Goal: Task Accomplishment & Management: Complete application form

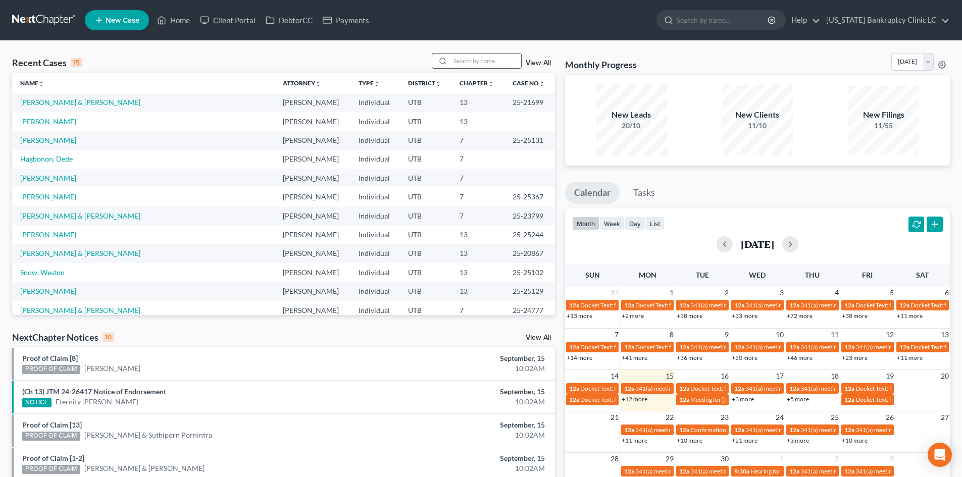
drag, startPoint x: 470, startPoint y: 61, endPoint x: 477, endPoint y: 61, distance: 6.6
click at [472, 61] on input "search" at bounding box center [485, 61] width 71 height 15
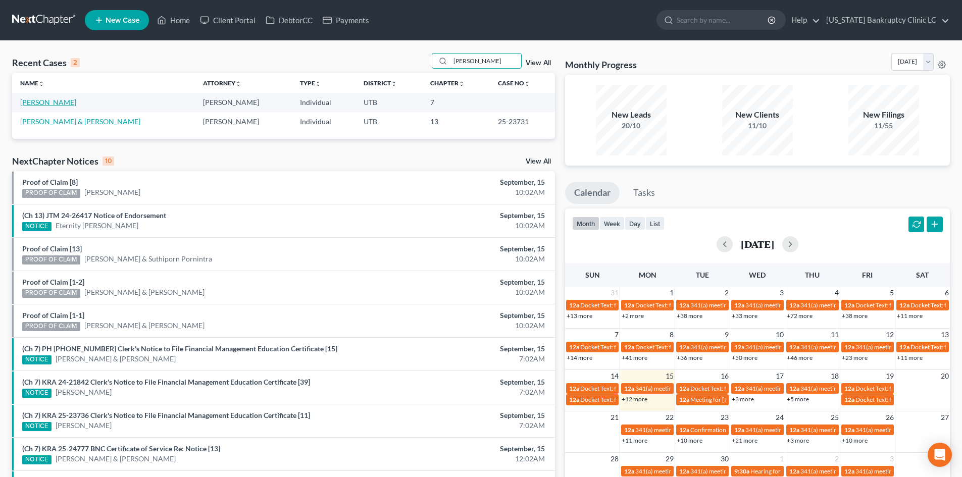
type input "[PERSON_NAME]"
click at [44, 104] on link "[PERSON_NAME]" at bounding box center [48, 102] width 56 height 9
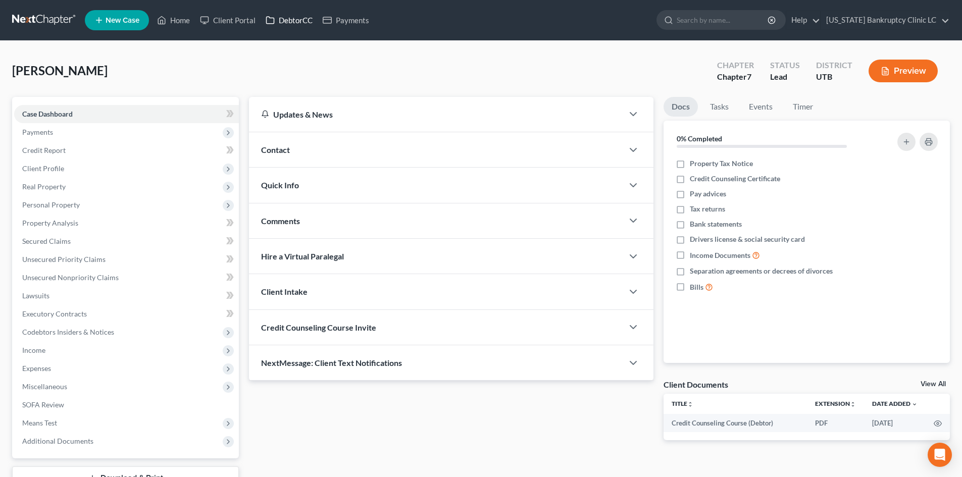
click at [286, 24] on link "DebtorCC" at bounding box center [289, 20] width 57 height 18
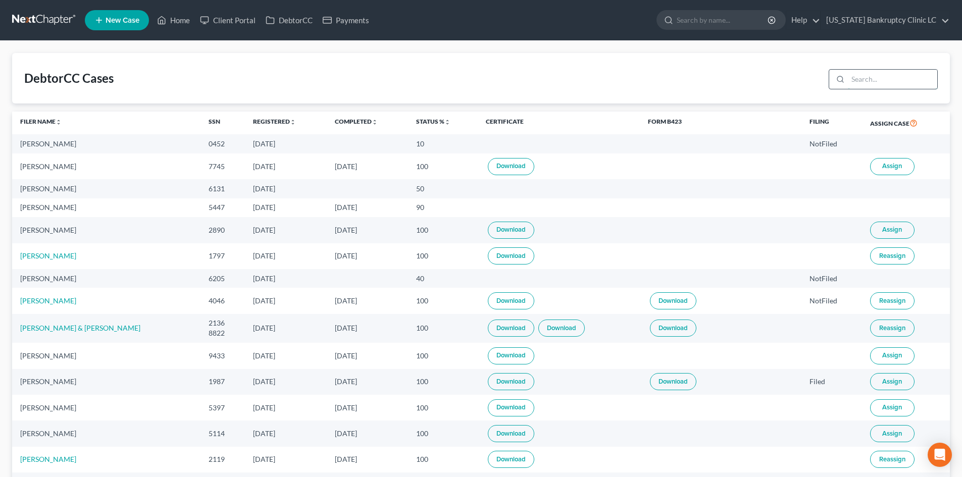
click at [797, 73] on input "search" at bounding box center [892, 79] width 89 height 19
click at [39, 254] on link "[PERSON_NAME]" at bounding box center [48, 255] width 56 height 9
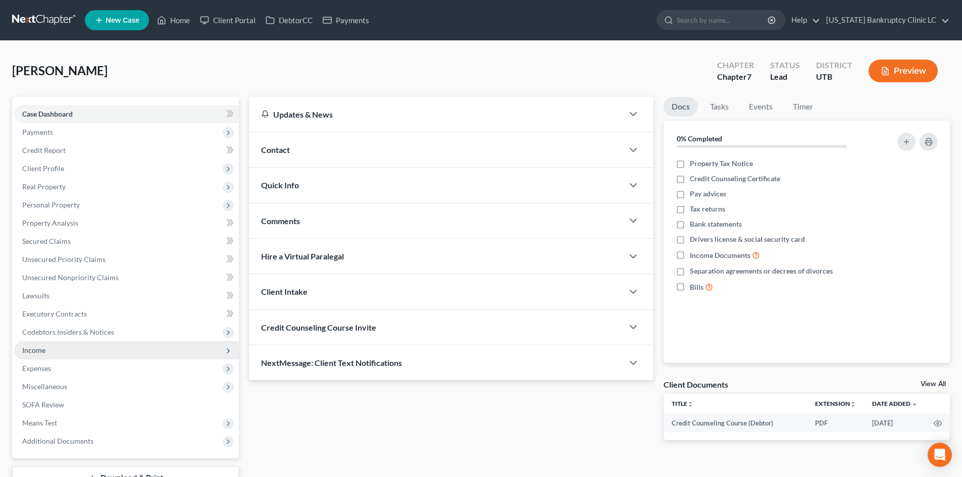
click at [58, 352] on span "Income" at bounding box center [126, 350] width 225 height 18
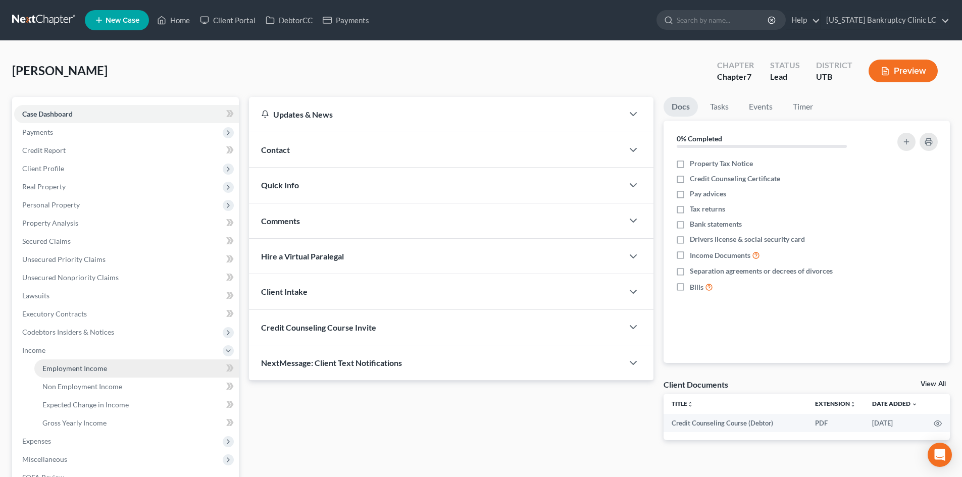
click at [54, 375] on link "Employment Income" at bounding box center [136, 369] width 204 height 18
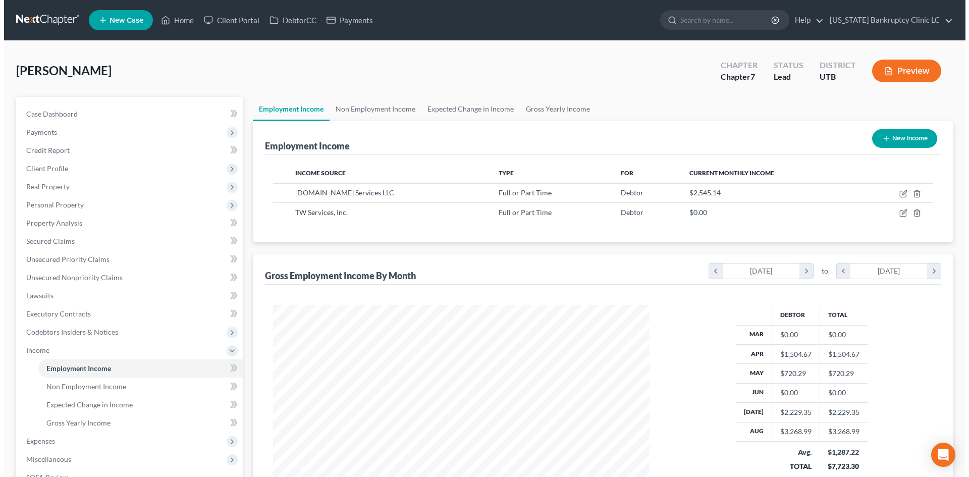
scroll to position [188, 397]
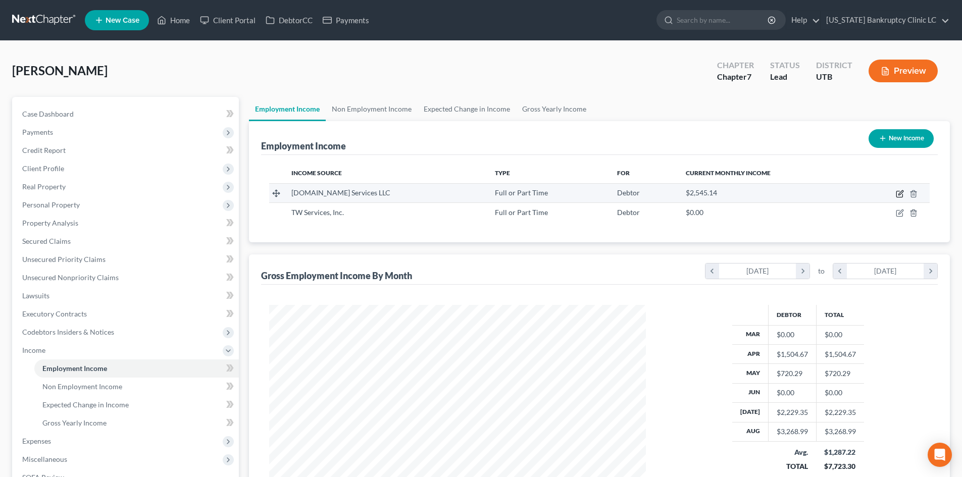
click at [797, 192] on icon "button" at bounding box center [900, 194] width 8 height 8
select select "0"
select select "50"
select select "3"
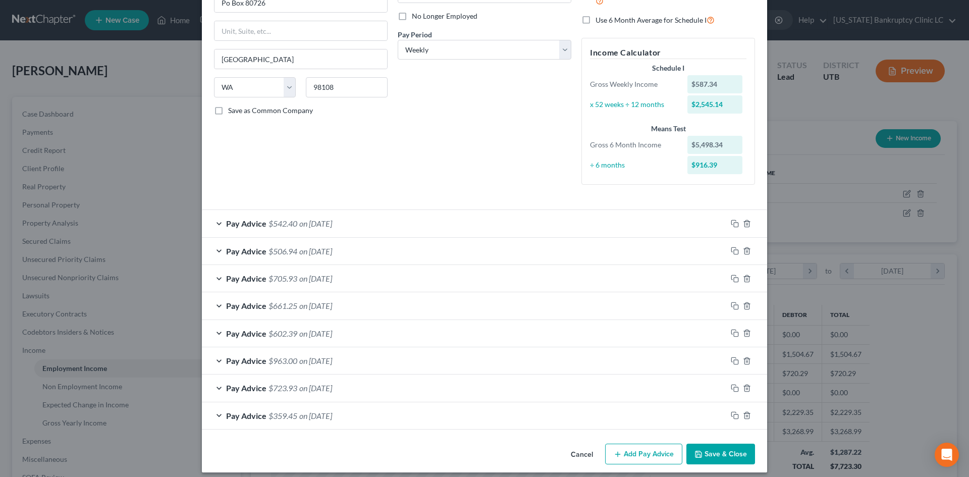
scroll to position [139, 0]
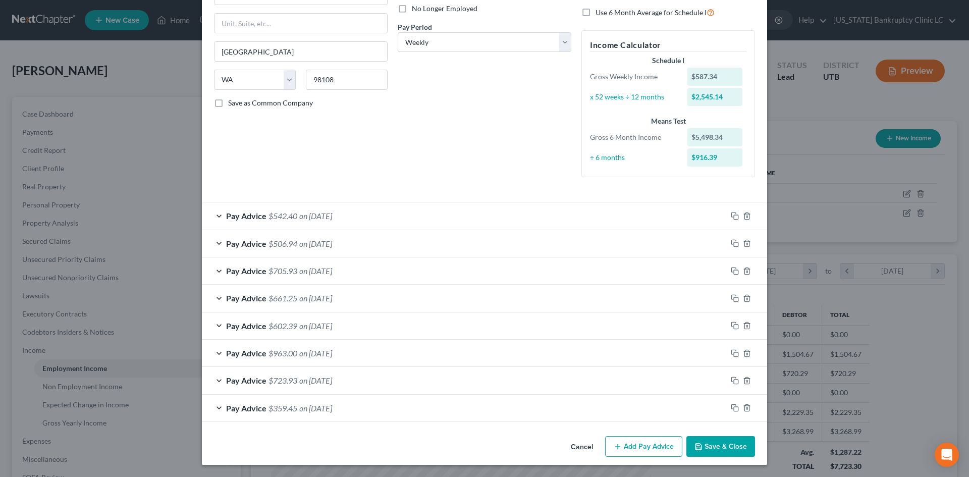
click at [426, 277] on div "Pay Advice $705.93 on [DATE]" at bounding box center [464, 271] width 525 height 27
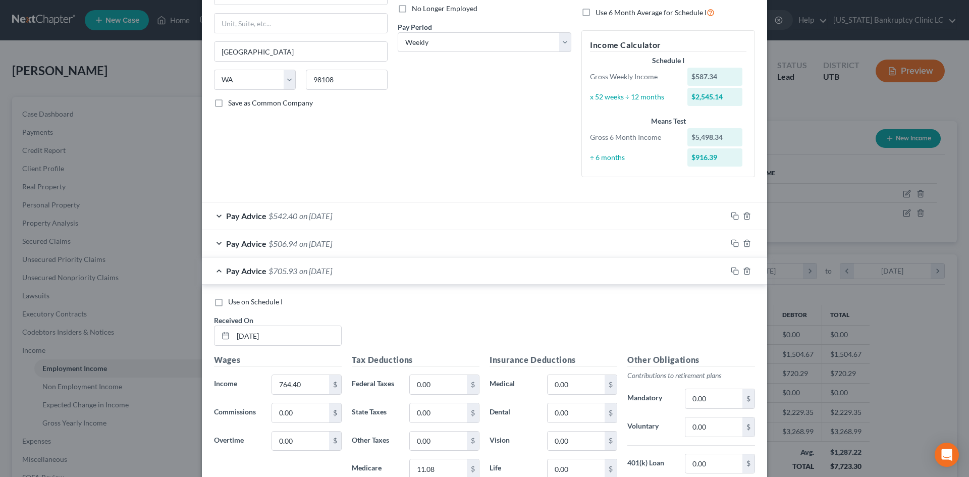
click at [273, 298] on span "Use on Schedule I" at bounding box center [255, 301] width 55 height 9
click at [239, 298] on input "Use on Schedule I" at bounding box center [235, 300] width 7 height 7
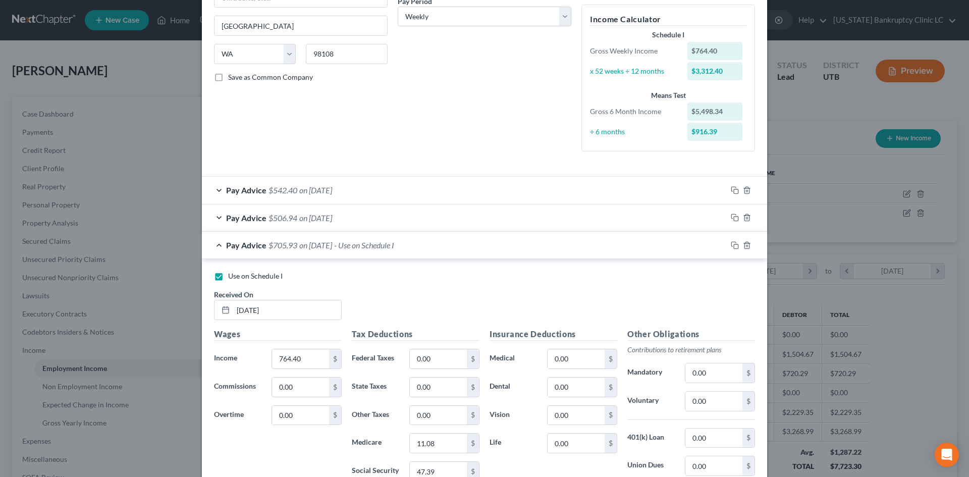
scroll to position [189, 0]
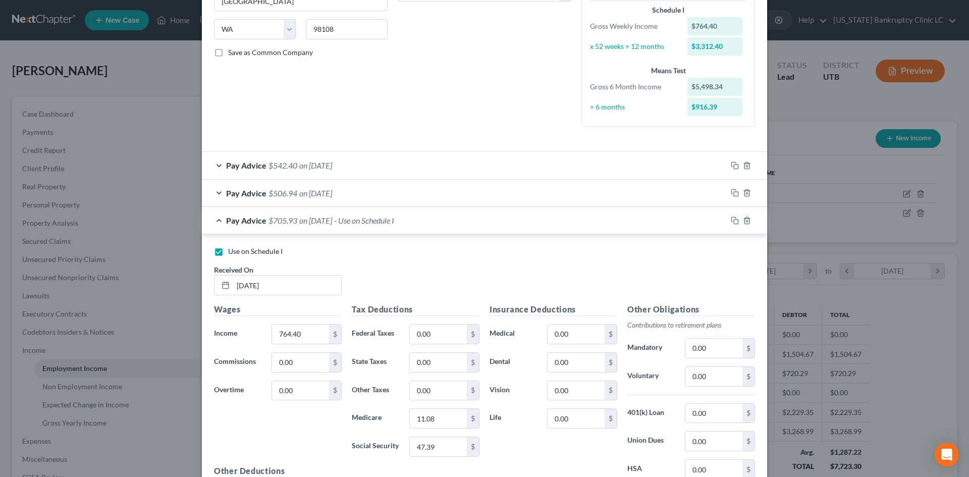
click at [245, 249] on span "Use on Schedule I" at bounding box center [255, 251] width 55 height 9
click at [239, 249] on input "Use on Schedule I" at bounding box center [235, 249] width 7 height 7
checkbox input "false"
click at [469, 212] on div "Pay Advice $705.93 on [DATE]" at bounding box center [464, 220] width 525 height 27
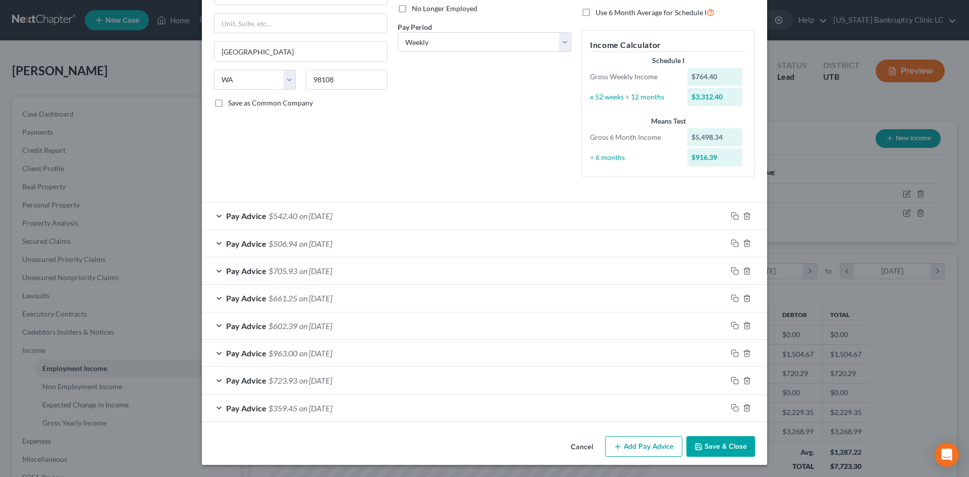
click at [470, 193] on div "Employment Type * Select Full or [DEMOGRAPHIC_DATA] Employment Self Employment …" at bounding box center [484, 51] width 551 height 286
click at [460, 225] on div "Pay Advice $542.40 on [DATE]" at bounding box center [464, 215] width 525 height 27
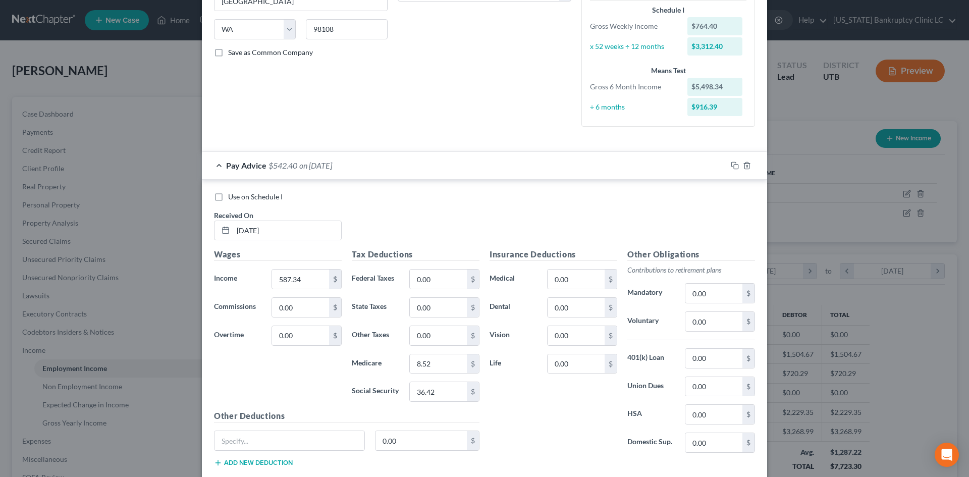
click at [455, 175] on div "Pay Advice $542.40 on [DATE]" at bounding box center [464, 165] width 525 height 27
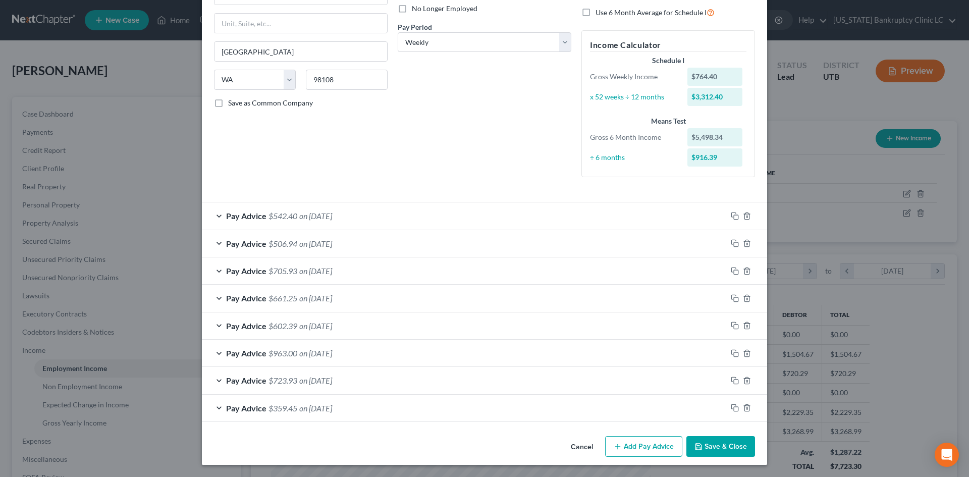
scroll to position [139, 0]
click at [634, 431] on button "Add Pay Advice" at bounding box center [643, 446] width 77 height 21
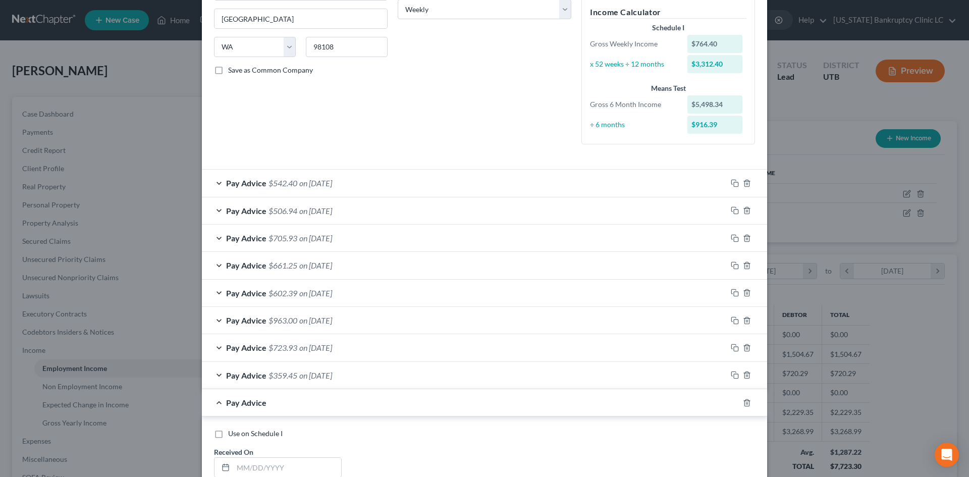
scroll to position [240, 0]
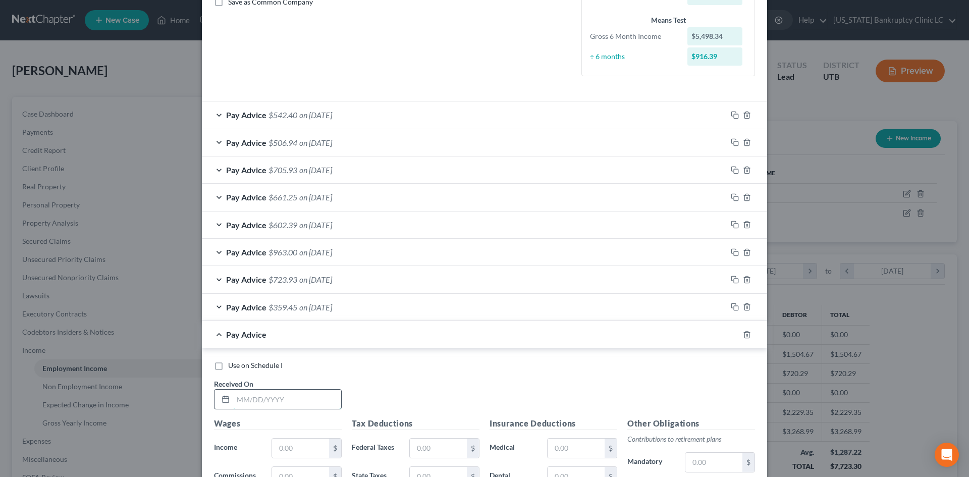
click at [276, 400] on input "text" at bounding box center [287, 399] width 108 height 19
type input "[DATE]"
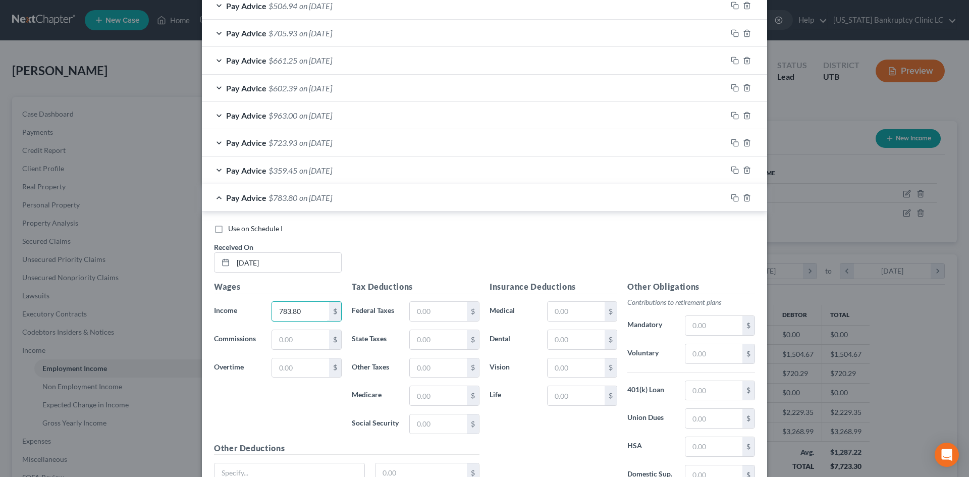
scroll to position [391, 0]
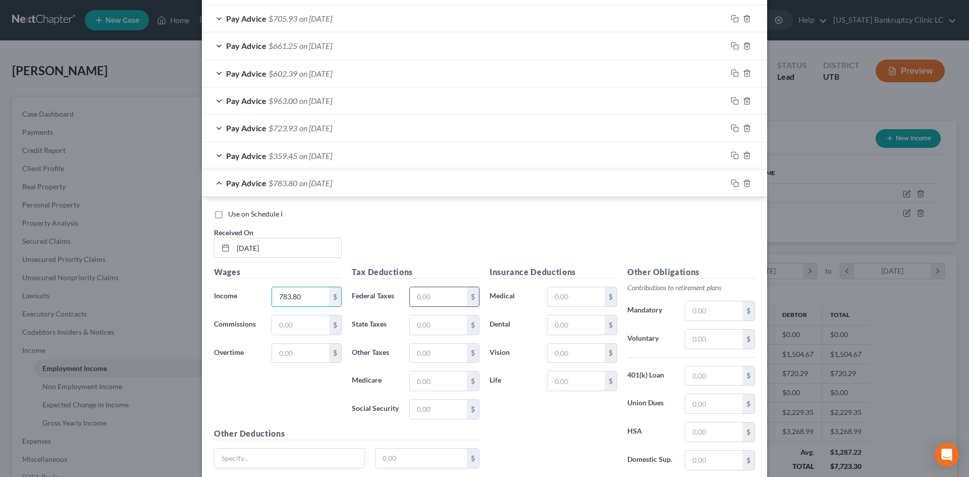
type input "783.80"
click at [424, 294] on input "text" at bounding box center [438, 296] width 57 height 19
click at [416, 322] on input "text" at bounding box center [438, 325] width 57 height 19
click at [417, 385] on input "text" at bounding box center [438, 381] width 57 height 19
type input "11.37"
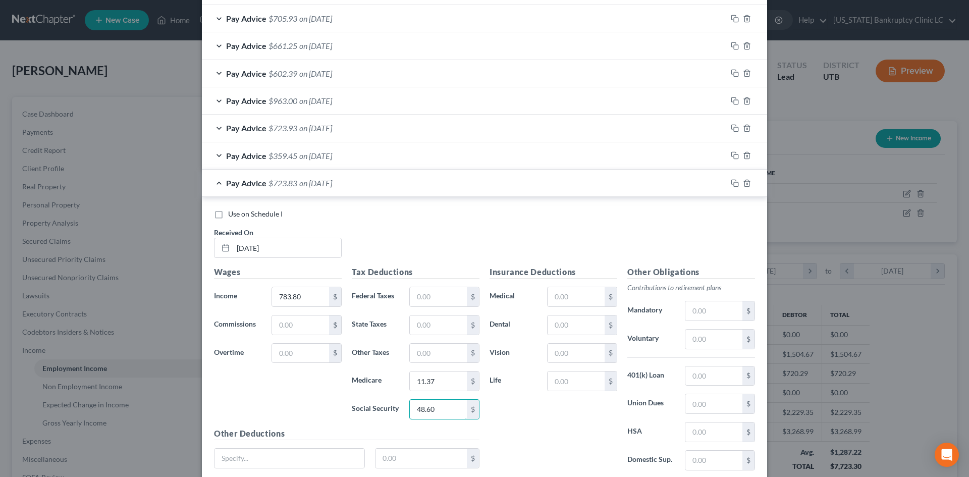
type input "48.60"
click at [581, 406] on div "Insurance Deductions Medical $ Dental $ Vision $ Life $" at bounding box center [554, 372] width 138 height 213
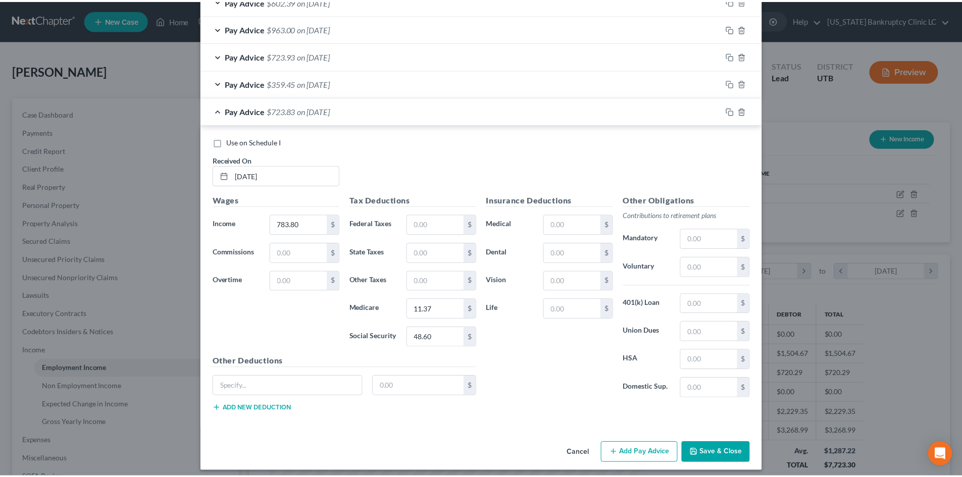
scroll to position [470, 0]
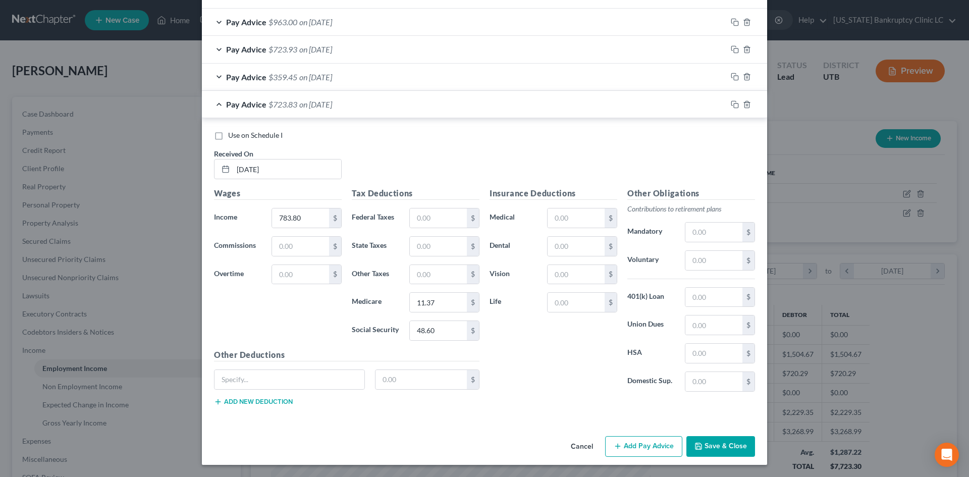
click at [255, 134] on span "Use on Schedule I" at bounding box center [255, 135] width 55 height 9
click at [239, 134] on input "Use on Schedule I" at bounding box center [235, 133] width 7 height 7
checkbox input "true"
click at [751, 431] on button "Save & Close" at bounding box center [721, 446] width 69 height 21
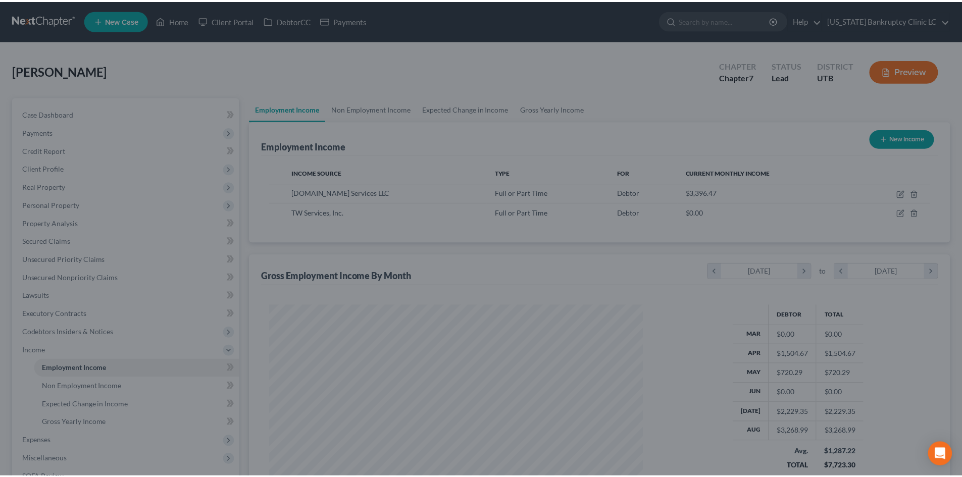
scroll to position [504745, 504536]
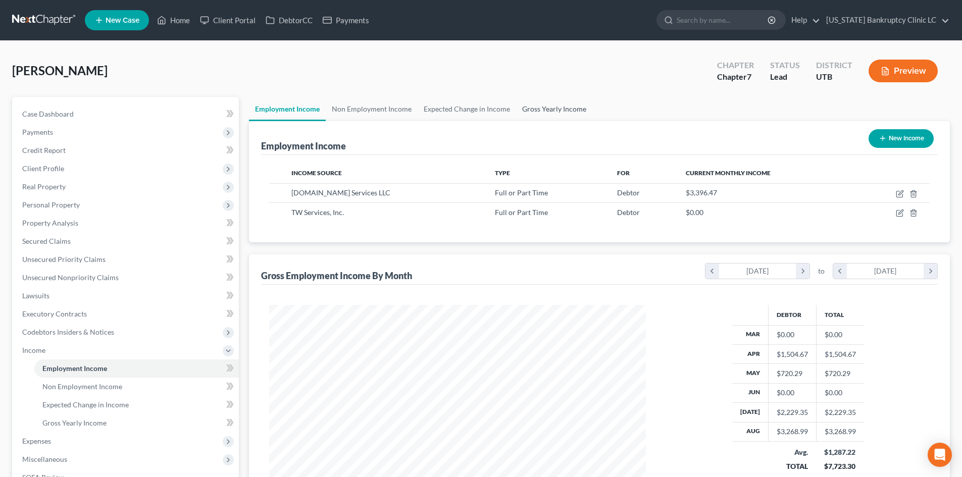
click at [565, 108] on link "Gross Yearly Income" at bounding box center [554, 109] width 76 height 24
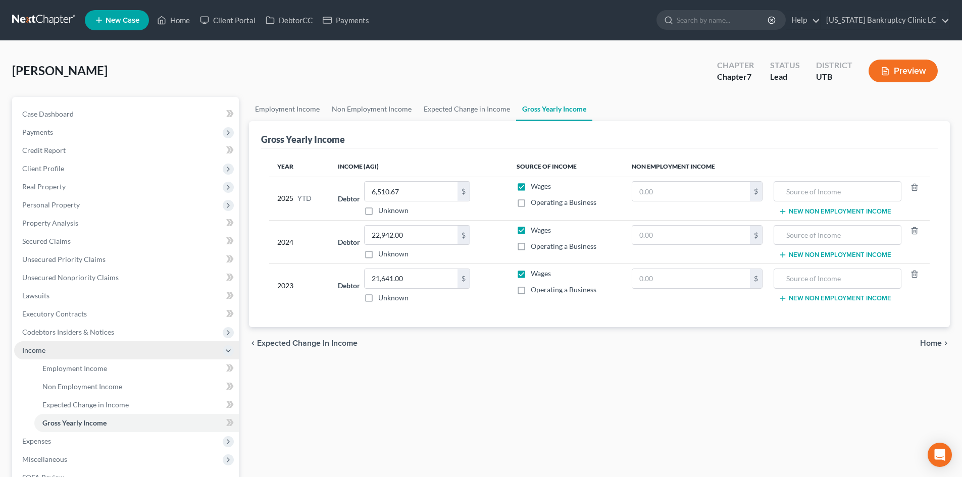
click at [63, 353] on span "Income" at bounding box center [126, 350] width 225 height 18
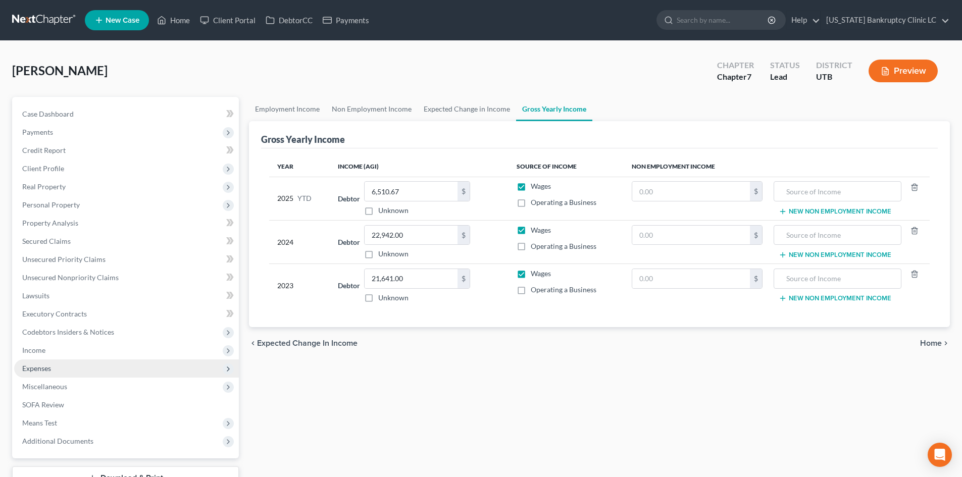
click at [61, 368] on span "Expenses" at bounding box center [126, 369] width 225 height 18
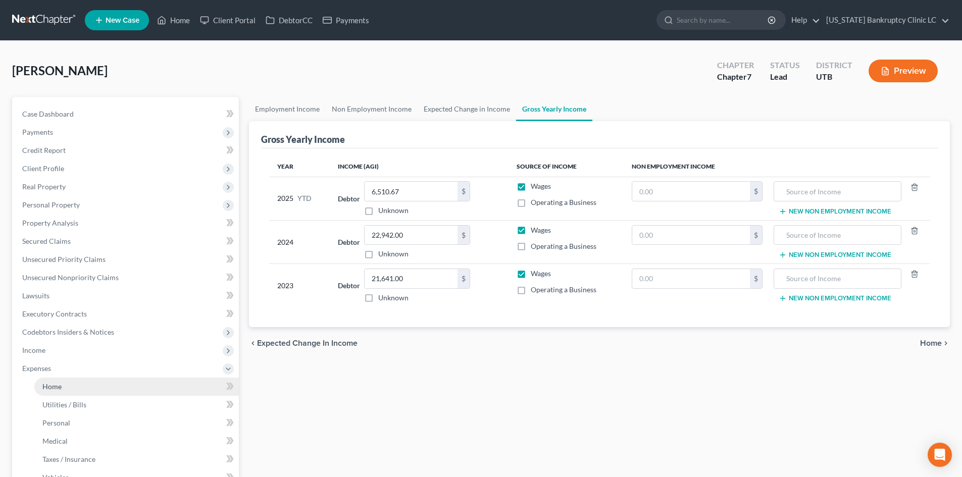
click at [75, 393] on link "Home" at bounding box center [136, 387] width 204 height 18
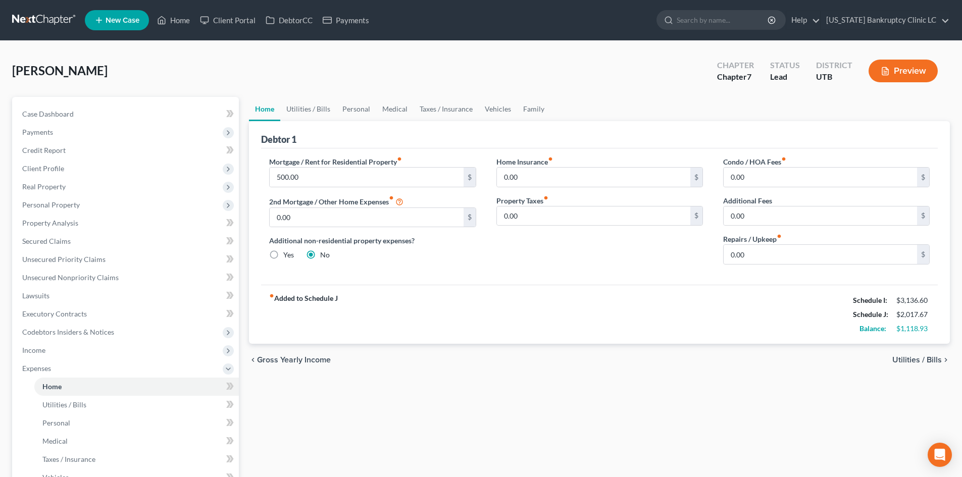
click at [310, 121] on div "Debtor 1" at bounding box center [599, 134] width 677 height 27
click at [310, 115] on link "Utilities / Bills" at bounding box center [308, 109] width 56 height 24
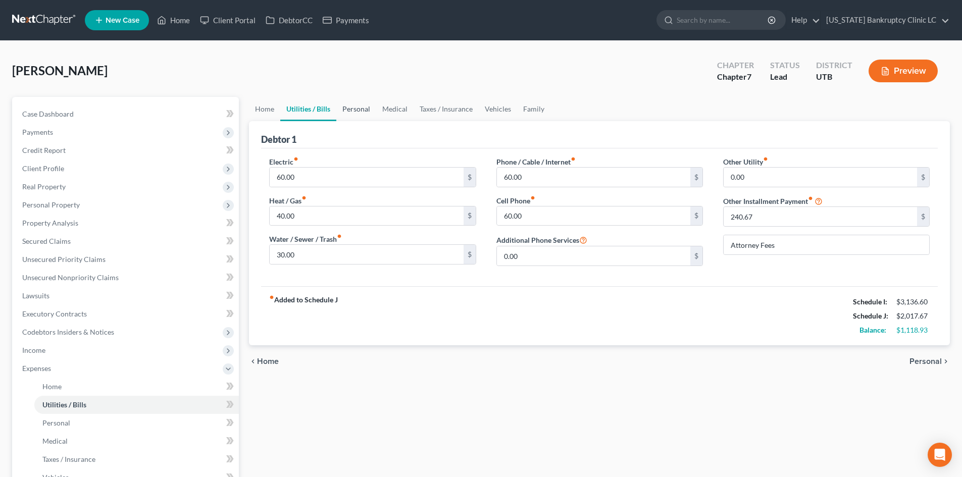
click at [355, 113] on link "Personal" at bounding box center [356, 109] width 40 height 24
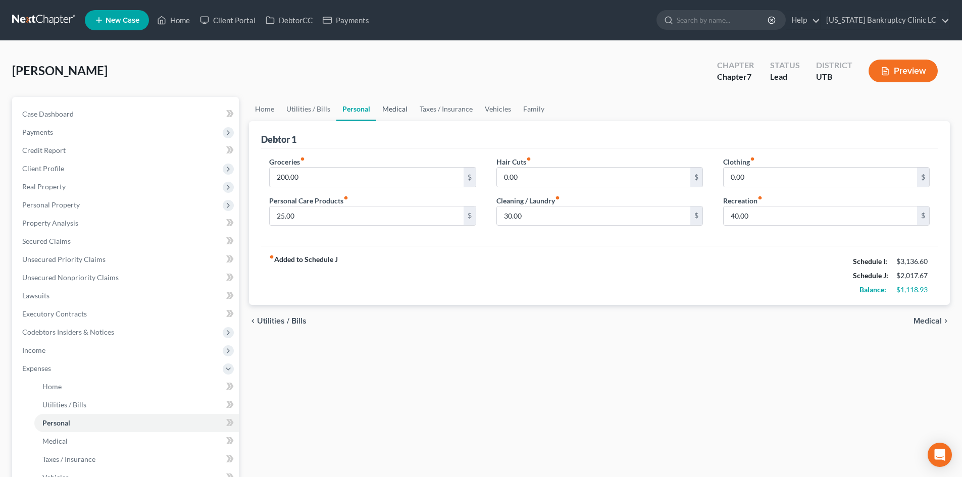
click at [385, 109] on link "Medical" at bounding box center [394, 109] width 37 height 24
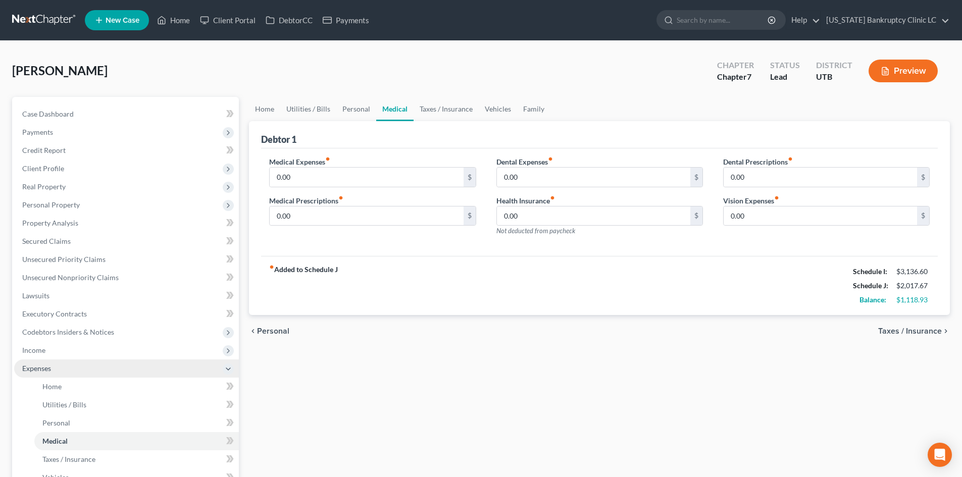
click at [59, 369] on span "Expenses" at bounding box center [126, 369] width 225 height 18
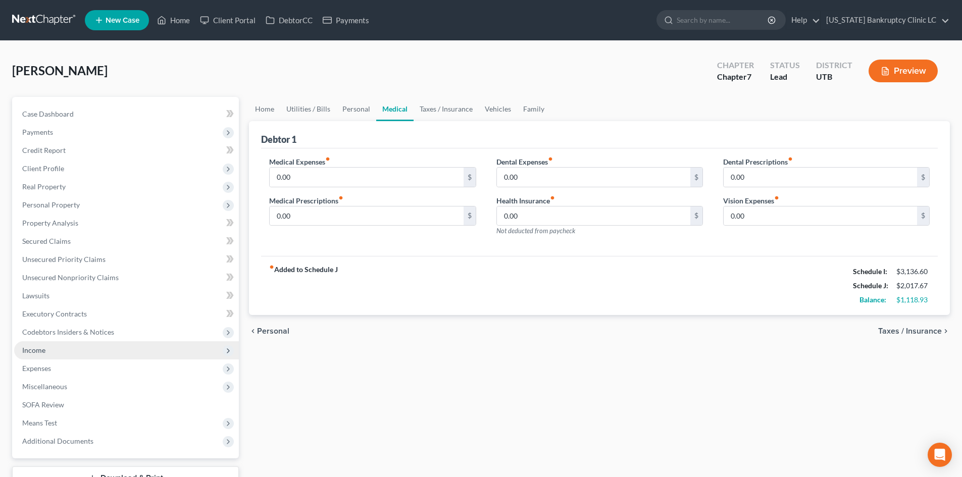
click at [61, 354] on span "Income" at bounding box center [126, 350] width 225 height 18
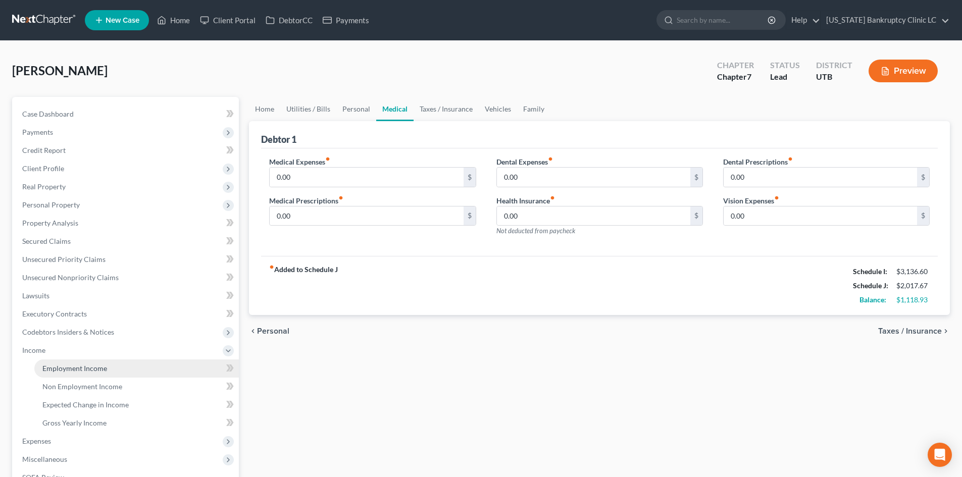
drag, startPoint x: 72, startPoint y: 369, endPoint x: 77, endPoint y: 369, distance: 5.6
click at [72, 369] on span "Employment Income" at bounding box center [74, 368] width 65 height 9
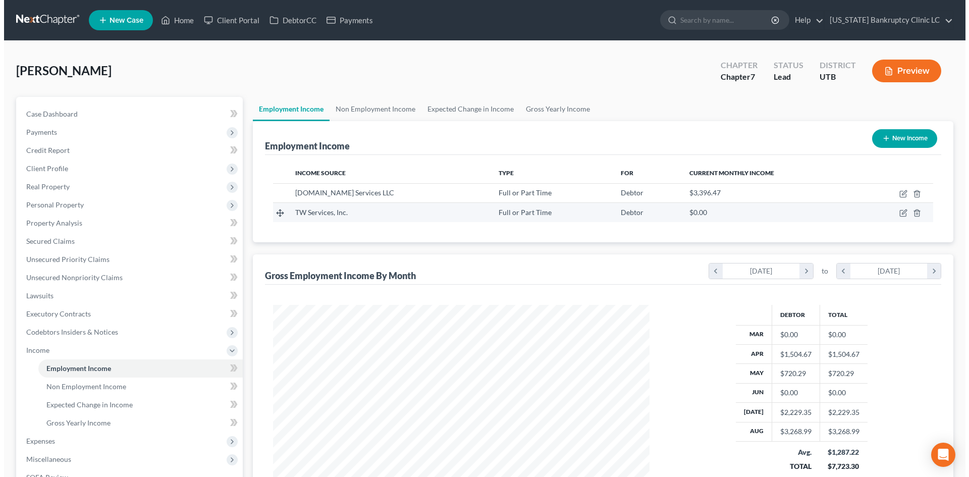
scroll to position [188, 397]
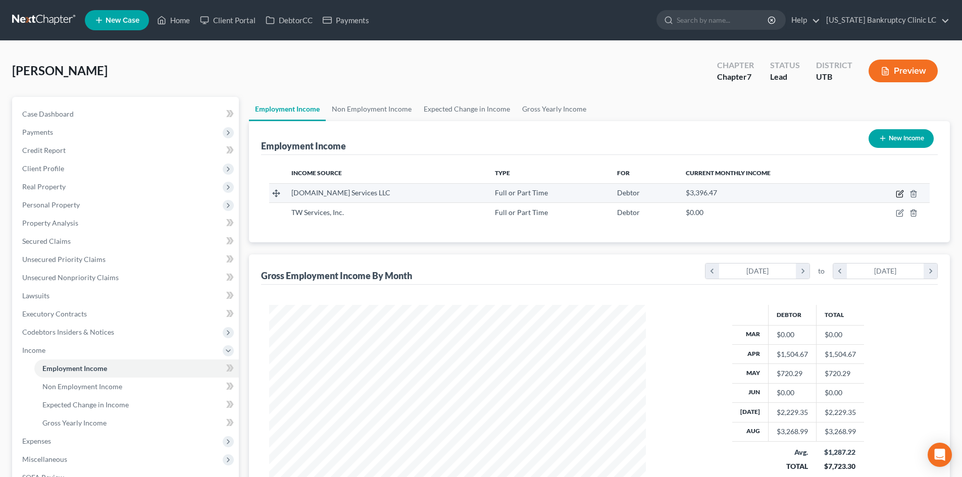
click at [797, 197] on icon "button" at bounding box center [899, 194] width 6 height 6
select select "0"
select select "50"
select select "3"
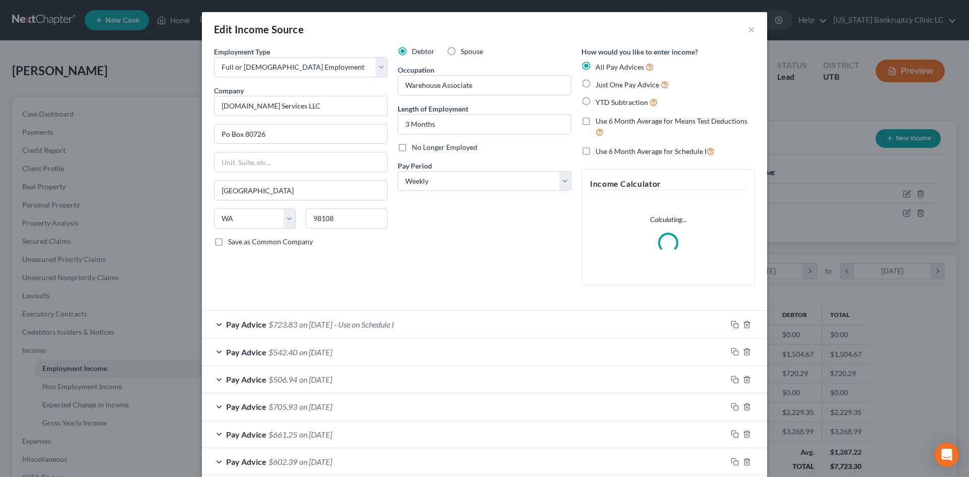
scroll to position [190, 400]
click at [452, 325] on div "Pay Advice $723.83 on [DATE] - Use on Schedule I" at bounding box center [464, 324] width 525 height 27
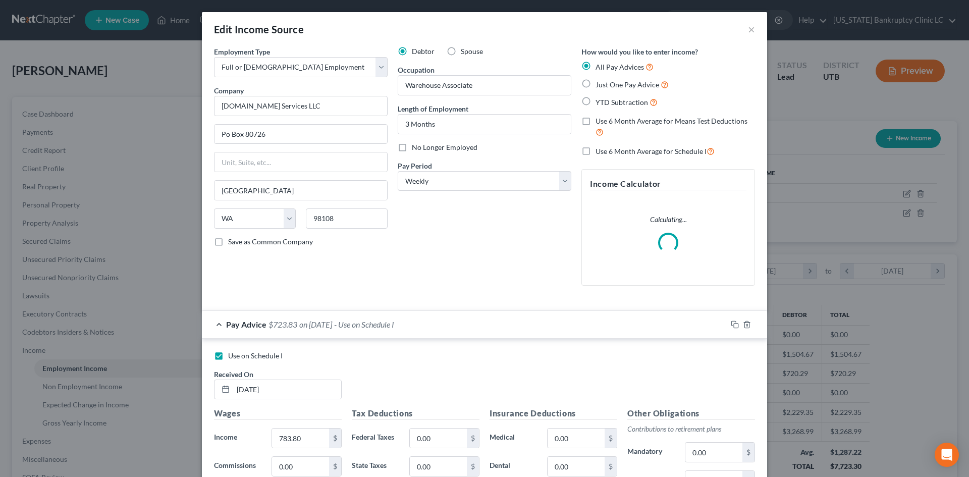
click at [228, 361] on label "Use on Schedule I" at bounding box center [255, 356] width 55 height 10
click at [232, 357] on input "Use on Schedule I" at bounding box center [235, 354] width 7 height 7
checkbox input "false"
click at [448, 317] on div "Pay Advice $723.83 on [DATE]" at bounding box center [464, 324] width 525 height 27
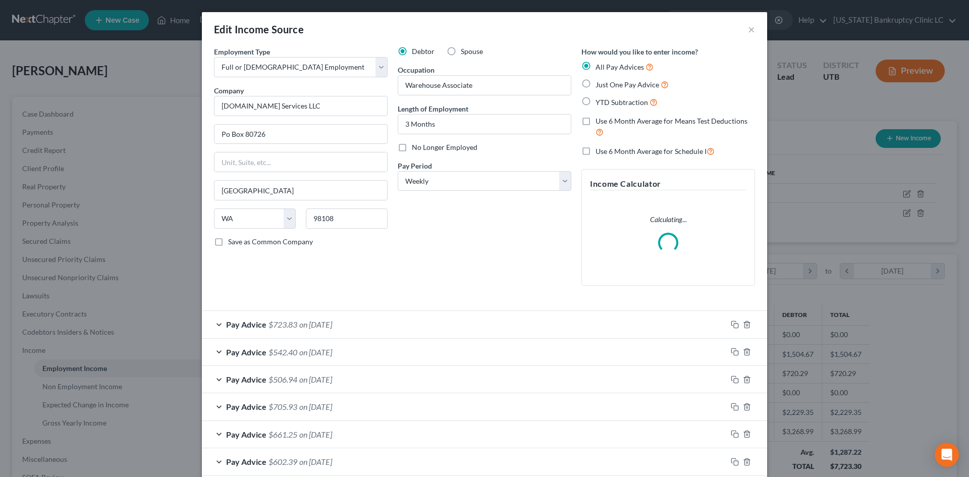
click at [391, 358] on div "Pay Advice $542.40 on [DATE]" at bounding box center [464, 352] width 525 height 27
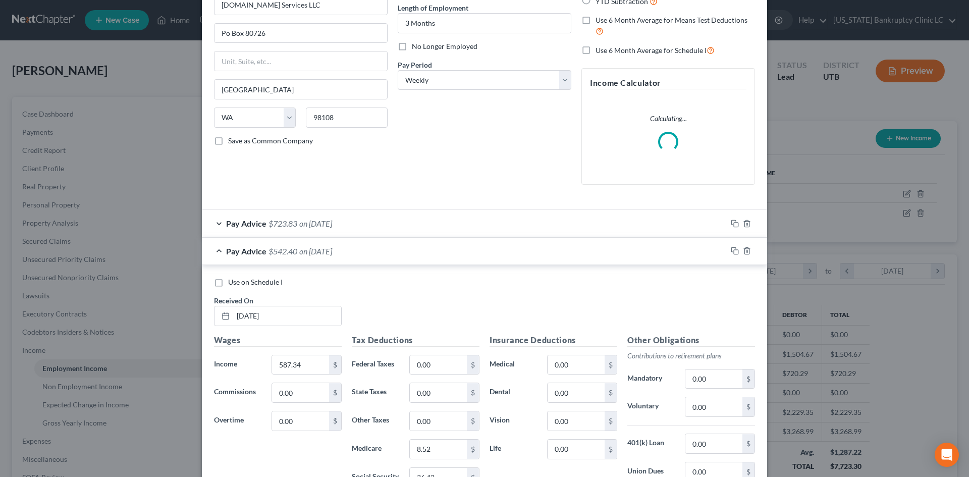
scroll to position [151, 0]
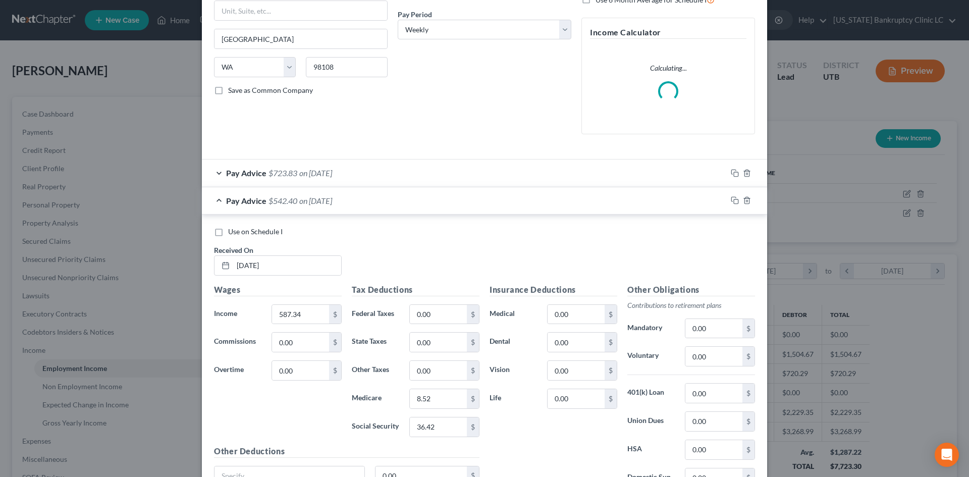
click at [241, 240] on div "Use on Schedule I Received On * [DATE]" at bounding box center [484, 255] width 551 height 57
click at [245, 233] on span "Use on Schedule I" at bounding box center [255, 231] width 55 height 9
click at [239, 233] on input "Use on Schedule I" at bounding box center [235, 230] width 7 height 7
checkbox input "true"
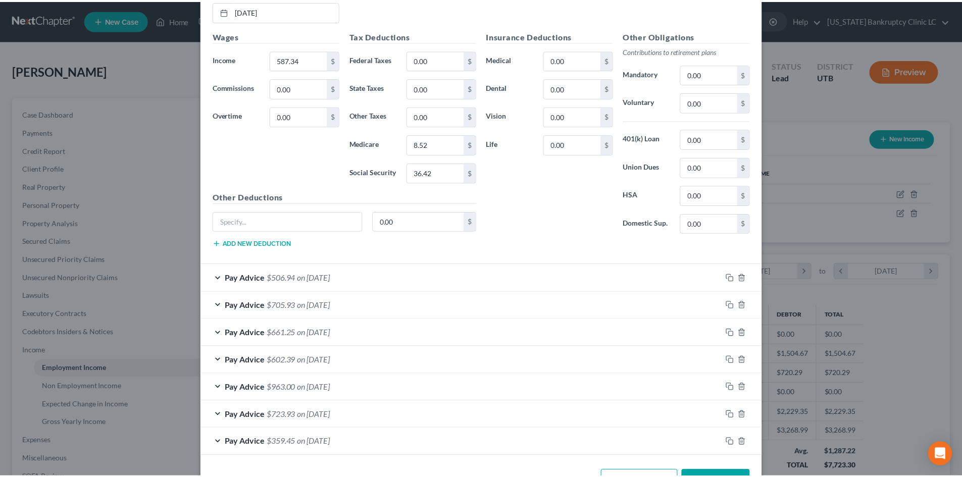
scroll to position [471, 0]
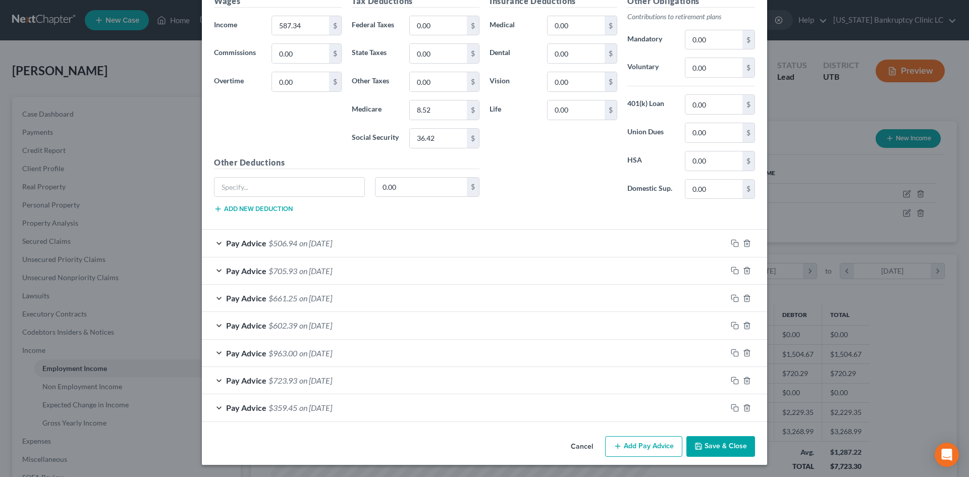
click at [744, 431] on button "Save & Close" at bounding box center [721, 446] width 69 height 21
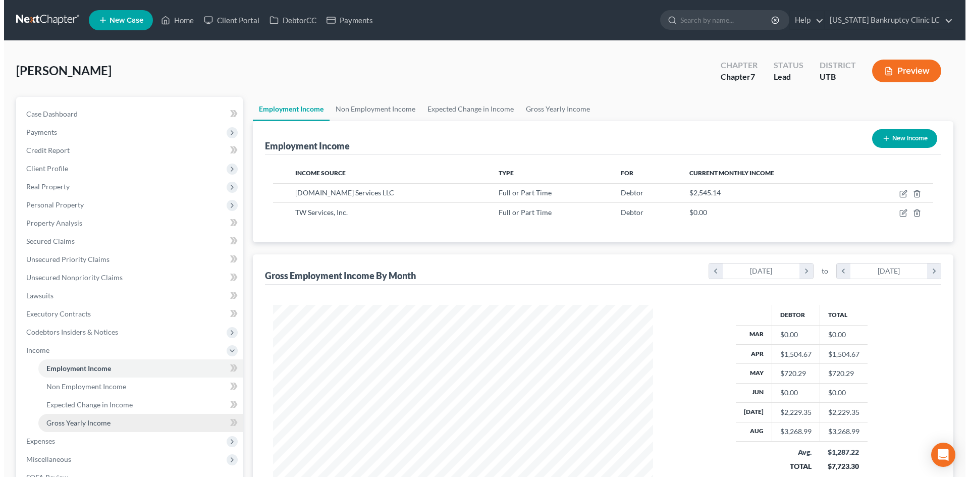
scroll to position [504745, 504536]
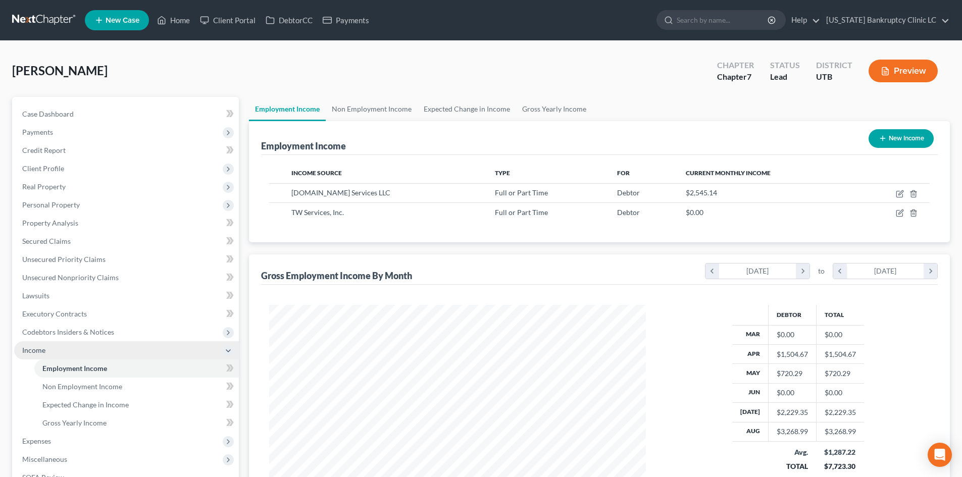
click at [60, 348] on span "Income" at bounding box center [126, 350] width 225 height 18
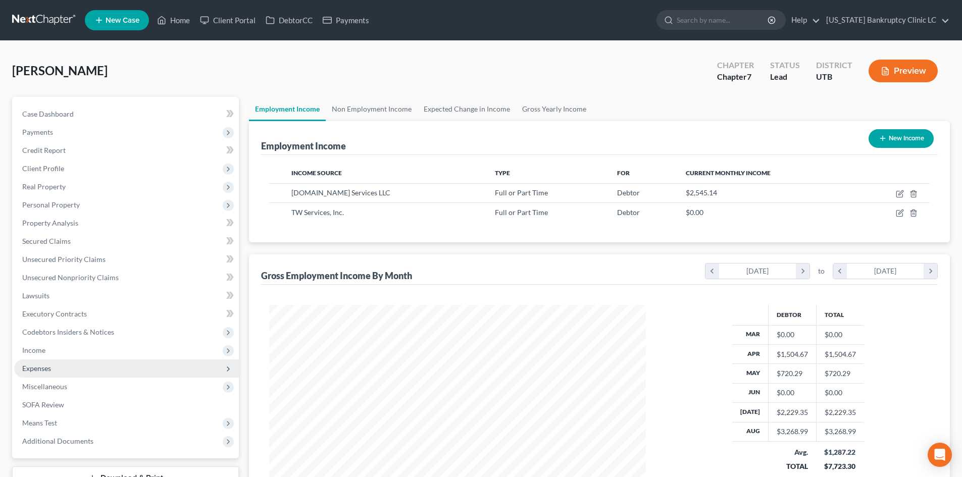
click at [62, 360] on span "Expenses" at bounding box center [126, 369] width 225 height 18
click at [67, 369] on span "Expenses" at bounding box center [126, 369] width 225 height 18
click at [69, 388] on ul "Case Dashboard Payments Invoices Payments Payments Credit Report Client Profile" at bounding box center [126, 277] width 225 height 345
click at [74, 371] on span "Expenses" at bounding box center [126, 369] width 225 height 18
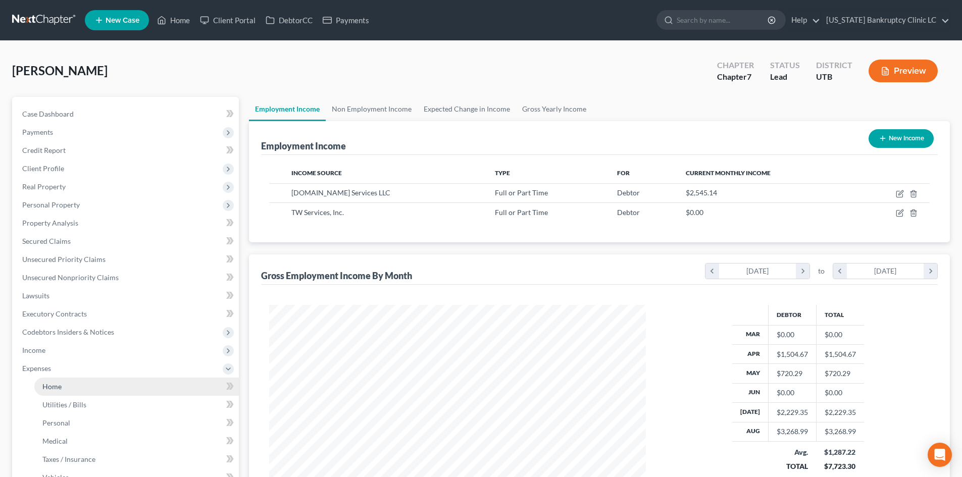
click at [78, 387] on link "Home" at bounding box center [136, 387] width 204 height 18
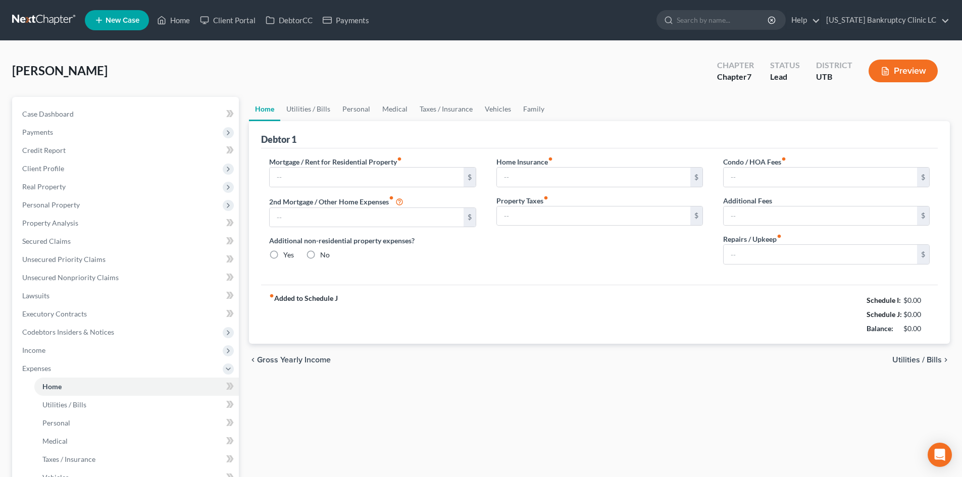
type input "500.00"
type input "0.00"
radio input "true"
type input "0.00"
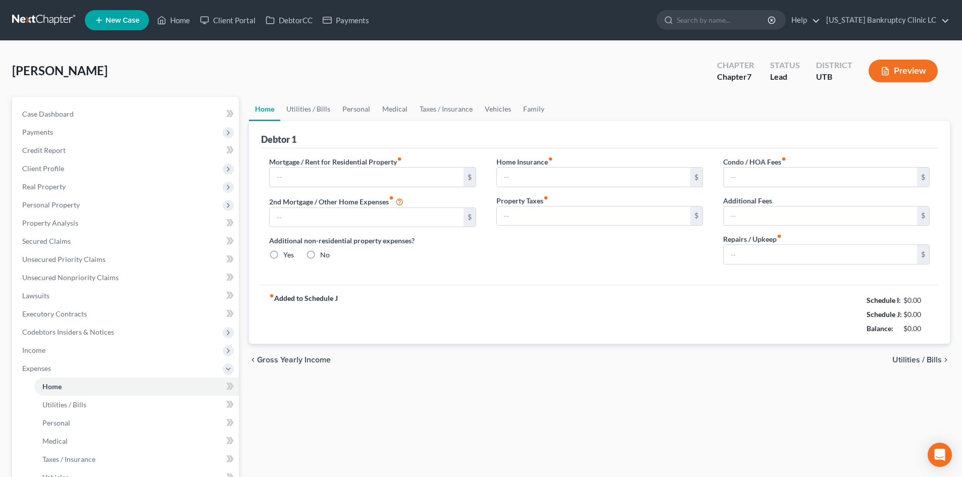
type input "0.00"
click at [318, 113] on link "Utilities / Bills" at bounding box center [308, 109] width 56 height 24
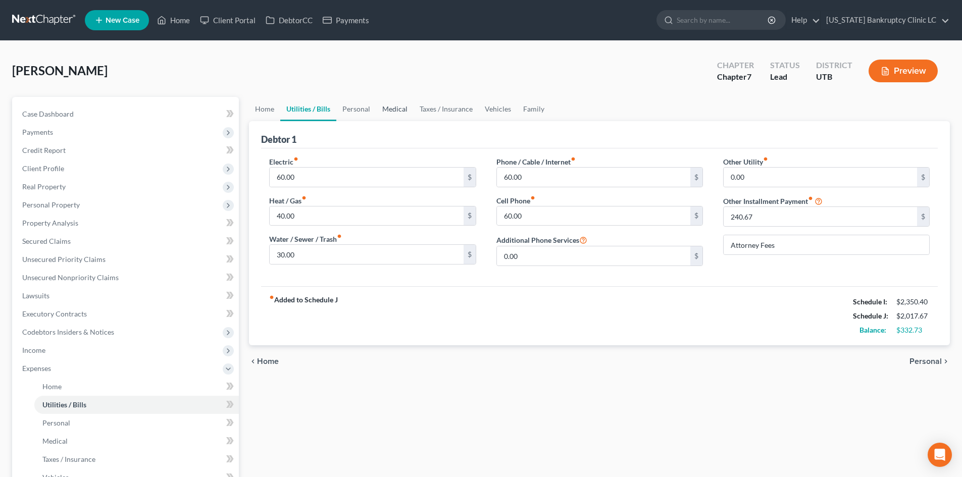
click at [382, 112] on link "Medical" at bounding box center [394, 109] width 37 height 24
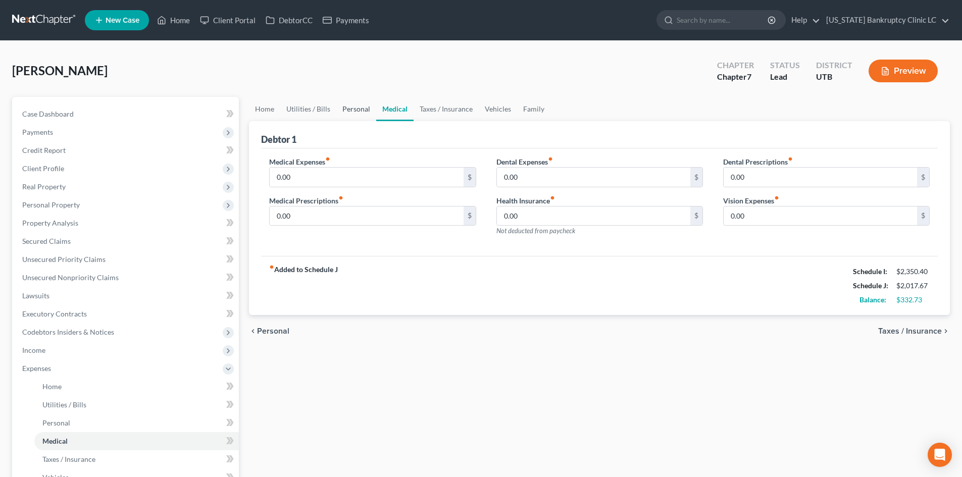
click at [355, 112] on link "Personal" at bounding box center [356, 109] width 40 height 24
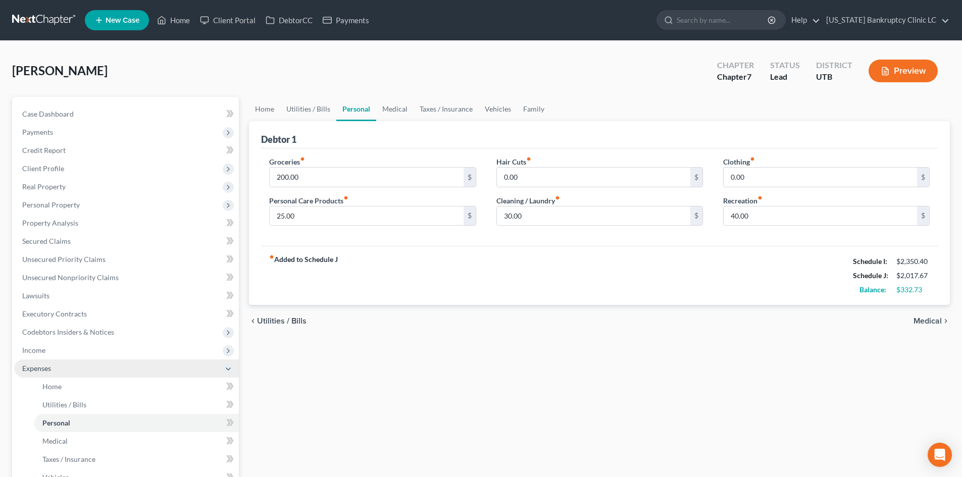
click at [63, 371] on span "Expenses" at bounding box center [126, 369] width 225 height 18
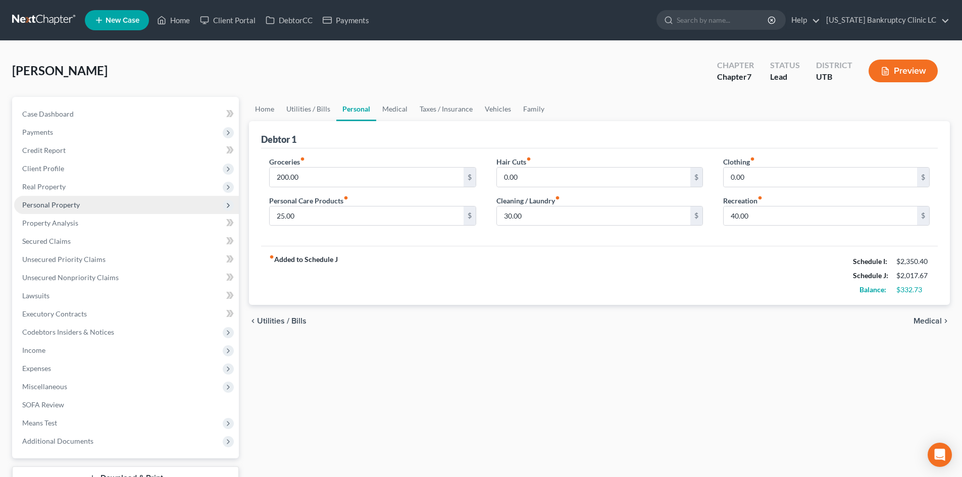
click at [79, 200] on span "Personal Property" at bounding box center [126, 205] width 225 height 18
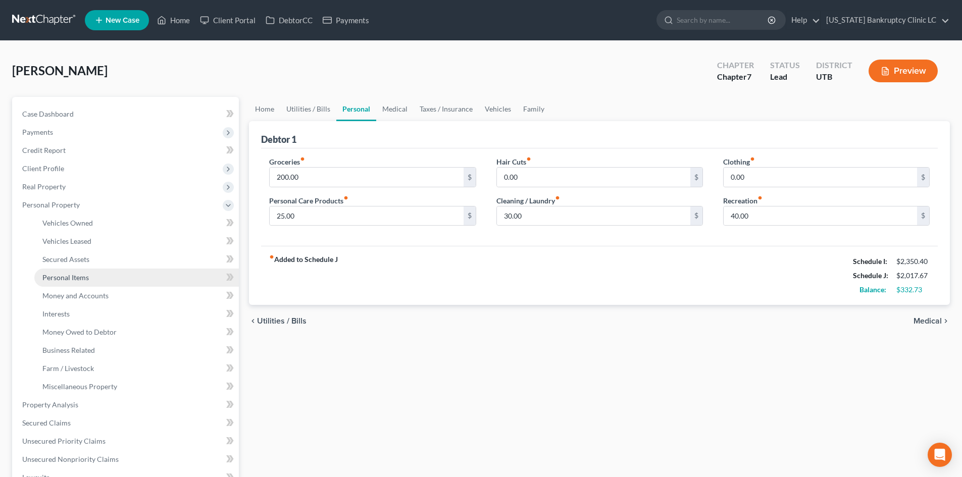
click at [98, 274] on link "Personal Items" at bounding box center [136, 278] width 204 height 18
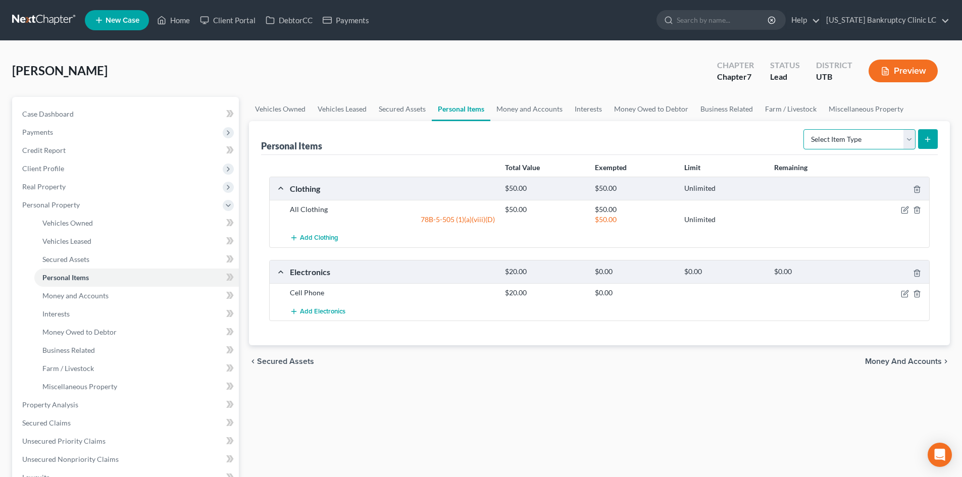
click at [797, 141] on select "Select Item Type Clothing Collectibles Of Value Electronics Firearms Household …" at bounding box center [859, 139] width 112 height 20
select select "other"
click at [797, 129] on select "Select Item Type Clothing Collectibles Of Value Electronics Firearms Household …" at bounding box center [859, 139] width 112 height 20
click at [797, 146] on button "submit" at bounding box center [928, 139] width 20 height 20
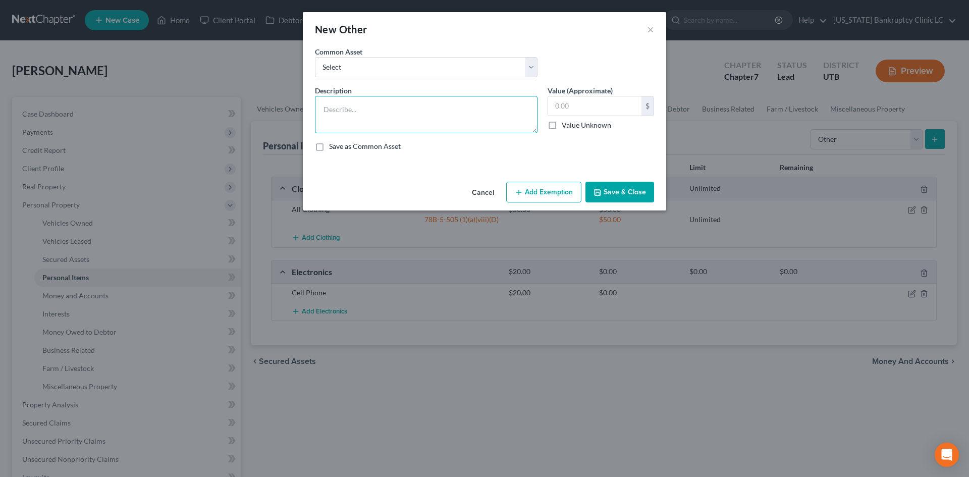
click at [363, 112] on textarea at bounding box center [426, 114] width 223 height 37
click at [374, 128] on textarea at bounding box center [426, 114] width 223 height 37
paste textarea "ebtor resides at his parents fully furnished home."
click at [506, 109] on textarea "[PERSON_NAME] resides at his parents fully furnished home." at bounding box center [426, 114] width 223 height 37
type textarea "[PERSON_NAME] resides at his parents fully furnished home."
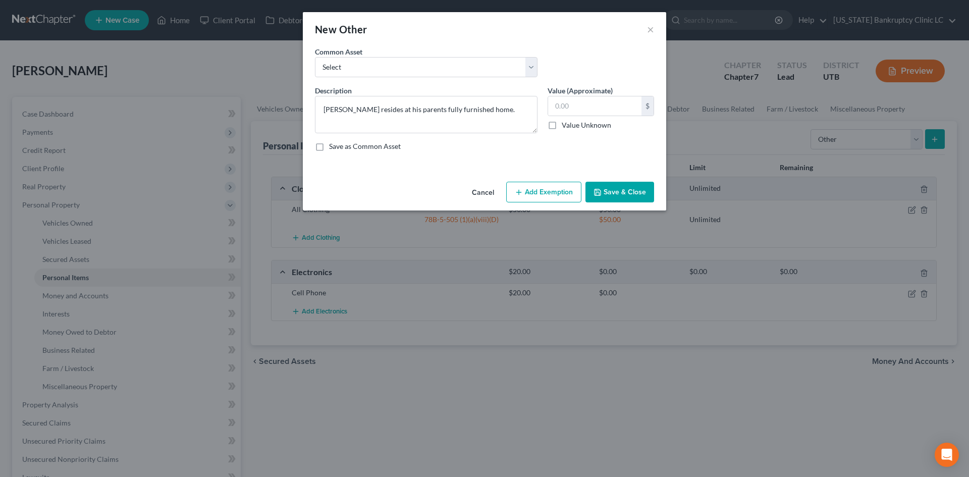
click at [631, 186] on button "Save & Close" at bounding box center [620, 192] width 69 height 21
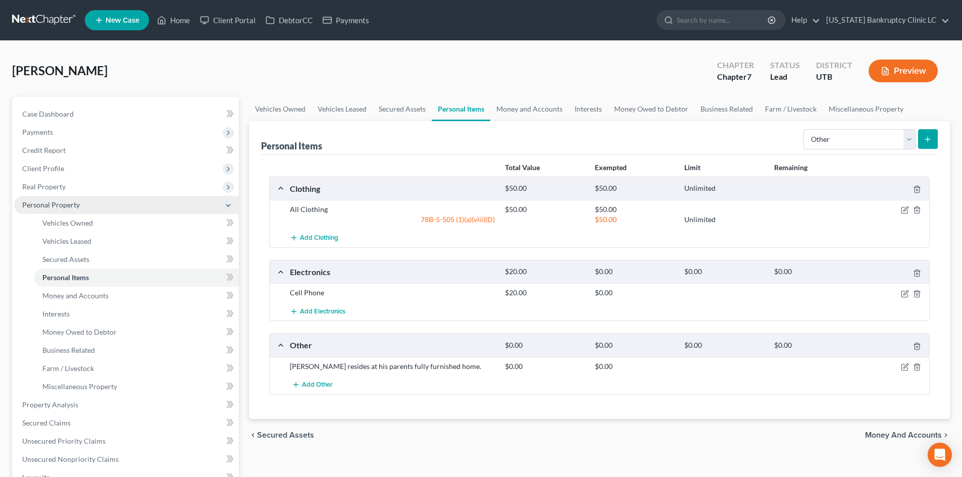
click at [71, 206] on span "Personal Property" at bounding box center [51, 204] width 58 height 9
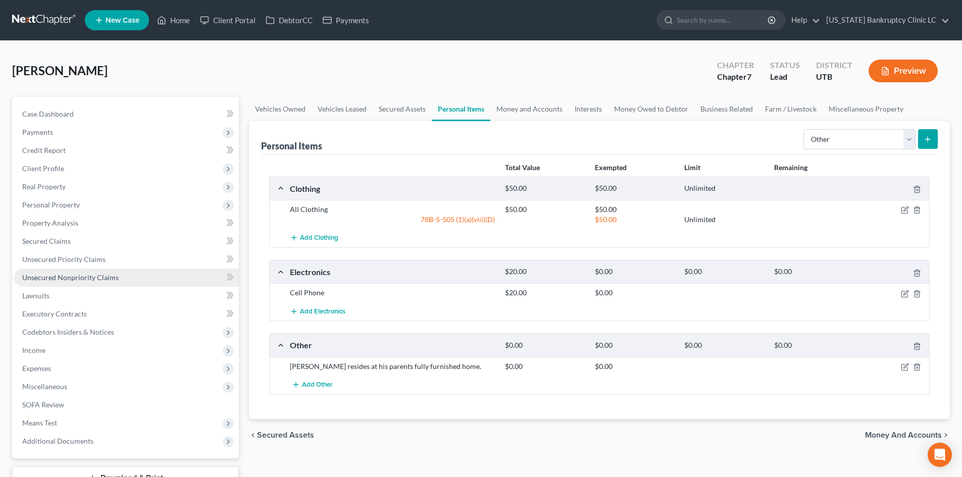
click at [70, 278] on span "Unsecured Nonpriority Claims" at bounding box center [70, 277] width 96 height 9
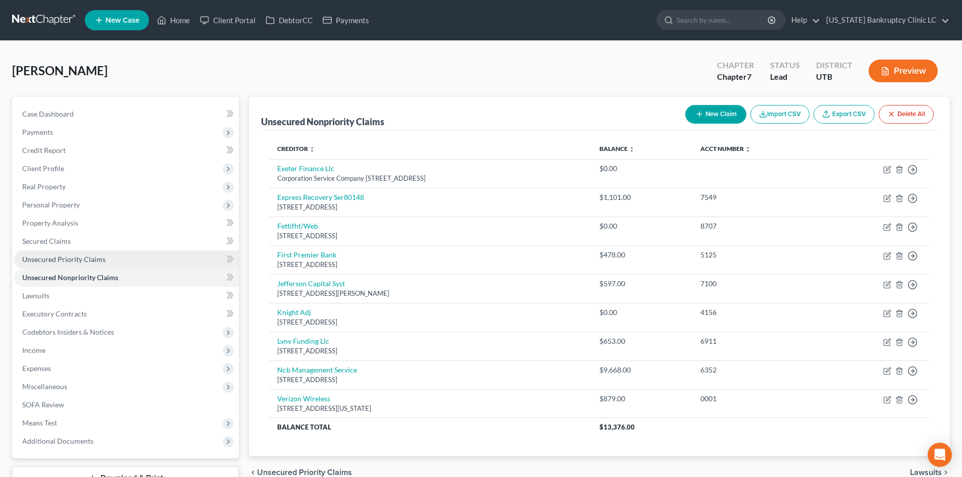
click at [72, 255] on span "Unsecured Priority Claims" at bounding box center [63, 259] width 83 height 9
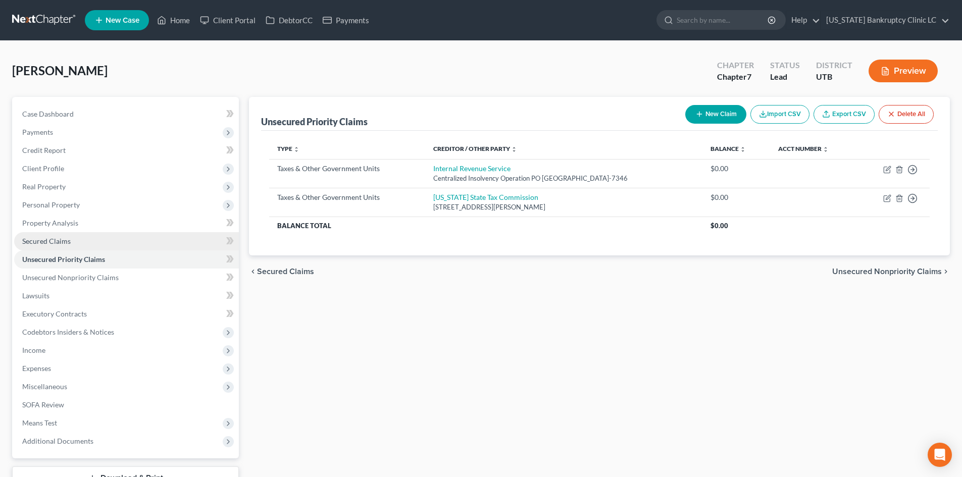
click at [78, 232] on link "Secured Claims" at bounding box center [126, 241] width 225 height 18
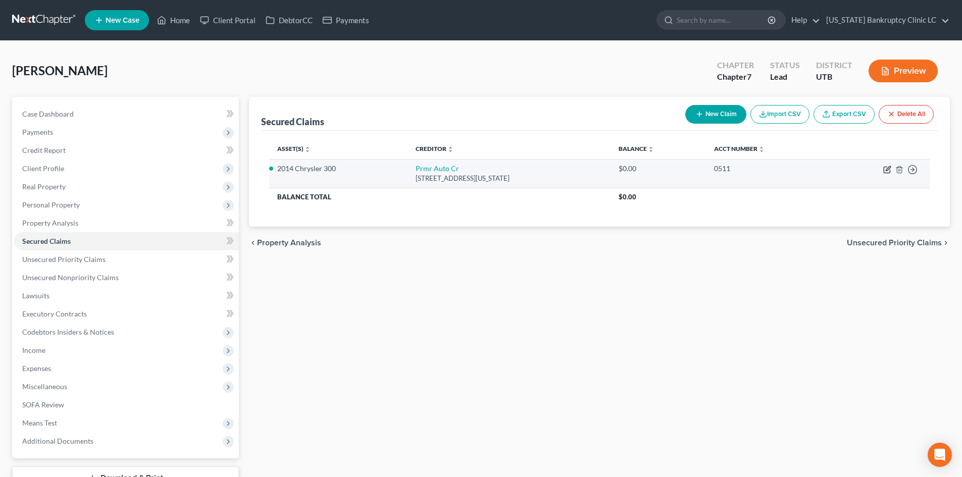
click at [797, 166] on icon "button" at bounding box center [887, 170] width 8 height 8
select select "4"
select select "6"
select select "0"
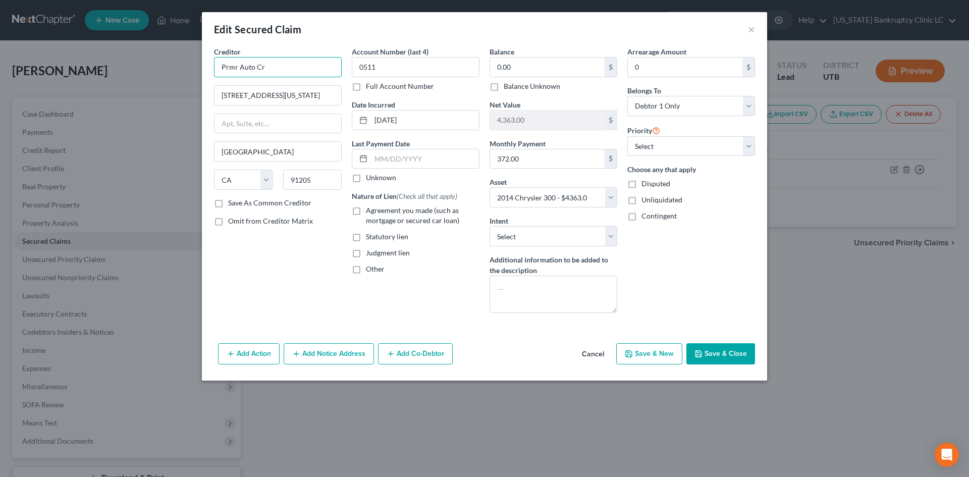
click at [277, 67] on input "Prmr Auto Cr" at bounding box center [278, 67] width 128 height 20
type input "Premier Auto Credit"
click at [238, 82] on div "Premier Auto Credit" at bounding box center [274, 85] width 105 height 10
type input "[STREET_ADDRESS][PERSON_NAME]"
type input "STE 1"
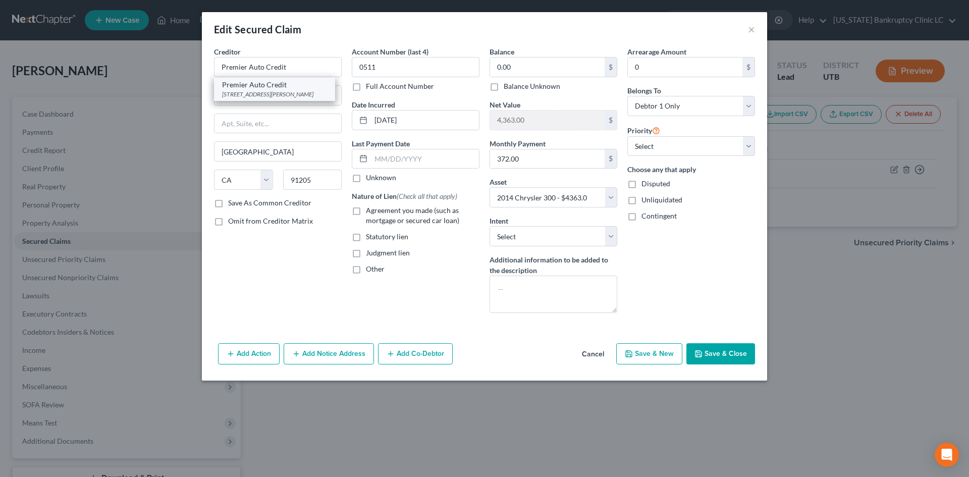
type input "Reseda"
type input "91335"
click at [732, 352] on button "Save & Close" at bounding box center [721, 353] width 69 height 21
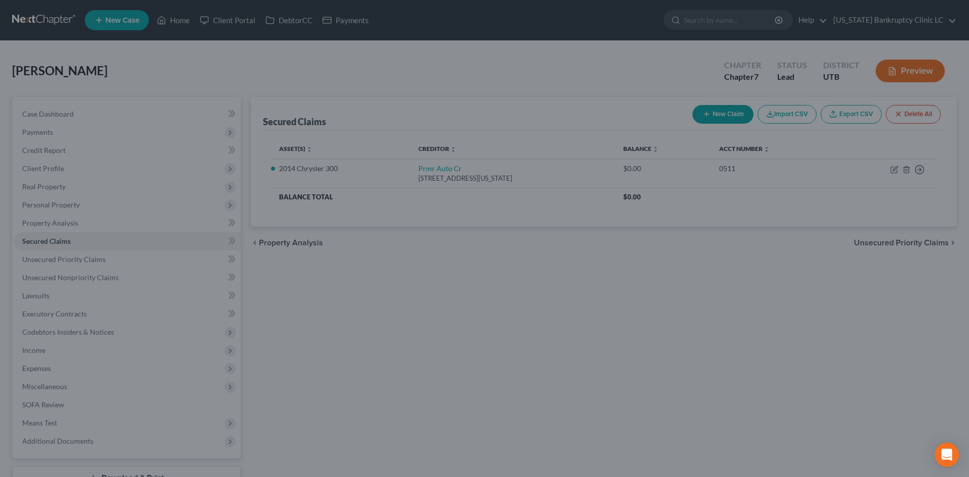
select select "6"
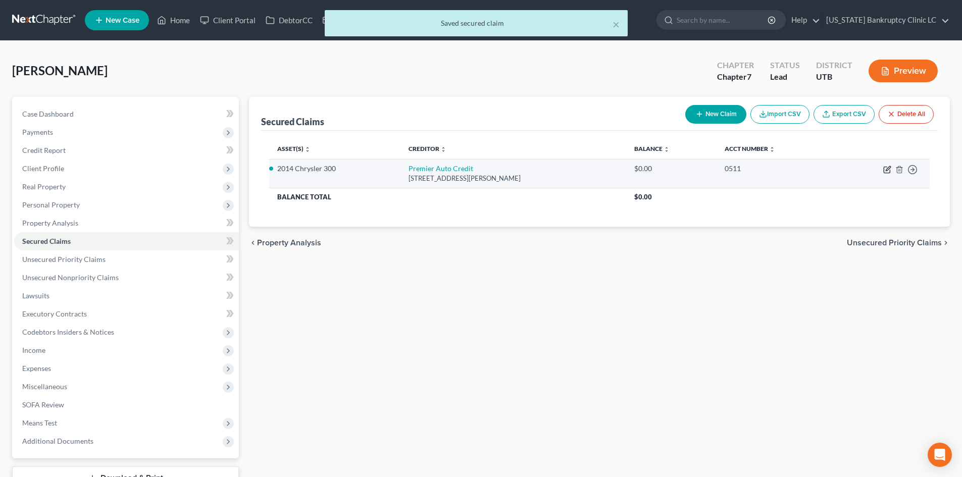
click at [797, 170] on icon "button" at bounding box center [887, 170] width 8 height 8
select select "4"
select select "0"
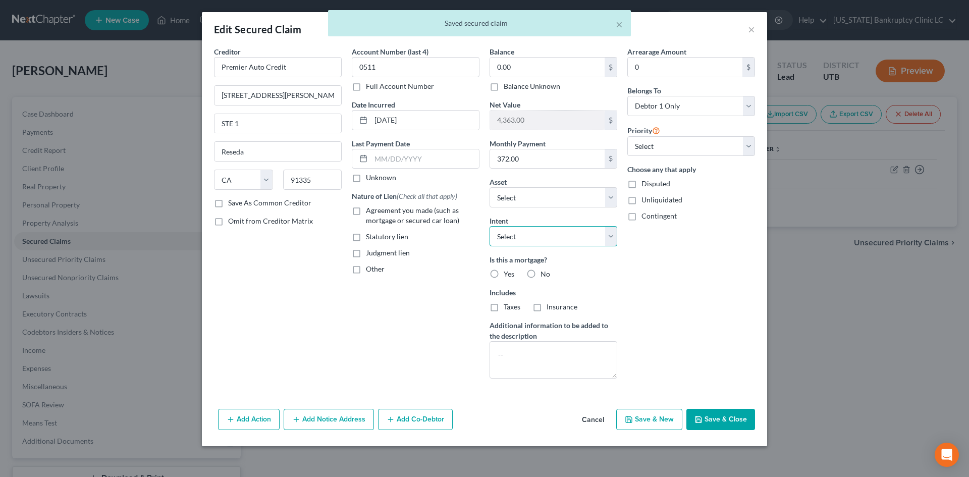
click at [534, 239] on select "Select Surrender Redeem Reaffirm Avoid Other" at bounding box center [554, 236] width 128 height 20
select select "2"
click at [490, 226] on select "Select Surrender Redeem Reaffirm Avoid Other" at bounding box center [554, 236] width 128 height 20
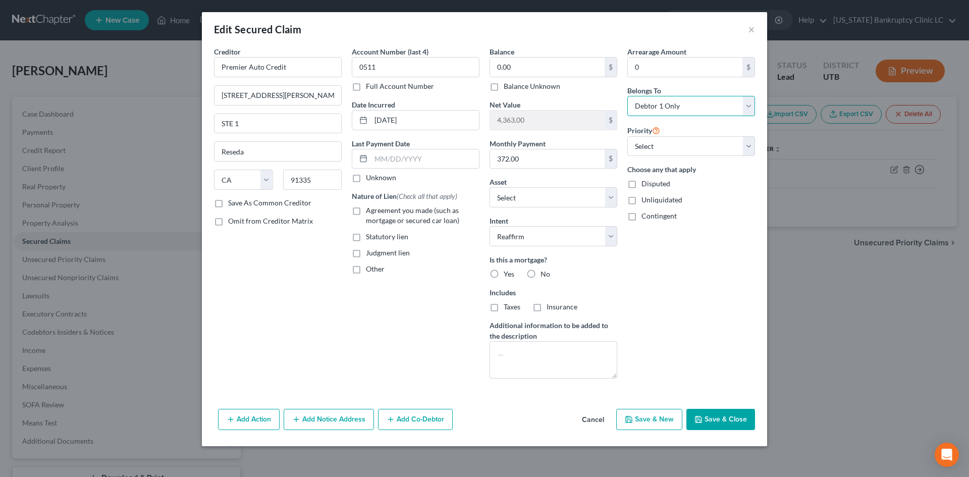
click at [667, 111] on select "Select Debtor 1 Only Debtor 2 Only Debtor 1 And Debtor 2 Only At Least One Of T…" at bounding box center [692, 106] width 128 height 20
select select "3"
click at [628, 96] on select "Select Debtor 1 Only Debtor 2 Only Debtor 1 And Debtor 2 Only At Least One Of T…" at bounding box center [692, 106] width 128 height 20
click at [744, 423] on button "Save & Close" at bounding box center [721, 419] width 69 height 21
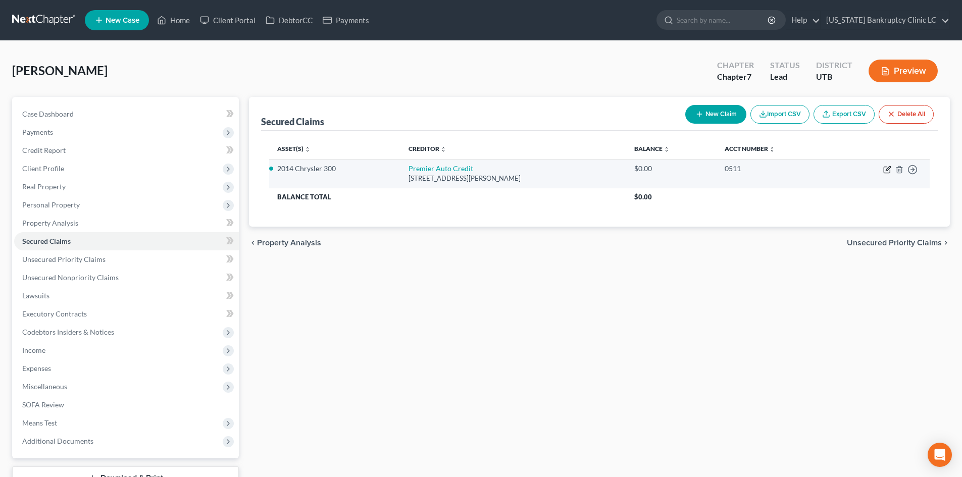
click at [797, 171] on icon "button" at bounding box center [888, 168] width 5 height 5
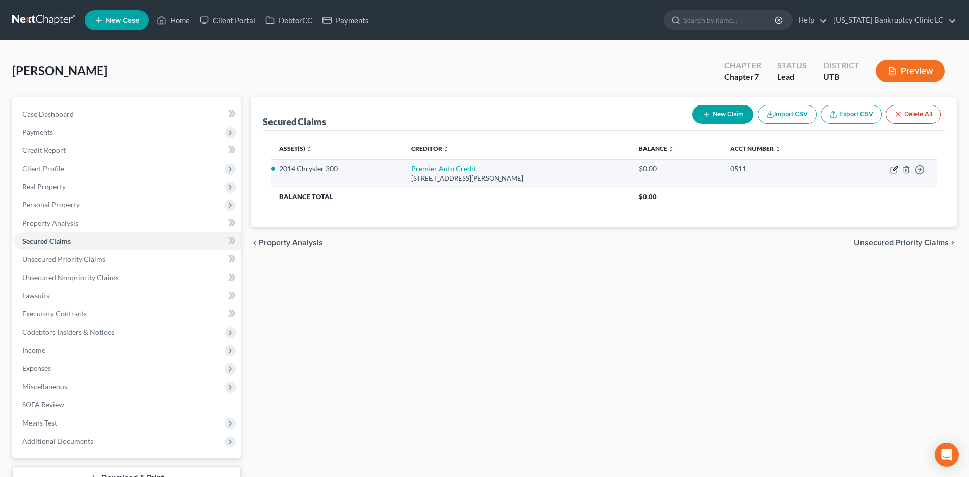
select select "4"
select select "2"
select select "3"
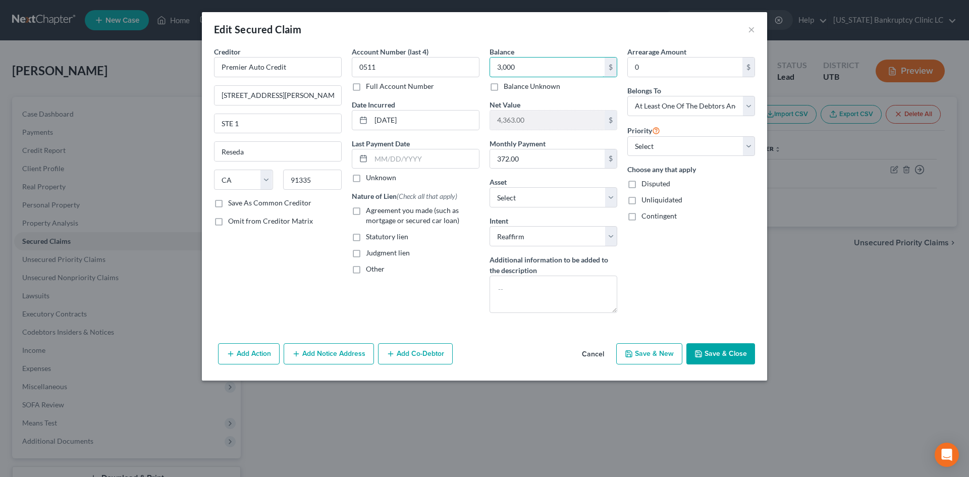
type input "3,000"
click at [546, 71] on input "3,000" at bounding box center [547, 67] width 115 height 19
click at [725, 294] on div "Arrearage Amount 0 $ Belongs To * Select Debtor 1 Only Debtor 2 Only Debtor 1 A…" at bounding box center [692, 183] width 138 height 275
click at [669, 140] on select "Select 1st 2nd 3rd 4th 5th 6th 7th 8th 9th 10th 11th 12th 13th 14th 15th 16th 1…" at bounding box center [692, 146] width 128 height 20
select select "0"
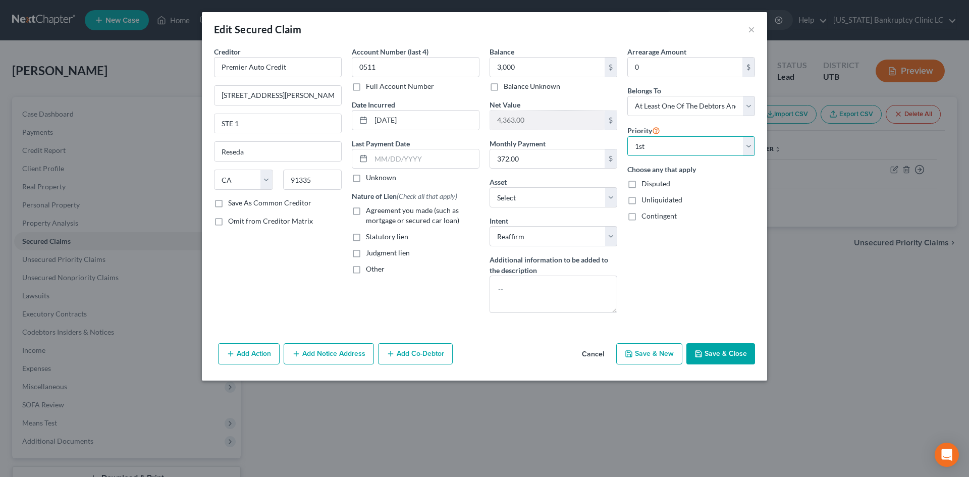
click at [628, 136] on select "Select 1st 2nd 3rd 4th 5th 6th 7th 8th 9th 10th 11th 12th 13th 14th 15th 16th 1…" at bounding box center [692, 146] width 128 height 20
click at [716, 294] on div "Arrearage Amount 0 $ Belongs To * Select Debtor 1 Only Debtor 2 Only Debtor 1 A…" at bounding box center [692, 183] width 138 height 275
click at [729, 368] on div "Add Action Add Notice Address Add Co-Debtor Cancel Save & New Save & Close" at bounding box center [485, 355] width 566 height 33
click at [678, 26] on div "Edit Secured Claim ×" at bounding box center [485, 29] width 566 height 34
click at [719, 357] on button "Save & Close" at bounding box center [721, 353] width 69 height 21
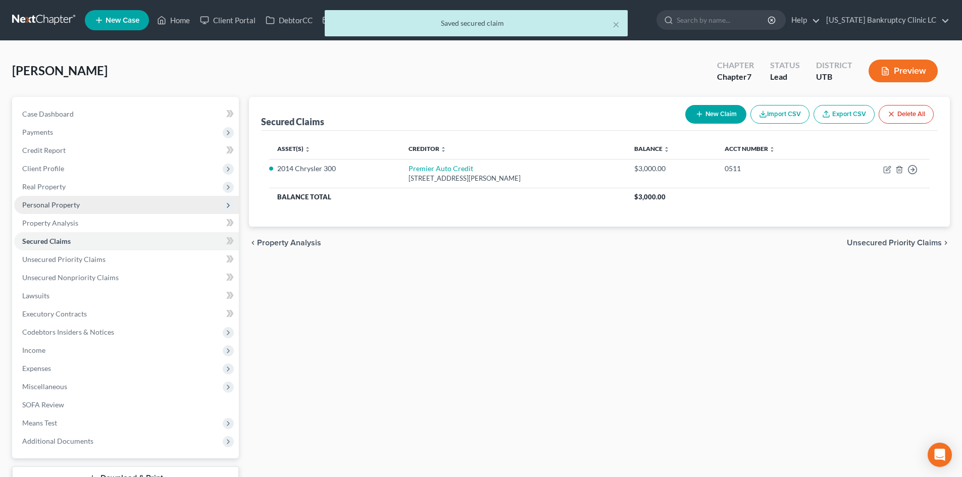
click at [61, 207] on span "Personal Property" at bounding box center [51, 204] width 58 height 9
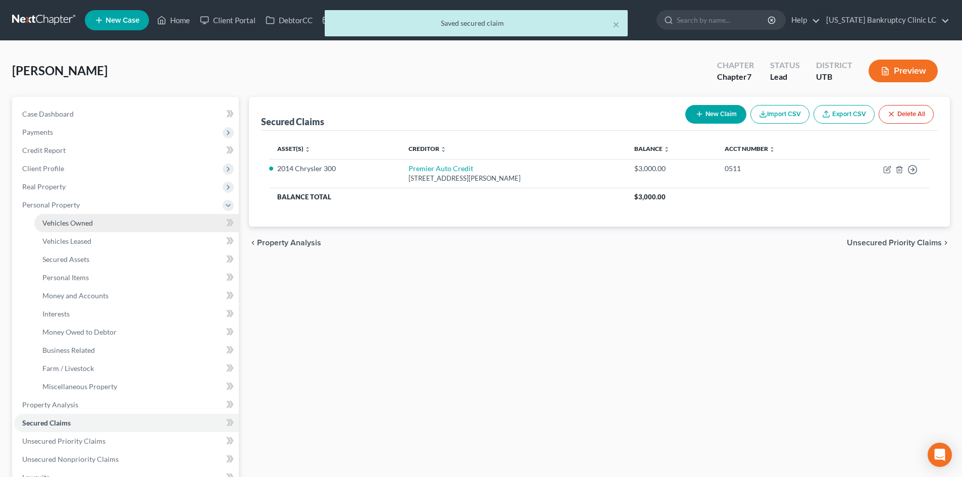
click at [113, 225] on link "Vehicles Owned" at bounding box center [136, 223] width 204 height 18
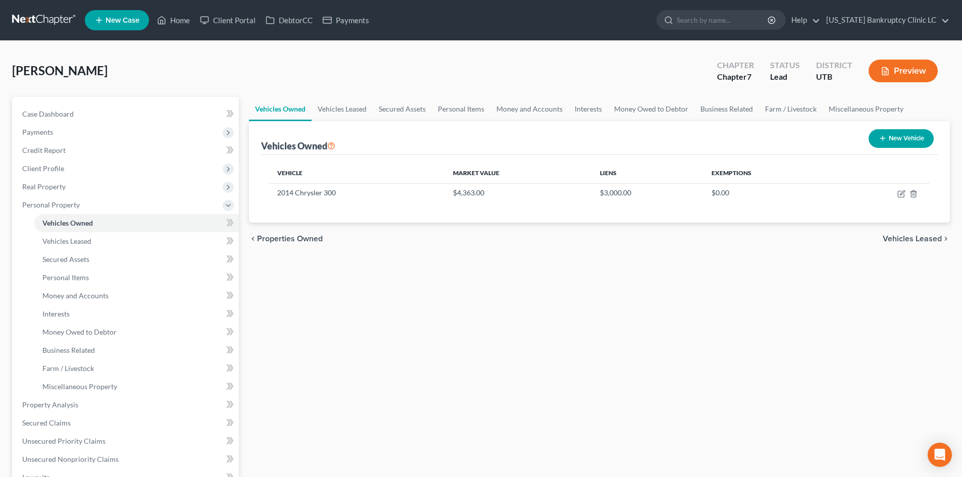
click at [706, 275] on div "Vehicles Owned Vehicles Leased Secured Assets Personal Items Money and Accounts…" at bounding box center [599, 397] width 711 height 601
click at [797, 192] on icon "button" at bounding box center [901, 194] width 8 height 8
select select "0"
select select "12"
select select "3"
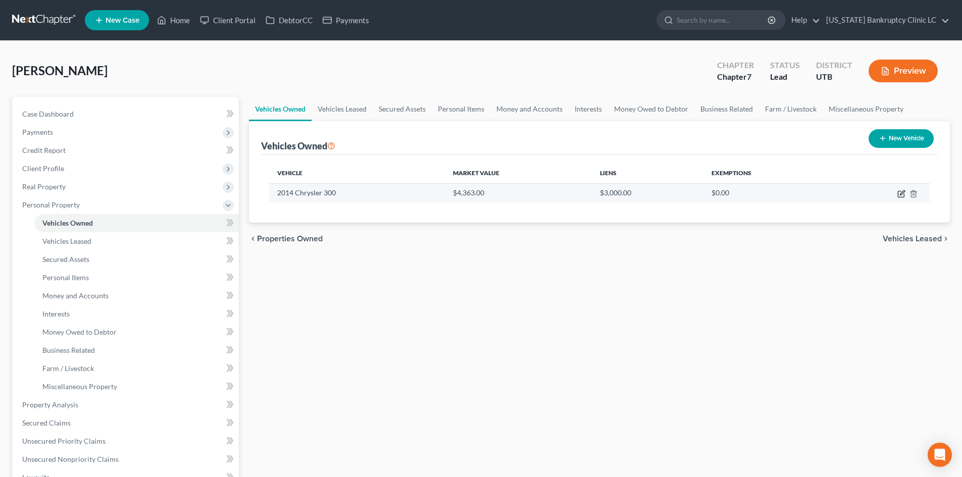
select select "0"
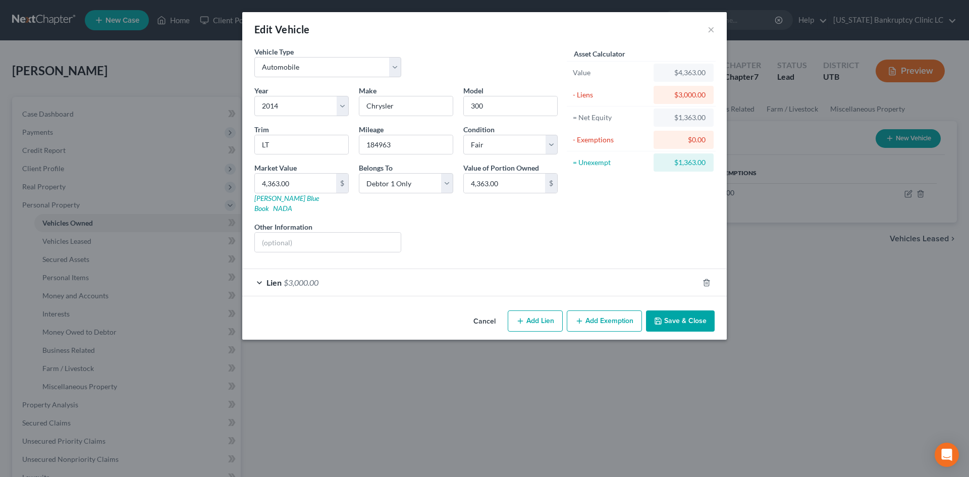
click at [450, 269] on div "Lien $3,000.00" at bounding box center [470, 282] width 456 height 27
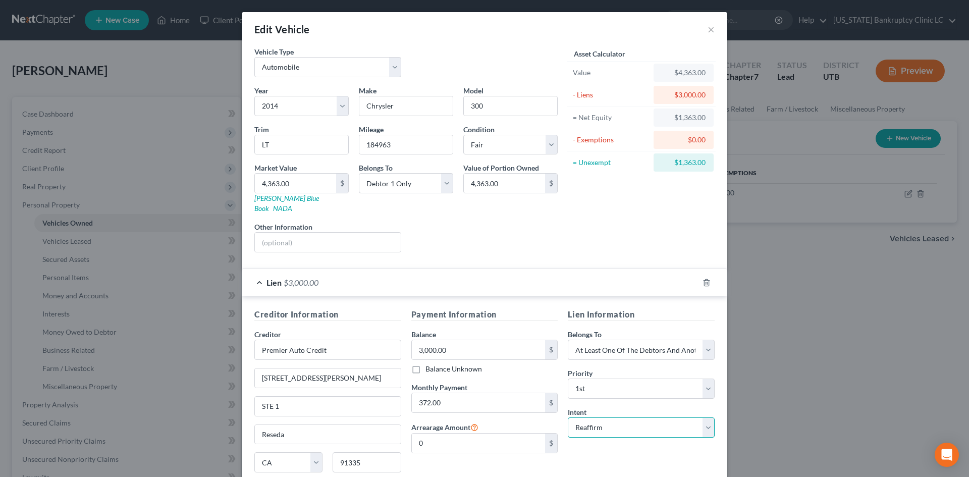
click at [605, 418] on select "Select Surrender Redeem Reaffirm Avoid Other" at bounding box center [641, 428] width 147 height 20
select select "0"
click at [568, 418] on select "Select Surrender Redeem Reaffirm Avoid Other" at bounding box center [641, 428] width 147 height 20
click at [610, 431] on div "Lien Information Belongs To * Select Debtor 1 Only Debtor 2 Only Debtor 1 And D…" at bounding box center [641, 404] width 157 height 190
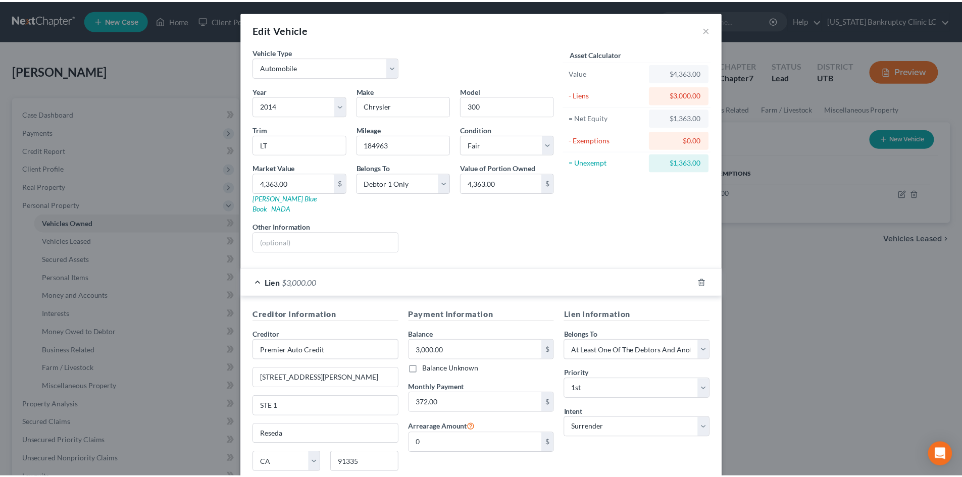
scroll to position [75, 0]
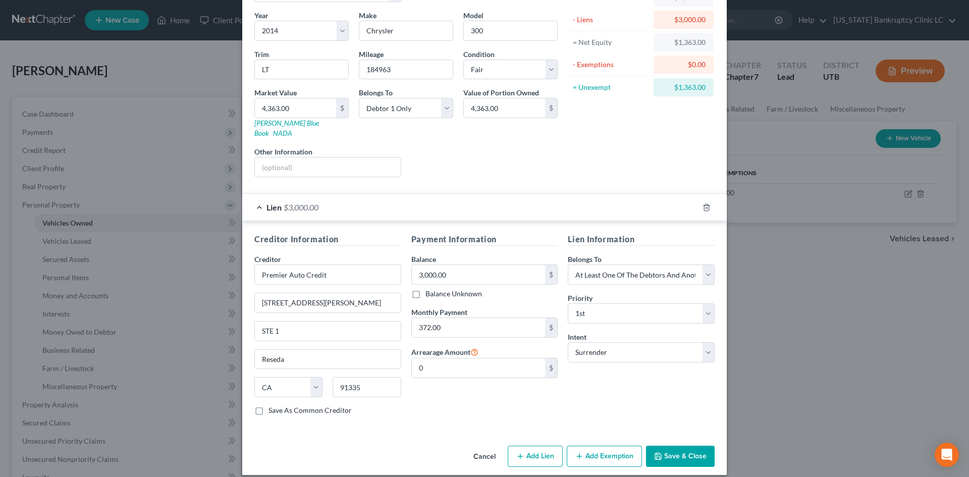
click at [658, 431] on button "Save & Close" at bounding box center [680, 456] width 69 height 21
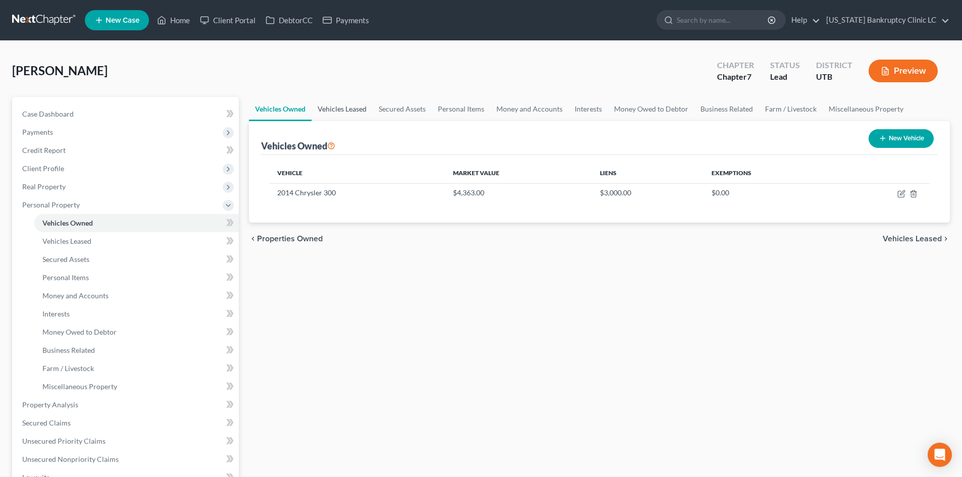
click at [366, 114] on link "Vehicles Leased" at bounding box center [342, 109] width 61 height 24
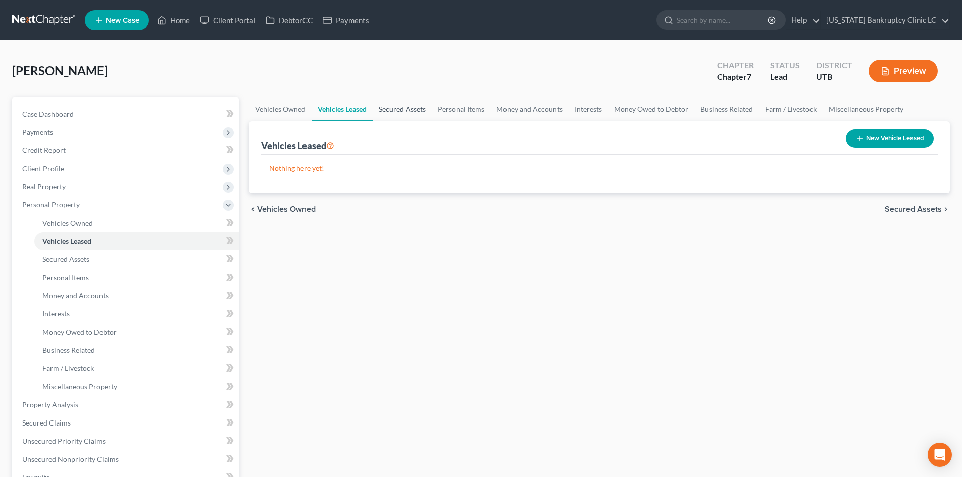
click at [405, 112] on link "Secured Assets" at bounding box center [402, 109] width 59 height 24
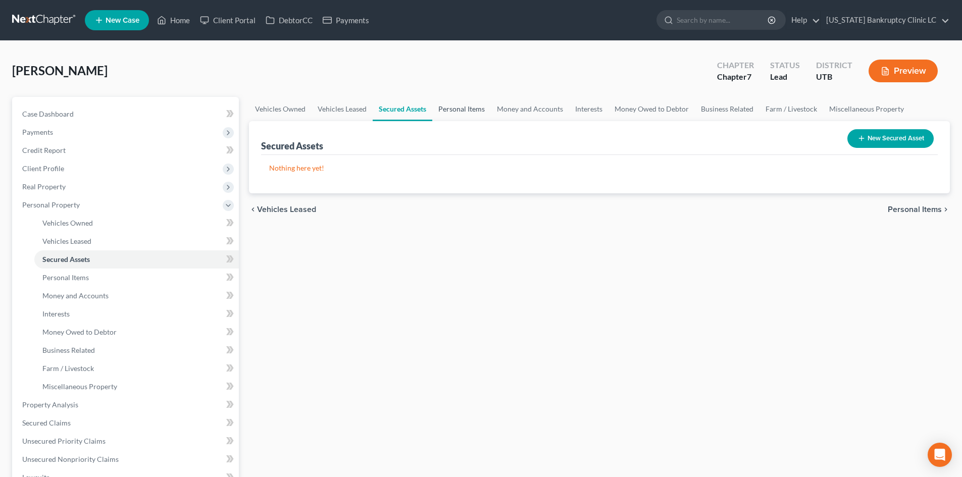
click at [458, 111] on link "Personal Items" at bounding box center [461, 109] width 59 height 24
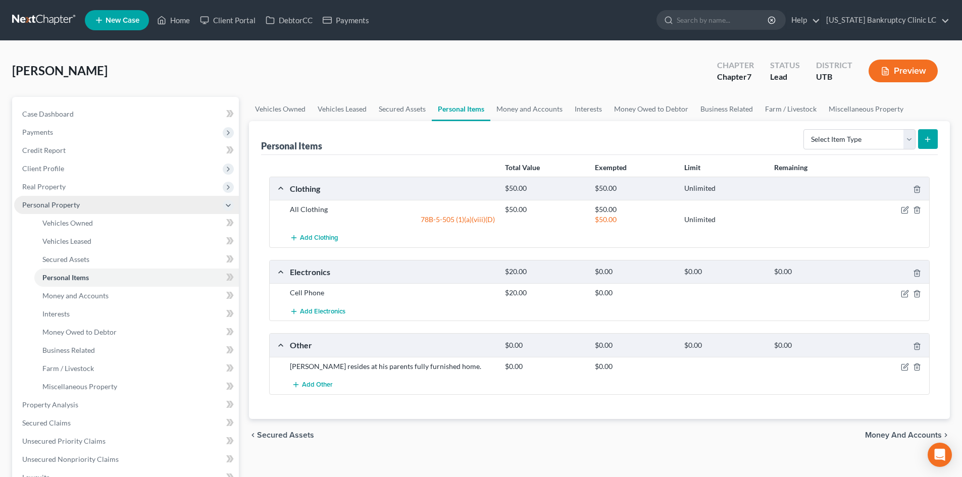
click at [77, 205] on span "Personal Property" at bounding box center [51, 204] width 58 height 9
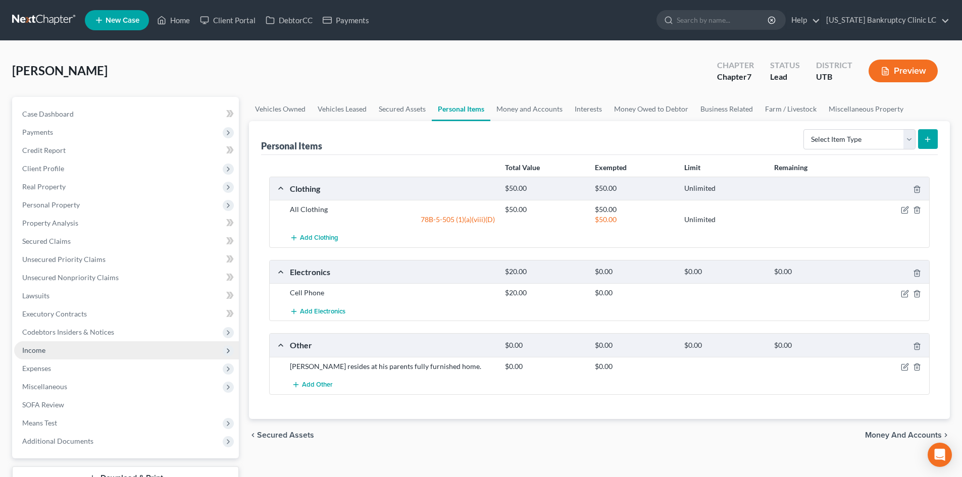
click at [66, 353] on span "Income" at bounding box center [126, 350] width 225 height 18
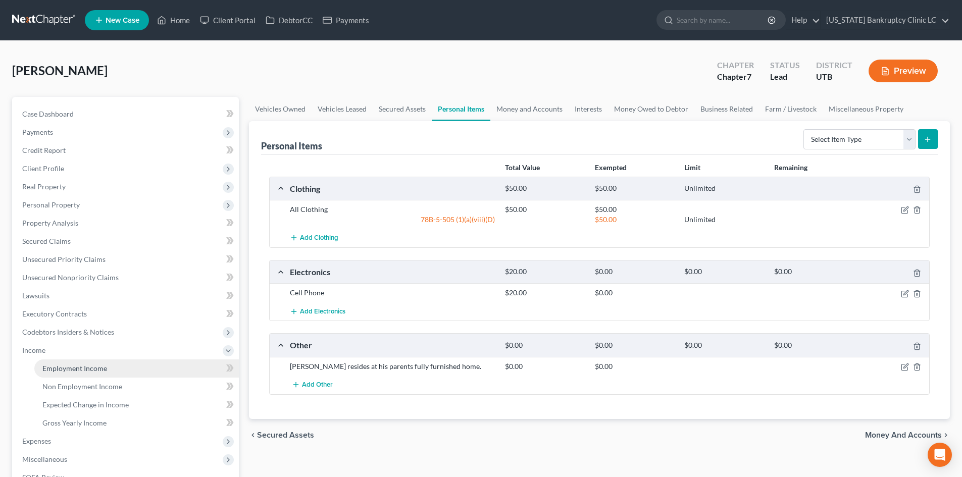
click at [66, 374] on link "Employment Income" at bounding box center [136, 369] width 204 height 18
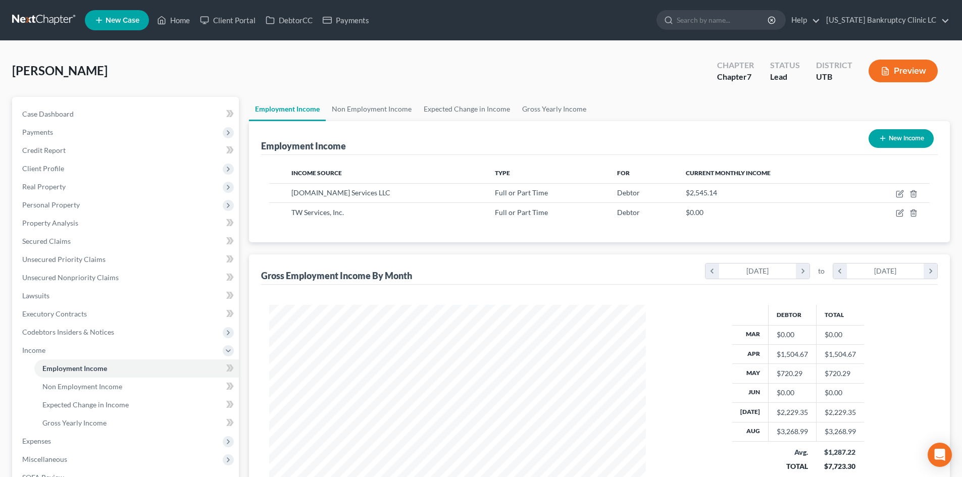
scroll to position [188, 397]
click at [61, 361] on link "Employment Income" at bounding box center [136, 369] width 204 height 18
click at [61, 352] on span "Income" at bounding box center [126, 350] width 225 height 18
click at [58, 366] on span "Expenses" at bounding box center [126, 369] width 225 height 18
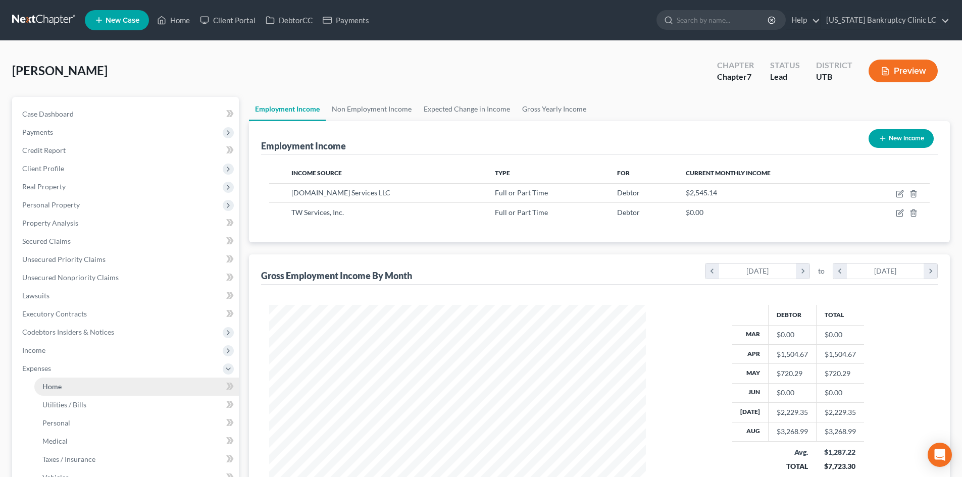
click at [71, 383] on link "Home" at bounding box center [136, 387] width 204 height 18
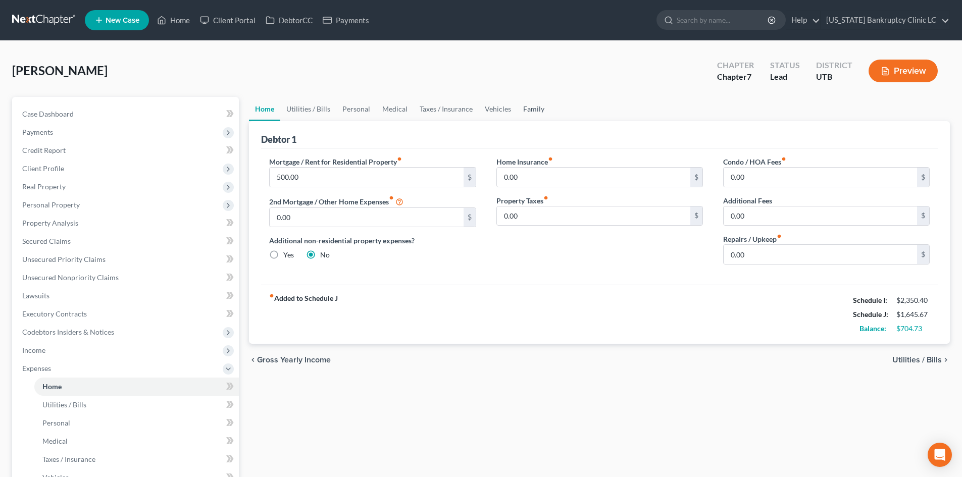
click at [530, 112] on link "Family" at bounding box center [533, 109] width 33 height 24
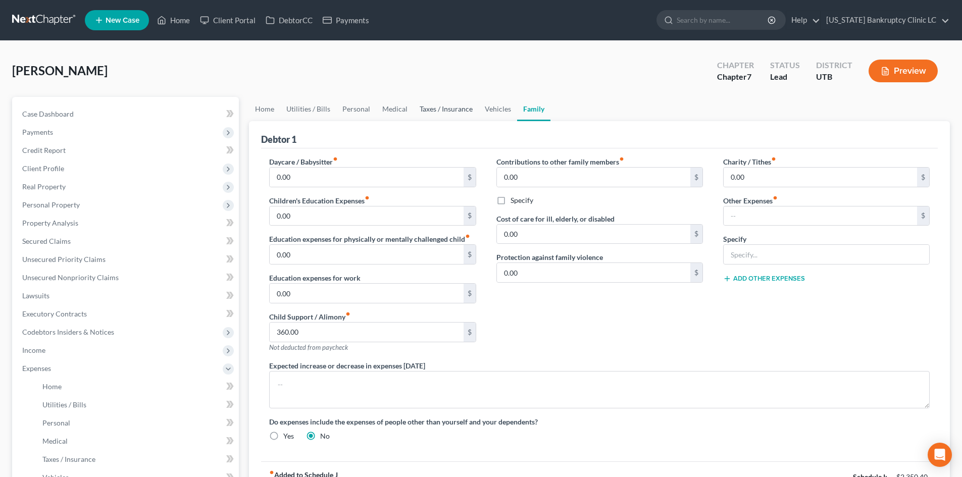
click at [468, 111] on link "Taxes / Insurance" at bounding box center [446, 109] width 65 height 24
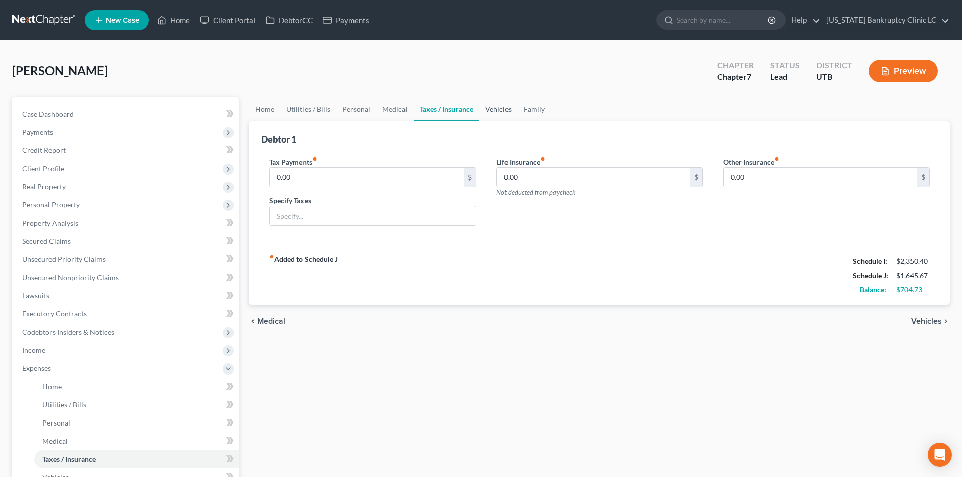
click at [497, 107] on link "Vehicles" at bounding box center [498, 109] width 38 height 24
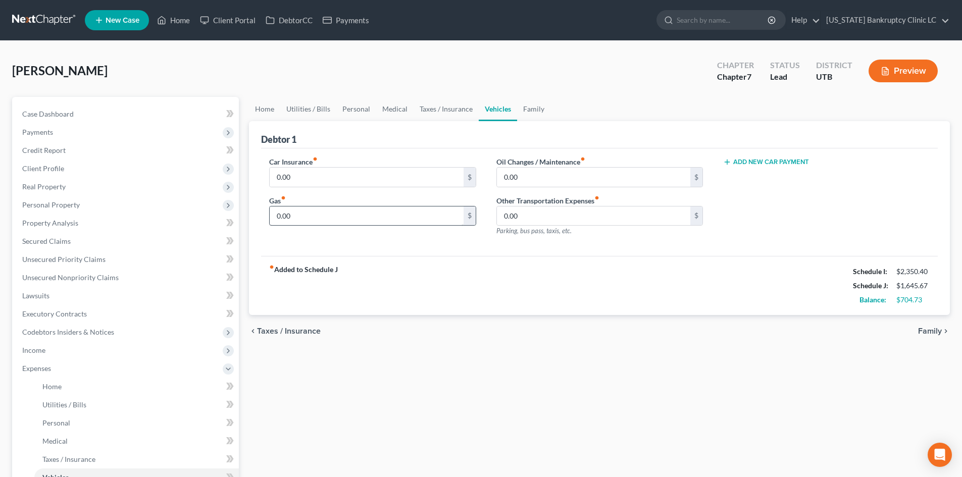
drag, startPoint x: 393, startPoint y: 227, endPoint x: 394, endPoint y: 220, distance: 7.6
click at [392, 227] on div "Car Insurance fiber_manual_record 0.00 $ Gas fiber_manual_record 0.00 $" at bounding box center [372, 201] width 227 height 88
click at [397, 208] on input "0.00" at bounding box center [366, 216] width 193 height 19
click at [53, 364] on span "Expenses" at bounding box center [126, 369] width 225 height 18
click at [62, 410] on link "SOFA Review" at bounding box center [126, 405] width 225 height 18
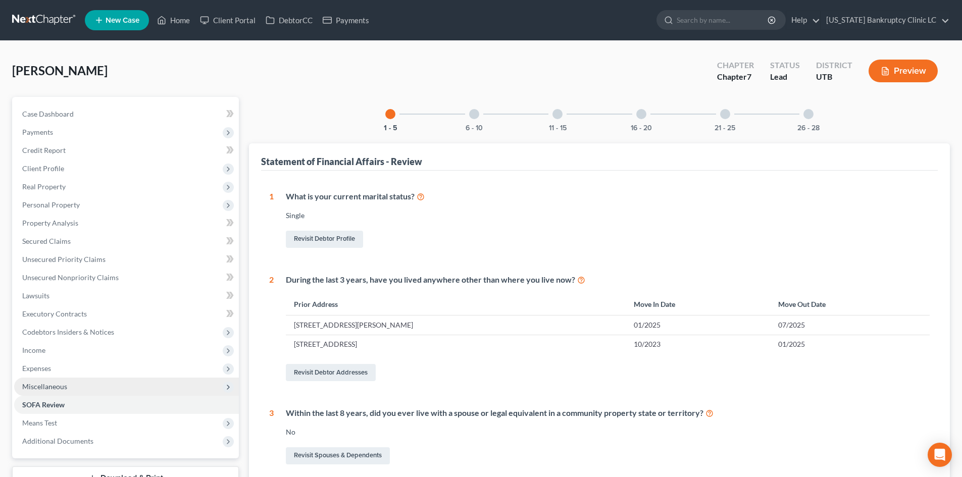
click at [41, 394] on span "Miscellaneous" at bounding box center [126, 387] width 225 height 18
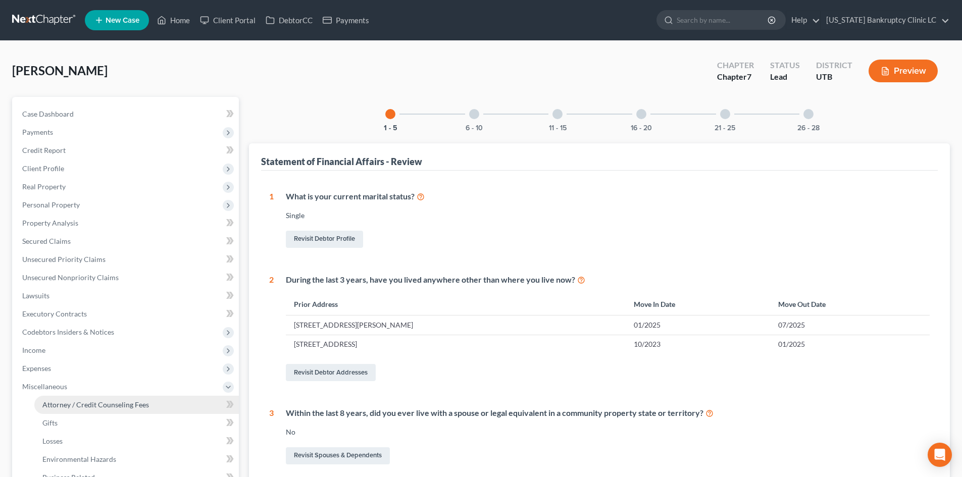
click at [53, 404] on span "Attorney / Credit Counseling Fees" at bounding box center [95, 404] width 107 height 9
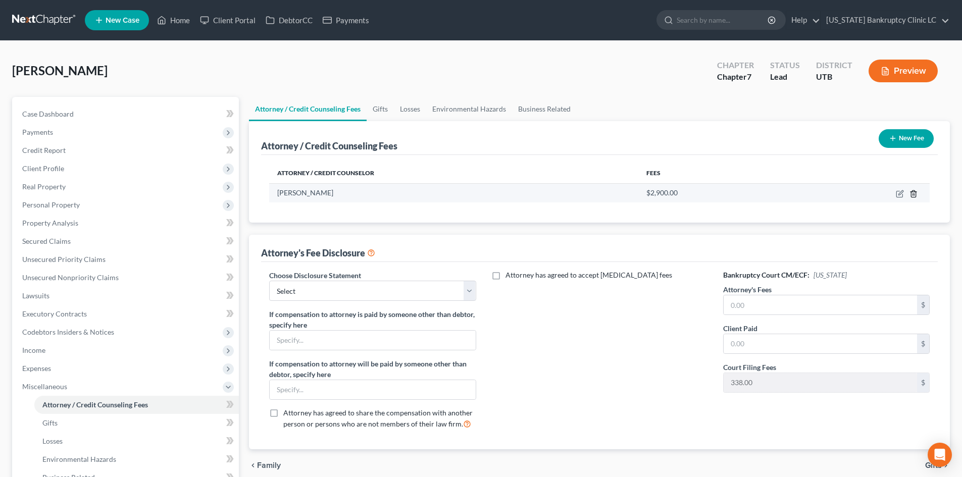
click at [797, 191] on icon "button" at bounding box center [913, 194] width 8 height 8
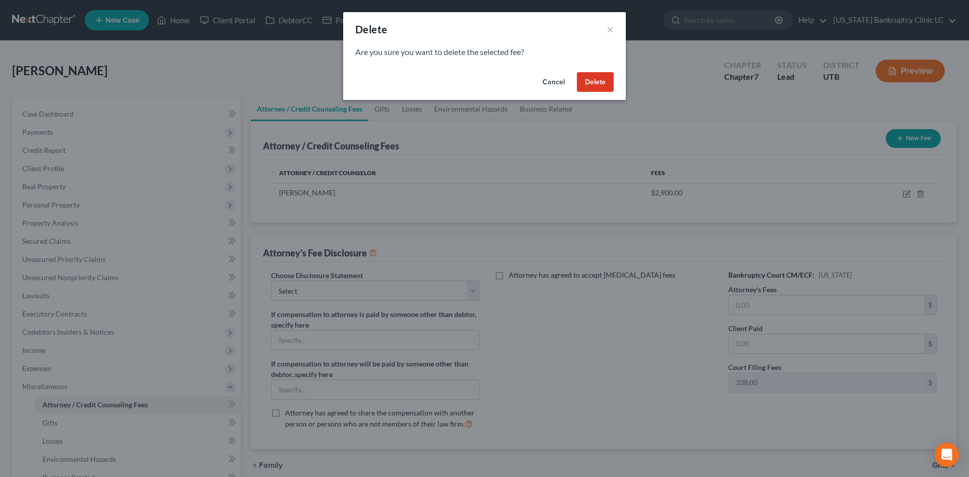
click at [589, 81] on button "Delete" at bounding box center [595, 82] width 37 height 20
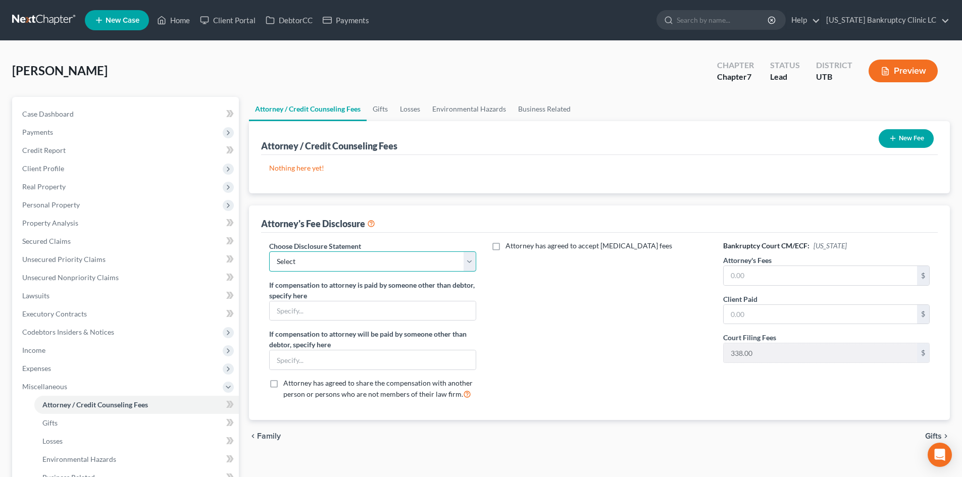
click at [316, 257] on select "Select Installment Chapter 7 Cases Salt Lake Custom Disclosure Fresh Start Fund…" at bounding box center [372, 261] width 207 height 20
select select "0"
click at [269, 251] on select "Select Installment Chapter 7 Cases Salt Lake Custom Disclosure Fresh Start Fund…" at bounding box center [372, 261] width 207 height 20
click at [797, 271] on input "text" at bounding box center [820, 275] width 193 height 19
type input "2,900"
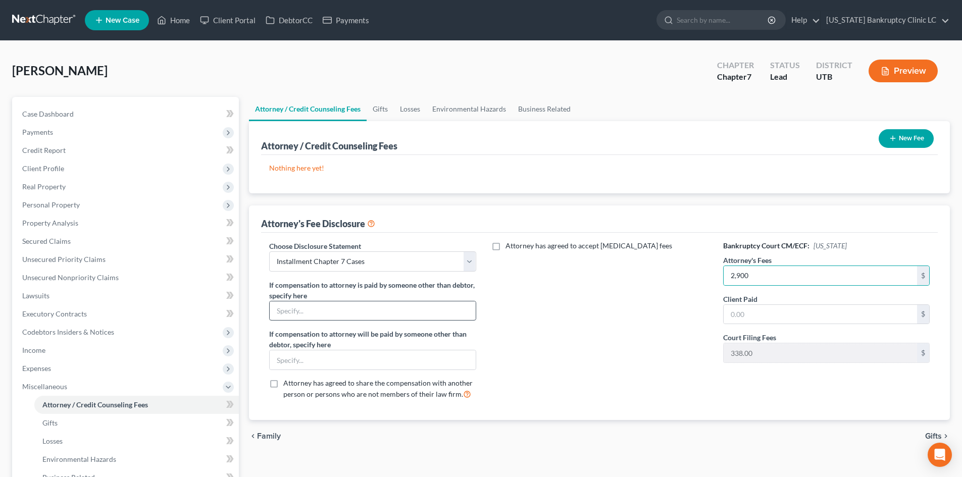
click at [584, 316] on div "Attorney has agreed to accept [MEDICAL_DATA] fees" at bounding box center [599, 324] width 227 height 167
click at [114, 381] on span "Miscellaneous" at bounding box center [126, 387] width 225 height 18
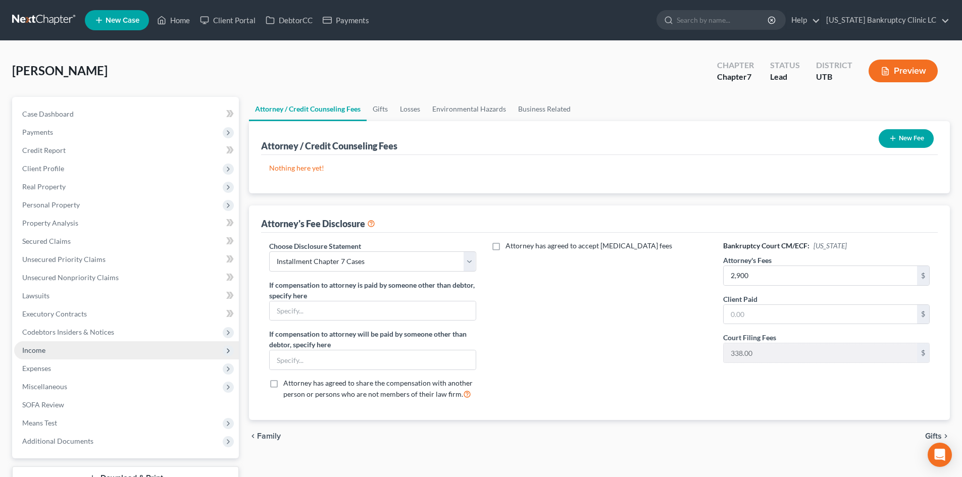
click at [57, 348] on span "Income" at bounding box center [126, 350] width 225 height 18
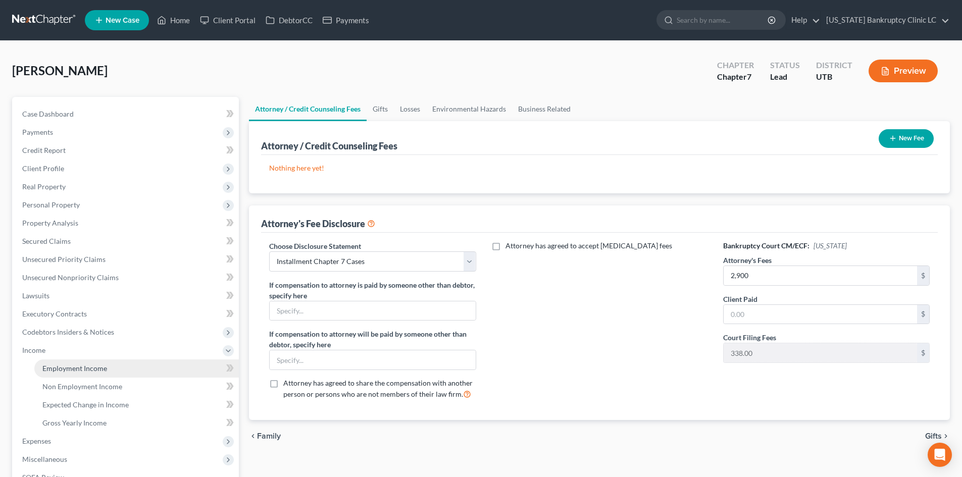
click at [54, 365] on span "Employment Income" at bounding box center [74, 368] width 65 height 9
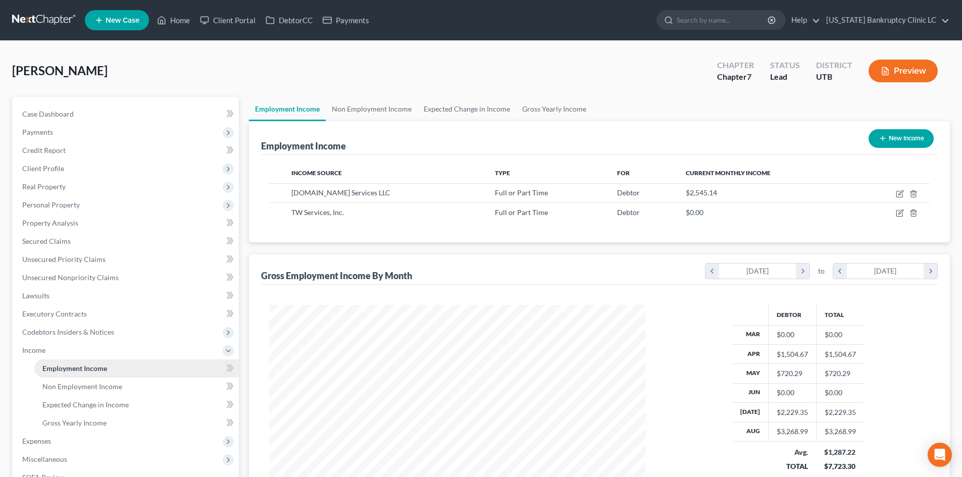
scroll to position [188, 397]
click at [108, 347] on span "Income" at bounding box center [126, 350] width 225 height 18
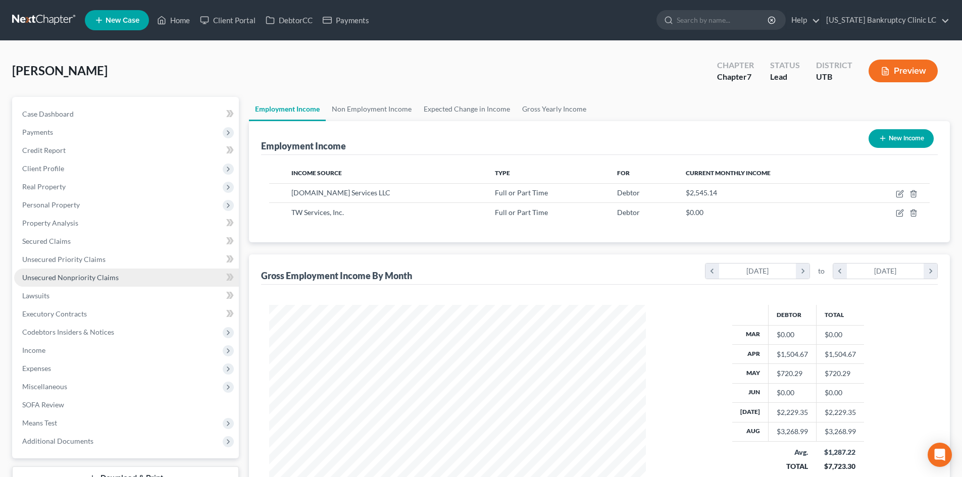
click at [119, 274] on link "Unsecured Nonpriority Claims" at bounding box center [126, 278] width 225 height 18
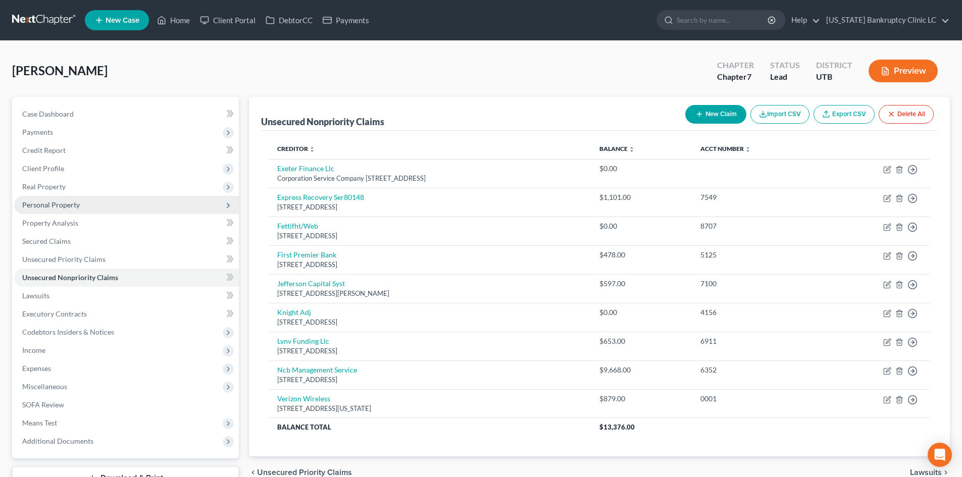
click at [125, 202] on span "Personal Property" at bounding box center [126, 205] width 225 height 18
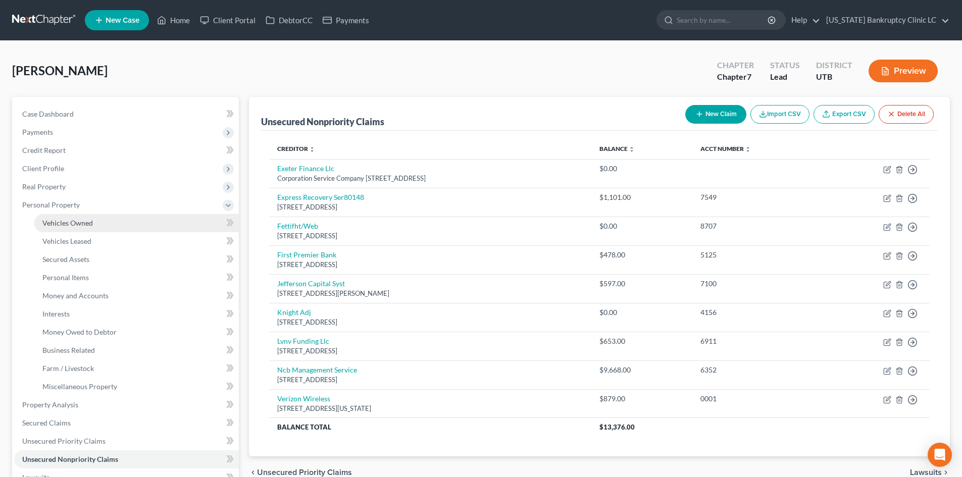
click at [124, 226] on link "Vehicles Owned" at bounding box center [136, 223] width 204 height 18
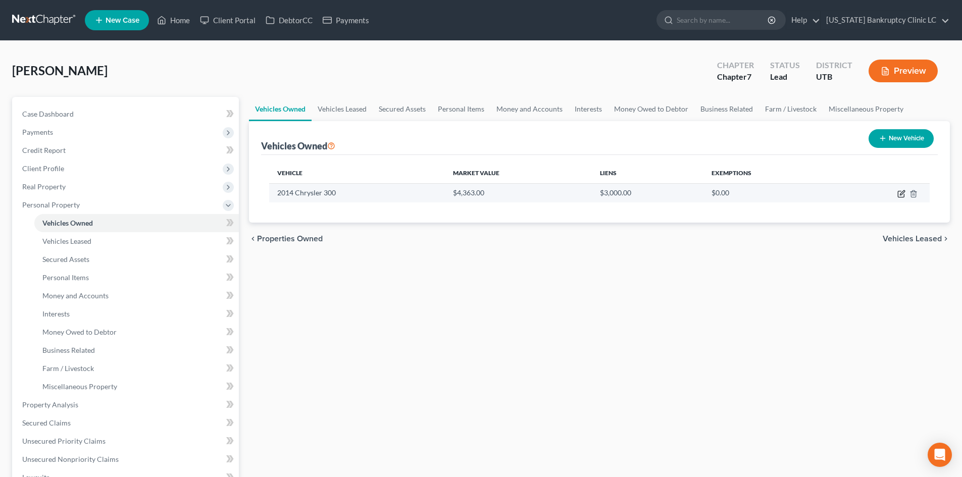
click at [797, 192] on icon "button" at bounding box center [901, 194] width 8 height 8
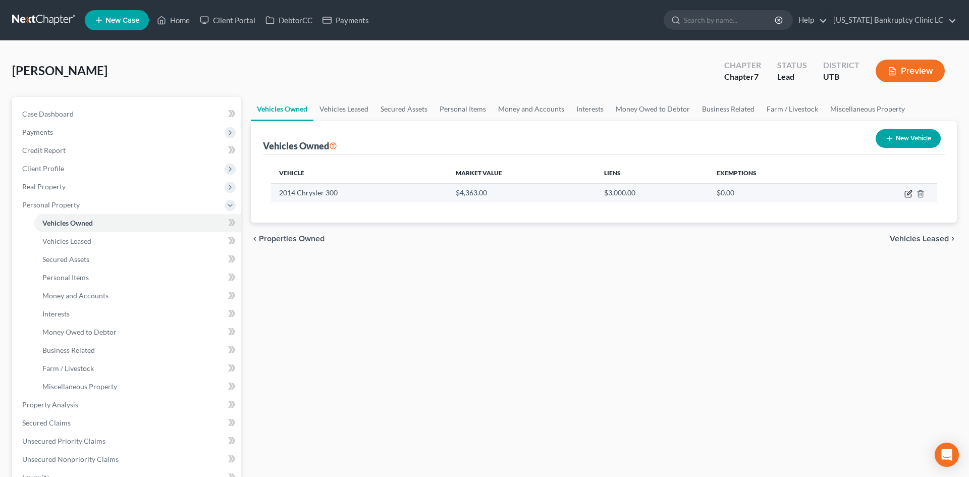
select select "0"
select select "12"
select select "3"
select select "0"
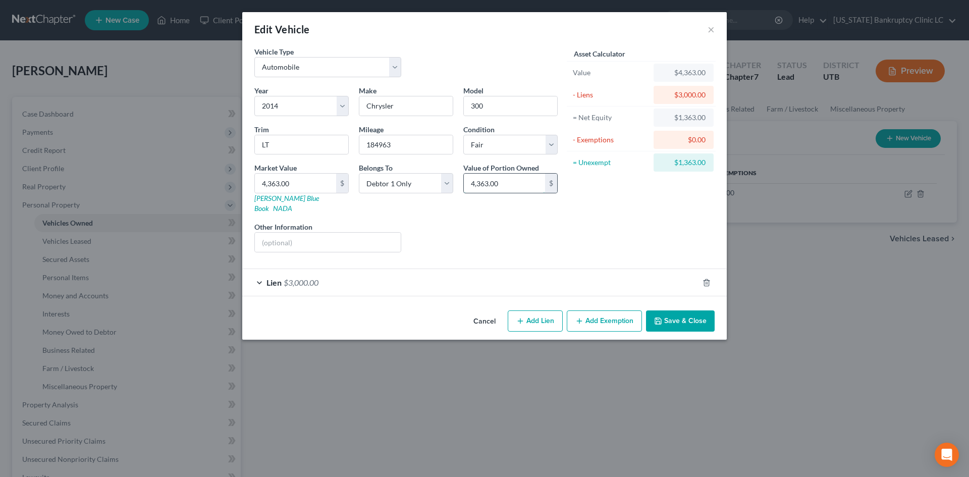
click at [520, 193] on input "4,363.00" at bounding box center [504, 183] width 81 height 19
type input "2,181.50"
click at [399, 177] on select "Select Debtor 1 Only Debtor 2 Only Debtor 1 And Debtor 2 Only At Least One Of T…" at bounding box center [406, 183] width 94 height 20
select select "3"
click at [359, 173] on select "Select Debtor 1 Only Debtor 2 Only Debtor 1 And Debtor 2 Only At Least One Of T…" at bounding box center [406, 183] width 94 height 20
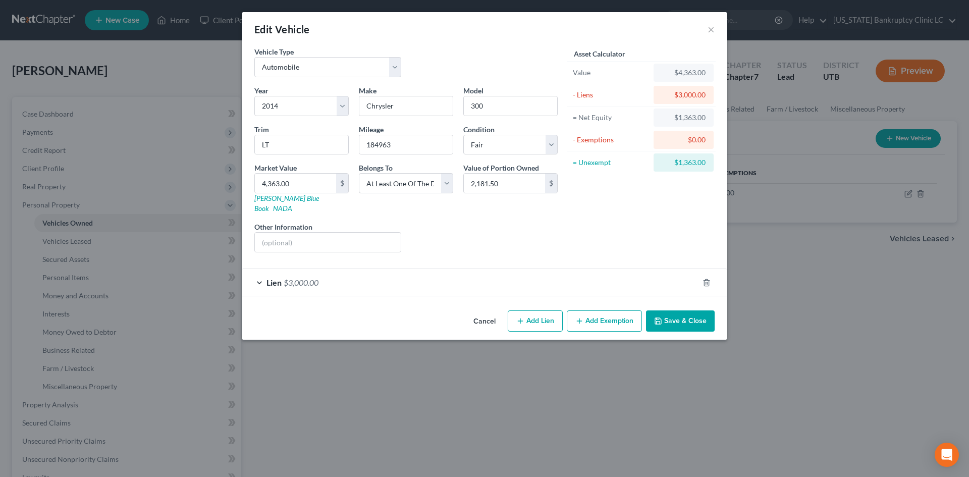
click at [641, 220] on div "Asset Calculator Value $4,363.00 - Liens $3,000.00 = Net Equity $1,363.00 - Exe…" at bounding box center [641, 153] width 157 height 214
click at [696, 311] on button "Save & Close" at bounding box center [680, 321] width 69 height 21
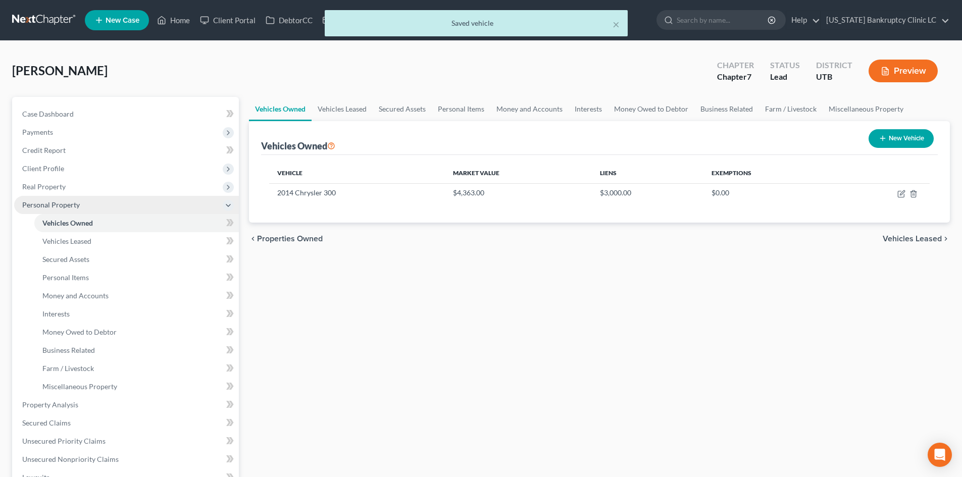
click at [70, 207] on span "Personal Property" at bounding box center [51, 204] width 58 height 9
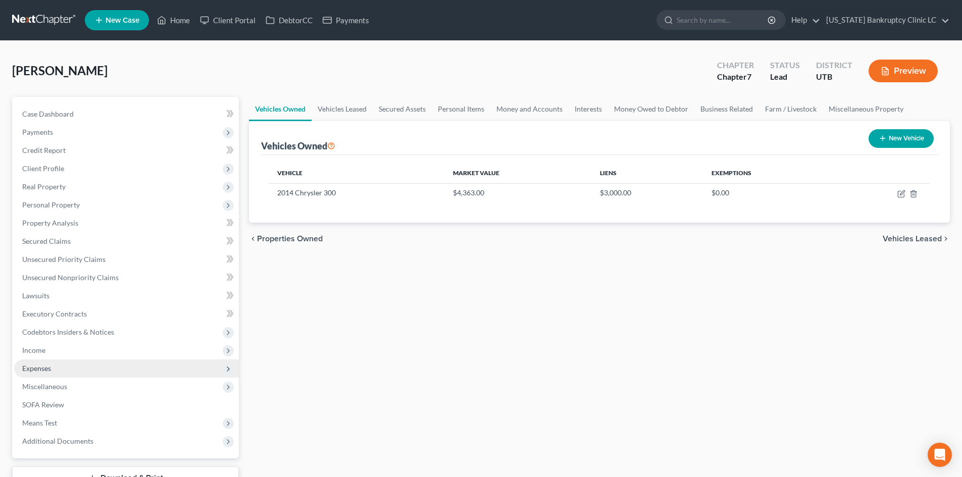
click at [58, 371] on span "Expenses" at bounding box center [126, 369] width 225 height 18
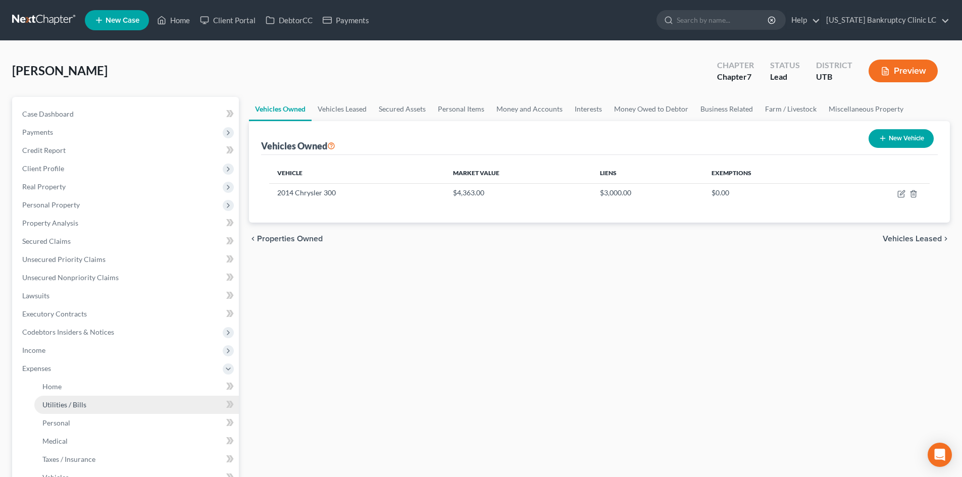
click at [63, 396] on link "Utilities / Bills" at bounding box center [136, 405] width 204 height 18
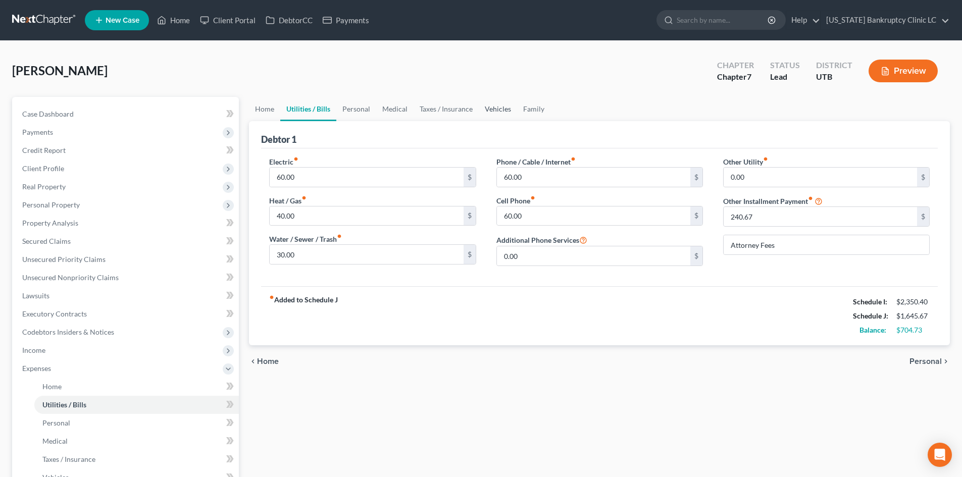
click at [491, 113] on link "Vehicles" at bounding box center [498, 109] width 38 height 24
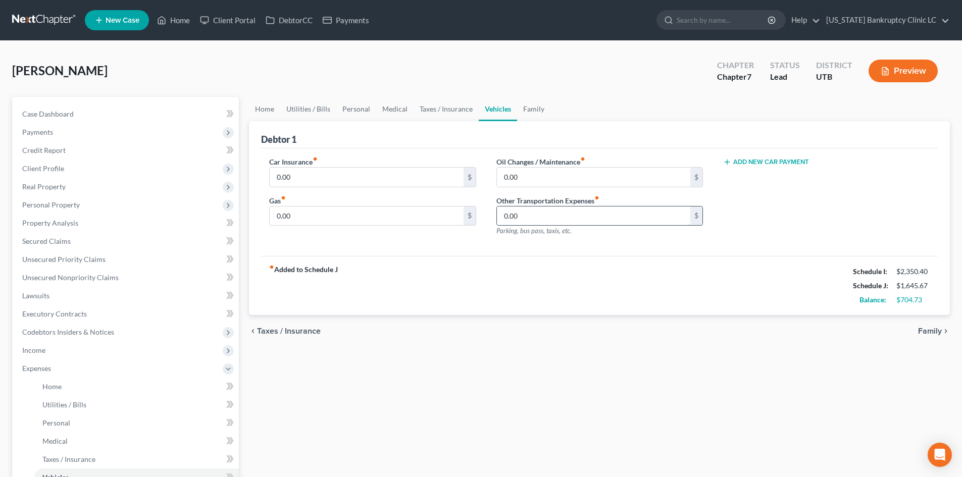
click at [537, 225] on input "0.00" at bounding box center [593, 216] width 193 height 19
type input "1"
type input "150"
click at [581, 261] on div "fiber_manual_record Added to Schedule J Schedule I: $2,350.40 Schedule J: $1,79…" at bounding box center [599, 285] width 677 height 59
click at [788, 157] on div "Add New Car Payment" at bounding box center [826, 162] width 207 height 10
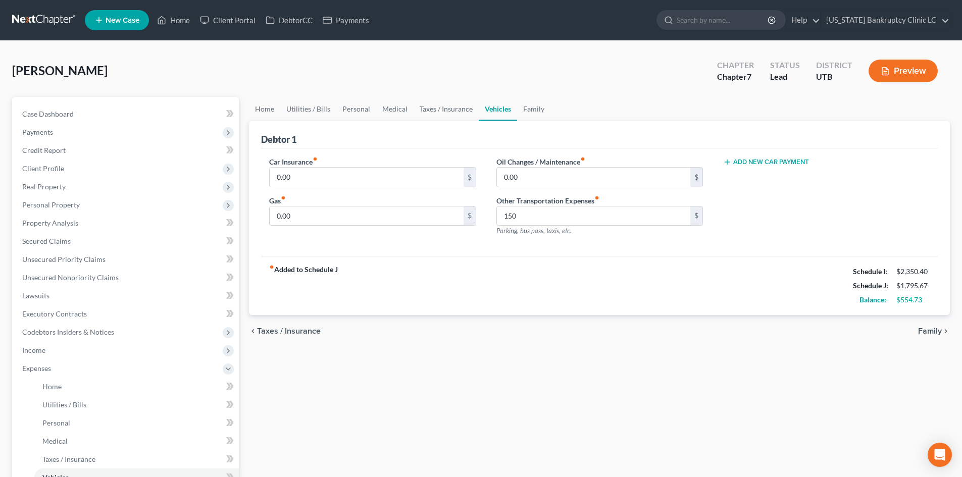
click at [787, 161] on button "Add New Car Payment" at bounding box center [766, 162] width 86 height 8
click at [797, 174] on input "text" at bounding box center [811, 177] width 175 height 19
click at [797, 174] on icon "button" at bounding box center [920, 178] width 8 height 8
click at [532, 117] on link "Family" at bounding box center [533, 109] width 33 height 24
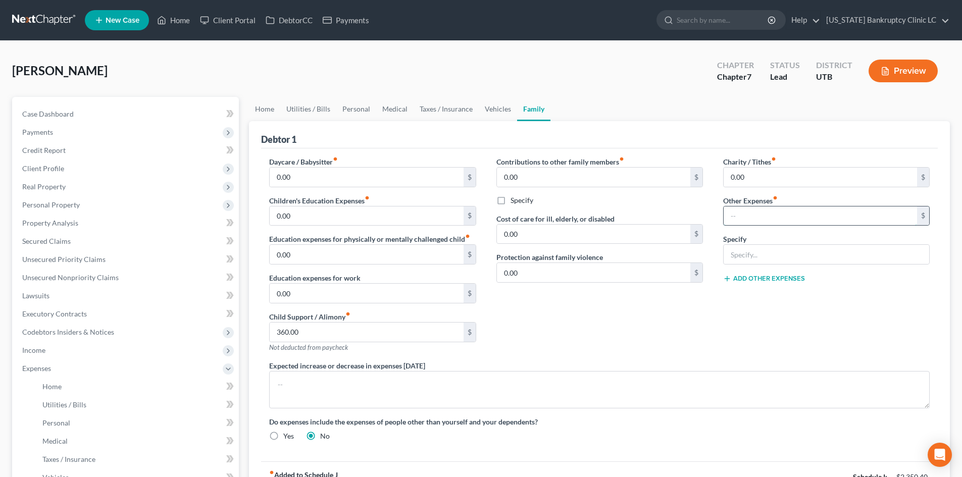
drag, startPoint x: 767, startPoint y: 215, endPoint x: 761, endPoint y: 211, distance: 6.9
click at [767, 215] on input "text" at bounding box center [820, 216] width 193 height 19
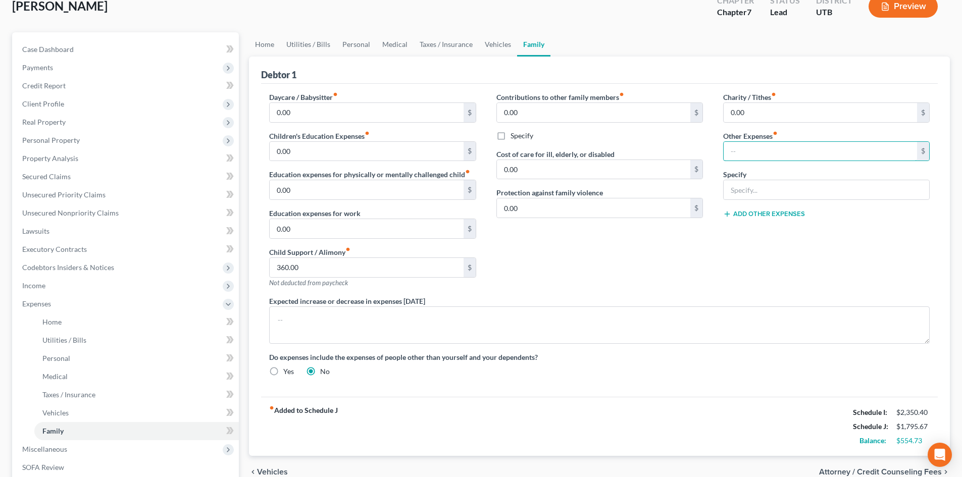
scroll to position [101, 0]
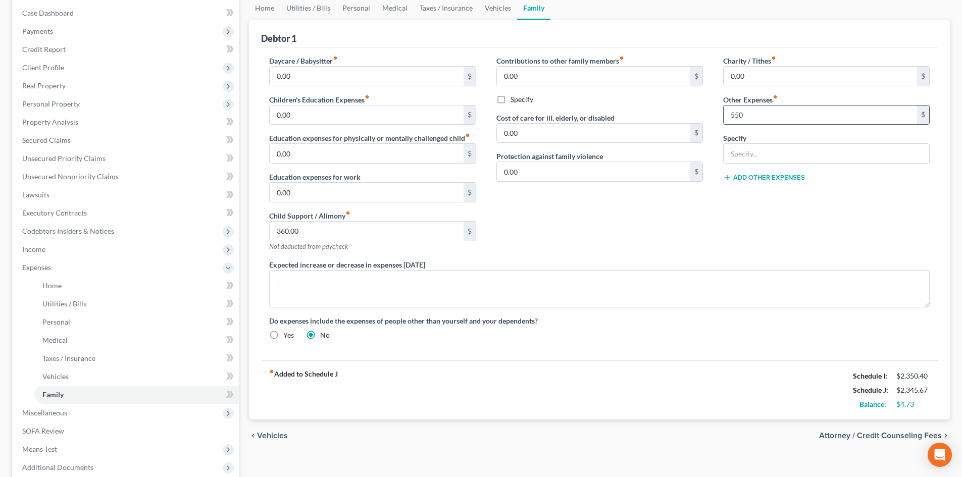
click at [733, 116] on input "550" at bounding box center [820, 115] width 193 height 19
type input "600"
type input "Projected Car Payment & Insurance"
click at [777, 218] on div "Charity / Tithes fiber_manual_record 0.00 $ Other Expenses fiber_manual_record …" at bounding box center [826, 158] width 227 height 204
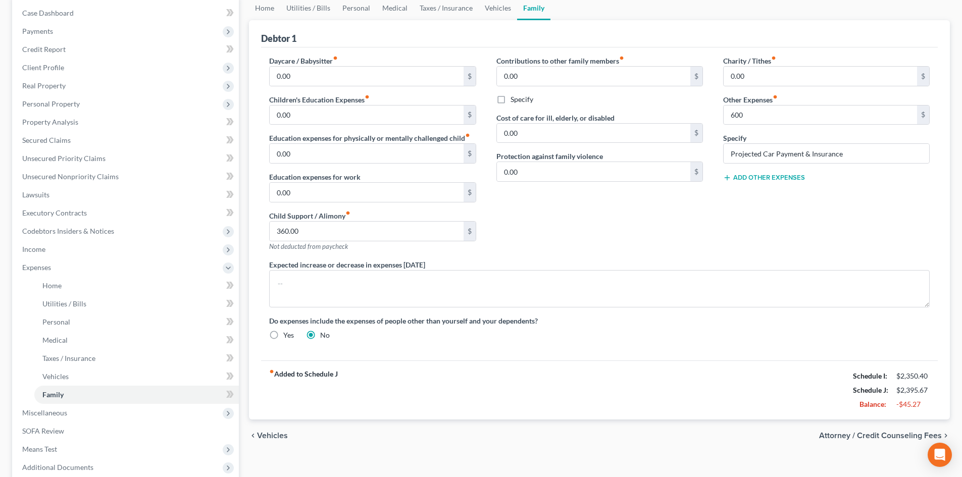
click at [797, 237] on div "Charity / Tithes fiber_manual_record 0.00 $ Other Expenses fiber_manual_record …" at bounding box center [826, 158] width 227 height 204
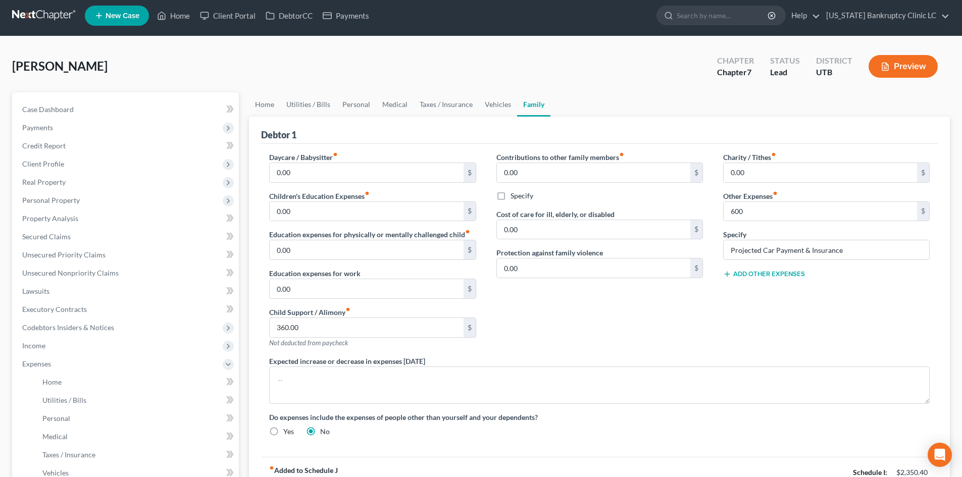
scroll to position [0, 0]
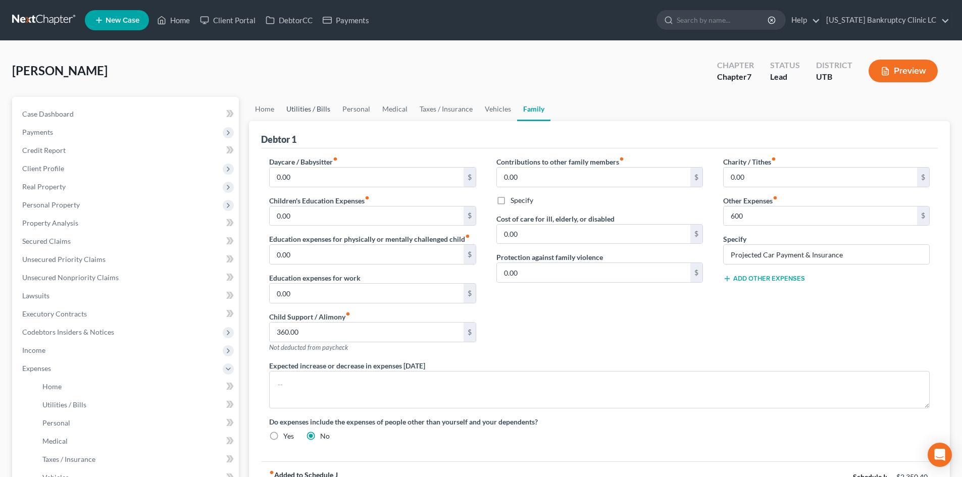
click at [306, 113] on link "Utilities / Bills" at bounding box center [308, 109] width 56 height 24
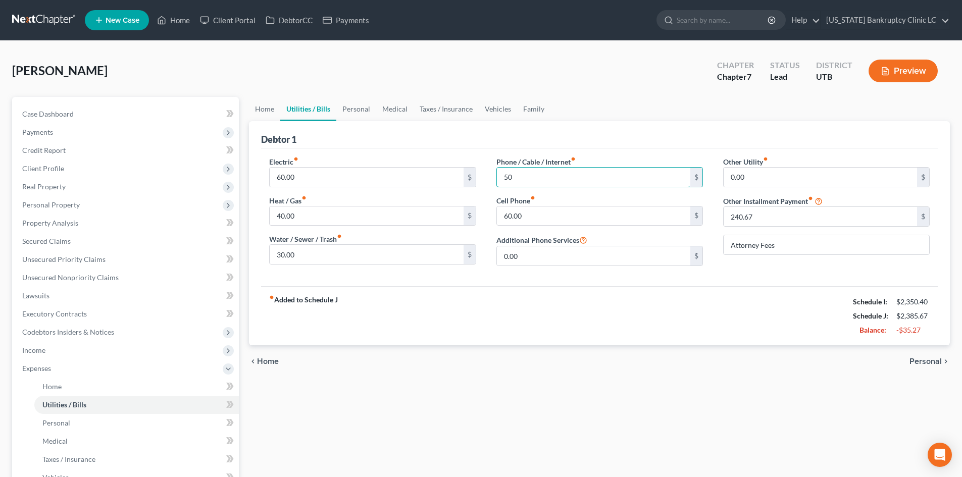
type input "50"
drag, startPoint x: 506, startPoint y: 294, endPoint x: 482, endPoint y: 251, distance: 49.7
click at [506, 294] on div "fiber_manual_record Added to Schedule J Schedule I: $2,350.40 Schedule J: $2,38…" at bounding box center [599, 315] width 677 height 59
click at [360, 111] on link "Personal" at bounding box center [356, 109] width 40 height 24
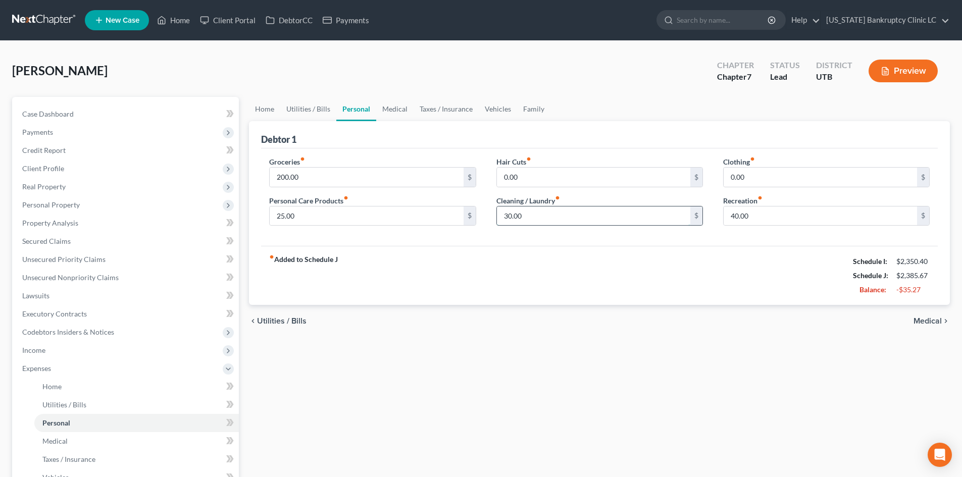
click at [588, 217] on input "30.00" at bounding box center [593, 216] width 193 height 19
click at [795, 225] on input "40.00" at bounding box center [820, 216] width 193 height 19
click at [540, 219] on input "30.00" at bounding box center [593, 216] width 193 height 19
click at [342, 221] on input "25.00" at bounding box center [366, 216] width 193 height 19
type input "50"
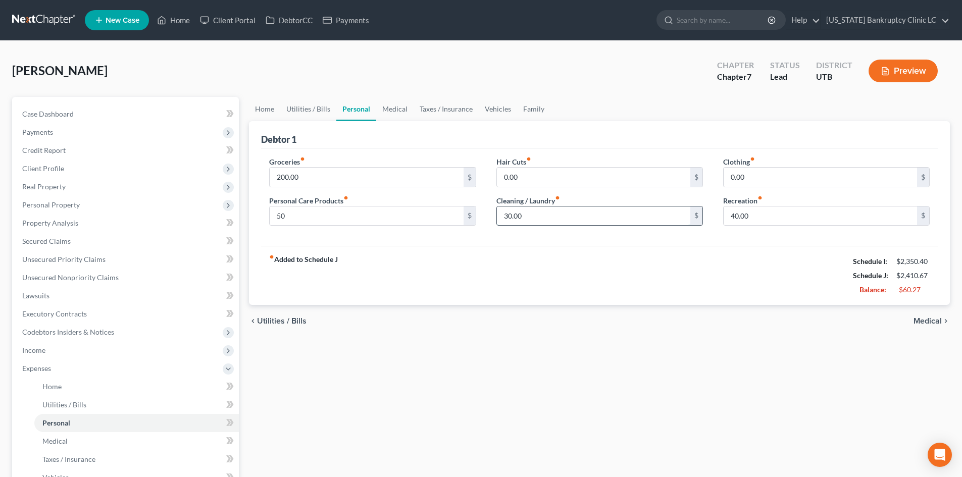
click at [584, 211] on input "30.00" at bounding box center [593, 216] width 193 height 19
type input "20"
click at [447, 246] on div "fiber_manual_record Added to Schedule J Schedule I: $2,350.40 Schedule J: $2,40…" at bounding box center [599, 275] width 677 height 59
click at [411, 110] on link "Medical" at bounding box center [394, 109] width 37 height 24
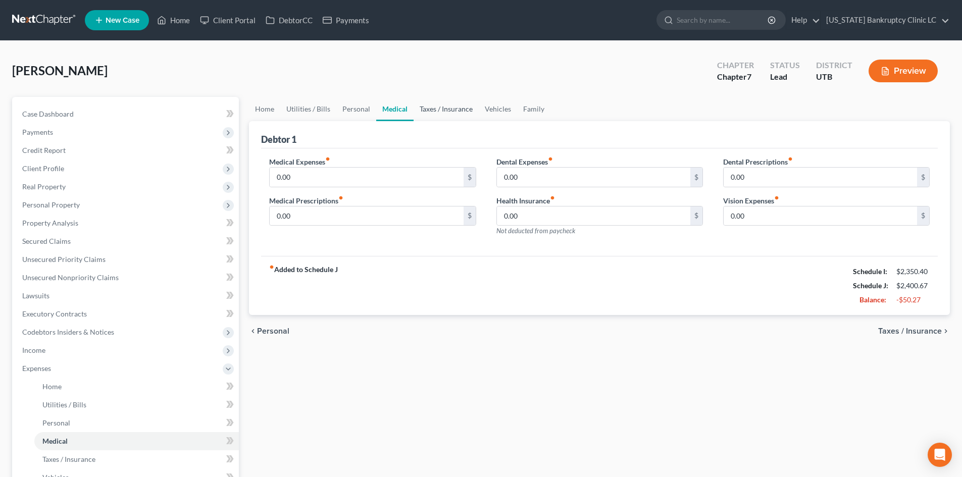
click at [441, 111] on link "Taxes / Insurance" at bounding box center [446, 109] width 65 height 24
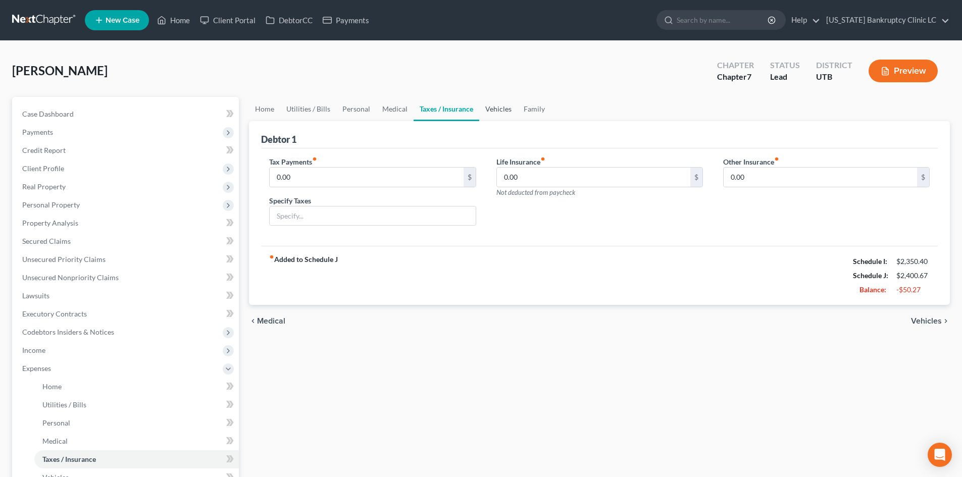
click at [481, 111] on link "Vehicles" at bounding box center [498, 109] width 38 height 24
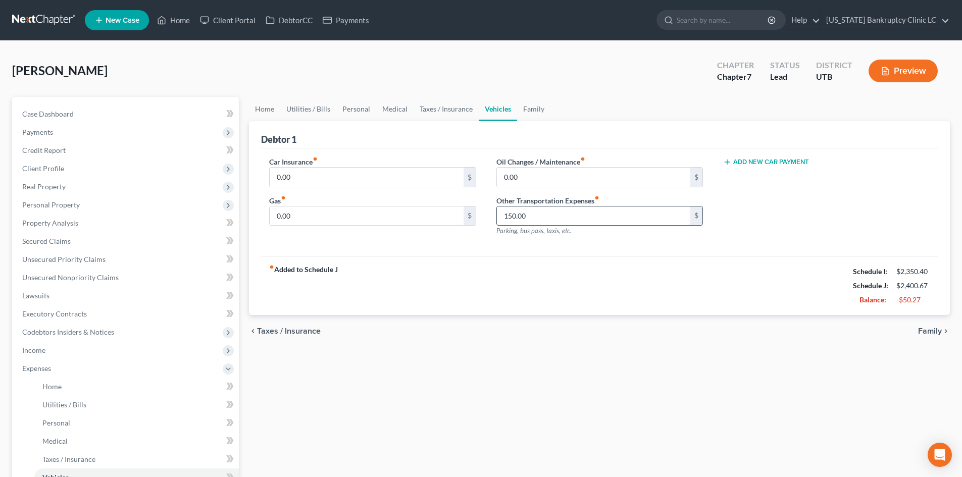
click at [542, 212] on input "150.00" at bounding box center [593, 216] width 193 height 19
type input "100"
click at [546, 280] on div "fiber_manual_record Added to Schedule J Schedule I: $2,350.40 Schedule J: $2,35…" at bounding box center [599, 285] width 677 height 59
click at [530, 103] on link "Family" at bounding box center [533, 109] width 33 height 24
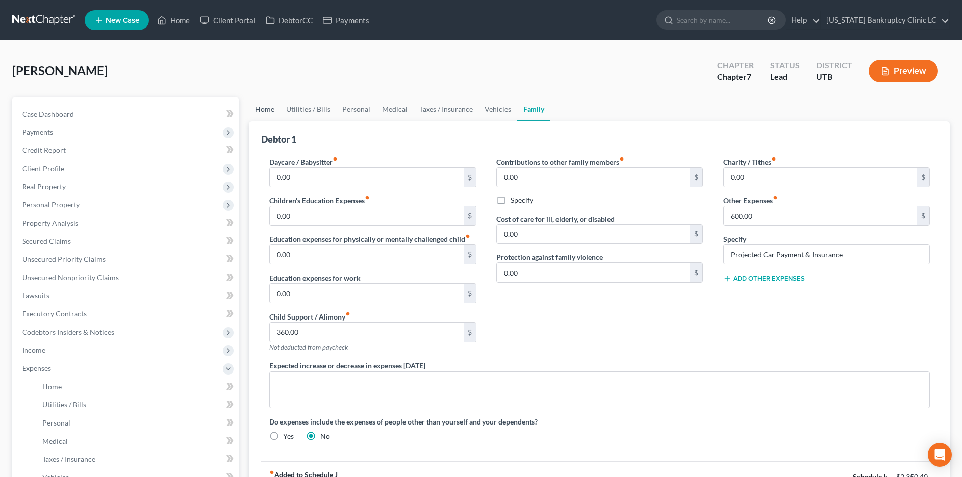
click at [265, 109] on link "Home" at bounding box center [264, 109] width 31 height 24
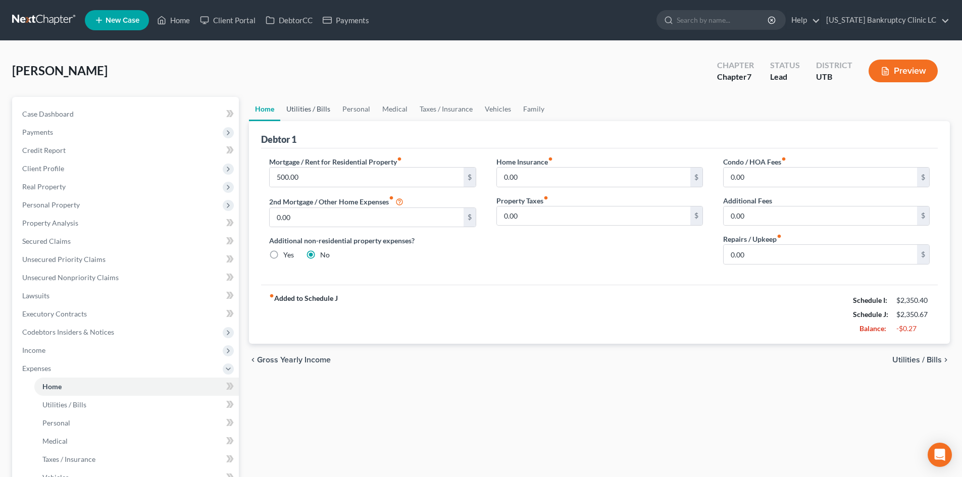
click at [316, 108] on link "Utilities / Bills" at bounding box center [308, 109] width 56 height 24
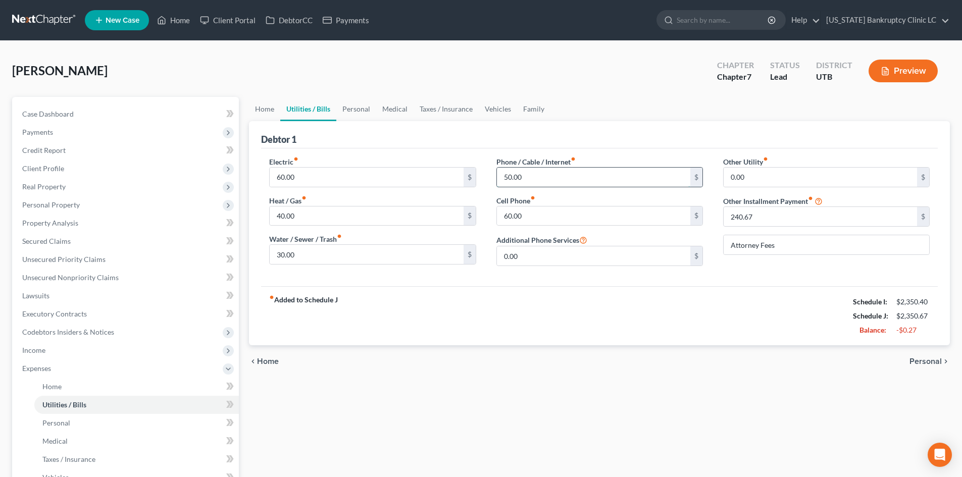
click at [617, 183] on input "50.00" at bounding box center [593, 177] width 193 height 19
click at [469, 314] on div "fiber_manual_record Added to Schedule J Schedule I: $2,350.40 Schedule J: $2,34…" at bounding box center [599, 315] width 677 height 59
click at [46, 370] on span "Expenses" at bounding box center [36, 368] width 29 height 9
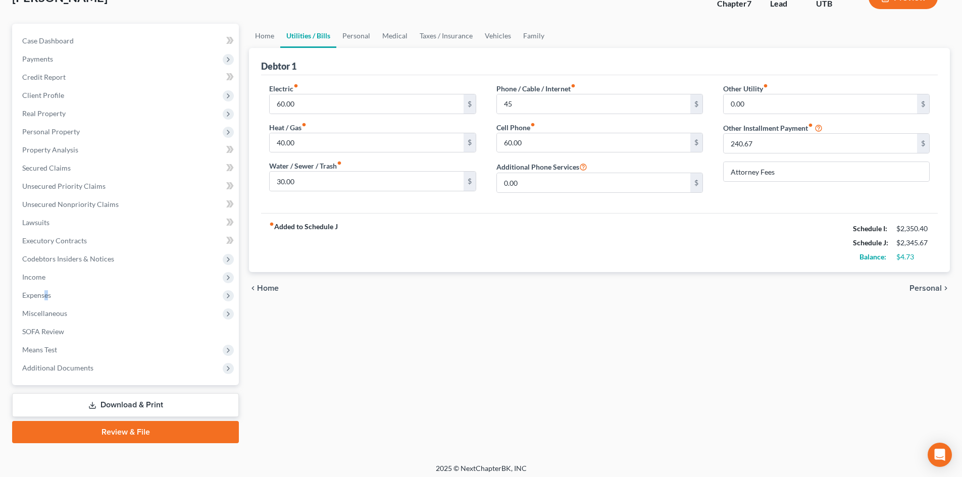
scroll to position [78, 0]
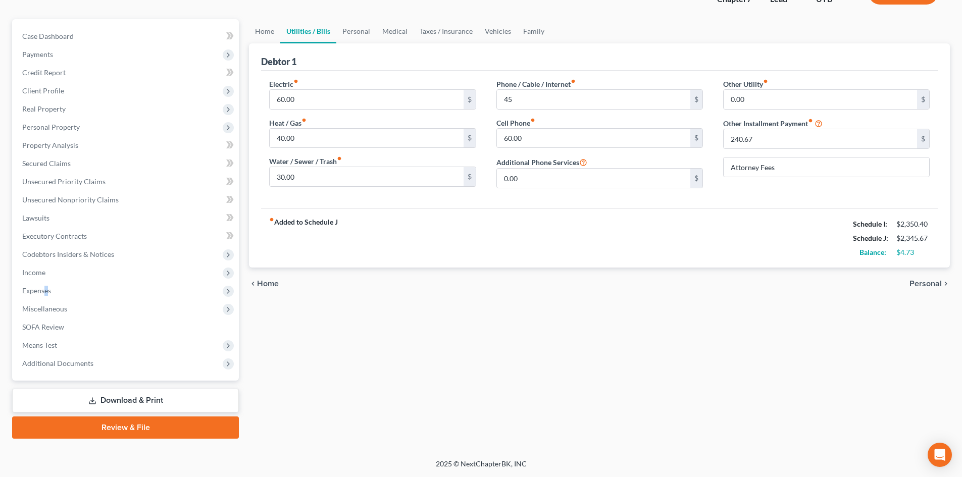
click at [114, 426] on link "Review & File" at bounding box center [125, 428] width 227 height 22
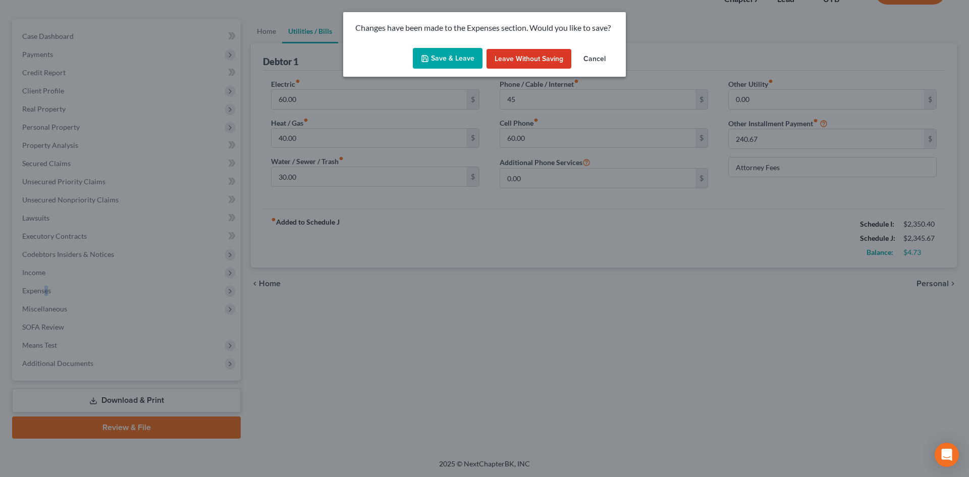
click at [445, 58] on button "Save & Leave" at bounding box center [448, 58] width 70 height 21
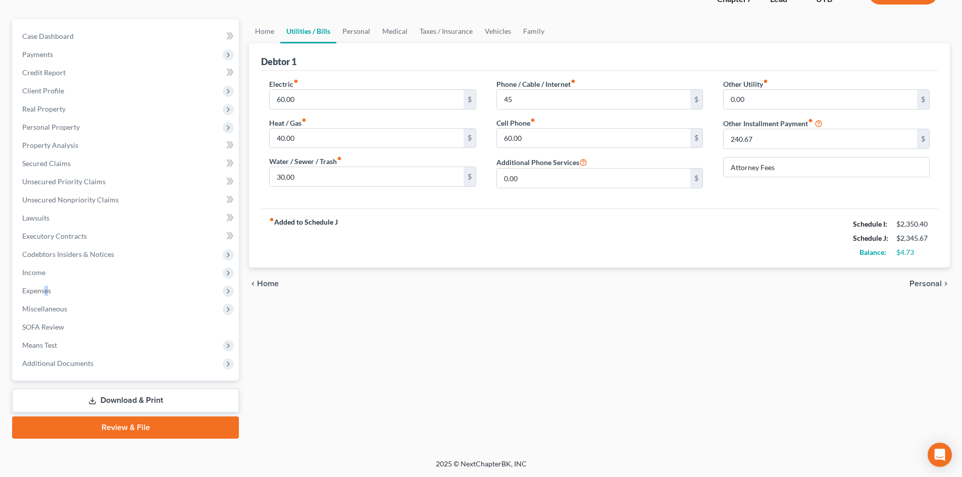
type input "45.00"
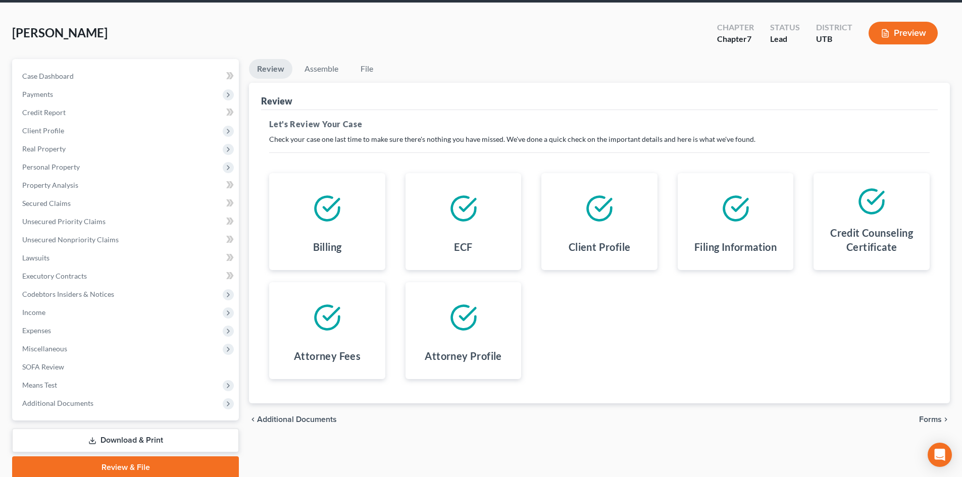
scroll to position [78, 0]
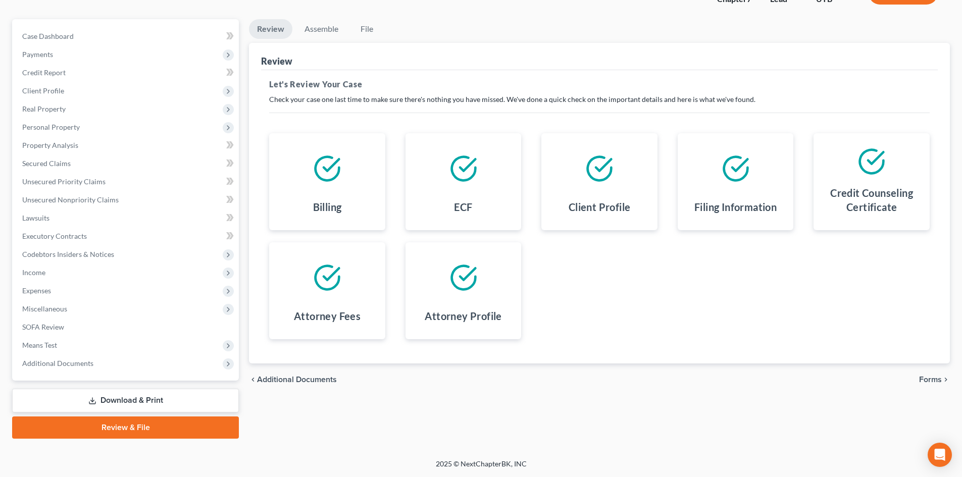
click at [107, 402] on link "Download & Print" at bounding box center [125, 401] width 227 height 24
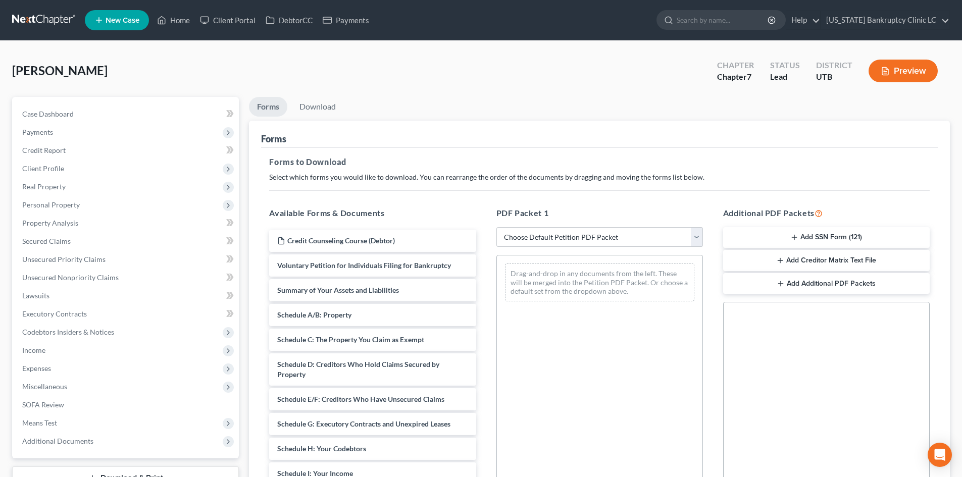
drag, startPoint x: 612, startPoint y: 227, endPoint x: 610, endPoint y: 241, distance: 14.4
click at [612, 227] on select "Choose Default Petition PDF Packet Complete Bankruptcy Petition (all forms and …" at bounding box center [599, 237] width 207 height 20
select select "0"
click at [496, 227] on select "Choose Default Petition PDF Packet Complete Bankruptcy Petition (all forms and …" at bounding box center [599, 237] width 207 height 20
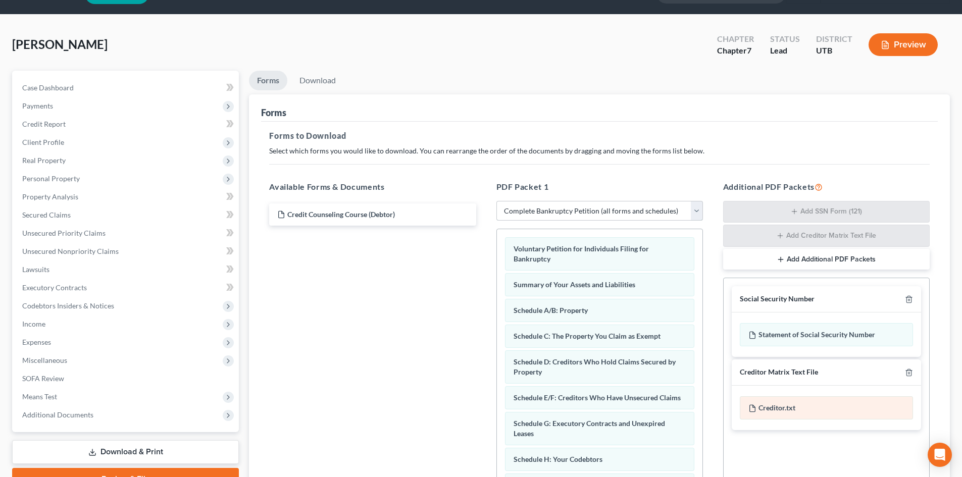
scroll to position [50, 0]
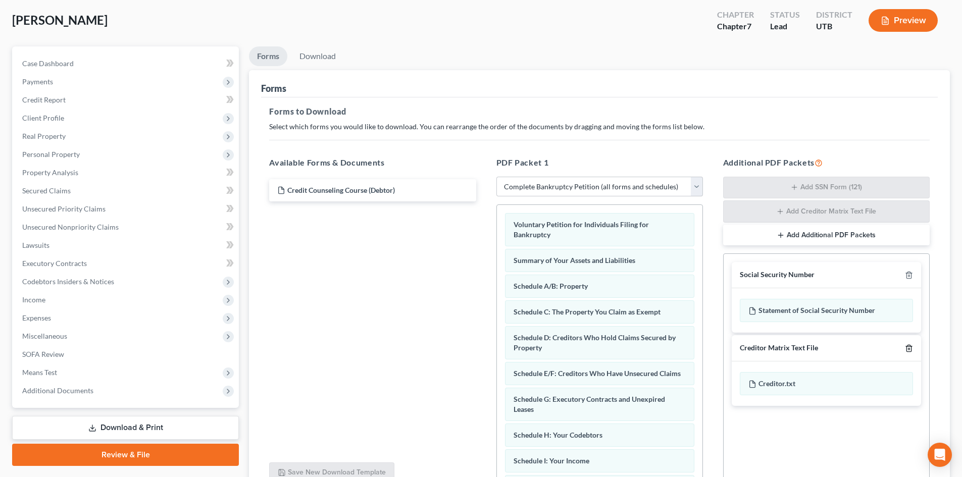
click at [797, 347] on icon "button" at bounding box center [909, 348] width 8 height 8
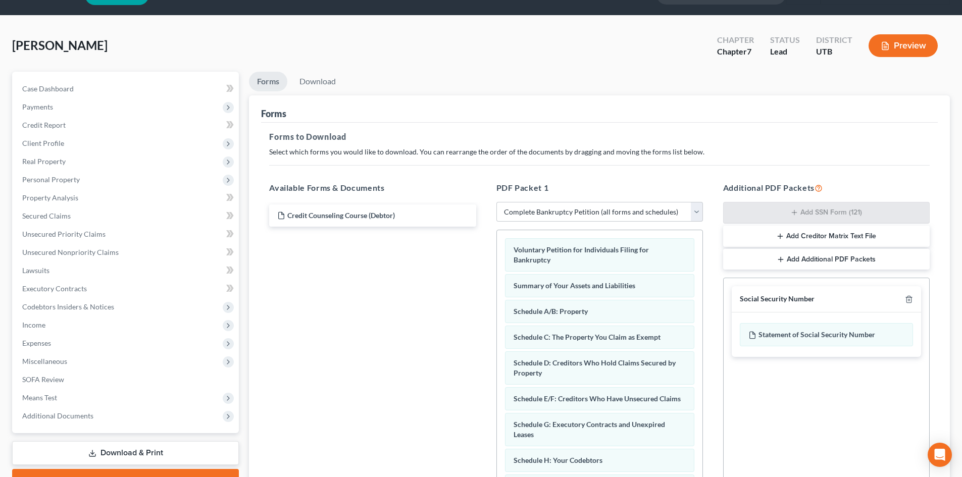
scroll to position [0, 0]
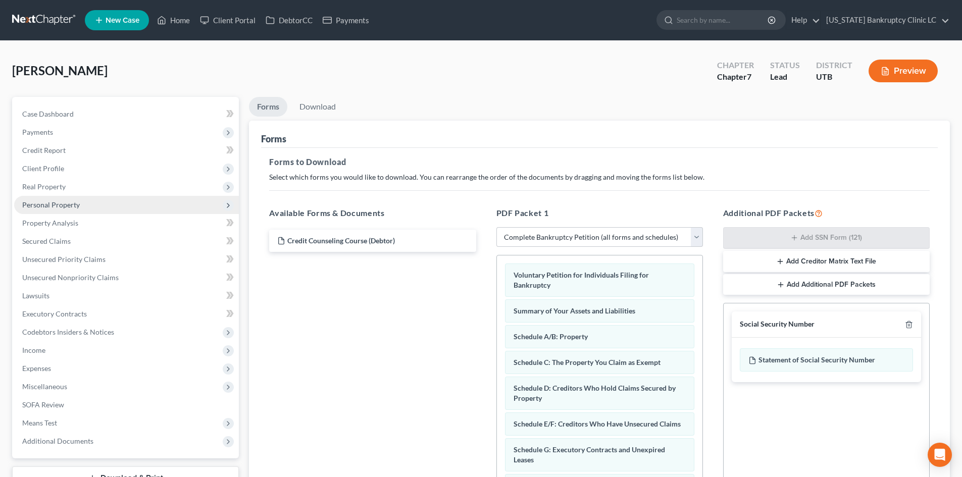
click at [67, 204] on span "Personal Property" at bounding box center [51, 204] width 58 height 9
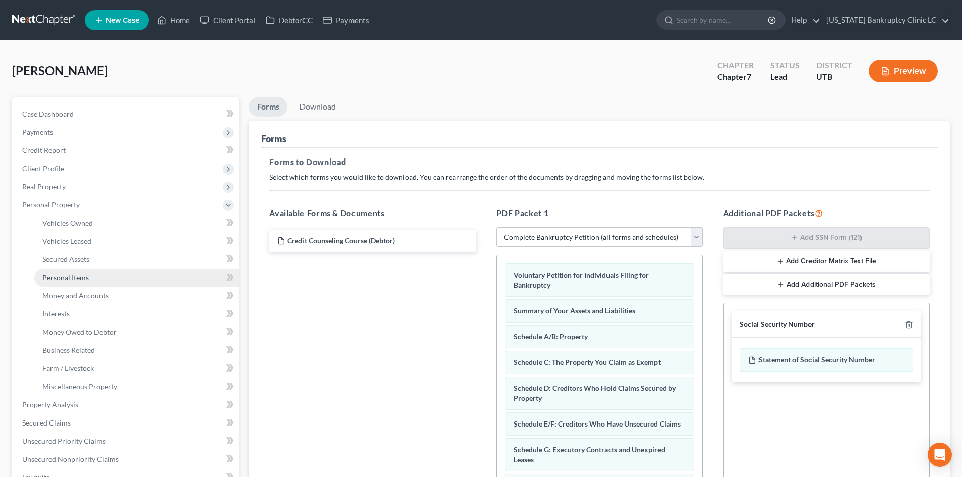
click at [85, 278] on span "Personal Items" at bounding box center [65, 277] width 46 height 9
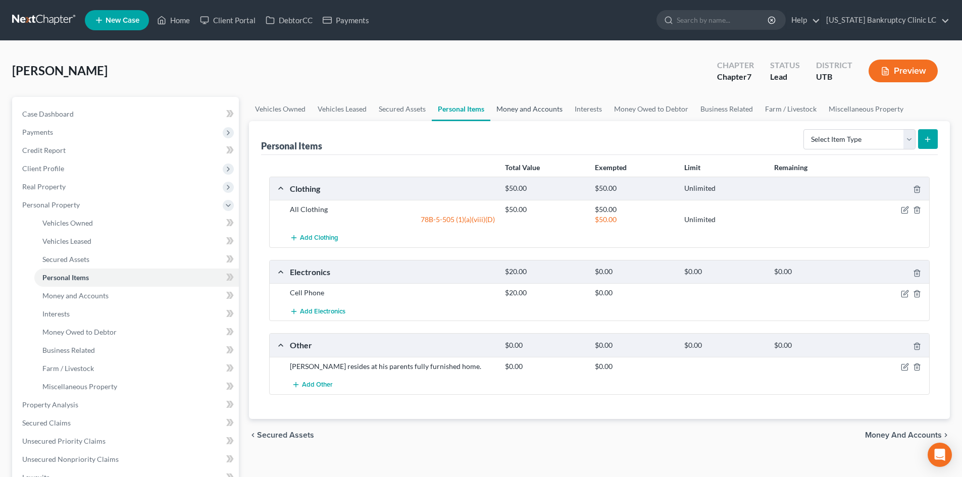
click at [533, 112] on link "Money and Accounts" at bounding box center [529, 109] width 78 height 24
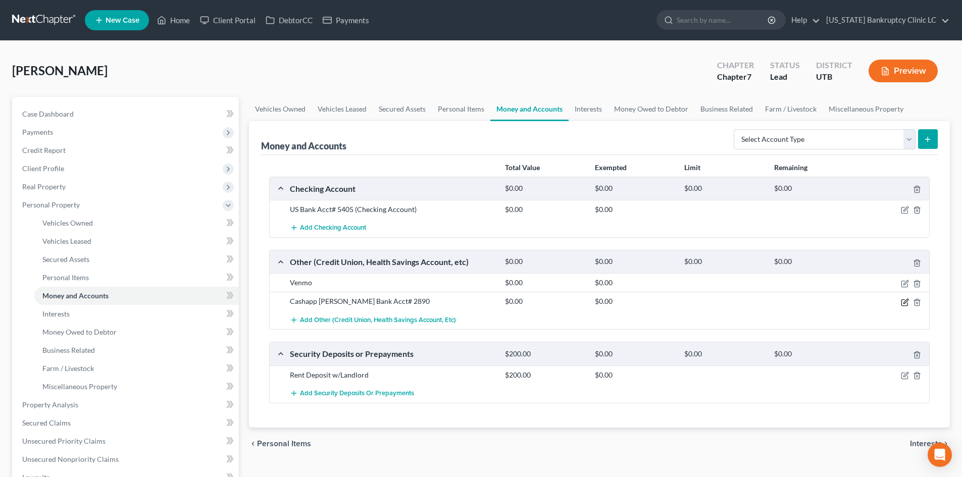
click at [797, 304] on icon "button" at bounding box center [905, 302] width 8 height 8
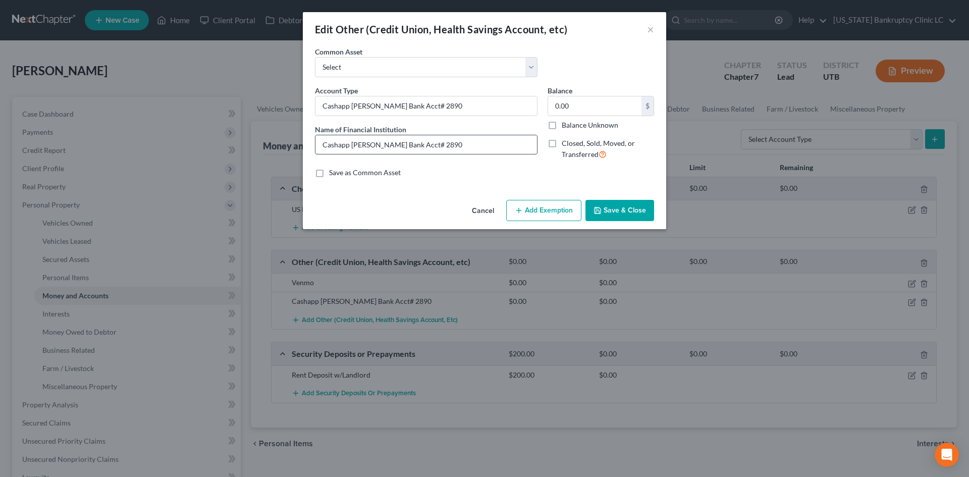
click at [443, 149] on input "Cashapp [PERSON_NAME] Bank Acct# 2890" at bounding box center [427, 144] width 222 height 19
drag, startPoint x: 450, startPoint y: 108, endPoint x: 267, endPoint y: 120, distance: 183.2
click at [267, 120] on div "Edit Other (Credit Union, Health Savings Account, etc) × An exemption set must …" at bounding box center [484, 238] width 969 height 477
type input "Cash App"
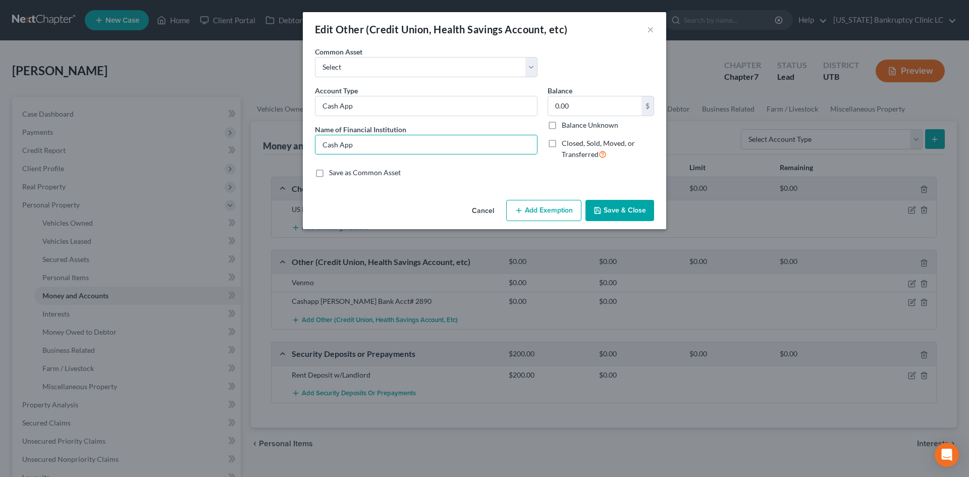
click at [643, 207] on button "Save & Close" at bounding box center [620, 210] width 69 height 21
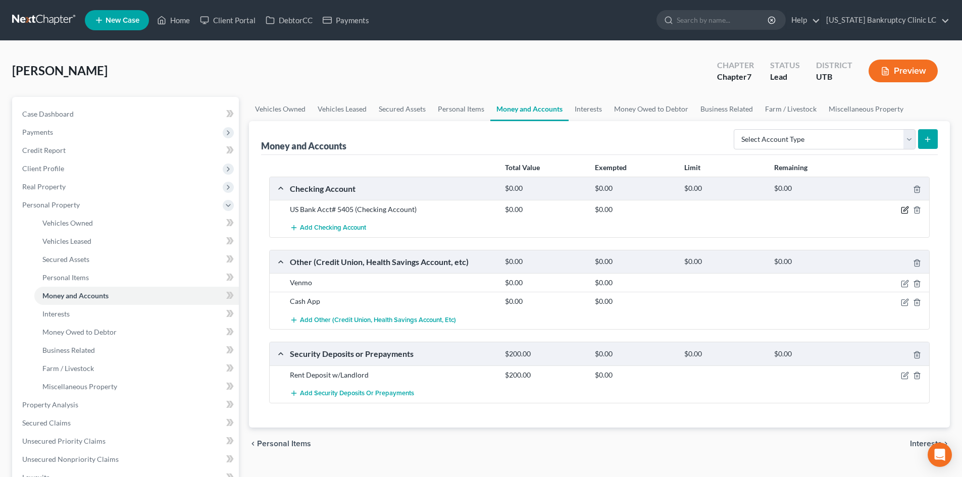
click at [797, 208] on icon "button" at bounding box center [904, 211] width 6 height 6
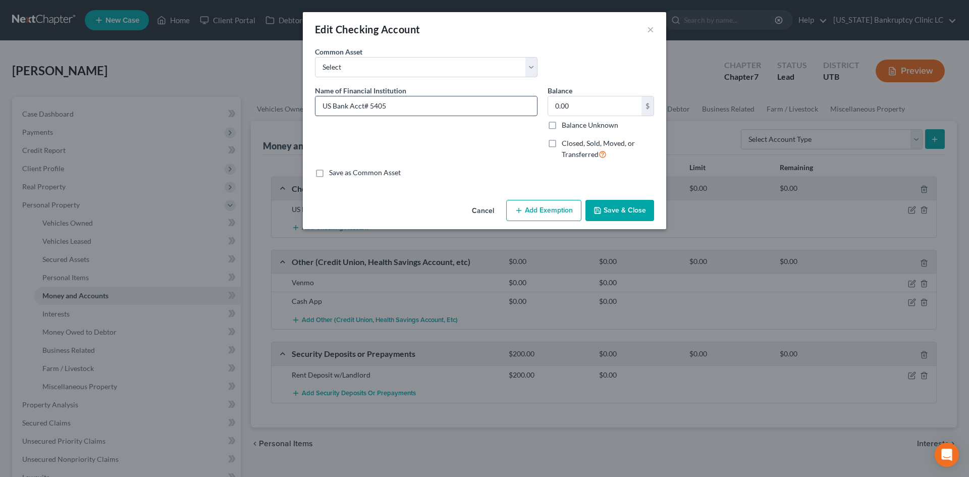
click at [371, 109] on input "US Bank Acct# 5405" at bounding box center [427, 105] width 222 height 19
click at [364, 107] on input "US Bank Acct# 5405" at bounding box center [427, 105] width 222 height 19
click at [355, 106] on input "US Bank # 5405" at bounding box center [427, 105] width 222 height 19
type input "US Bank #5405"
click at [604, 212] on button "Save & Close" at bounding box center [620, 210] width 69 height 21
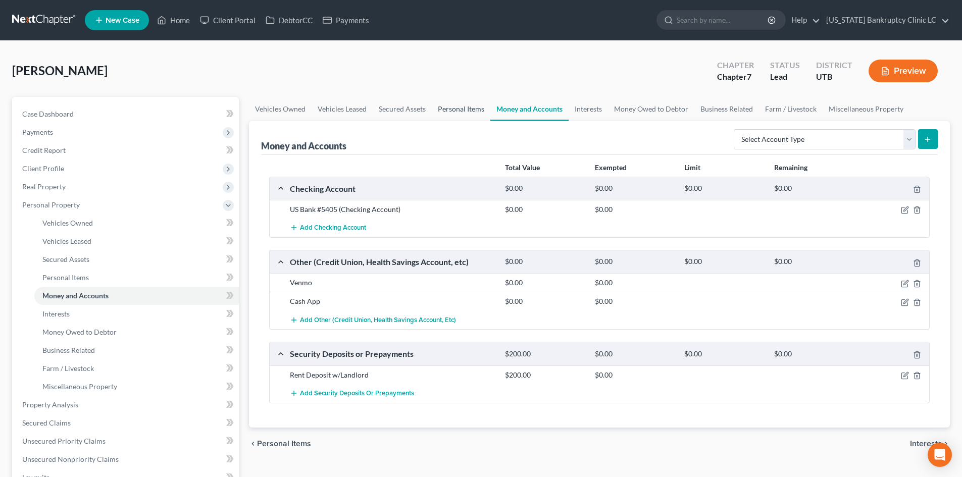
click at [446, 112] on link "Personal Items" at bounding box center [461, 109] width 59 height 24
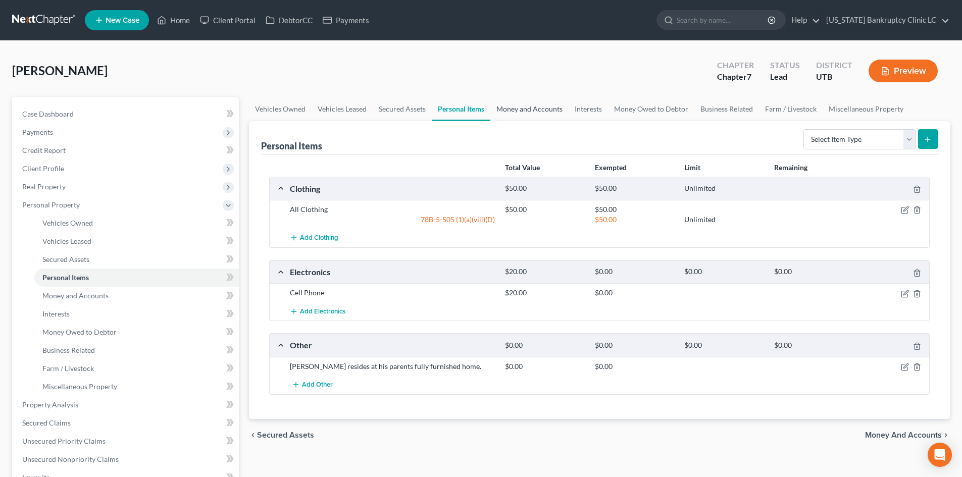
click at [529, 104] on link "Money and Accounts" at bounding box center [529, 109] width 78 height 24
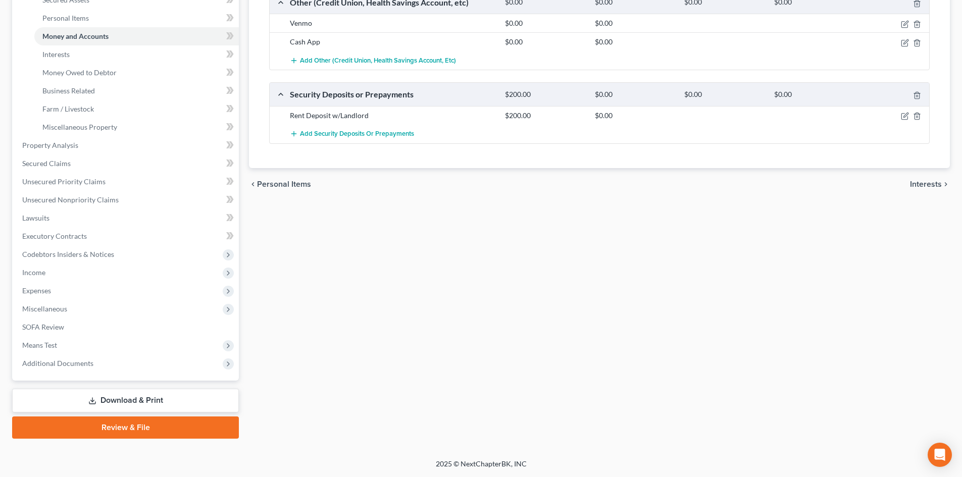
click at [157, 398] on link "Download & Print" at bounding box center [125, 401] width 227 height 24
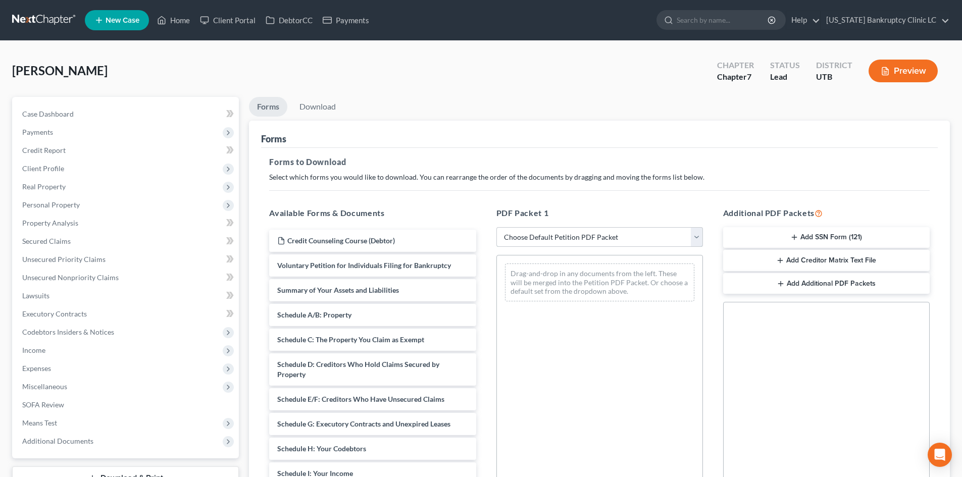
drag, startPoint x: 578, startPoint y: 236, endPoint x: 578, endPoint y: 246, distance: 10.6
click at [578, 236] on select "Choose Default Petition PDF Packet Complete Bankruptcy Petition (all forms and …" at bounding box center [599, 237] width 207 height 20
select select "0"
click at [496, 227] on select "Choose Default Petition PDF Packet Complete Bankruptcy Petition (all forms and …" at bounding box center [599, 237] width 207 height 20
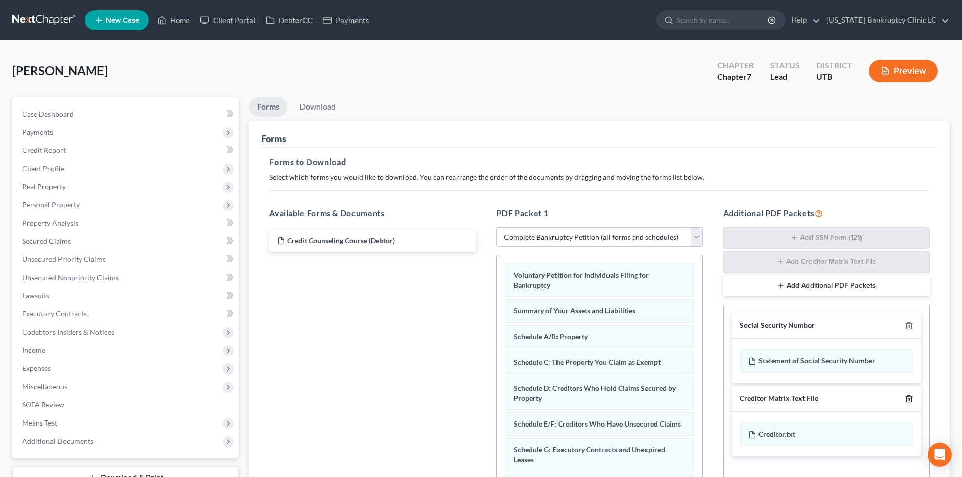
click at [797, 401] on icon "button" at bounding box center [909, 399] width 8 height 8
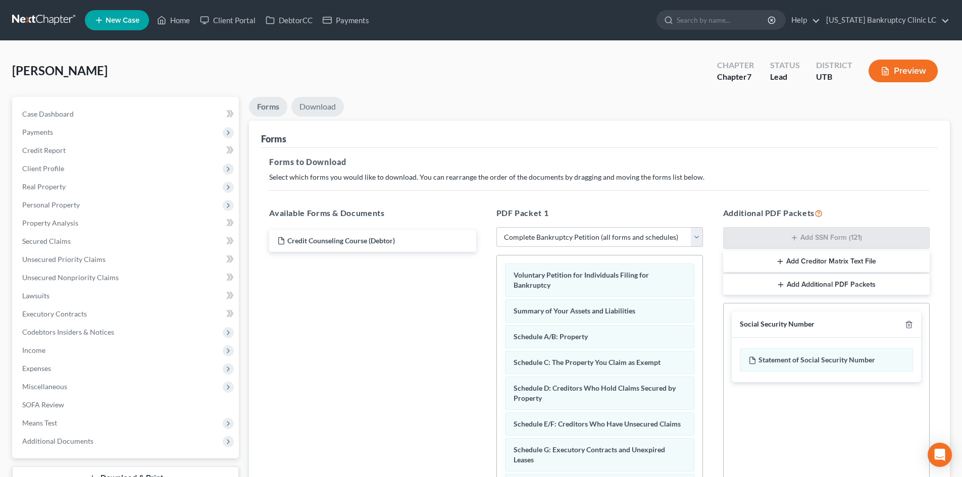
click at [322, 107] on link "Download" at bounding box center [317, 107] width 53 height 20
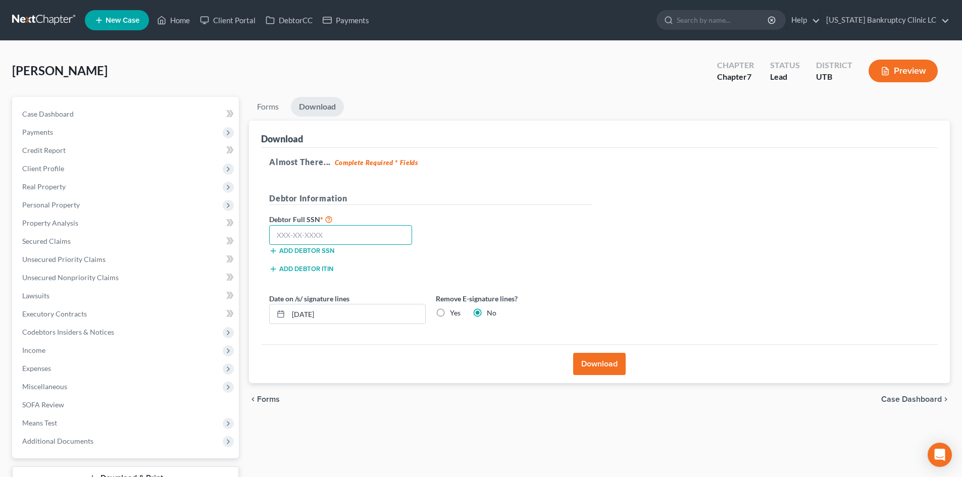
click at [326, 235] on input "text" at bounding box center [340, 235] width 143 height 20
type input "646-14-1797"
click at [599, 362] on button "Download" at bounding box center [599, 364] width 53 height 22
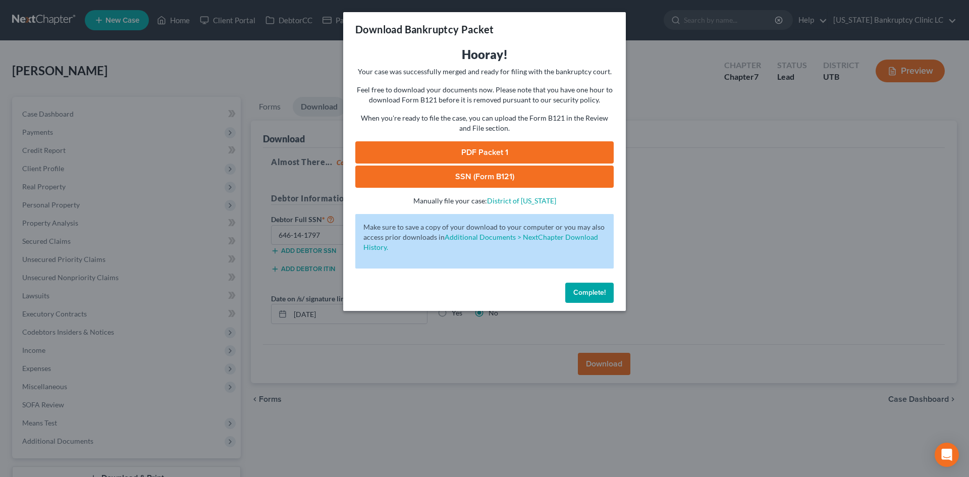
click at [472, 146] on link "PDF Packet 1" at bounding box center [484, 152] width 259 height 22
click at [473, 178] on link "SSN (Form B121)" at bounding box center [484, 177] width 259 height 22
drag, startPoint x: 588, startPoint y: 294, endPoint x: 730, endPoint y: 296, distance: 141.9
click at [588, 294] on span "Complete!" at bounding box center [590, 292] width 32 height 9
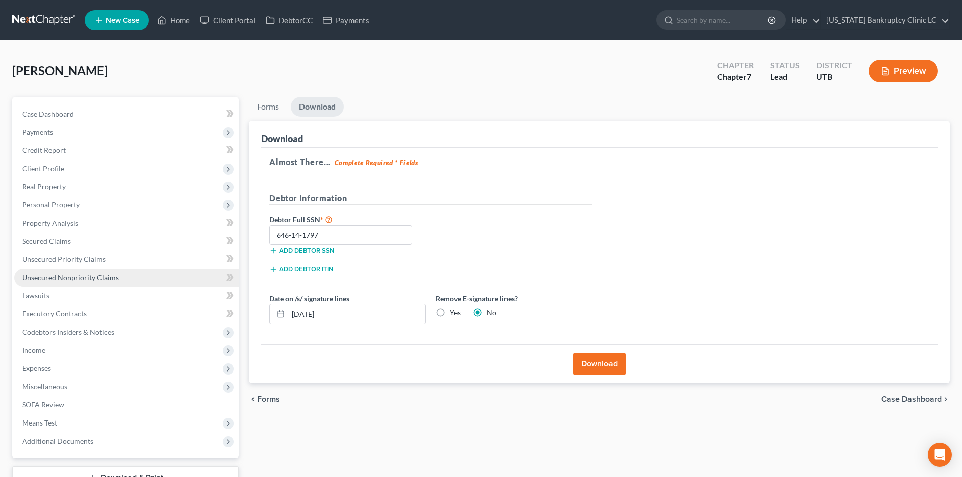
click at [72, 274] on span "Unsecured Nonpriority Claims" at bounding box center [70, 277] width 96 height 9
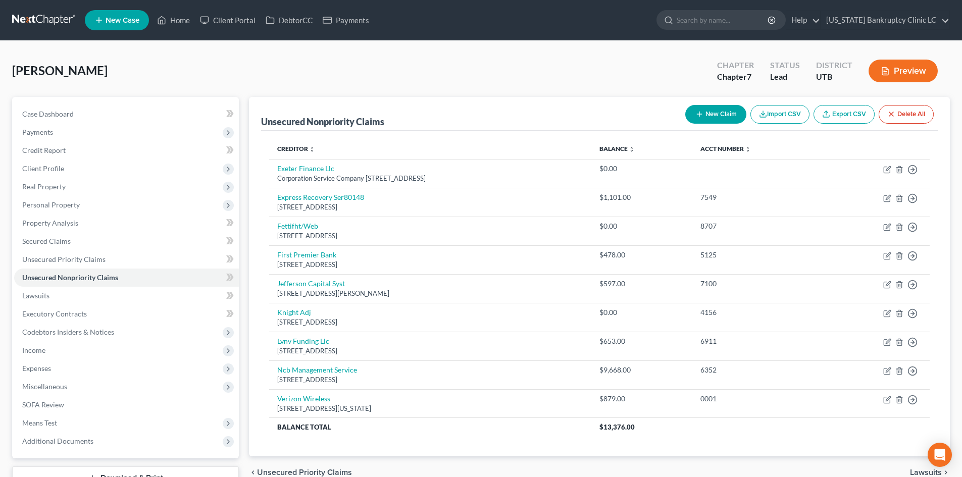
click at [707, 115] on button "New Claim" at bounding box center [715, 114] width 61 height 19
select select "0"
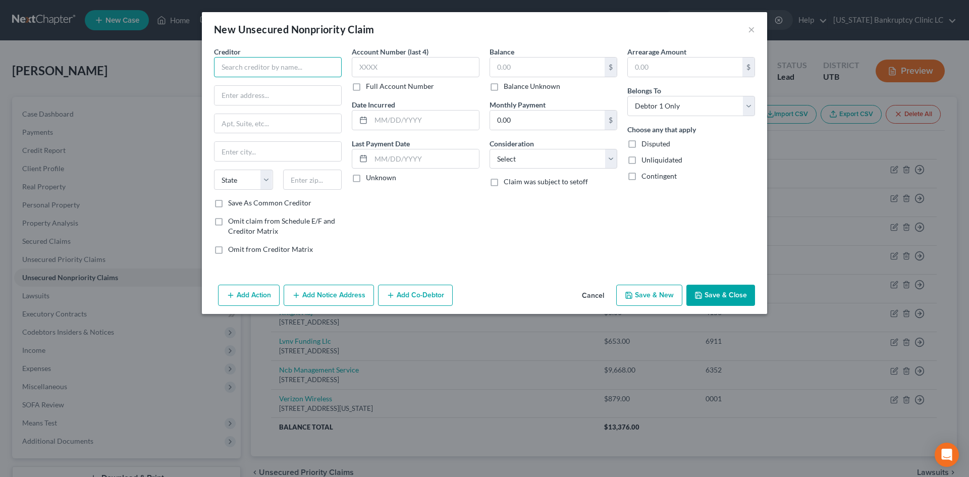
click at [301, 58] on input "text" at bounding box center [278, 67] width 128 height 20
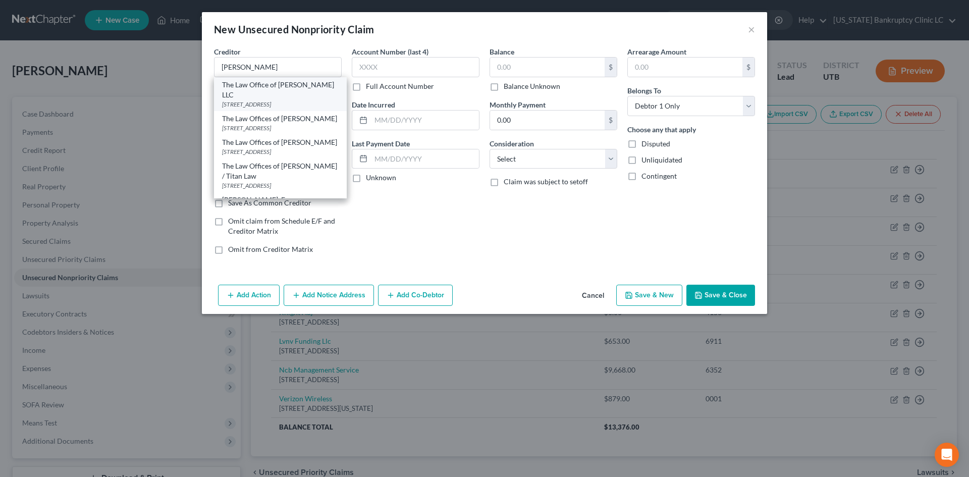
click at [306, 91] on div "The Law Office of [PERSON_NAME] LLC" at bounding box center [280, 90] width 117 height 20
type input "The Law Office of [PERSON_NAME] LLC"
type input "[STREET_ADDRESS]"
type input "[PERSON_NAME]"
select select "46"
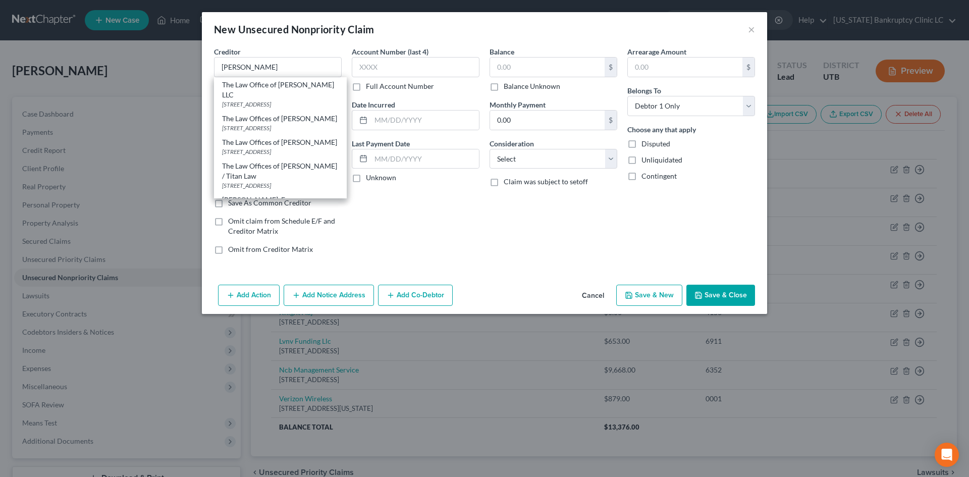
type input "84020"
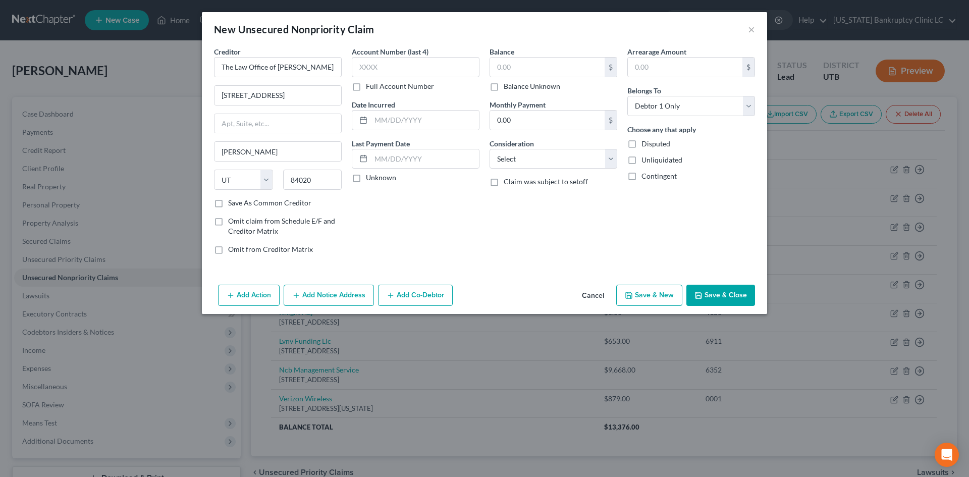
click at [719, 290] on button "Save & Close" at bounding box center [721, 295] width 69 height 21
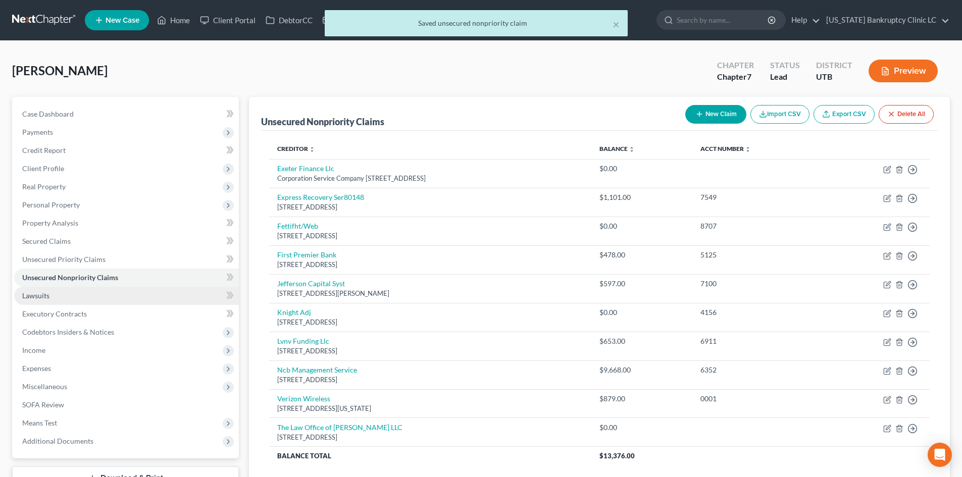
click at [73, 295] on link "Lawsuits" at bounding box center [126, 296] width 225 height 18
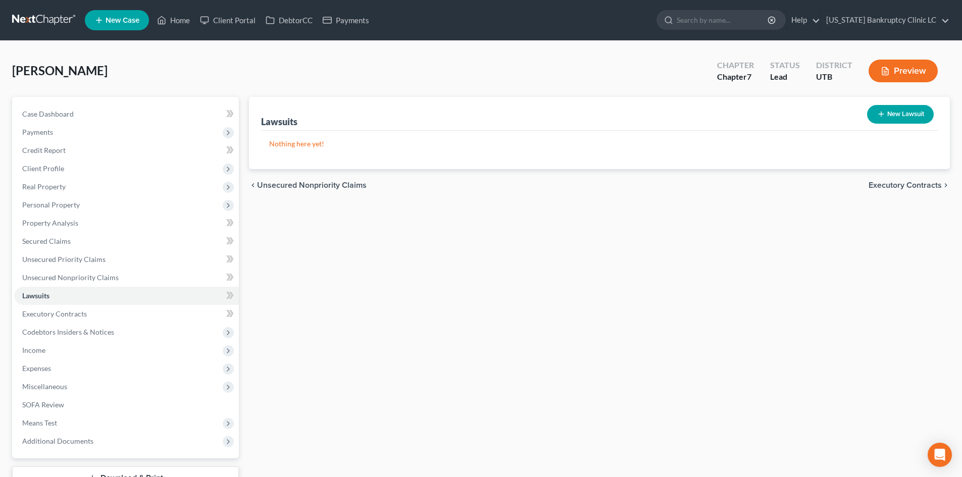
click at [797, 115] on button "New Lawsuit" at bounding box center [900, 114] width 67 height 19
select select "0"
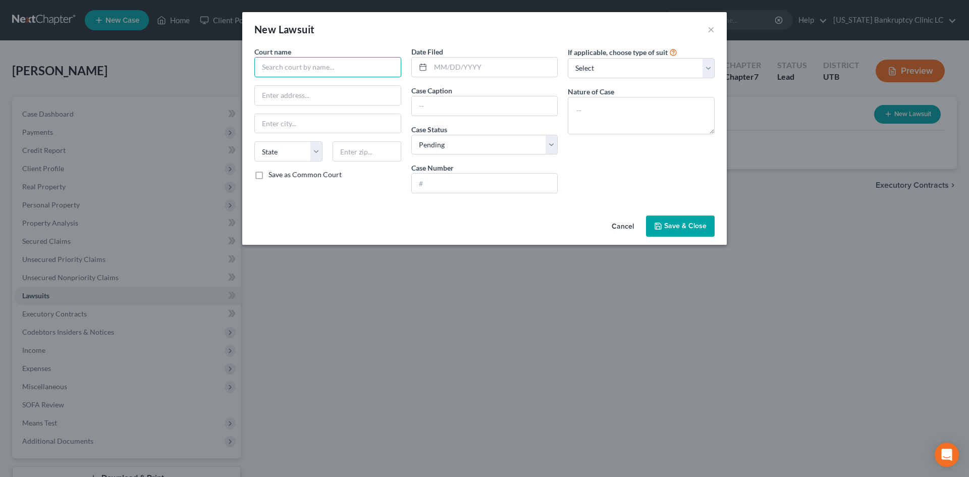
click at [288, 60] on input "text" at bounding box center [327, 67] width 147 height 20
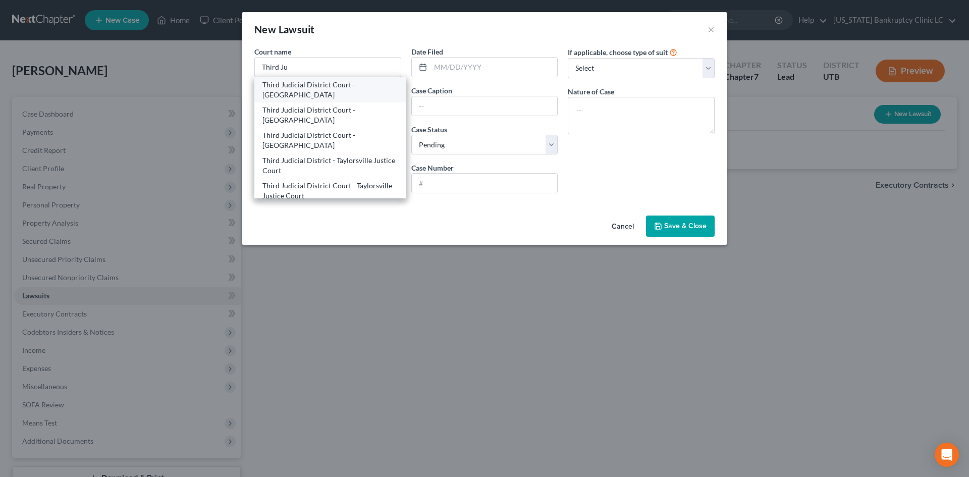
click at [343, 95] on div "Third Judicial District Court - [GEOGRAPHIC_DATA]" at bounding box center [331, 90] width 136 height 20
type input "Third Judicial District Court - [GEOGRAPHIC_DATA]"
type input "[STREET_ADDRESS]"
type input "[GEOGRAPHIC_DATA]"
select select "46"
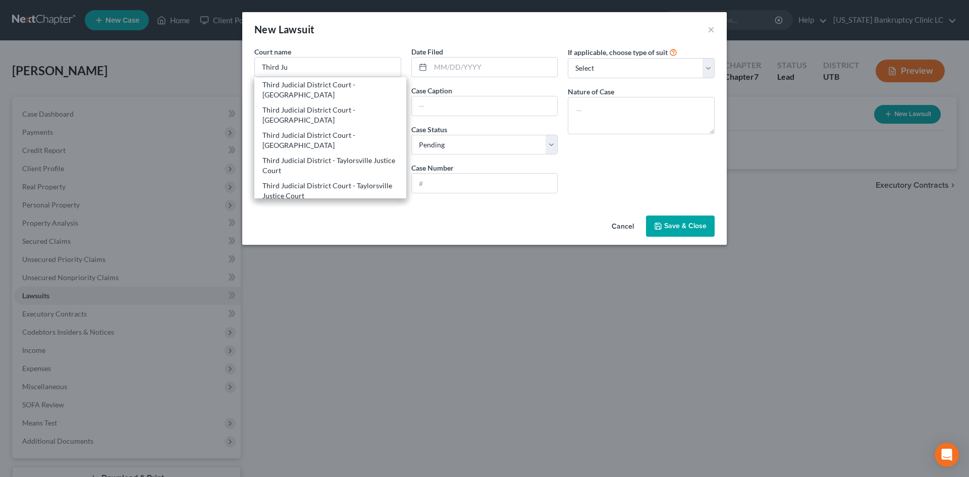
type input "84114-1860"
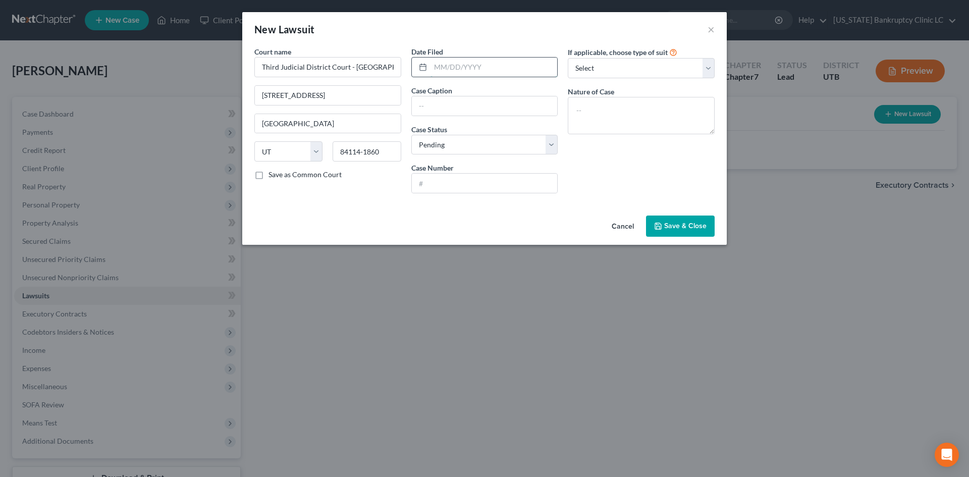
click at [468, 69] on input "text" at bounding box center [494, 67] width 127 height 19
type input "[DATE]"
click at [492, 112] on input "text" at bounding box center [485, 105] width 146 height 19
paste input "OQUIRRH HILLS APARTMENTS LLC vs. [PERSON_NAME][GEOGRAPHIC_DATA], et al."
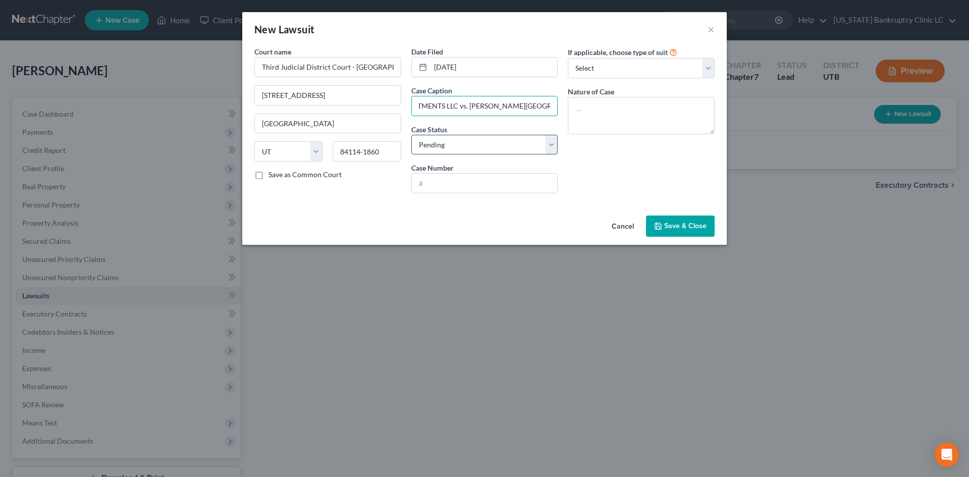
type input "OQUIRRH HILLS APARTMENTS LLC vs. [PERSON_NAME][GEOGRAPHIC_DATA], et al."
click at [455, 144] on select "Select Pending On Appeal Concluded" at bounding box center [485, 145] width 147 height 20
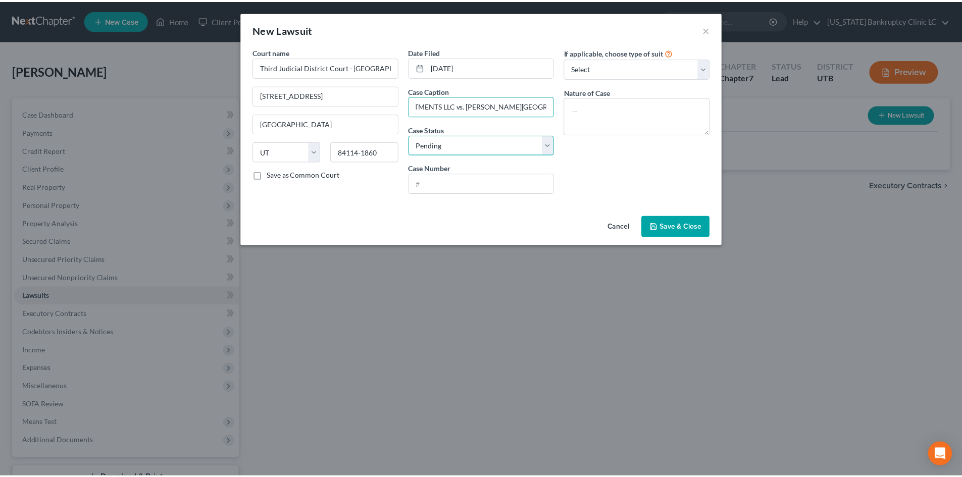
scroll to position [0, 0]
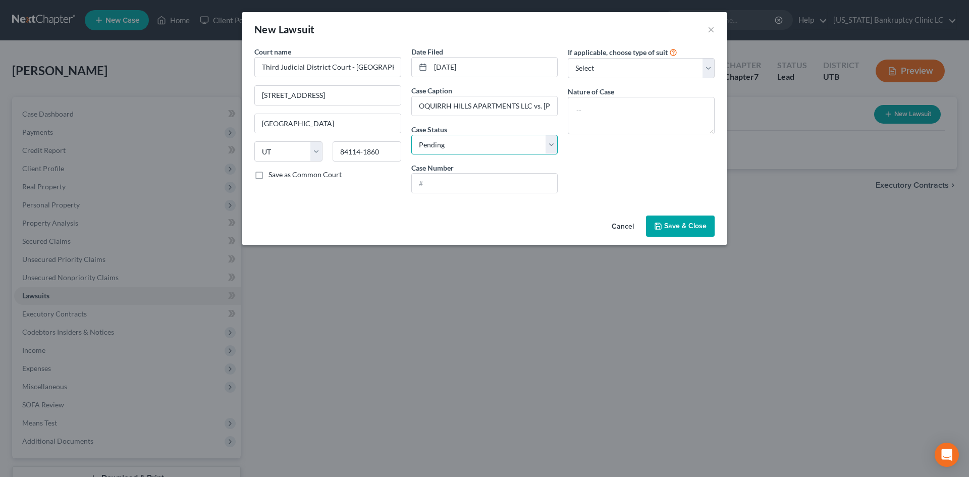
select select "2"
click at [412, 135] on select "Select Pending On Appeal Concluded" at bounding box center [485, 145] width 147 height 20
click at [451, 184] on input "text" at bounding box center [485, 183] width 146 height 19
click at [476, 176] on input "text" at bounding box center [485, 183] width 146 height 19
paste input "240905675"
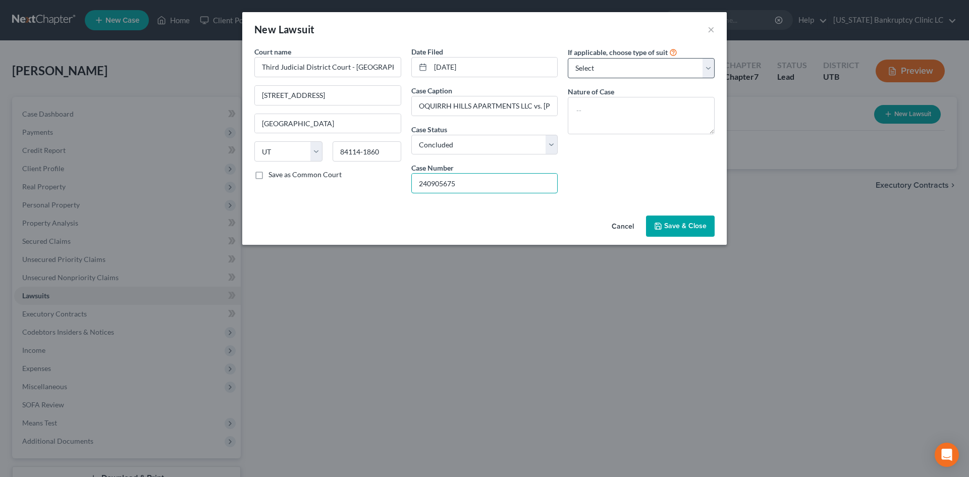
type input "240905675"
click at [616, 69] on select "Select Repossession Garnishment Foreclosure Attached, Seized, Or Levied Other" at bounding box center [641, 68] width 147 height 20
select select "4"
click at [568, 58] on select "Select Repossession Garnishment Foreclosure Attached, Seized, Or Levied Other" at bounding box center [641, 68] width 147 height 20
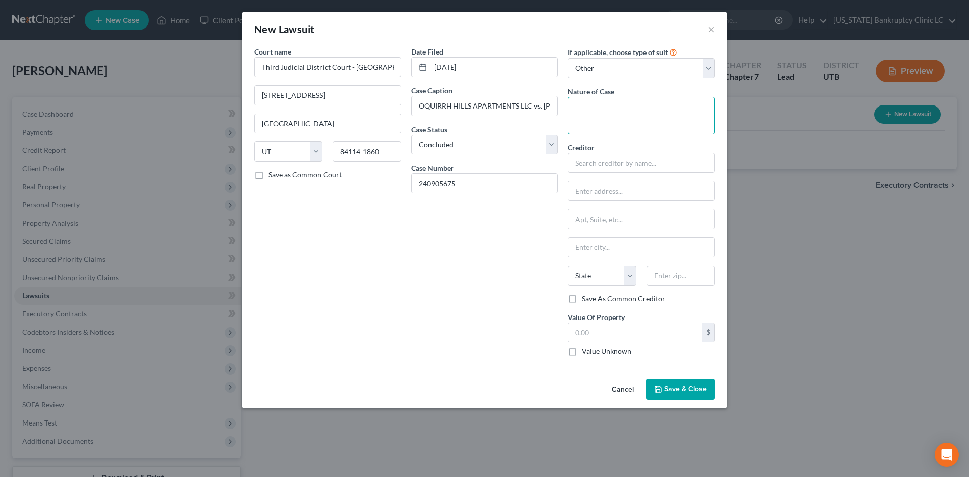
click at [652, 120] on textarea at bounding box center [641, 115] width 147 height 37
paste textarea "Eviction"
type textarea "Eviction"
click at [641, 160] on input "text" at bounding box center [641, 163] width 147 height 20
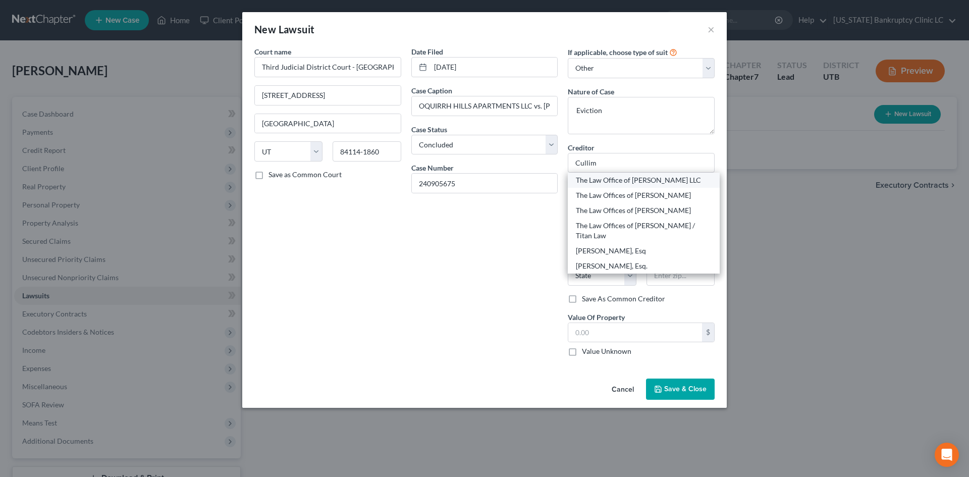
click at [627, 183] on div "The Law Office of [PERSON_NAME] LLC" at bounding box center [644, 180] width 136 height 10
type input "The Law Office of [PERSON_NAME] LLC"
type input "[STREET_ADDRESS]"
type input "[PERSON_NAME]"
select select "46"
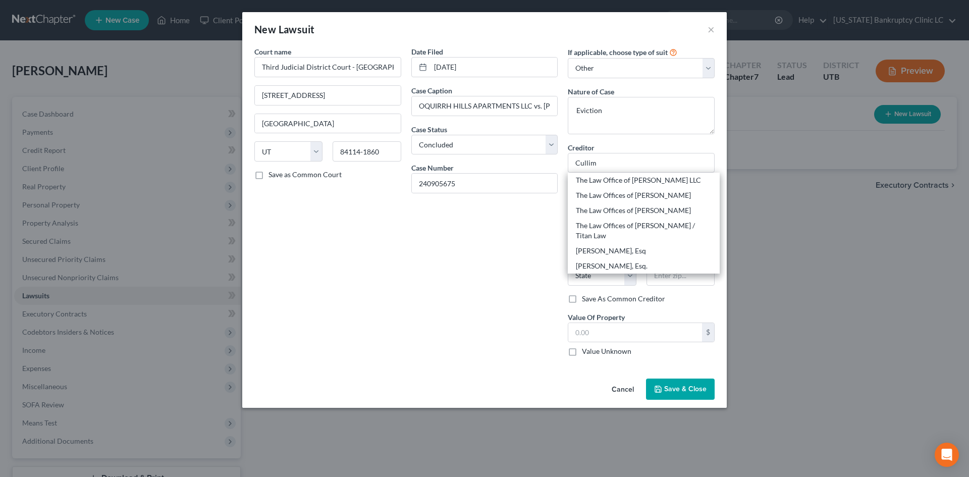
type input "84020"
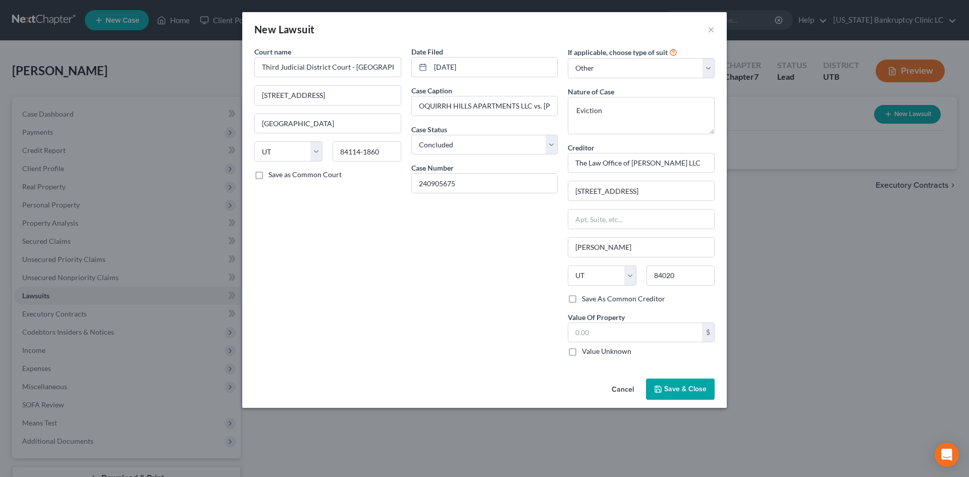
click at [681, 394] on button "Save & Close" at bounding box center [680, 389] width 69 height 21
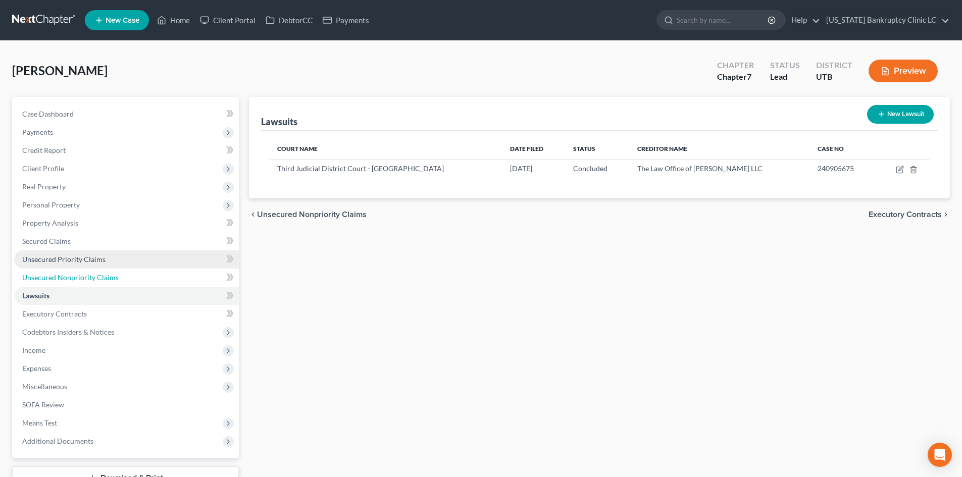
drag, startPoint x: 64, startPoint y: 271, endPoint x: 177, endPoint y: 266, distance: 113.2
click at [64, 271] on link "Unsecured Nonpriority Claims" at bounding box center [126, 278] width 225 height 18
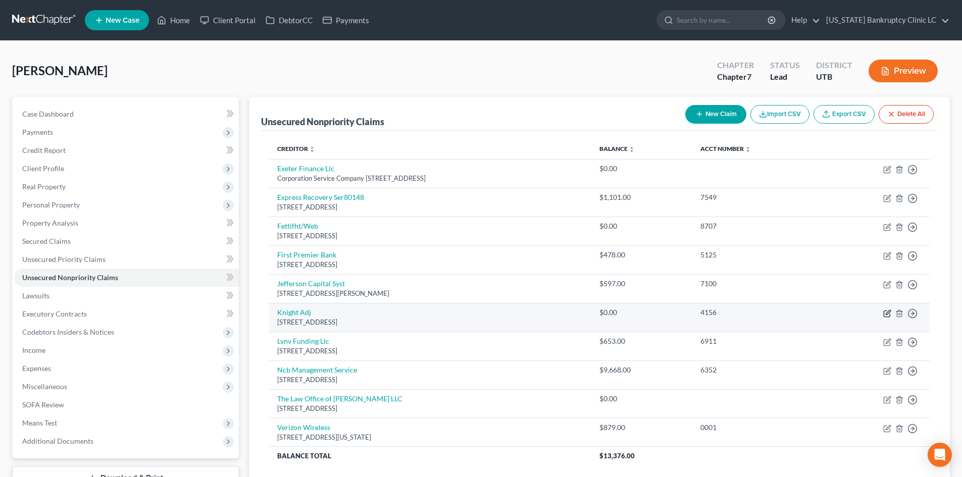
click at [797, 316] on icon "button" at bounding box center [887, 314] width 8 height 8
select select "46"
select select "0"
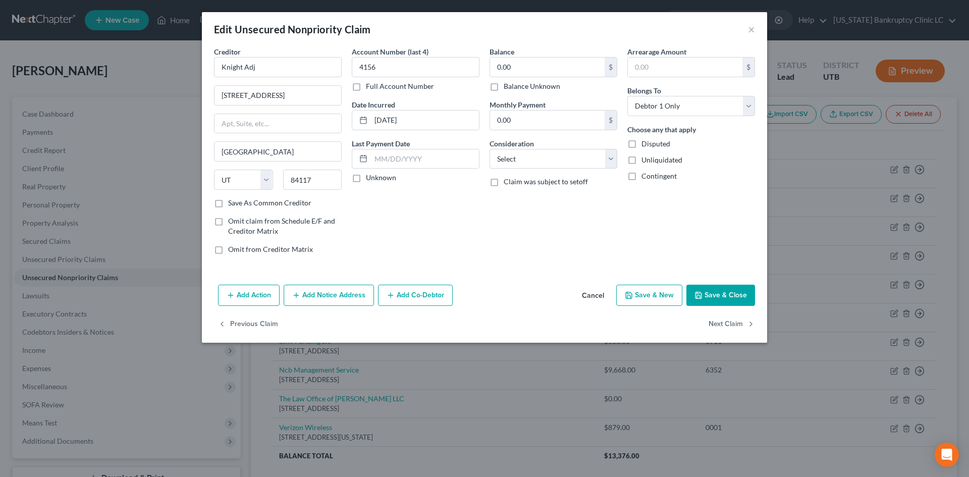
click at [310, 78] on div "Creditor * Knight Adj [STREET_ADDRESS][GEOGRAPHIC_DATA] [US_STATE][GEOGRAPHIC_D…" at bounding box center [278, 121] width 128 height 151
click at [302, 67] on input "Knight Adj" at bounding box center [278, 67] width 128 height 20
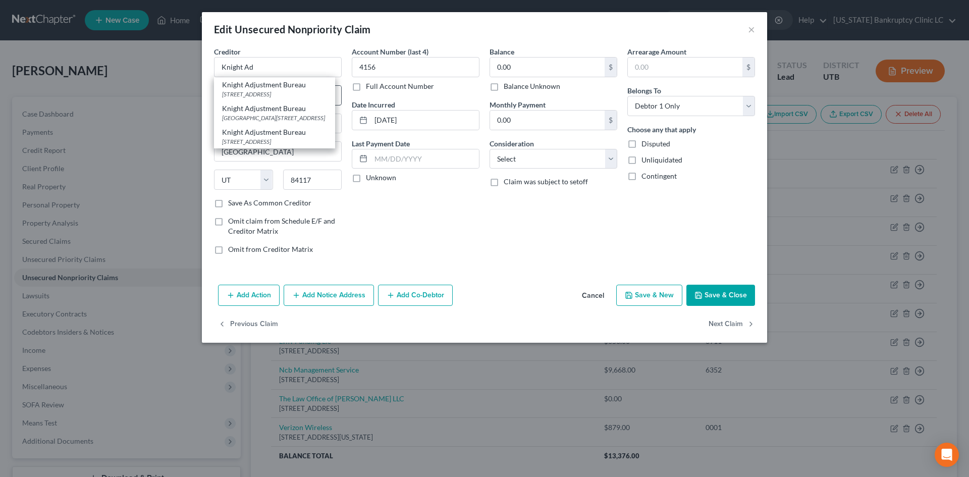
click at [265, 90] on div "[STREET_ADDRESS]" at bounding box center [274, 94] width 105 height 9
type input "Knight Adjustment Bureau"
type input "823 E 400 S"
type input "84102-2903"
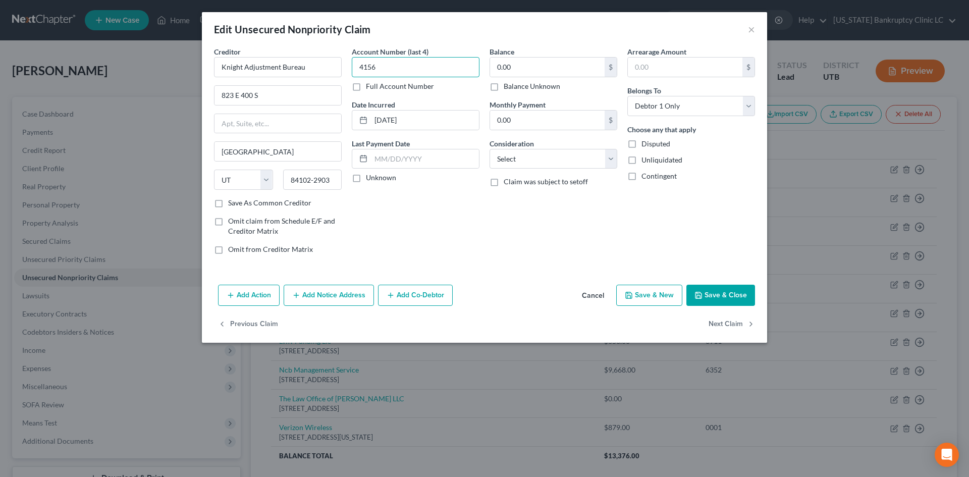
click at [420, 63] on input "4156" at bounding box center [416, 67] width 128 height 20
click at [731, 291] on button "Save & Close" at bounding box center [721, 295] width 69 height 21
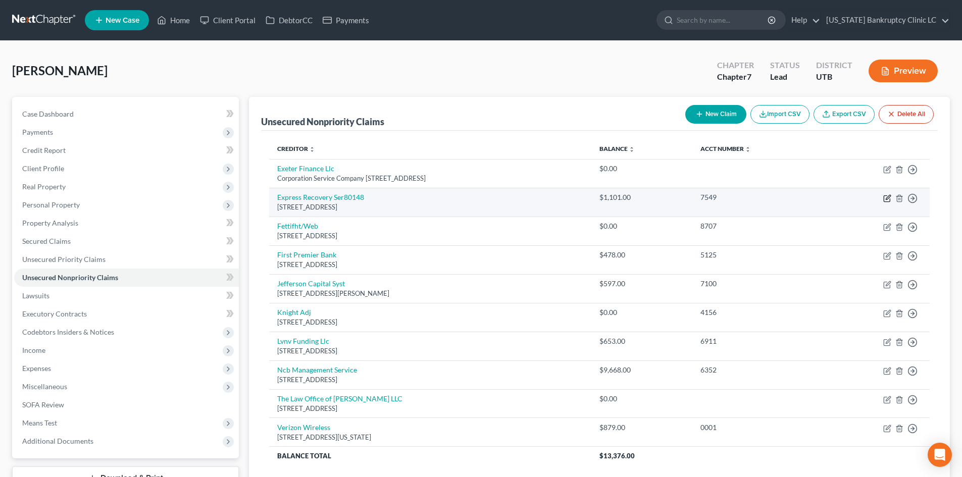
click at [797, 199] on icon "button" at bounding box center [888, 197] width 5 height 5
select select "46"
select select "1"
select select "0"
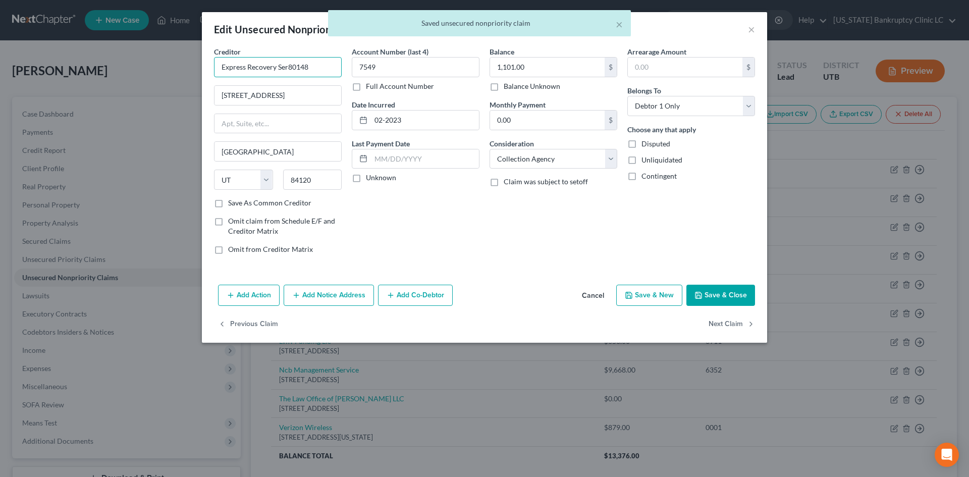
click at [322, 73] on input "Express Recovery Ser80148" at bounding box center [278, 67] width 128 height 20
drag, startPoint x: 278, startPoint y: 67, endPoint x: 332, endPoint y: 70, distance: 54.6
click at [332, 70] on input "Express Recovery Ser80148" at bounding box center [278, 67] width 128 height 20
click at [302, 85] on div "Express Recovery Services" at bounding box center [274, 85] width 105 height 10
type input "Express Recovery Services"
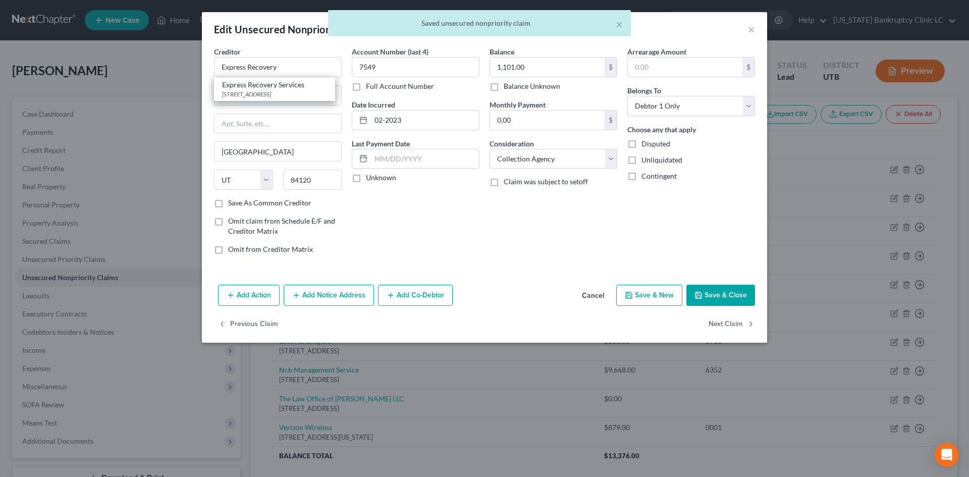
type input "PO Box 26415"
type input "[GEOGRAPHIC_DATA]"
type input "84126"
click at [733, 291] on button "Save & Close" at bounding box center [721, 295] width 69 height 21
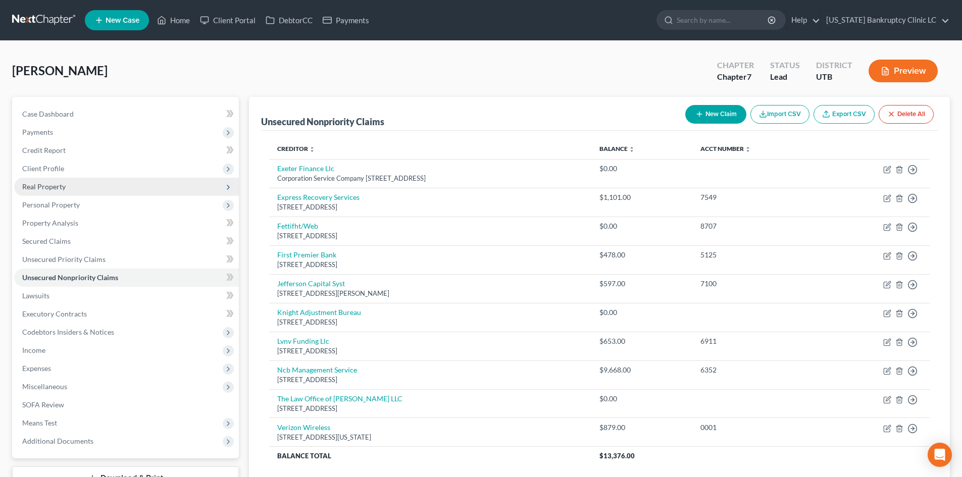
drag, startPoint x: 165, startPoint y: 65, endPoint x: 169, endPoint y: 185, distance: 120.2
click at [166, 65] on div "[PERSON_NAME] Upgraded Chapter Chapter 7 Status Lead District UTB Preview" at bounding box center [481, 75] width 938 height 44
click at [183, 27] on link "Home" at bounding box center [173, 20] width 43 height 18
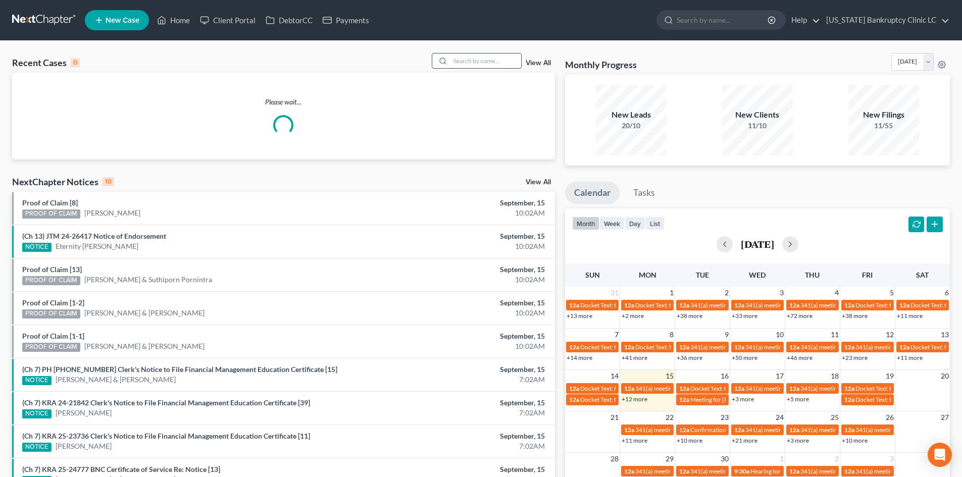
click at [474, 63] on input "search" at bounding box center [485, 61] width 71 height 15
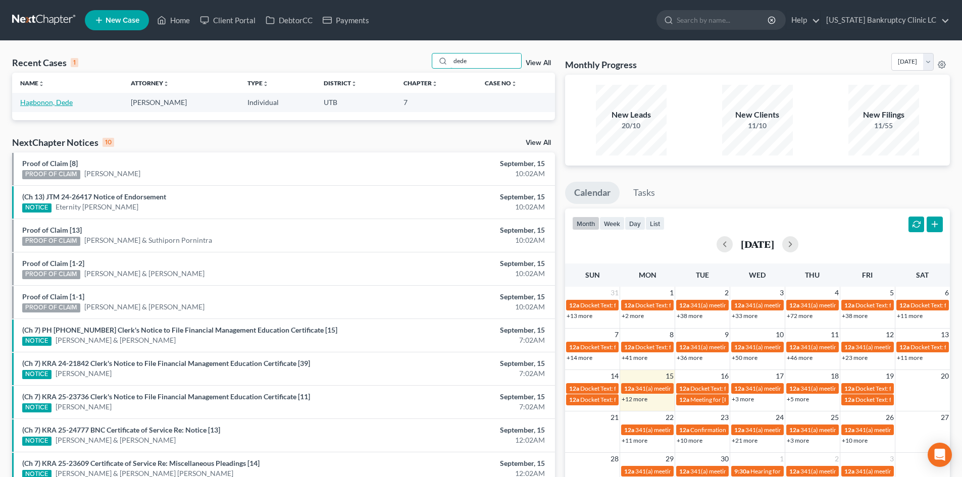
type input "dede"
click at [40, 102] on link "Hagbonon, Dede" at bounding box center [46, 102] width 53 height 9
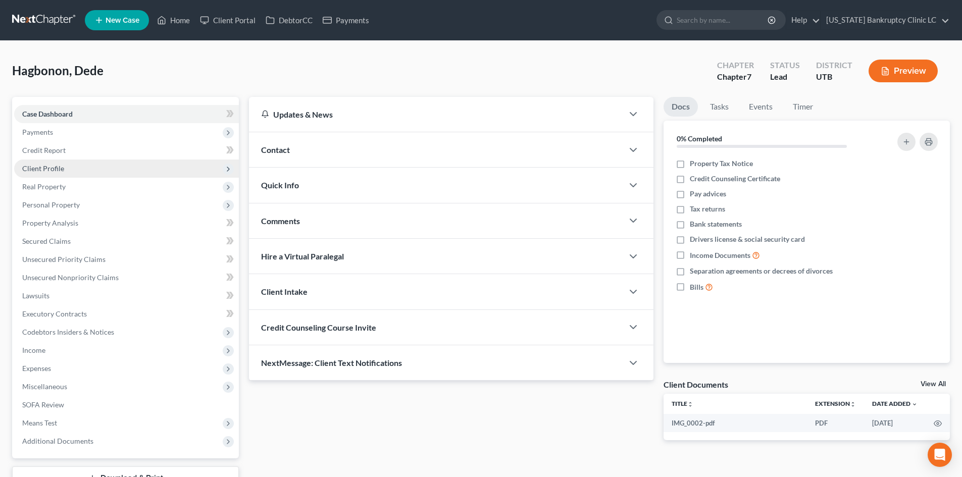
click at [87, 166] on span "Client Profile" at bounding box center [126, 169] width 225 height 18
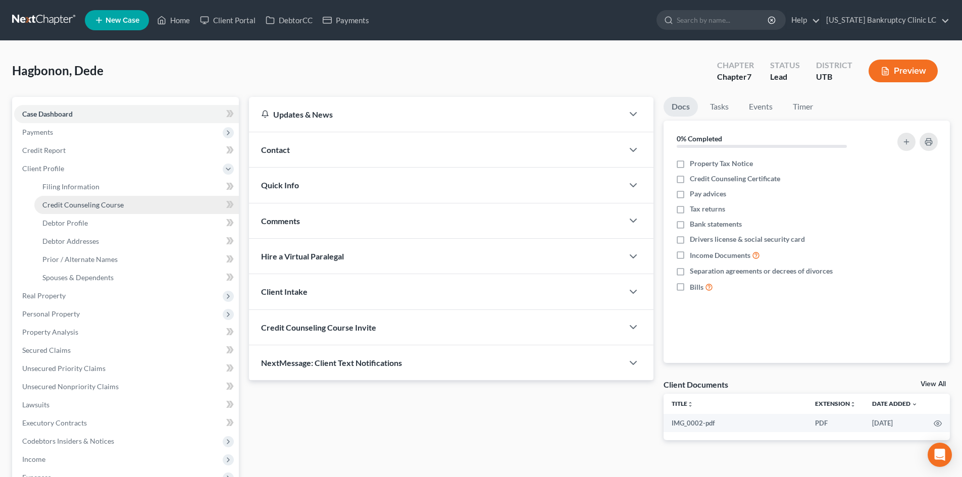
click at [90, 203] on span "Credit Counseling Course" at bounding box center [82, 204] width 81 height 9
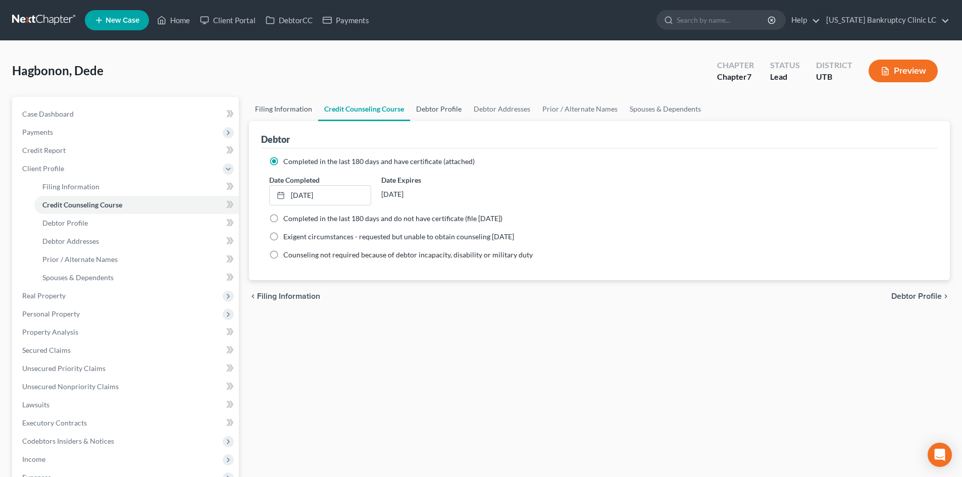
click at [283, 108] on link "Filing Information" at bounding box center [283, 109] width 69 height 24
select select "1"
select select "0"
select select "46"
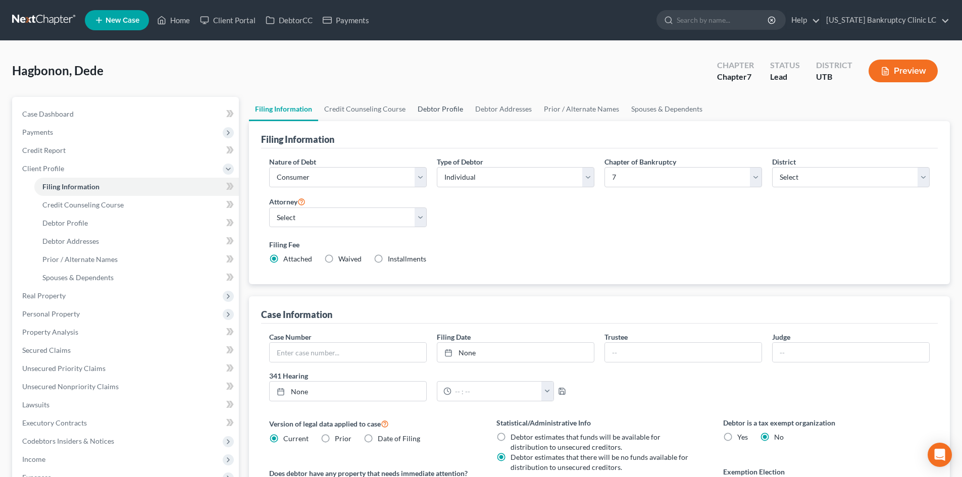
click at [436, 106] on link "Debtor Profile" at bounding box center [441, 109] width 58 height 24
select select "0"
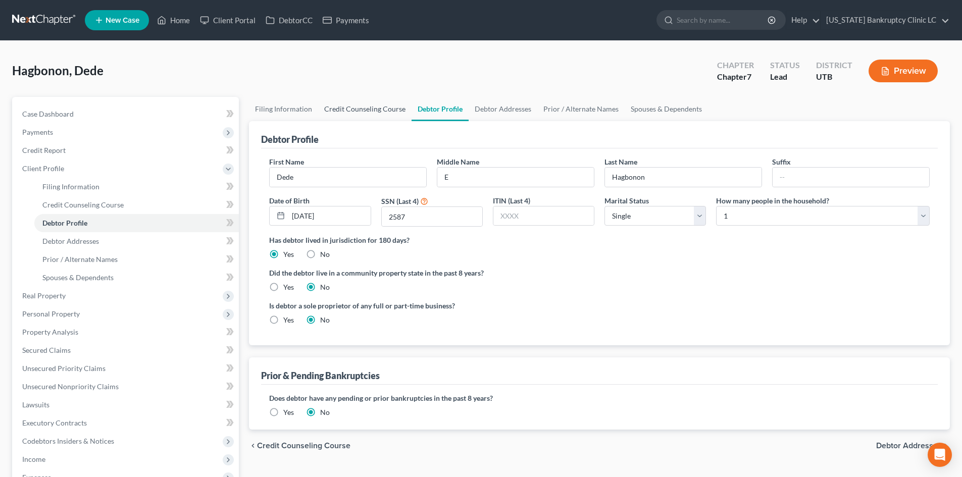
click at [390, 113] on link "Credit Counseling Course" at bounding box center [364, 109] width 93 height 24
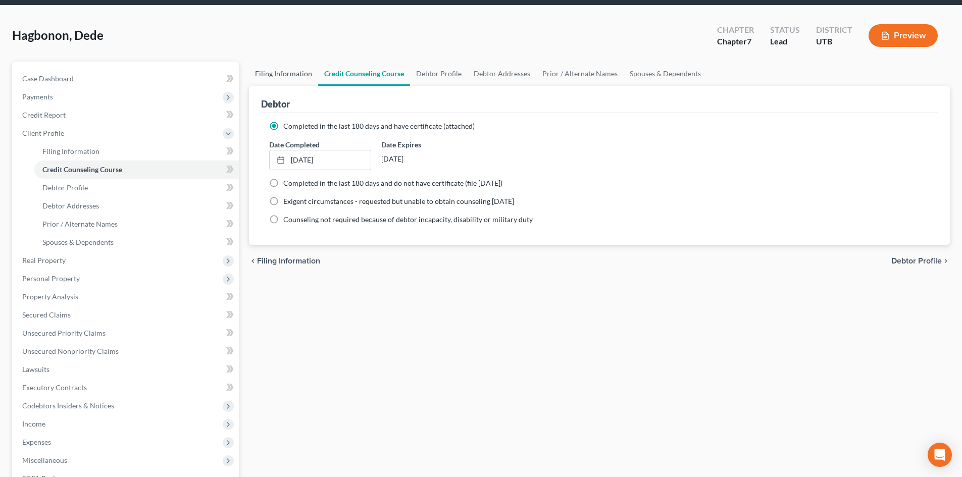
click at [288, 70] on link "Filing Information" at bounding box center [283, 74] width 69 height 24
select select "1"
select select "0"
select select "81"
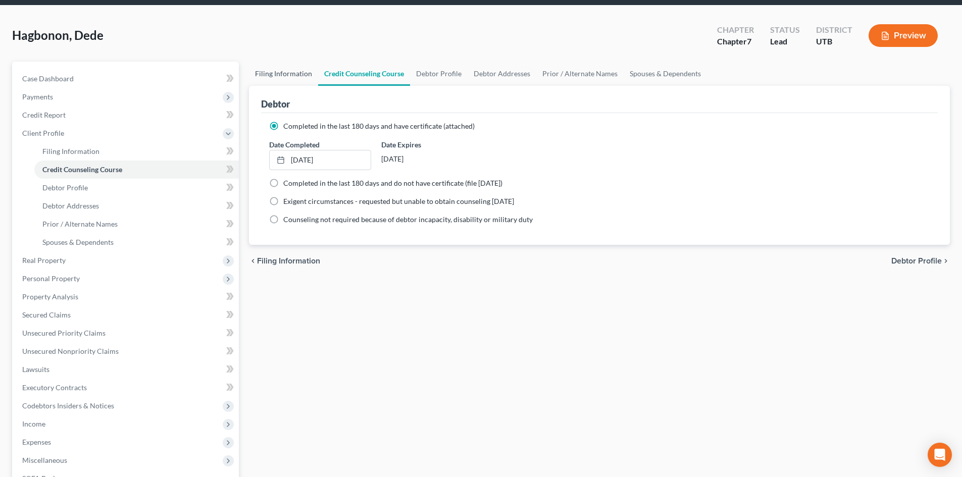
select select "0"
select select "46"
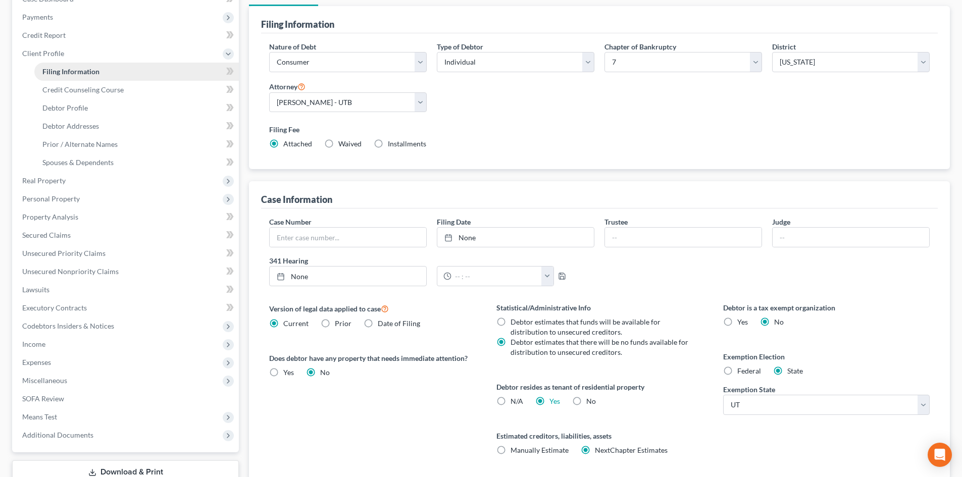
scroll to position [37, 0]
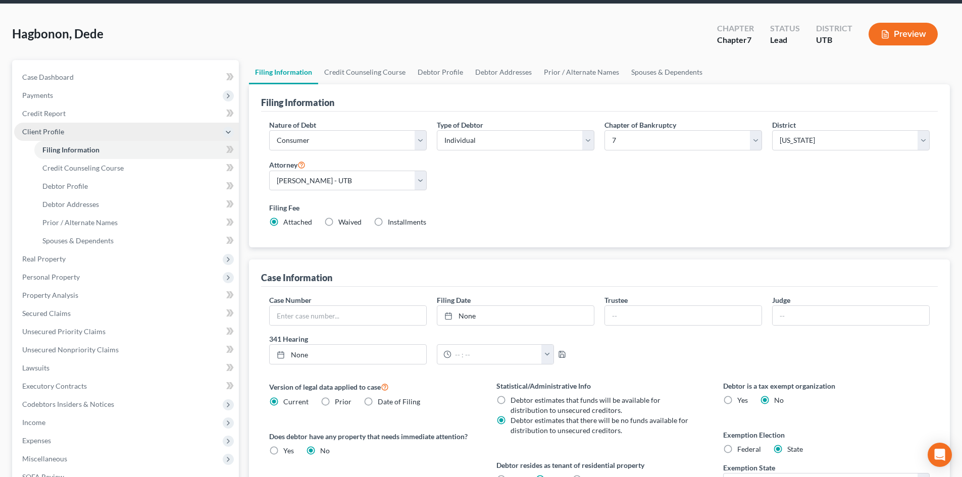
click at [70, 125] on span "Client Profile" at bounding box center [126, 132] width 225 height 18
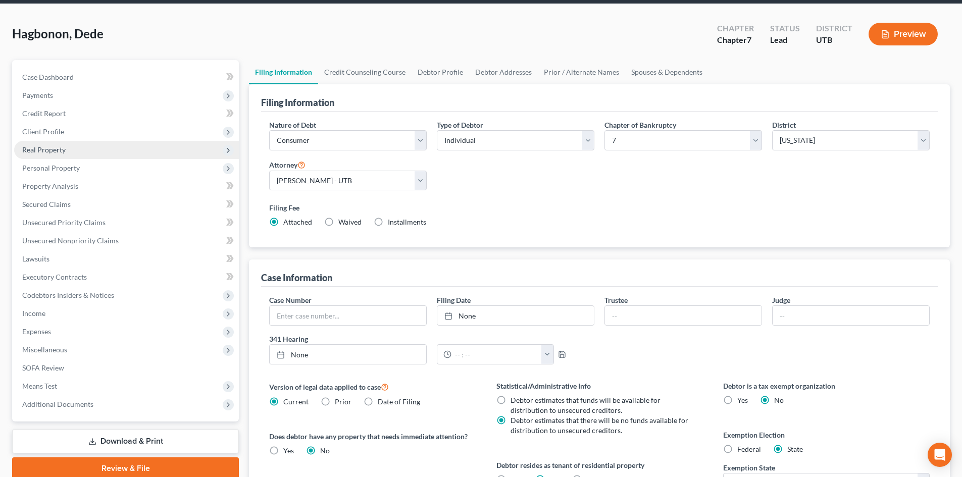
click at [67, 157] on span "Real Property" at bounding box center [126, 150] width 225 height 18
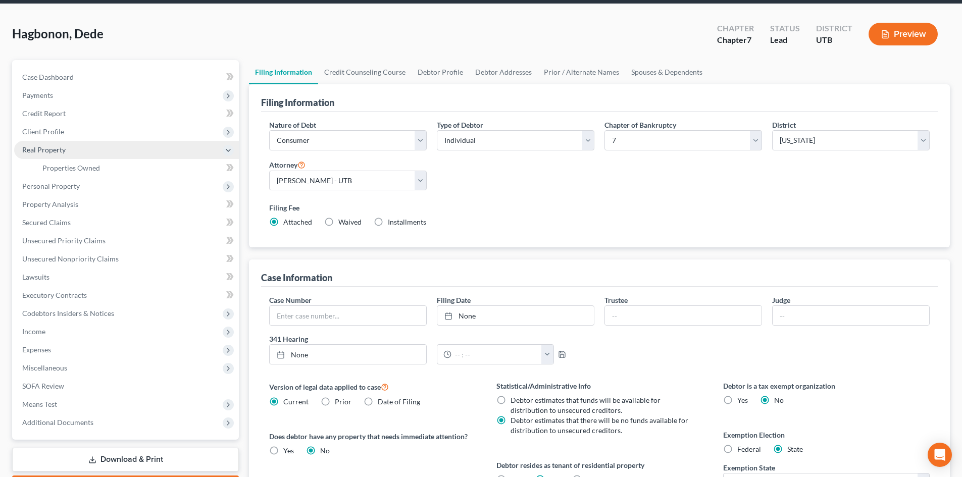
click at [87, 148] on span "Real Property" at bounding box center [126, 150] width 225 height 18
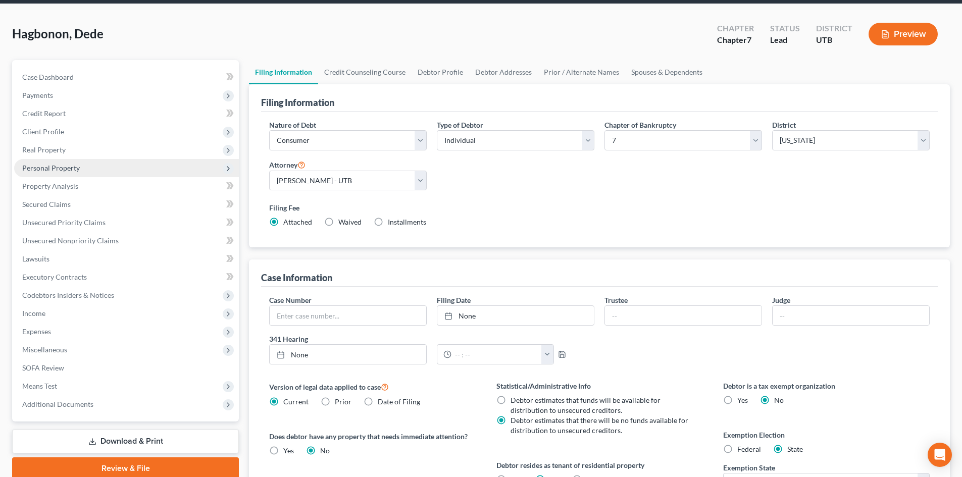
click at [82, 166] on span "Personal Property" at bounding box center [126, 168] width 225 height 18
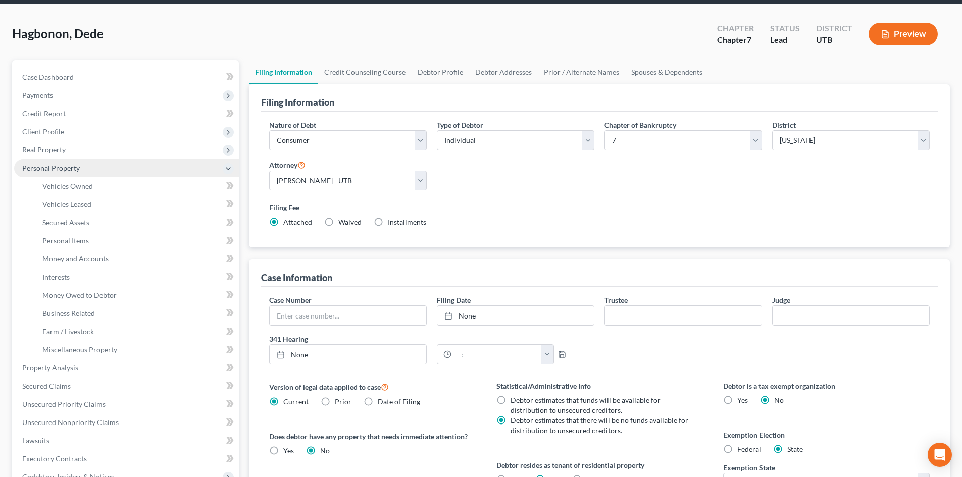
click at [82, 166] on span "Personal Property" at bounding box center [126, 168] width 225 height 18
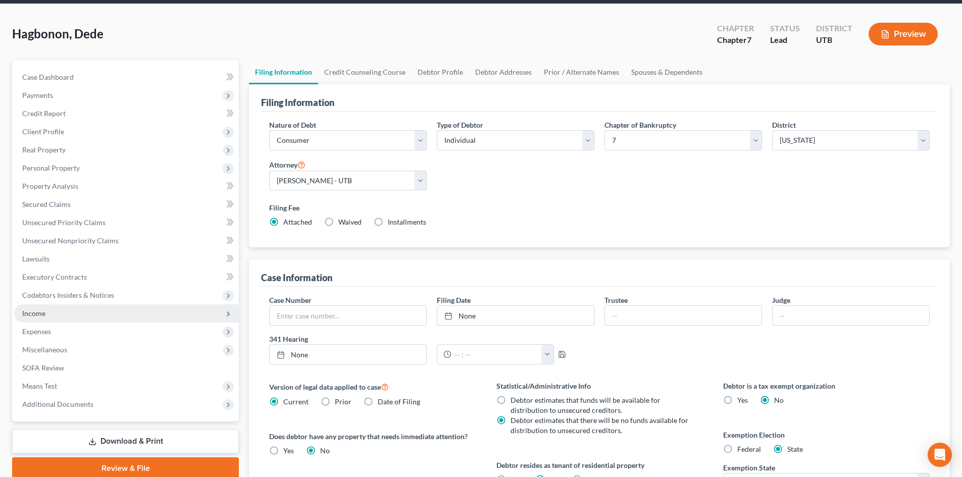
click at [76, 314] on span "Income" at bounding box center [126, 313] width 225 height 18
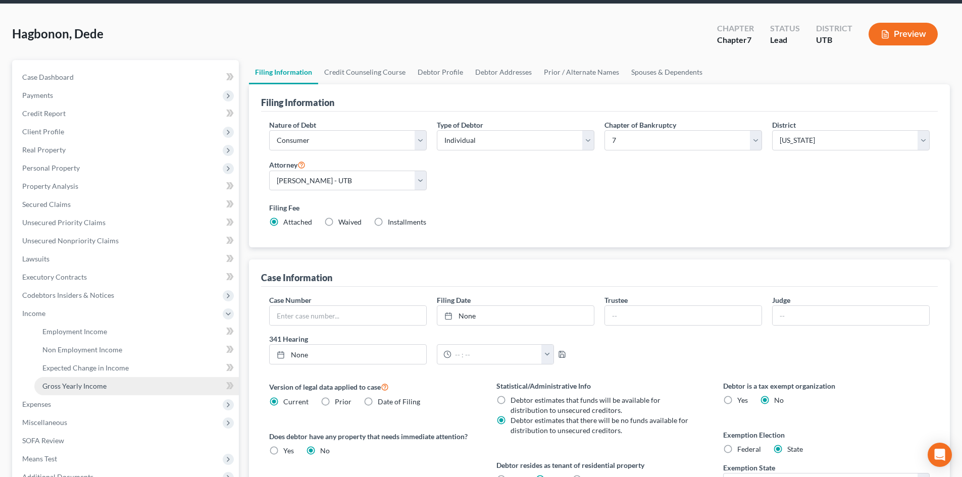
click at [79, 385] on span "Gross Yearly Income" at bounding box center [74, 386] width 64 height 9
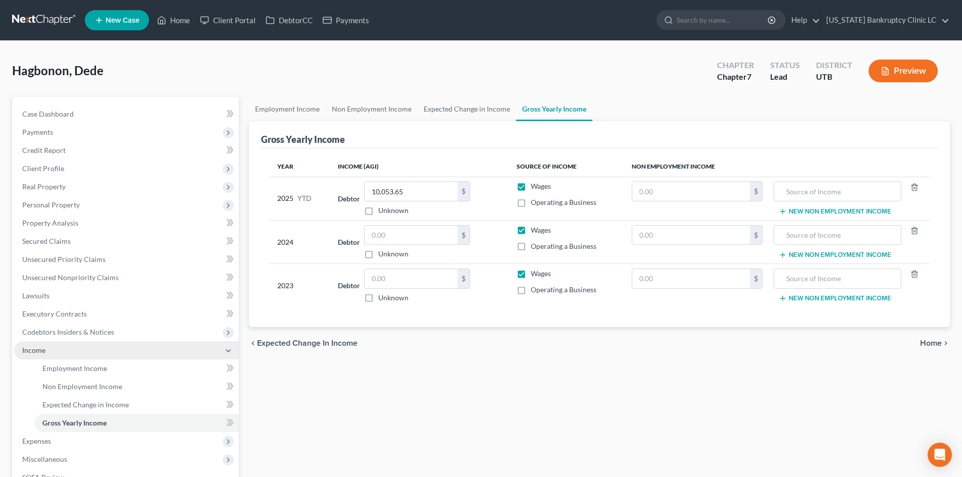
click at [46, 353] on span "Income" at bounding box center [126, 350] width 225 height 18
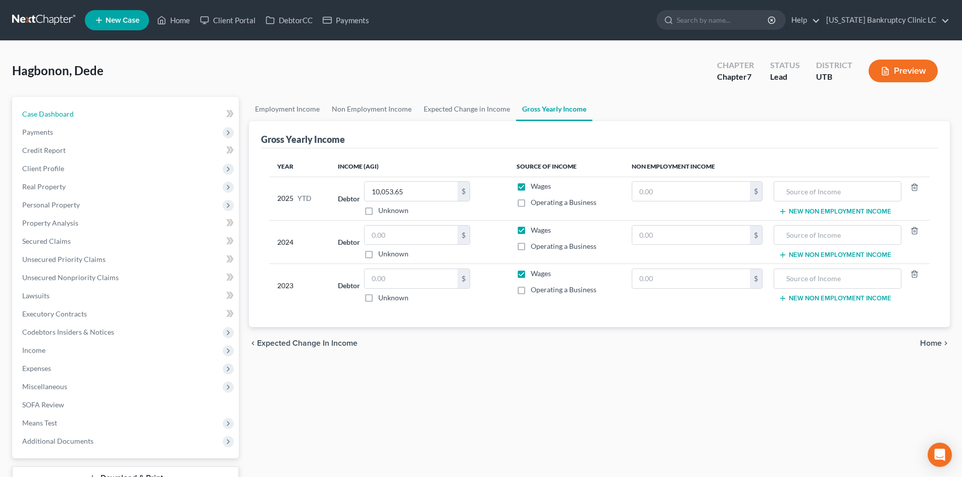
drag, startPoint x: 92, startPoint y: 111, endPoint x: 149, endPoint y: 44, distance: 88.4
click at [92, 111] on link "Case Dashboard" at bounding box center [126, 114] width 225 height 18
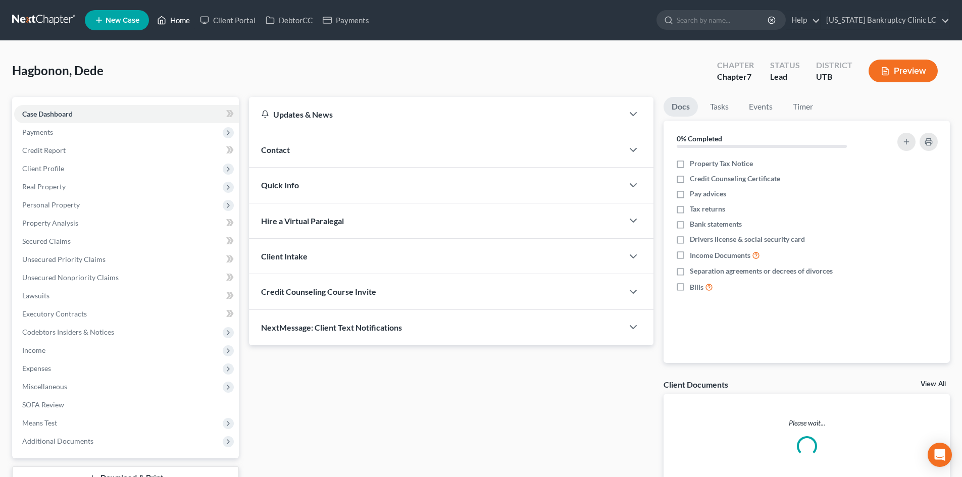
click at [178, 15] on link "Home" at bounding box center [173, 20] width 43 height 18
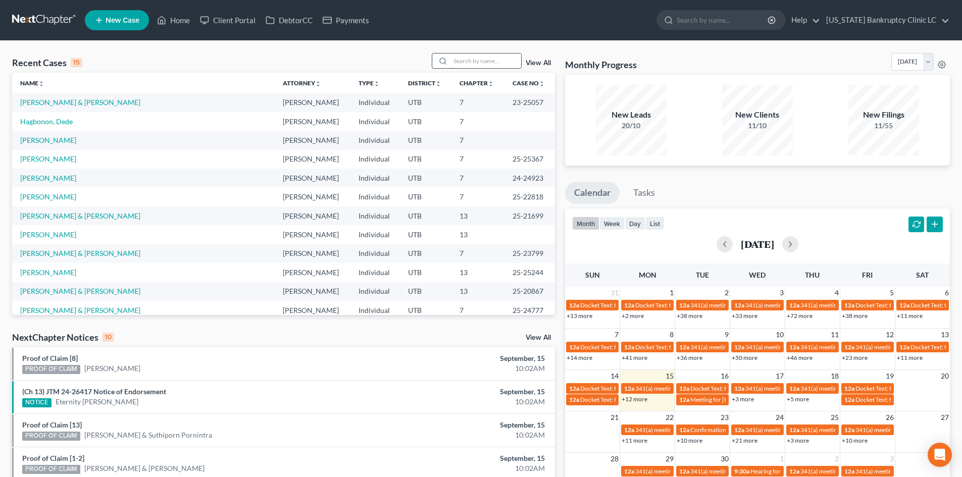
click at [497, 66] on input "search" at bounding box center [485, 61] width 71 height 15
type input "b"
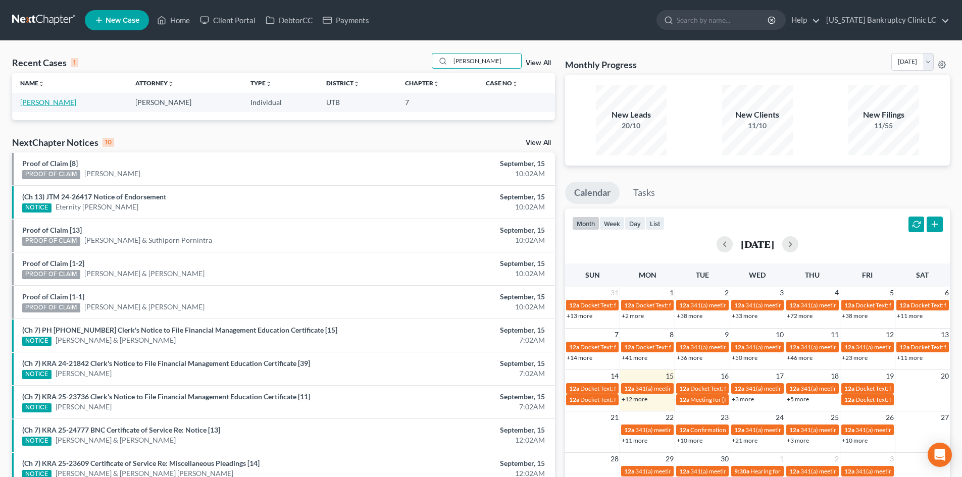
type input "[PERSON_NAME]"
click at [52, 104] on link "[PERSON_NAME]" at bounding box center [48, 102] width 56 height 9
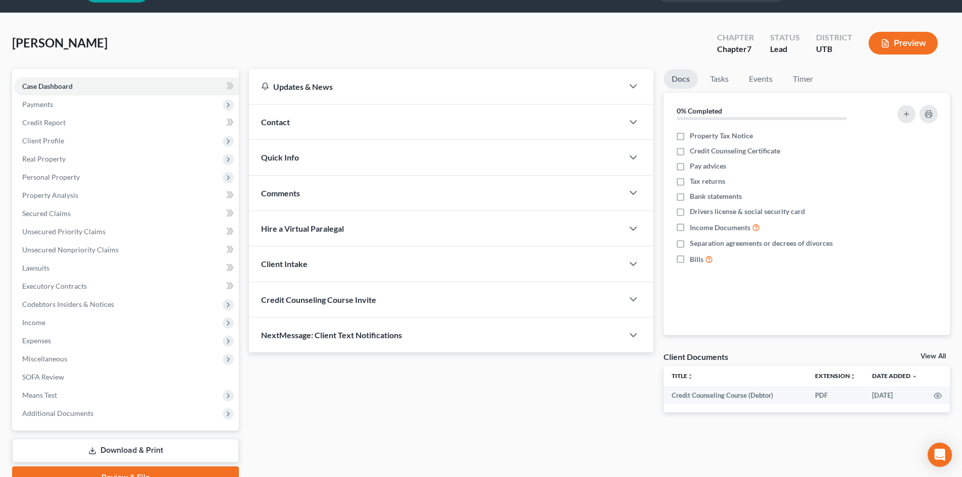
scroll to position [78, 0]
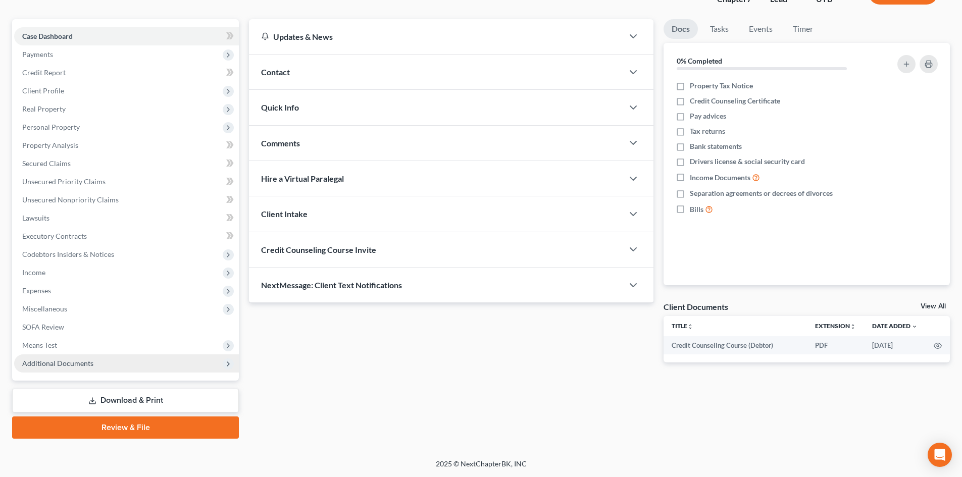
click at [91, 372] on span "Additional Documents" at bounding box center [126, 363] width 225 height 18
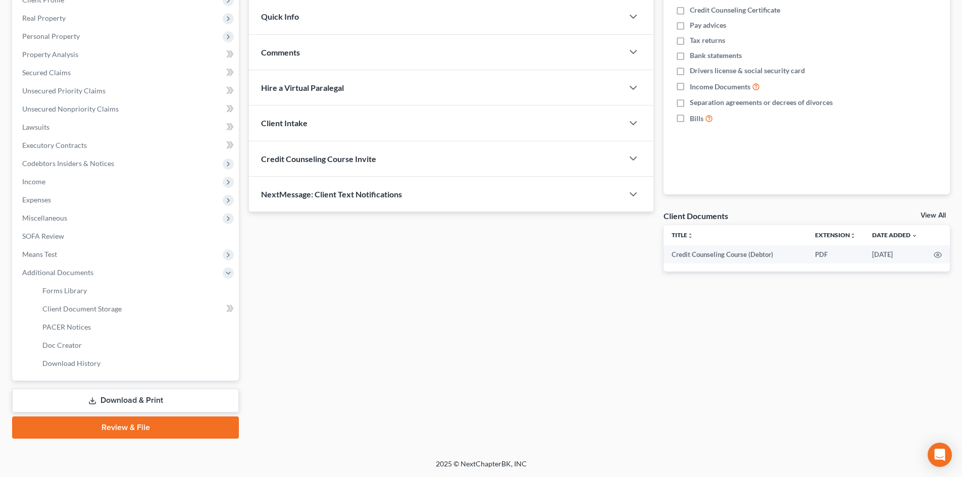
click at [109, 419] on link "Review & File" at bounding box center [125, 428] width 227 height 22
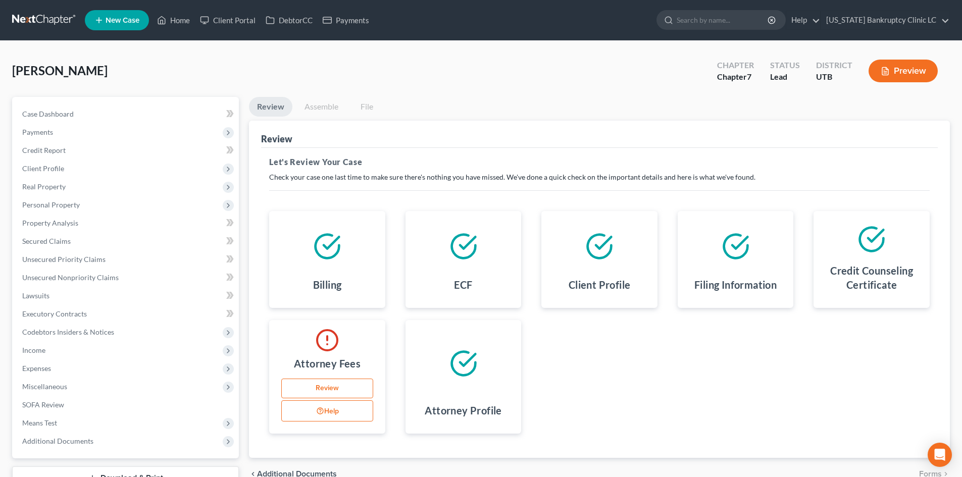
click at [310, 391] on link "Review" at bounding box center [327, 389] width 92 height 20
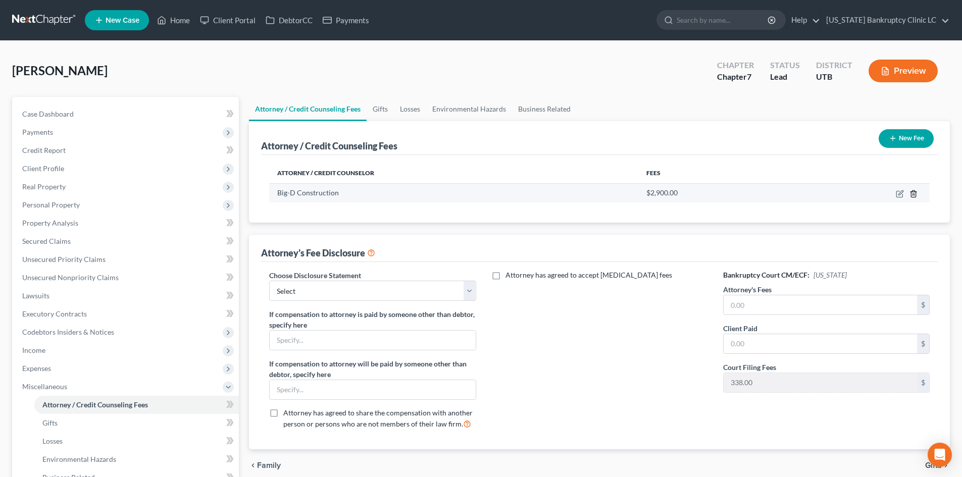
click at [797, 197] on icon "button" at bounding box center [913, 193] width 5 height 7
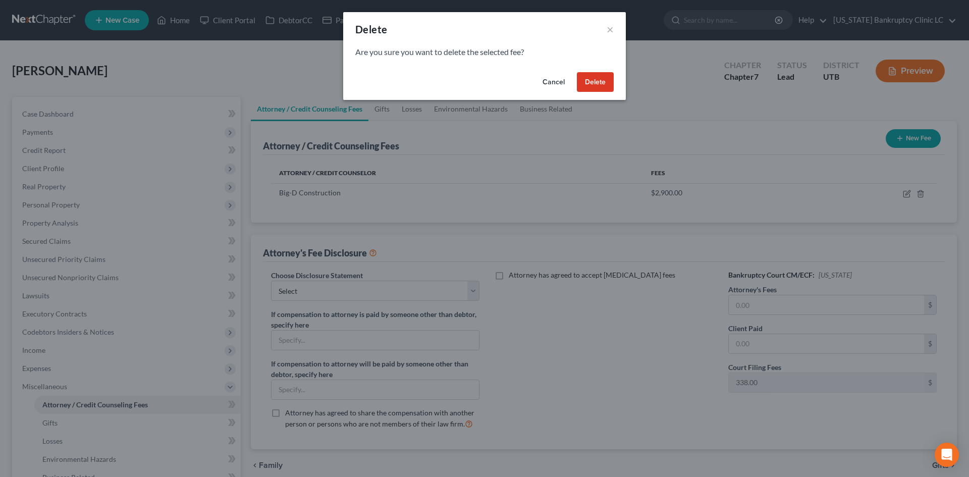
click at [591, 79] on button "Delete" at bounding box center [595, 82] width 37 height 20
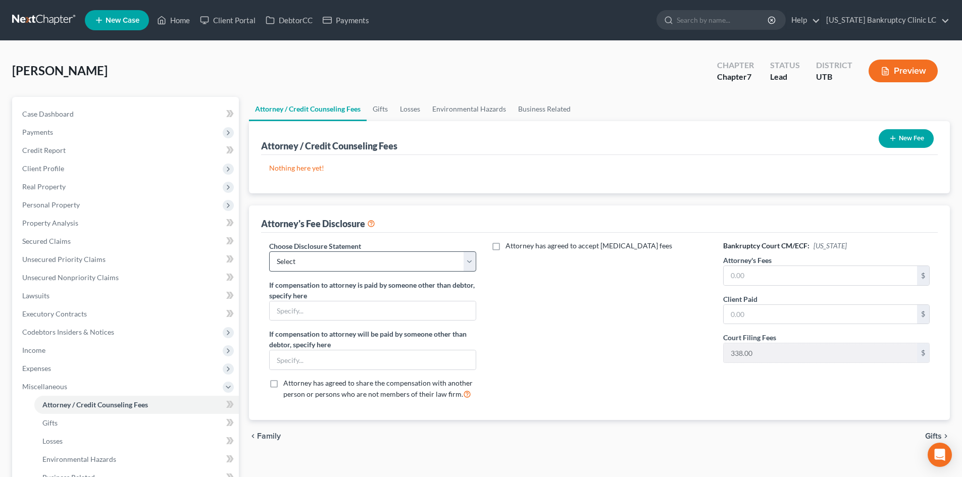
click at [305, 272] on div "Choose Disclosure Statement Select Installment Chapter 7 Cases Salt Lake Custom…" at bounding box center [372, 324] width 227 height 167
drag, startPoint x: 304, startPoint y: 263, endPoint x: 305, endPoint y: 271, distance: 8.6
click at [304, 263] on select "Select Installment Chapter 7 Cases Salt Lake Custom Disclosure Fresh Start Fund…" at bounding box center [372, 261] width 207 height 20
select select "0"
click at [269, 251] on select "Select Installment Chapter 7 Cases Salt Lake Custom Disclosure Fresh Start Fund…" at bounding box center [372, 261] width 207 height 20
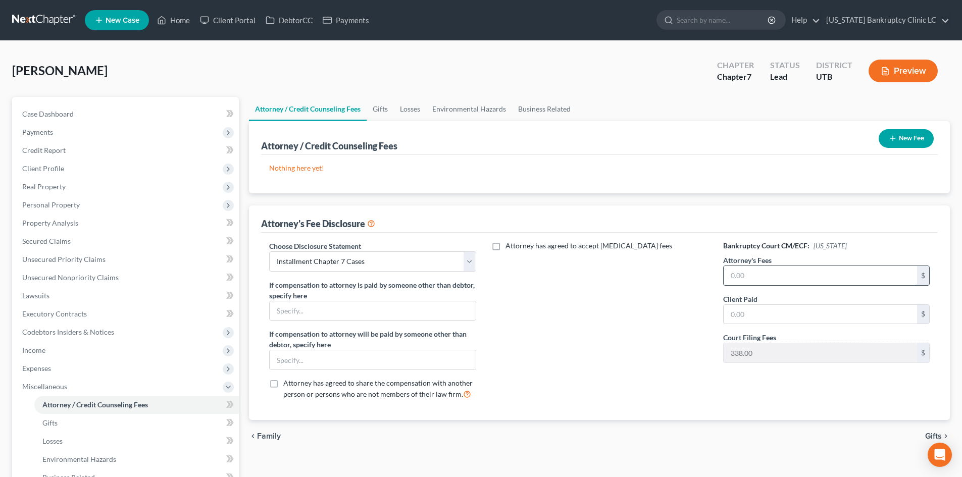
click at [767, 273] on input "text" at bounding box center [820, 275] width 193 height 19
type input "2,900"
click at [623, 329] on div "Attorney has agreed to accept [MEDICAL_DATA] fees" at bounding box center [599, 324] width 227 height 167
click at [89, 382] on span "Miscellaneous" at bounding box center [126, 387] width 225 height 18
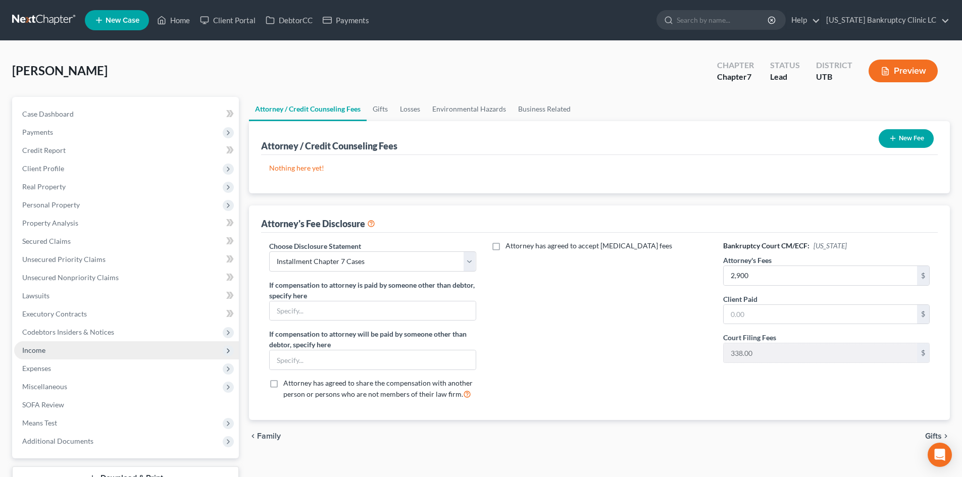
click at [72, 351] on span "Income" at bounding box center [126, 350] width 225 height 18
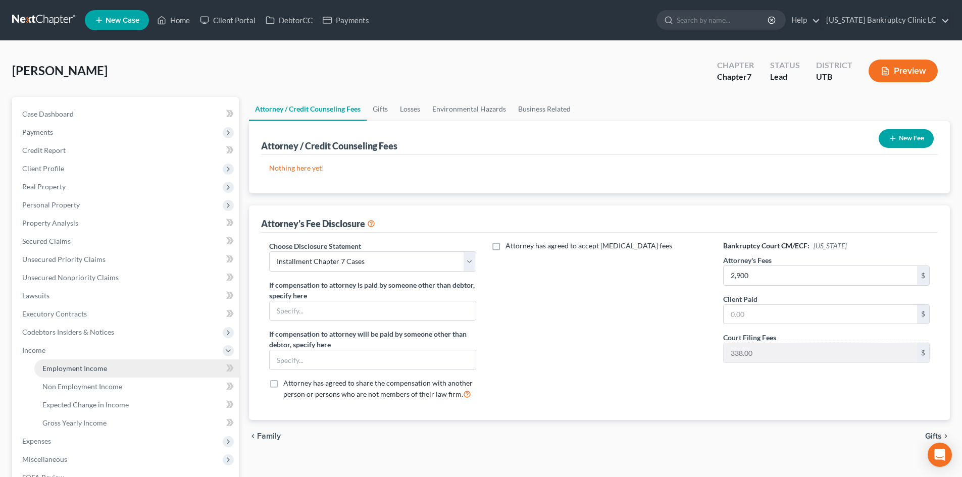
click at [71, 368] on span "Employment Income" at bounding box center [74, 368] width 65 height 9
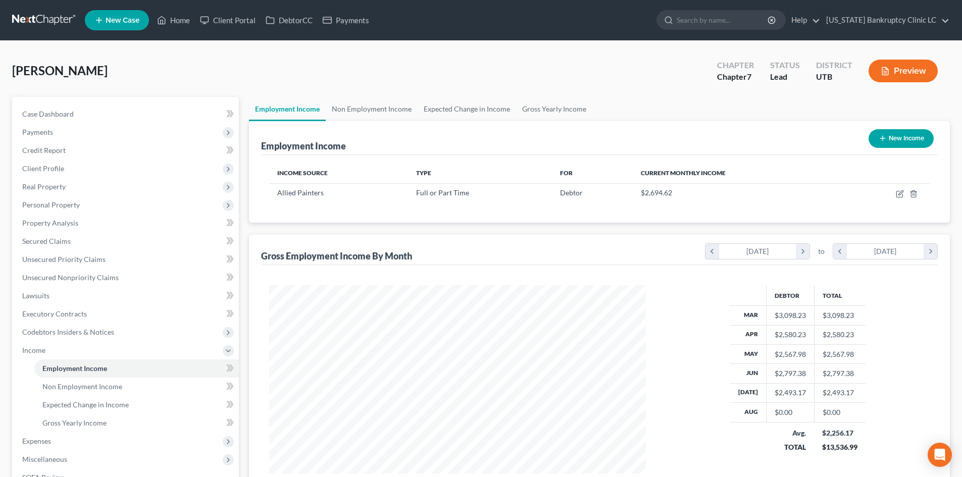
scroll to position [188, 397]
click at [36, 346] on span "Income" at bounding box center [33, 350] width 23 height 9
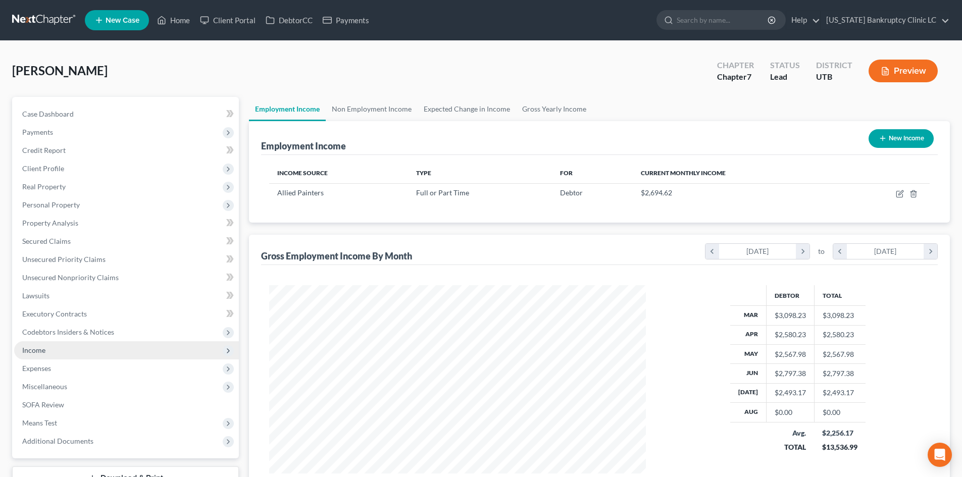
click at [36, 346] on span "Income" at bounding box center [33, 350] width 23 height 9
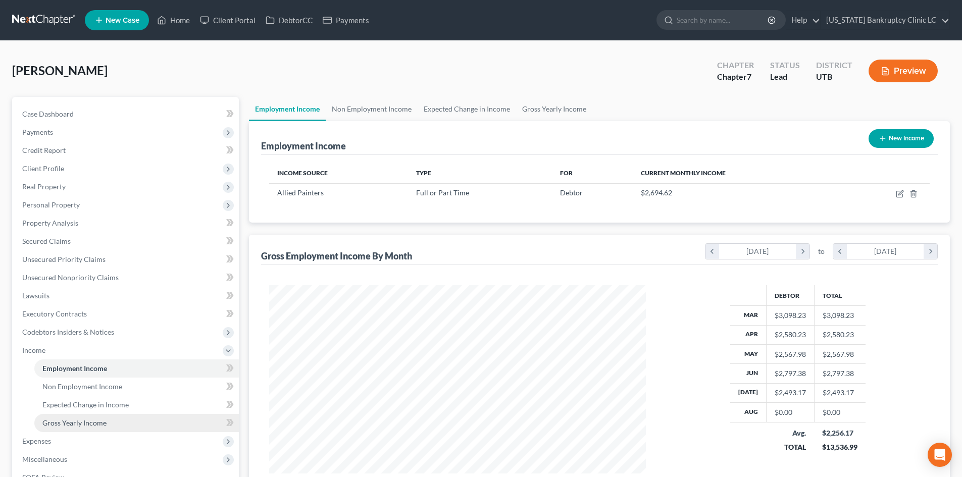
click at [54, 422] on span "Gross Yearly Income" at bounding box center [74, 423] width 64 height 9
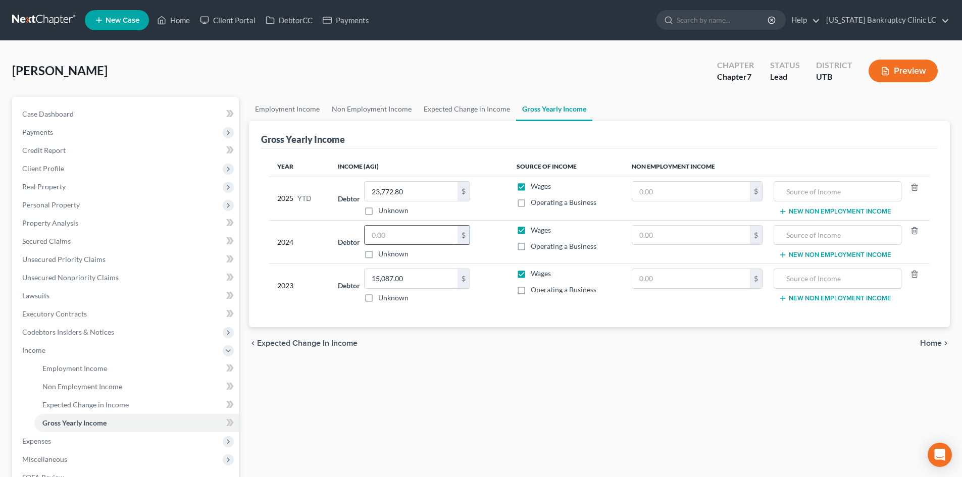
click at [384, 238] on input "text" at bounding box center [411, 235] width 93 height 19
type input "6,893"
click at [71, 345] on span "Income" at bounding box center [126, 350] width 225 height 18
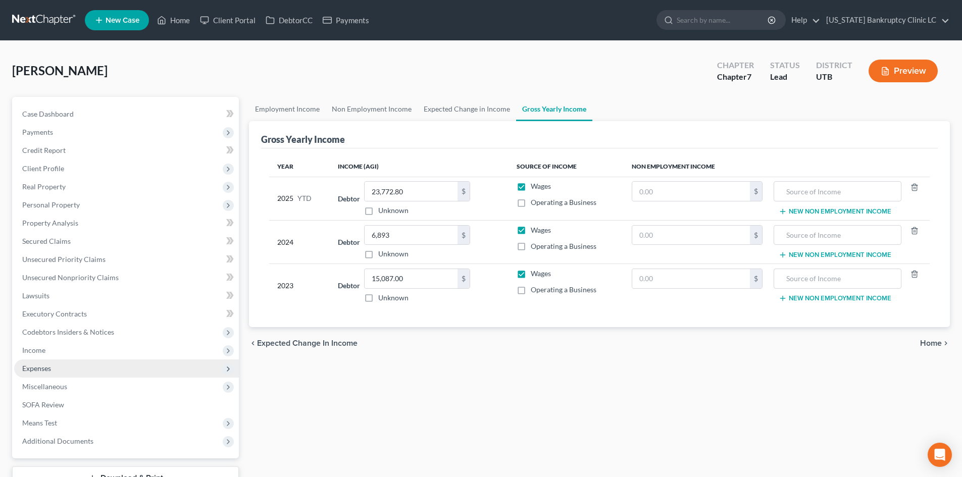
drag, startPoint x: 47, startPoint y: 368, endPoint x: 53, endPoint y: 371, distance: 6.3
click at [48, 368] on span "Expenses" at bounding box center [36, 368] width 29 height 9
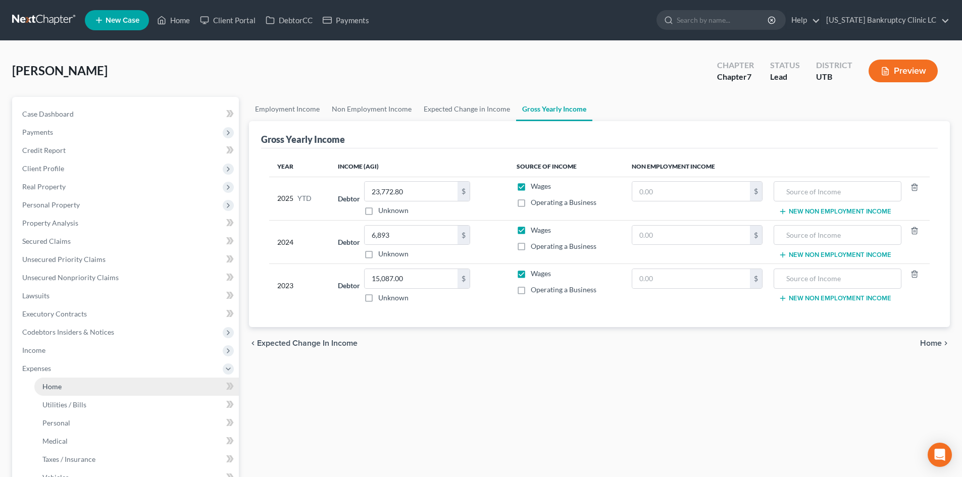
click at [62, 385] on link "Home" at bounding box center [136, 387] width 204 height 18
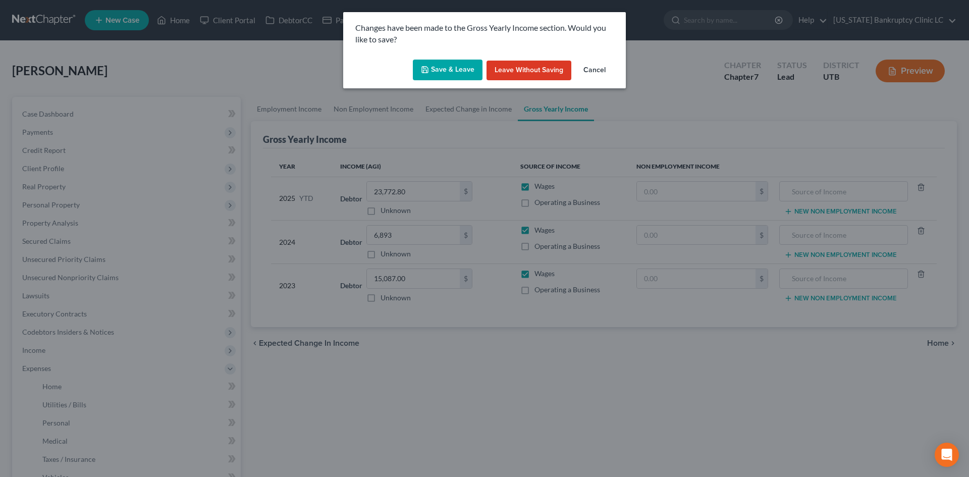
click at [435, 62] on button "Save & Leave" at bounding box center [448, 70] width 70 height 21
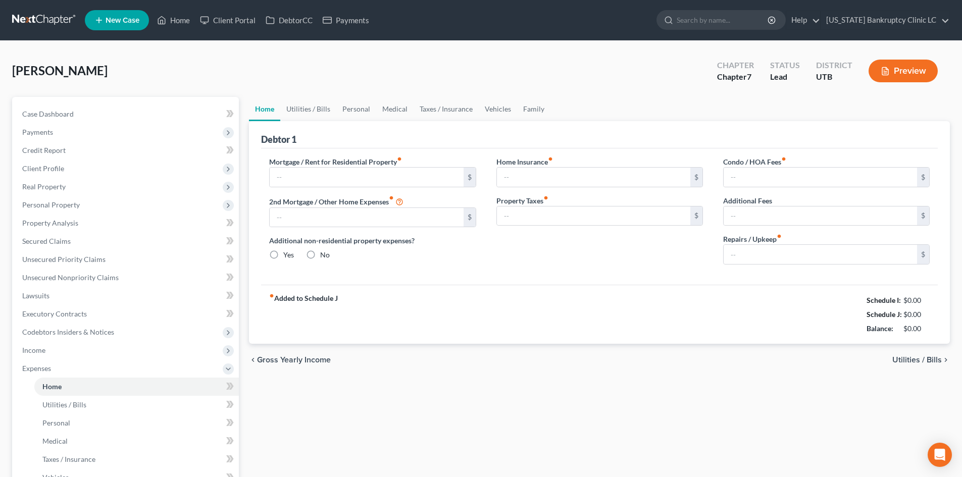
type input "628.00"
type input "0.00"
radio input "true"
type input "0.00"
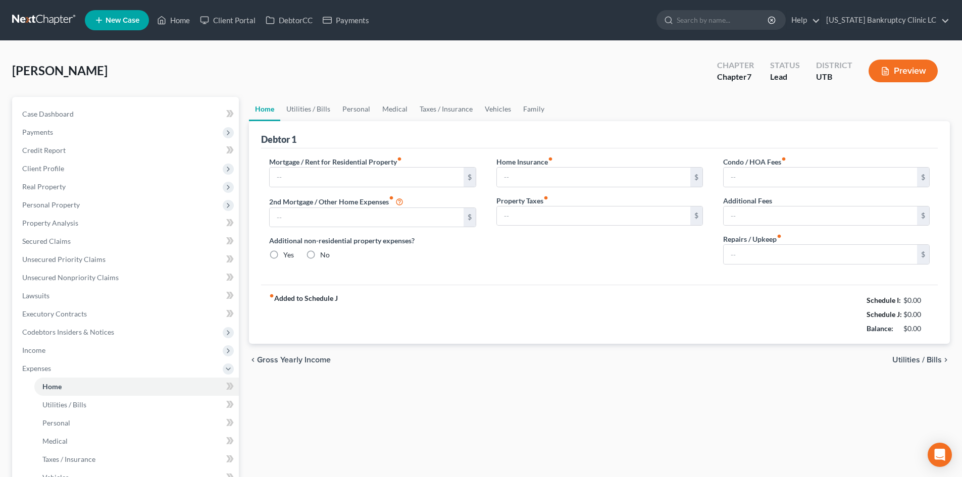
type input "0.00"
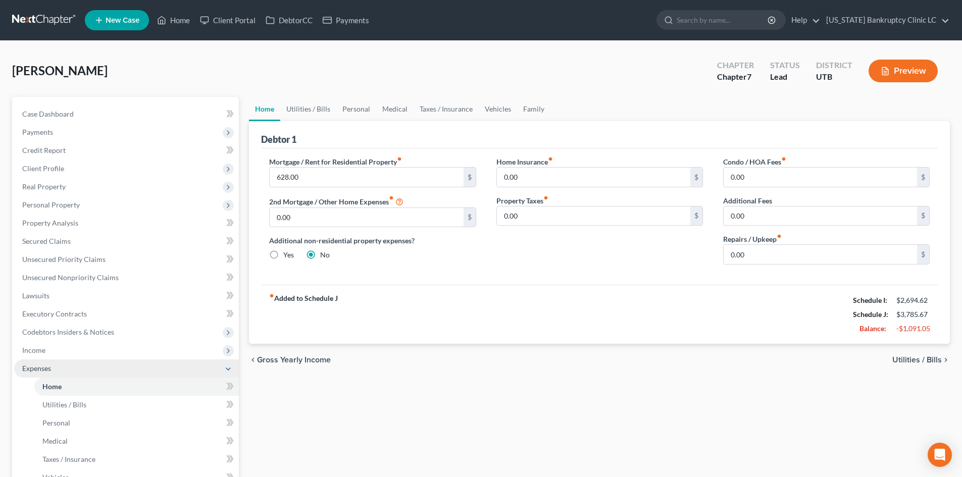
click at [63, 370] on span "Expenses" at bounding box center [126, 369] width 225 height 18
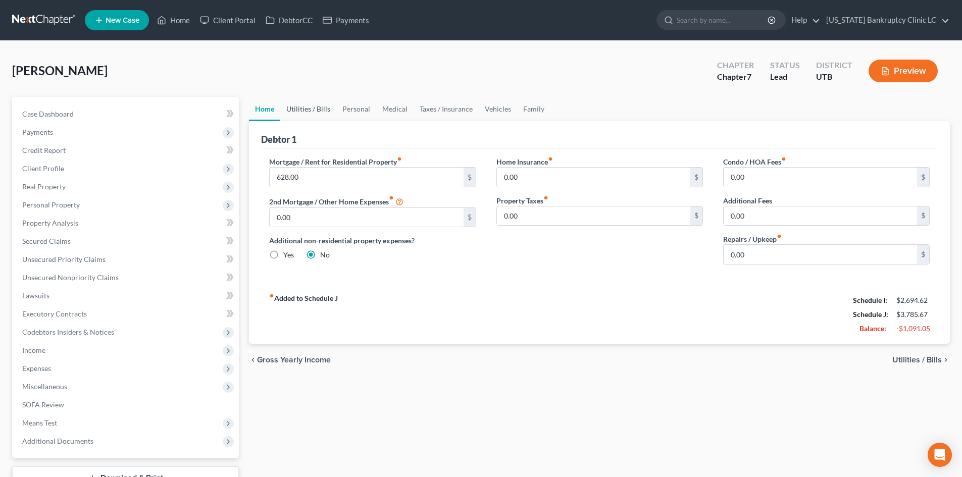
click at [309, 109] on link "Utilities / Bills" at bounding box center [308, 109] width 56 height 24
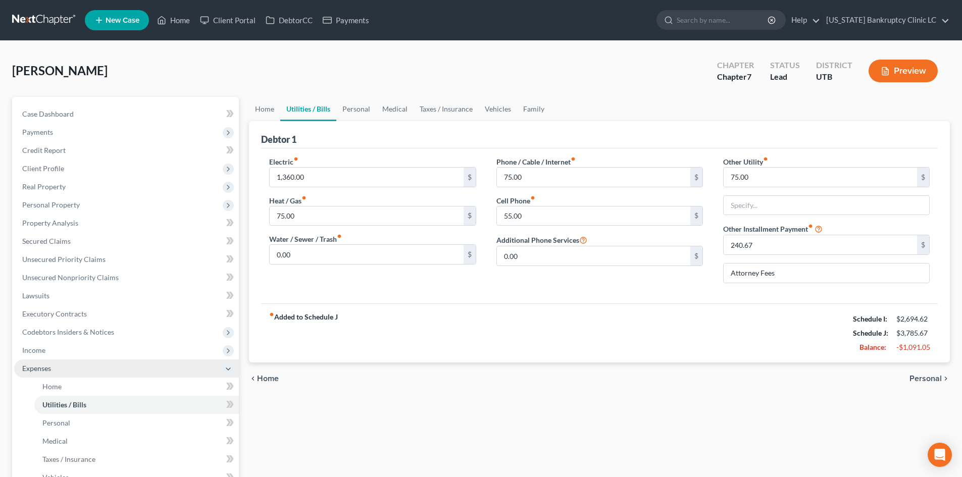
click at [48, 369] on span "Expenses" at bounding box center [36, 368] width 29 height 9
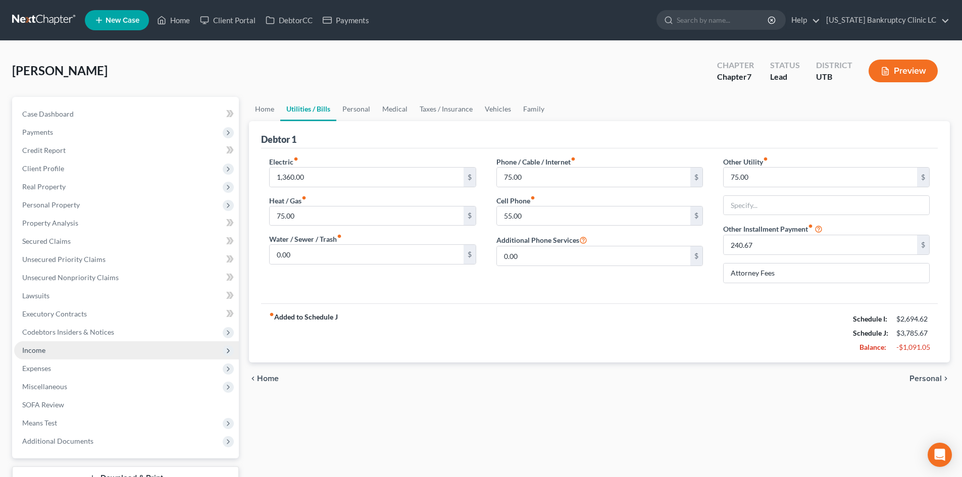
click at [55, 353] on span "Income" at bounding box center [126, 350] width 225 height 18
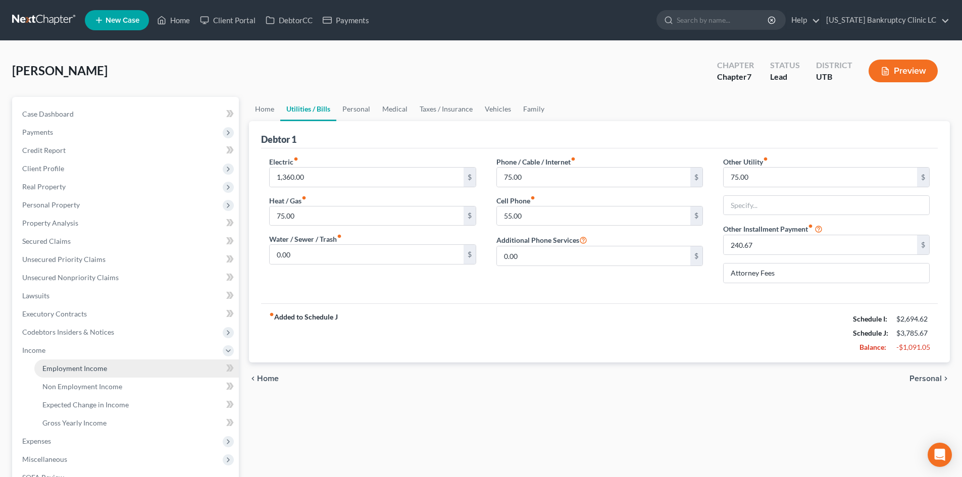
click at [60, 372] on span "Employment Income" at bounding box center [74, 368] width 65 height 9
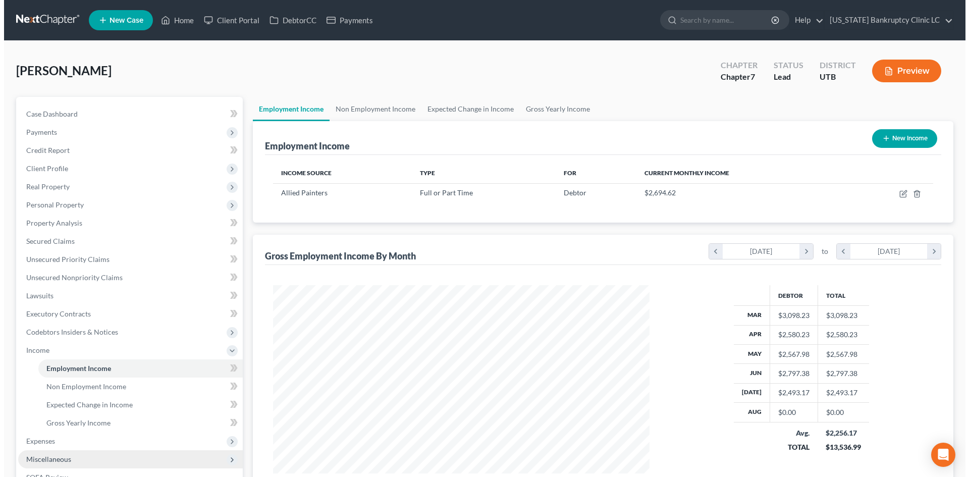
scroll to position [188, 397]
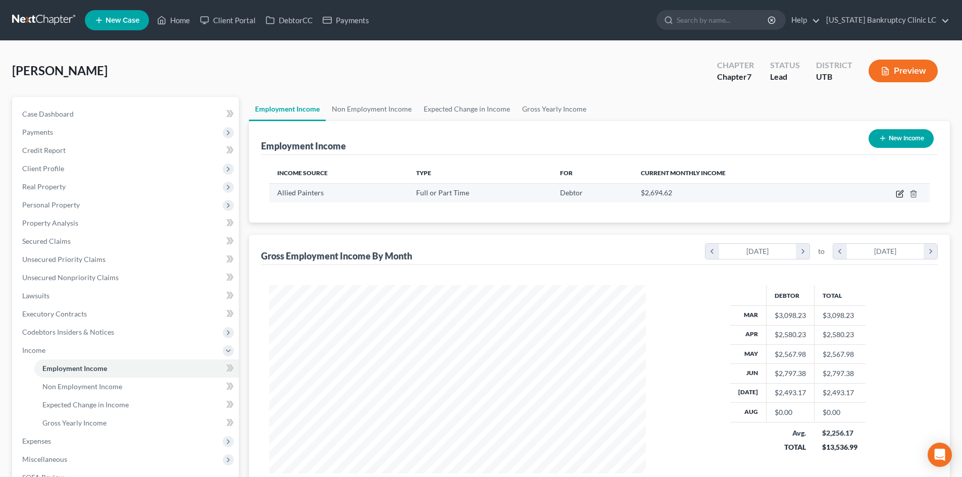
click at [797, 196] on icon "button" at bounding box center [899, 194] width 6 height 6
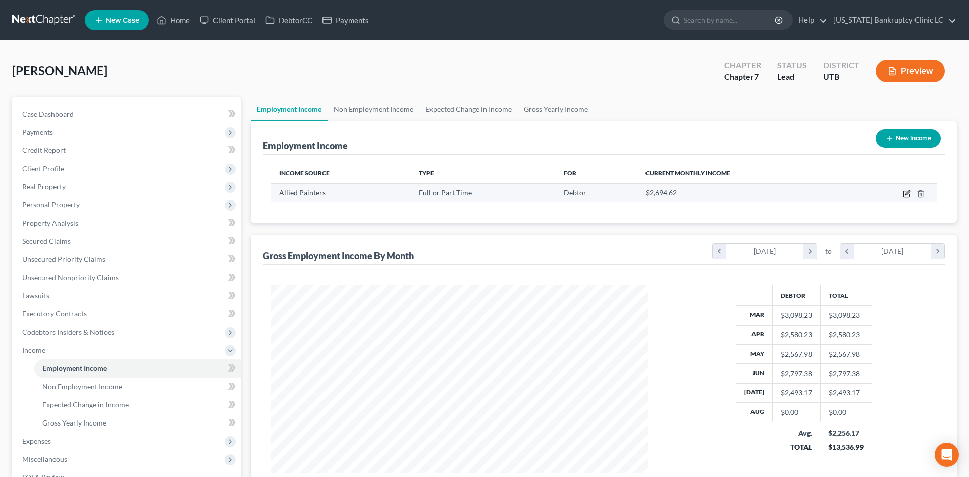
select select "0"
select select "46"
select select "2"
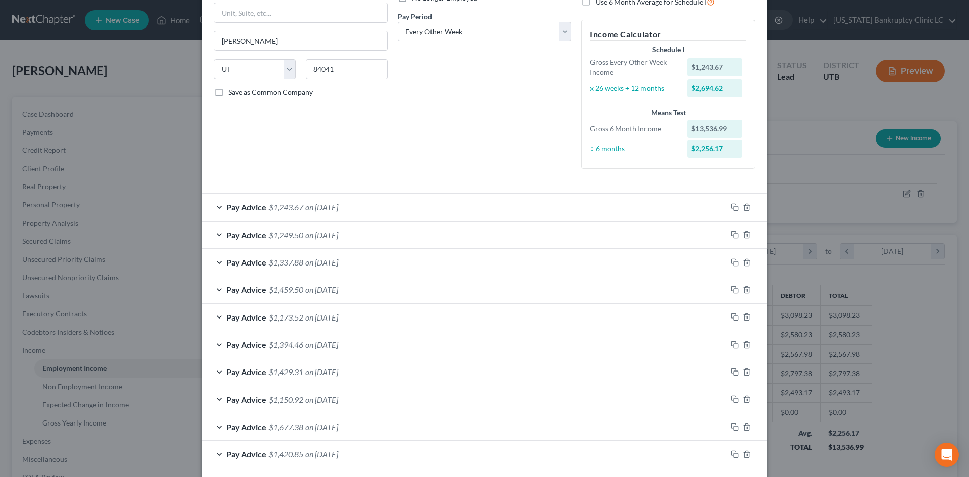
scroll to position [196, 0]
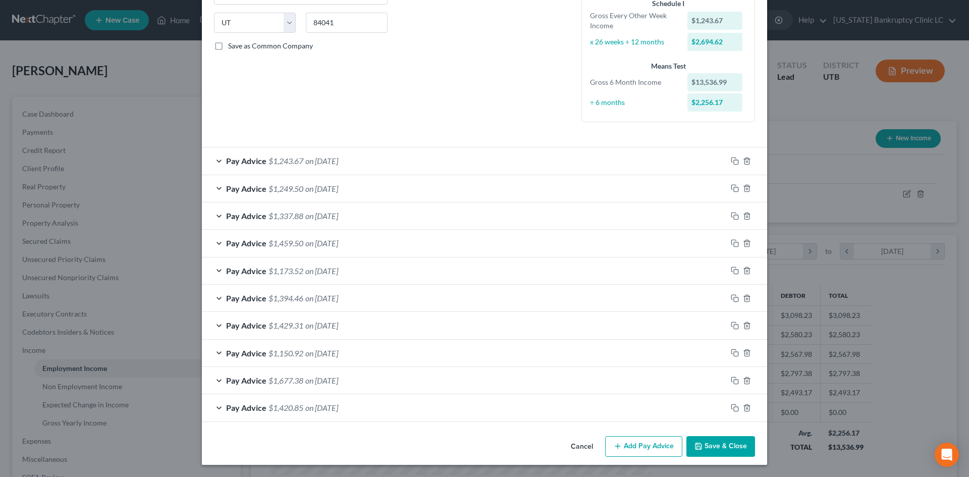
click at [431, 165] on div "Pay Advice $1,243.67 on [DATE]" at bounding box center [464, 160] width 525 height 27
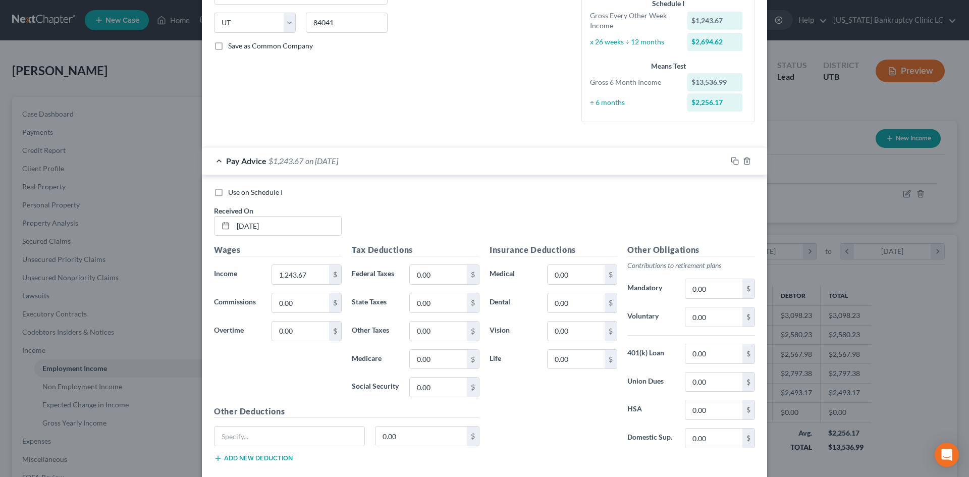
click at [442, 165] on div "Pay Advice $1,243.67 on [DATE]" at bounding box center [464, 160] width 525 height 27
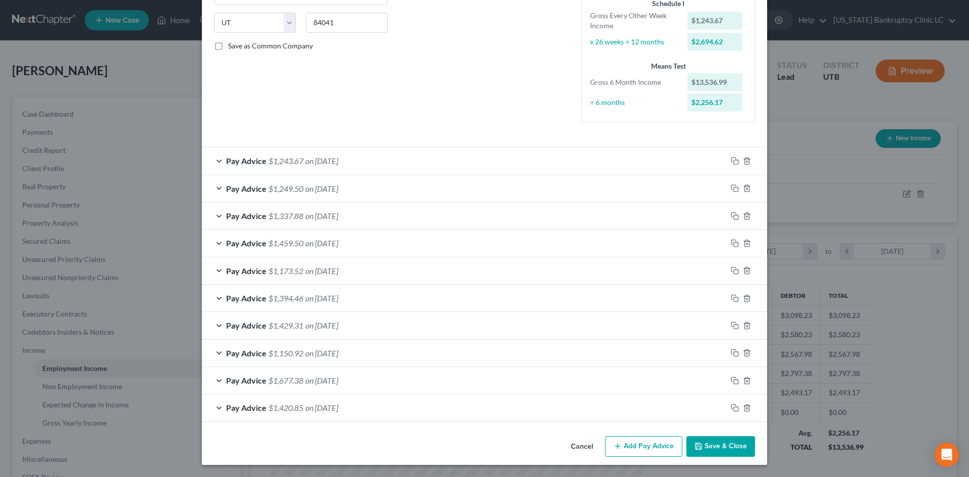
click at [454, 220] on div "Pay Advice $1,337.88 on [DATE]" at bounding box center [464, 215] width 525 height 27
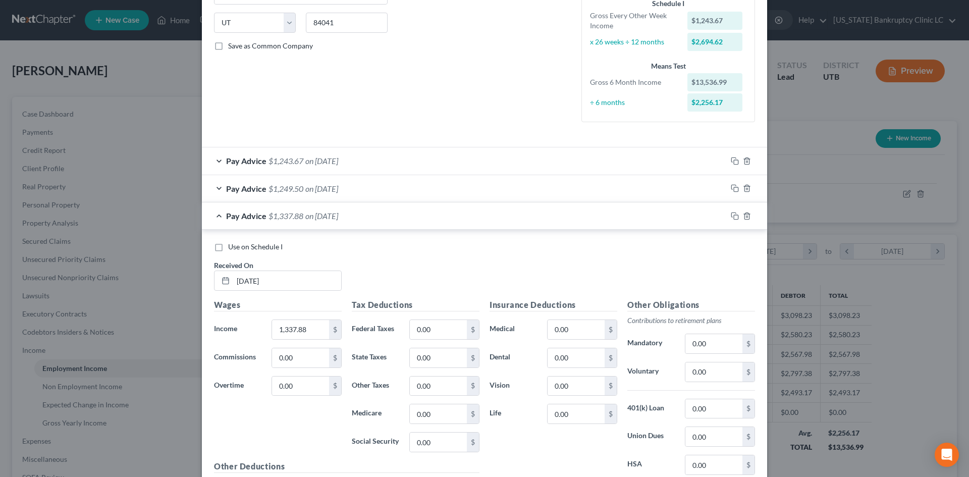
click at [454, 220] on div "Pay Advice $1,337.88 on [DATE]" at bounding box center [464, 215] width 525 height 27
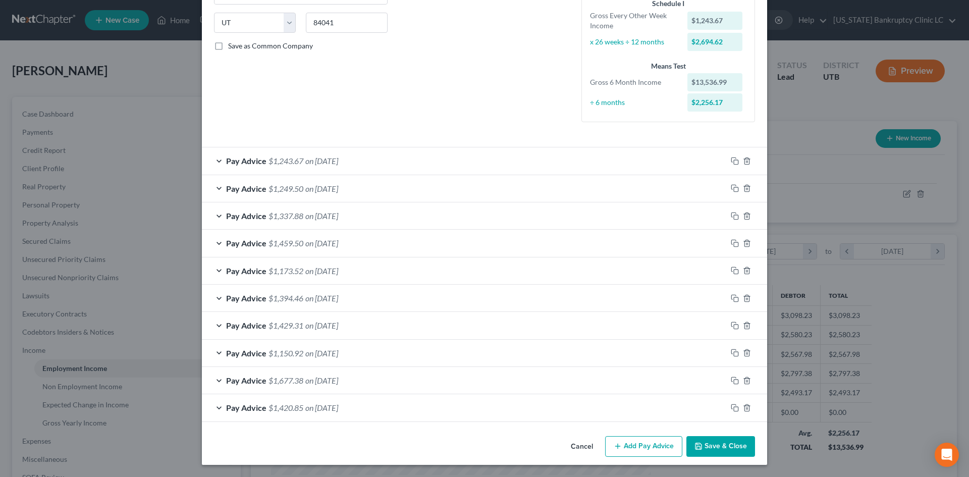
click at [454, 220] on div "Pay Advice $1,337.88 on [DATE]" at bounding box center [464, 215] width 525 height 27
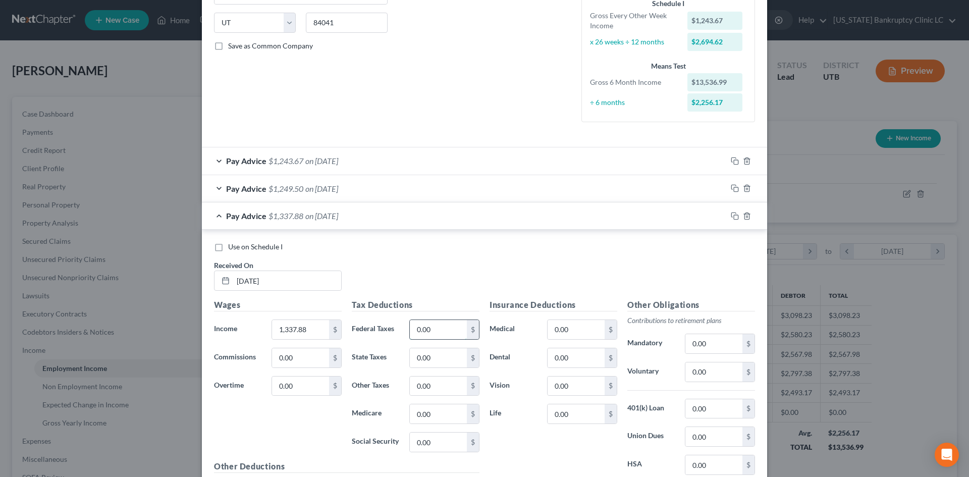
click at [426, 323] on input "0.00" at bounding box center [438, 329] width 57 height 19
type input "56"
type input "19.40"
type input "82.95"
click at [252, 246] on span "Use on Schedule I" at bounding box center [255, 246] width 55 height 9
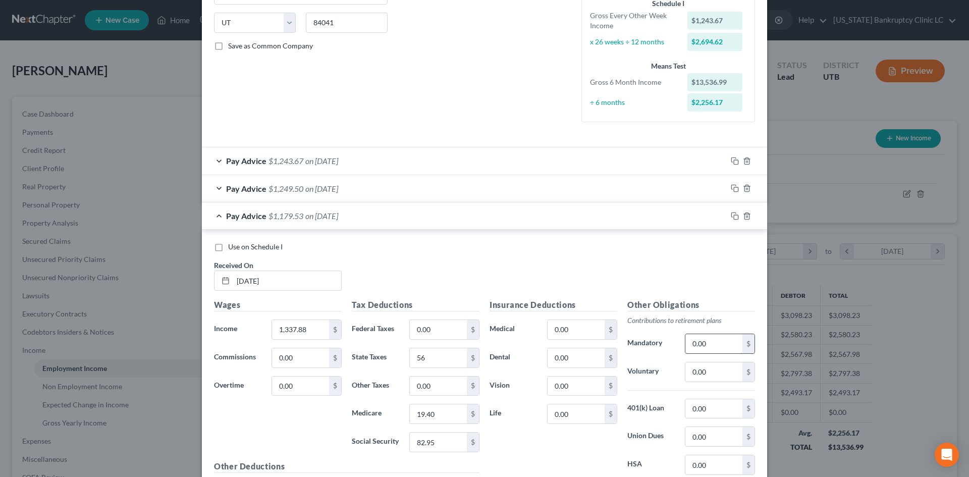
click at [239, 246] on input "Use on Schedule I" at bounding box center [235, 245] width 7 height 7
checkbox input "true"
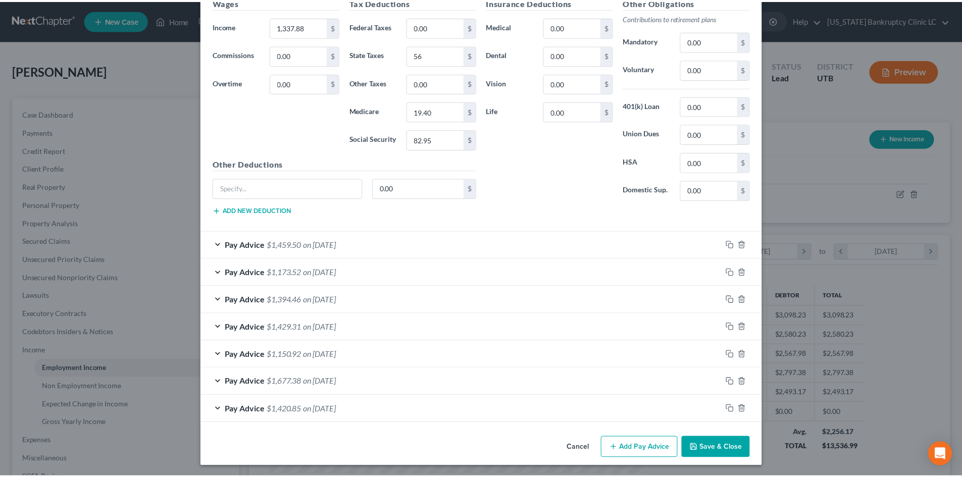
scroll to position [500, 0]
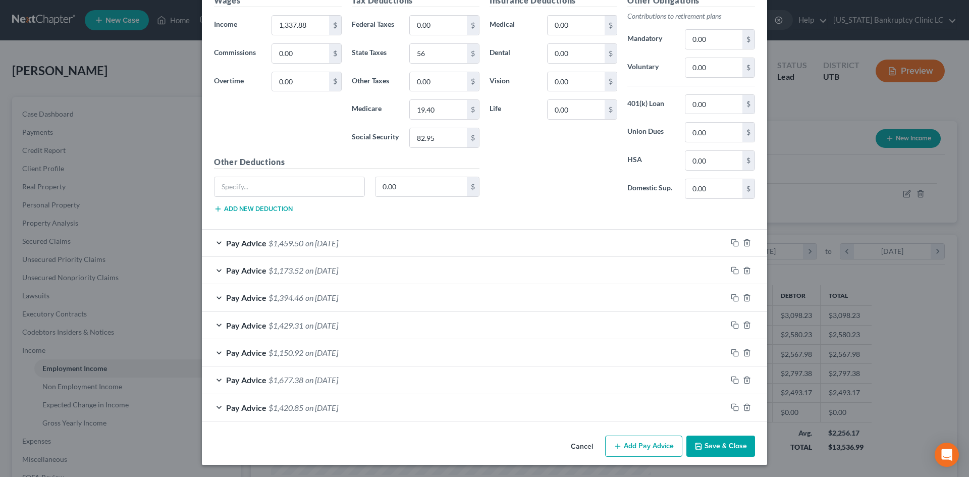
click at [714, 431] on button "Save & Close" at bounding box center [721, 446] width 69 height 21
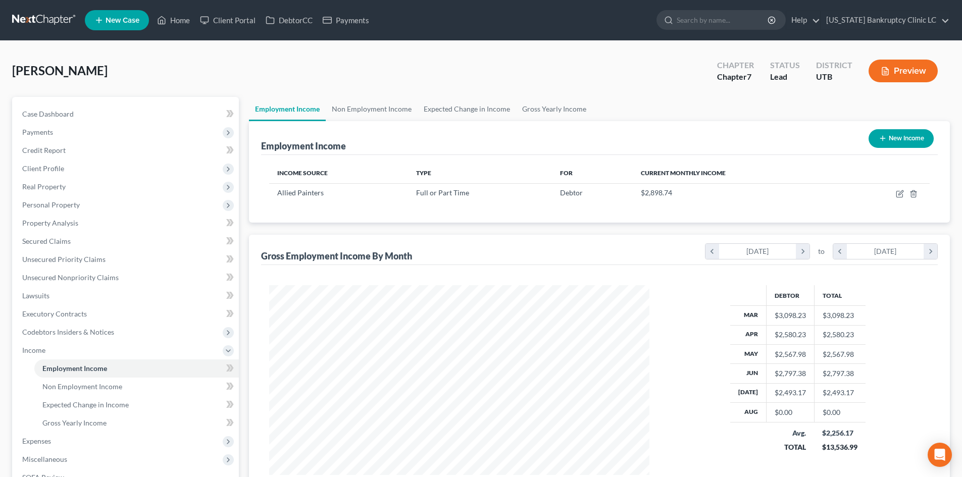
scroll to position [504745, 504536]
click at [80, 360] on link "Employment Income" at bounding box center [136, 369] width 204 height 18
click at [80, 354] on span "Income" at bounding box center [126, 350] width 225 height 18
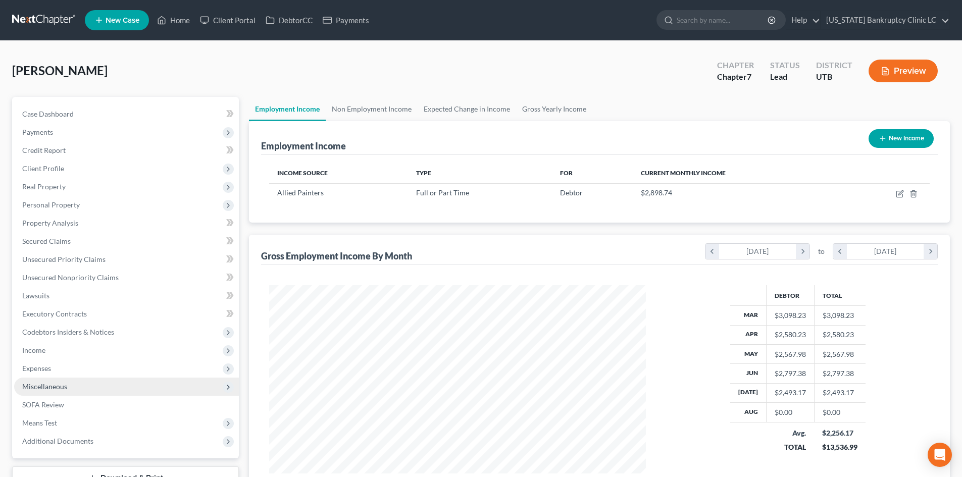
click at [73, 386] on span "Miscellaneous" at bounding box center [126, 387] width 225 height 18
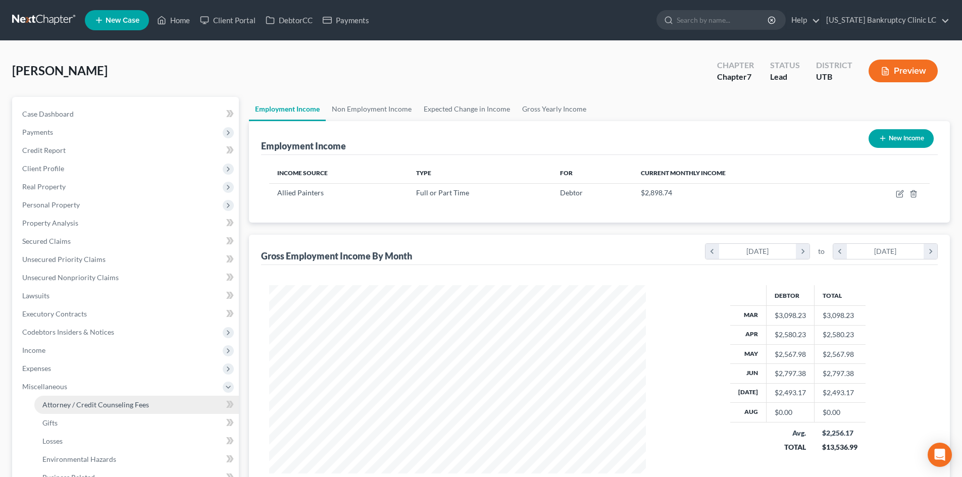
click at [76, 402] on span "Attorney / Credit Counseling Fees" at bounding box center [95, 404] width 107 height 9
select select "0"
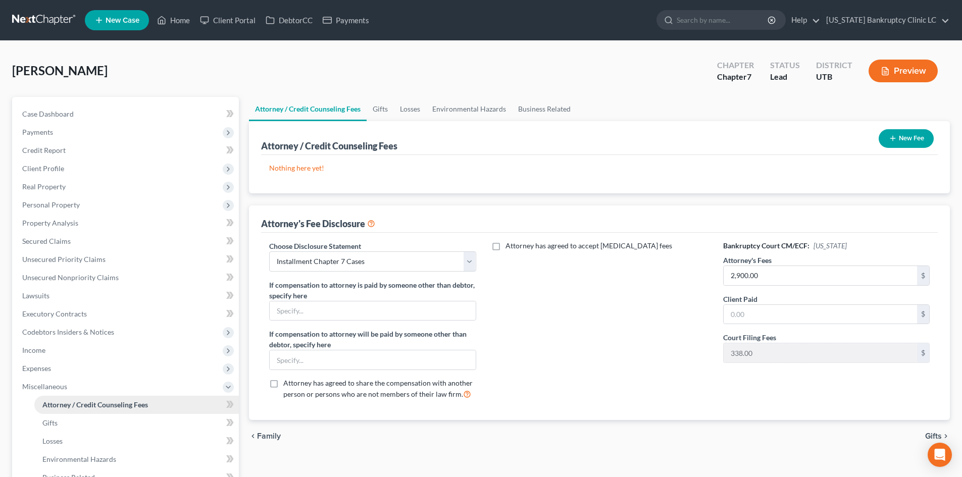
scroll to position [50, 0]
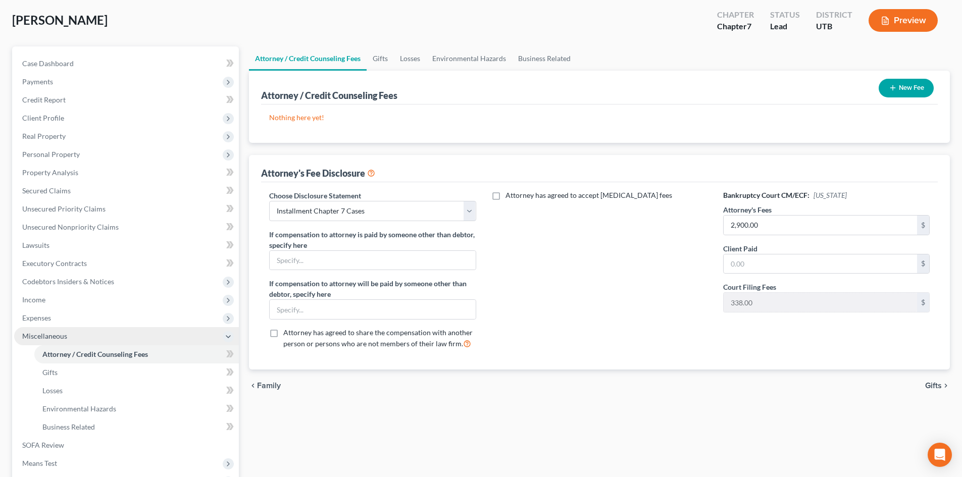
click at [66, 333] on span "Miscellaneous" at bounding box center [44, 336] width 45 height 9
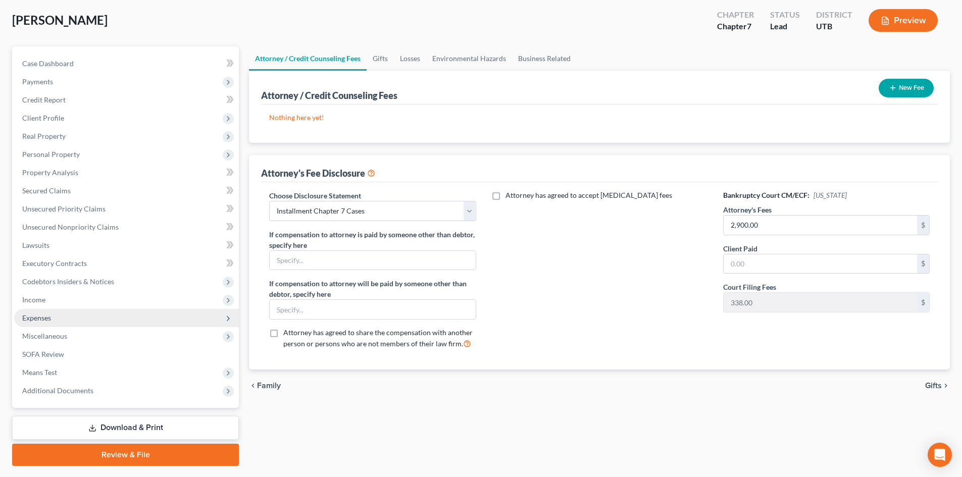
click at [66, 319] on span "Expenses" at bounding box center [126, 318] width 225 height 18
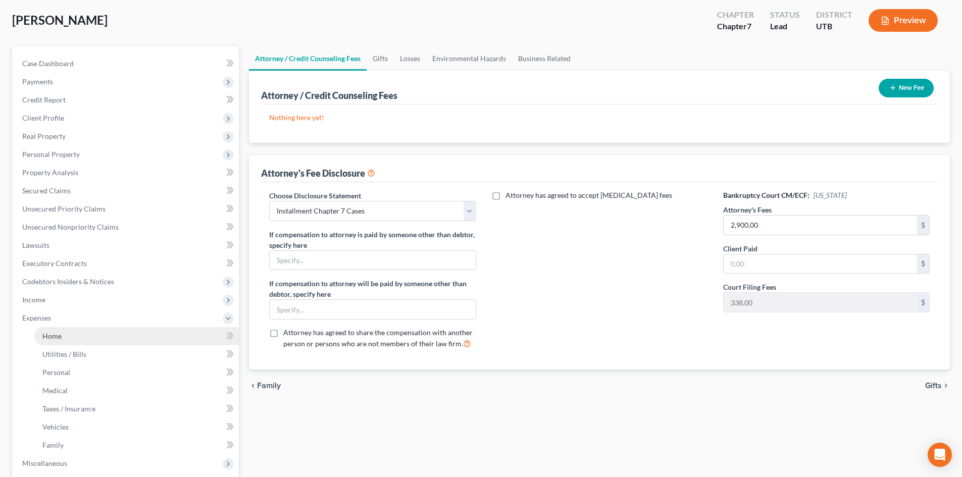
click at [72, 343] on link "Home" at bounding box center [136, 336] width 204 height 18
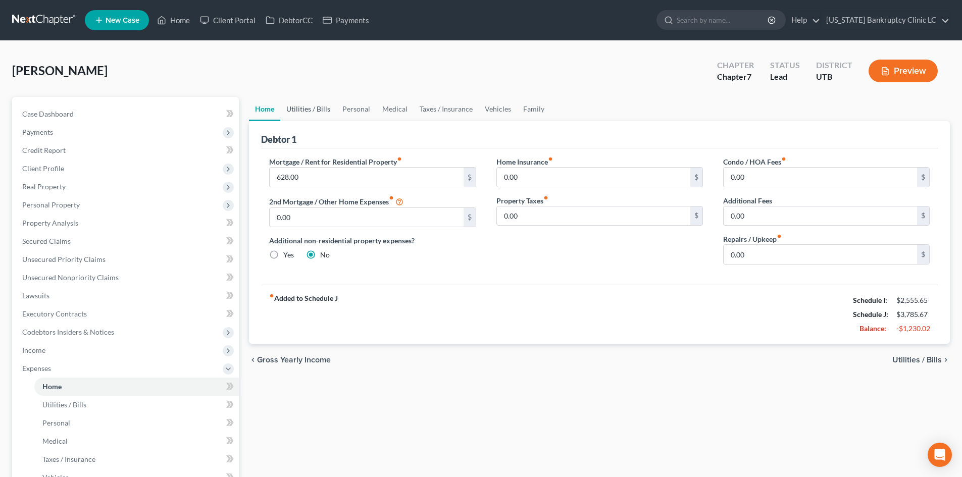
click at [290, 102] on link "Utilities / Bills" at bounding box center [308, 109] width 56 height 24
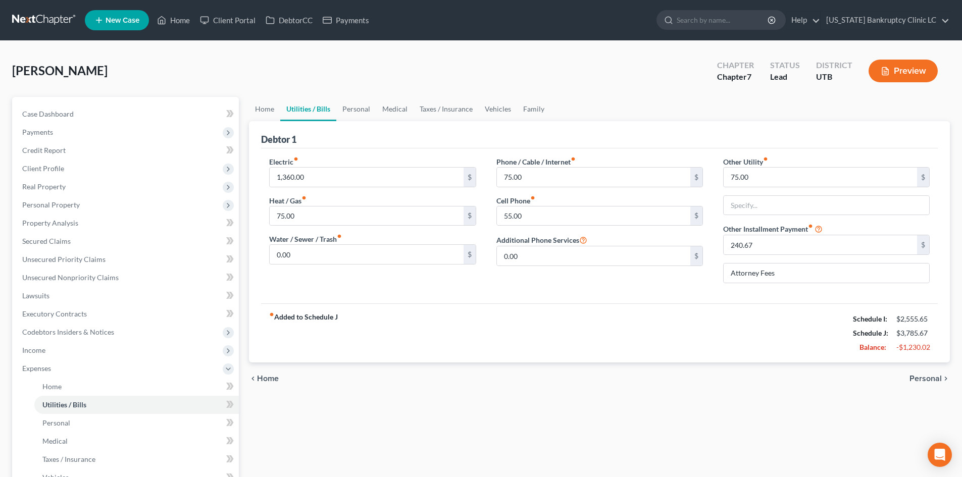
click at [242, 107] on div "Case Dashboard Payments Invoices Payments Payments Credit Report Client Profile" at bounding box center [125, 370] width 237 height 547
click at [253, 107] on link "Home" at bounding box center [264, 109] width 31 height 24
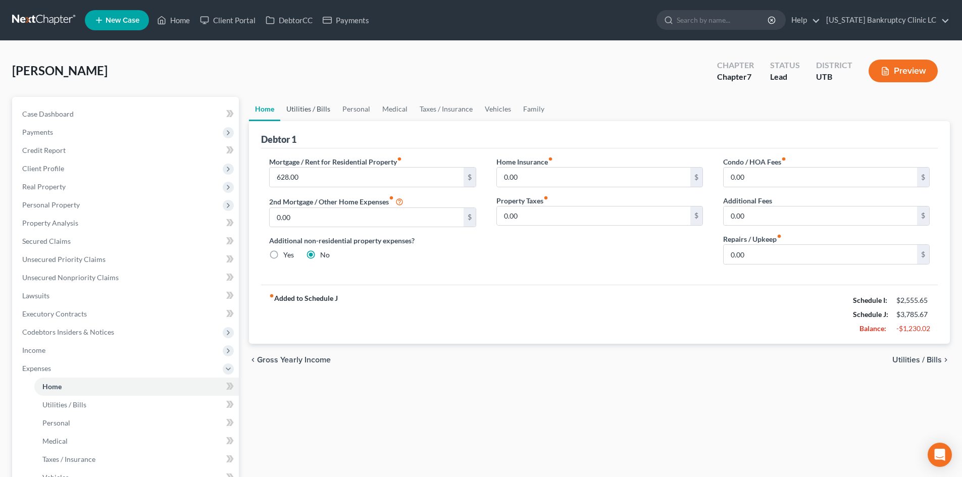
click at [320, 109] on link "Utilities / Bills" at bounding box center [308, 109] width 56 height 24
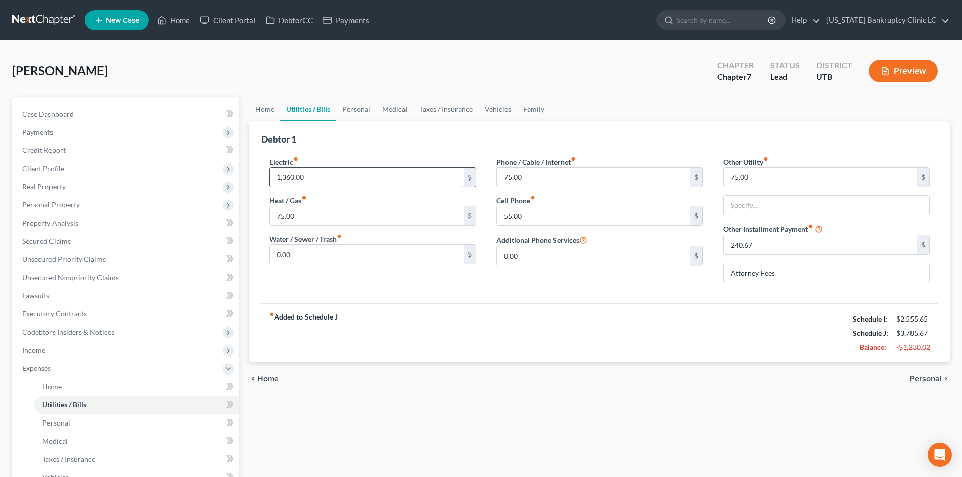
click at [316, 178] on input "1,360.00" at bounding box center [366, 177] width 193 height 19
type input "130"
click at [506, 345] on div "fiber_manual_record Added to Schedule J Schedule I: $2,555.65 Schedule J: $2,55…" at bounding box center [599, 332] width 677 height 59
click at [797, 179] on input "75.00" at bounding box center [820, 177] width 193 height 19
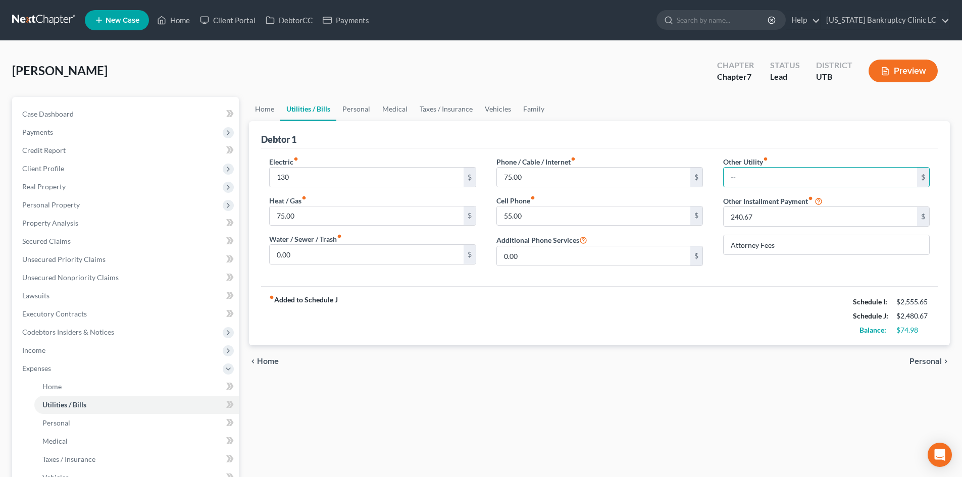
click at [743, 310] on div "fiber_manual_record Added to Schedule J Schedule I: $2,555.65 Schedule J: $2,48…" at bounding box center [599, 315] width 677 height 59
click at [569, 184] on input "75.00" at bounding box center [593, 177] width 193 height 19
type input "150"
click at [543, 310] on div "fiber_manual_record Added to Schedule J Schedule I: $2,555.65 Schedule J: $2,55…" at bounding box center [599, 315] width 677 height 59
click at [366, 111] on link "Personal" at bounding box center [356, 109] width 40 height 24
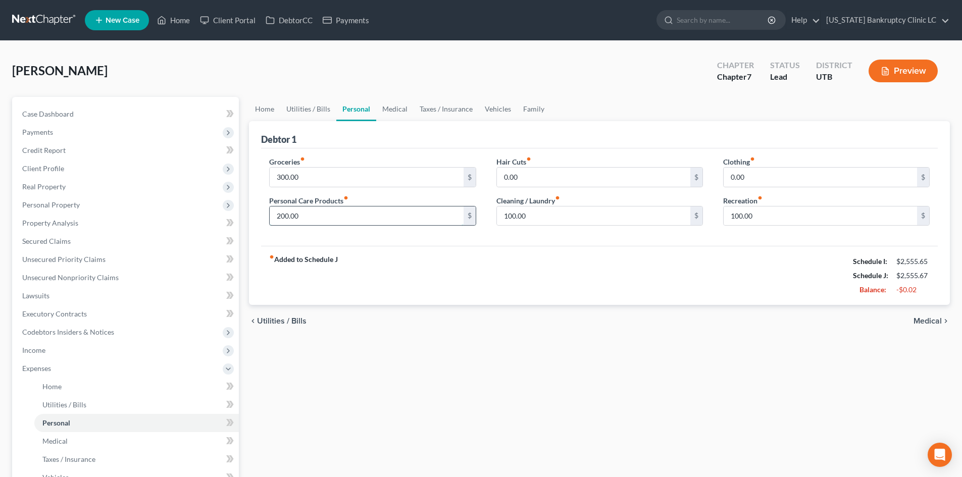
click at [344, 218] on input "200.00" at bounding box center [366, 216] width 193 height 19
type input "150"
click at [542, 265] on div "fiber_manual_record Added to Schedule J Schedule I: $2,555.65 Schedule J: $2,50…" at bounding box center [599, 275] width 677 height 59
click at [774, 179] on input "0.00" at bounding box center [820, 177] width 193 height 19
type input "80"
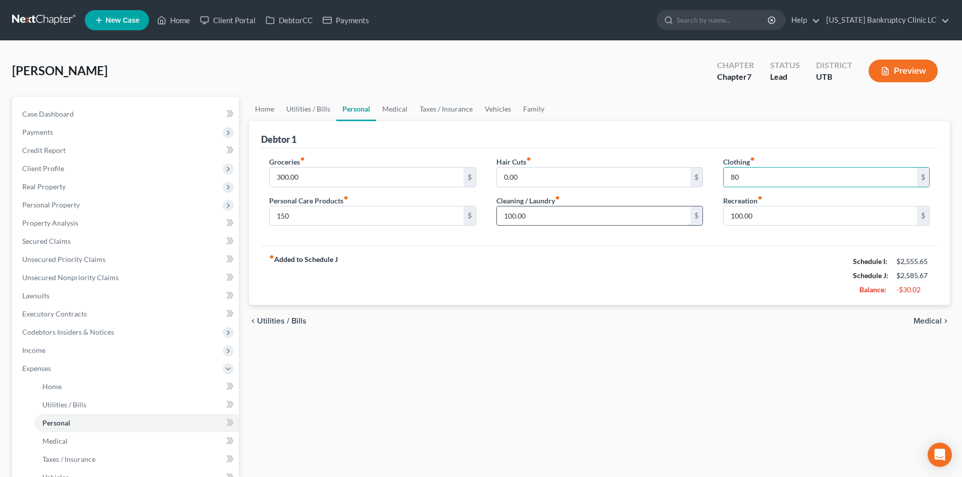
click at [586, 222] on input "100.00" at bounding box center [593, 216] width 193 height 19
type input "70"
click at [771, 213] on input "100.00" at bounding box center [820, 216] width 193 height 19
type input "80"
click at [580, 268] on div "fiber_manual_record Added to Schedule J Schedule I: $2,555.65 Schedule J: $2,53…" at bounding box center [599, 275] width 677 height 59
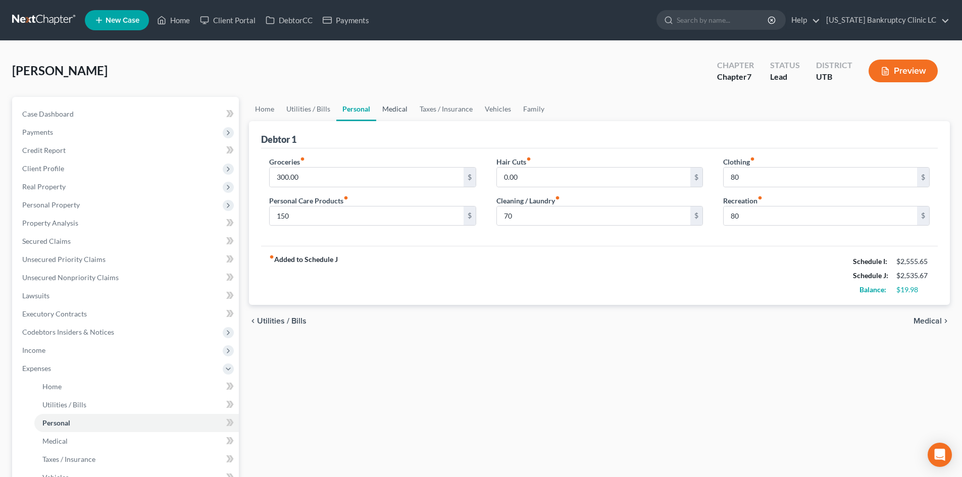
click at [400, 108] on link "Medical" at bounding box center [394, 109] width 37 height 24
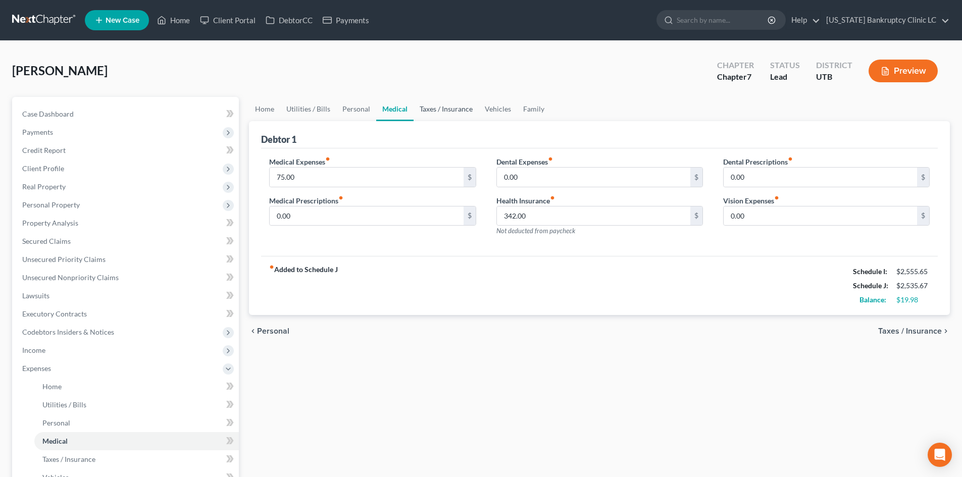
click at [434, 117] on link "Taxes / Insurance" at bounding box center [446, 109] width 65 height 24
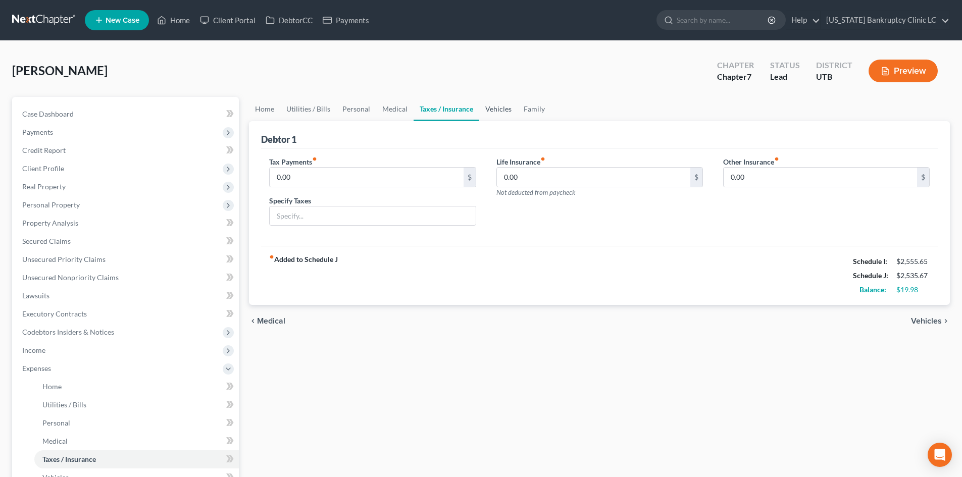
click at [494, 116] on link "Vehicles" at bounding box center [498, 109] width 38 height 24
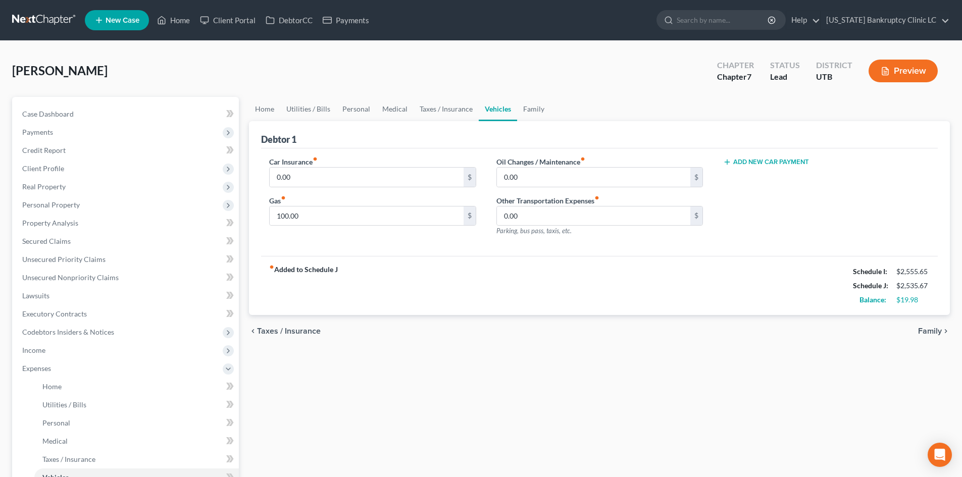
click at [454, 284] on div "fiber_manual_record Added to Schedule J Schedule I: $2,555.65 Schedule J: $2,53…" at bounding box center [599, 285] width 677 height 59
click at [64, 299] on link "Lawsuits" at bounding box center [126, 296] width 225 height 18
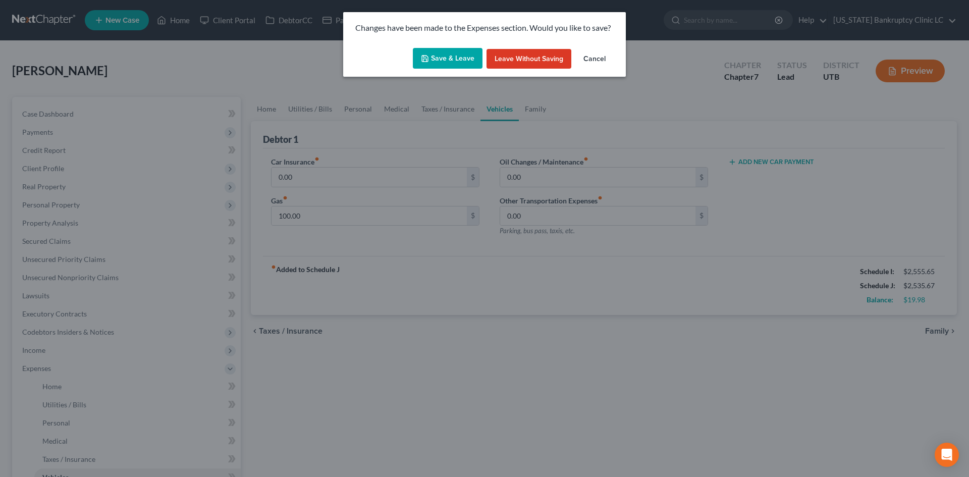
click at [459, 65] on button "Save & Leave" at bounding box center [448, 58] width 70 height 21
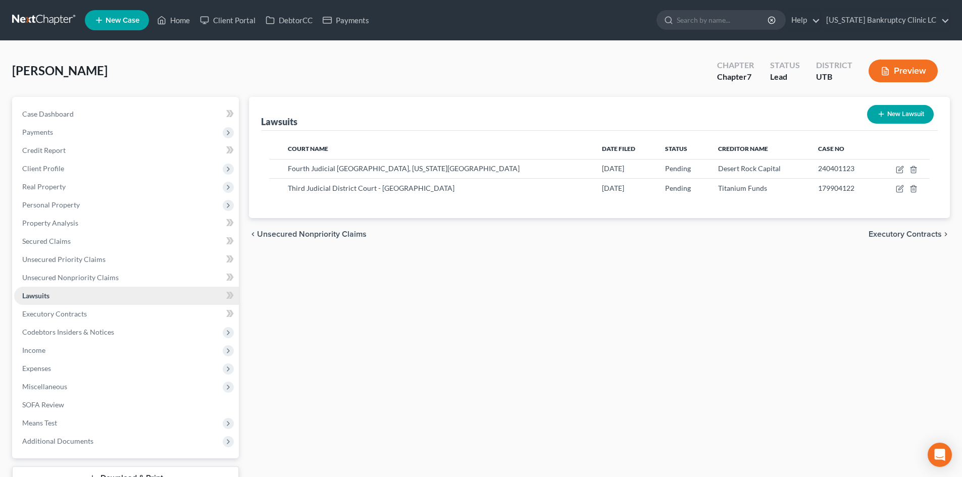
click at [59, 296] on link "Lawsuits" at bounding box center [126, 296] width 225 height 18
click at [478, 370] on div "Lawsuits New Lawsuit Court Name Date Filed Status Creditor Name Case No Fourth …" at bounding box center [599, 307] width 711 height 420
click at [54, 394] on span "Miscellaneous" at bounding box center [126, 387] width 225 height 18
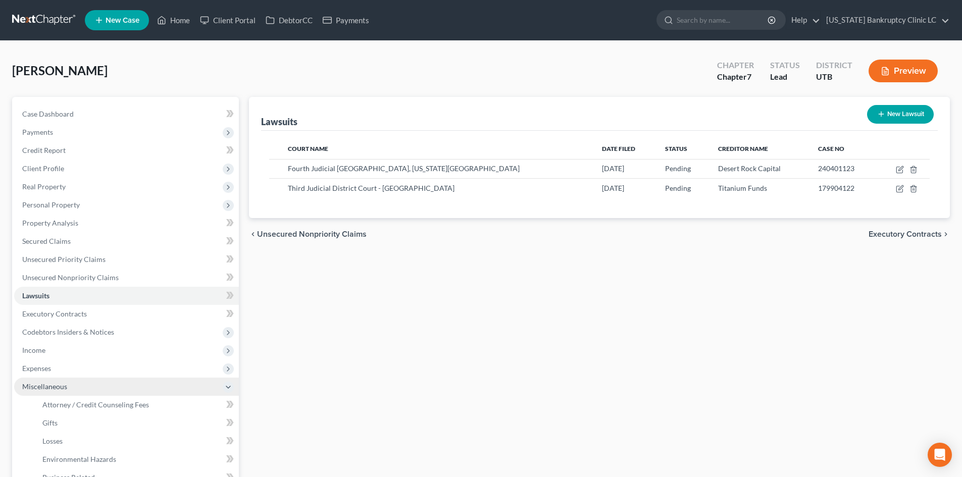
click at [54, 392] on span "Miscellaneous" at bounding box center [126, 387] width 225 height 18
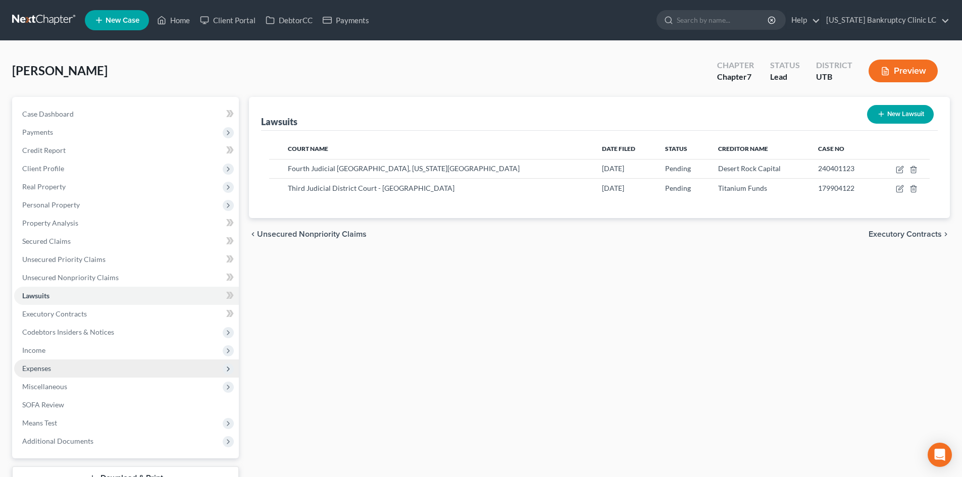
click at [58, 367] on span "Expenses" at bounding box center [126, 369] width 225 height 18
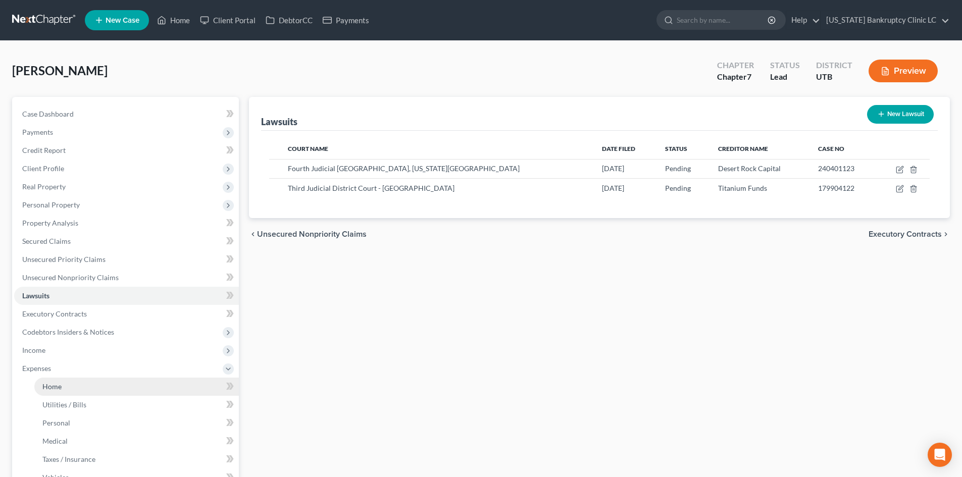
click at [80, 394] on link "Home" at bounding box center [136, 387] width 204 height 18
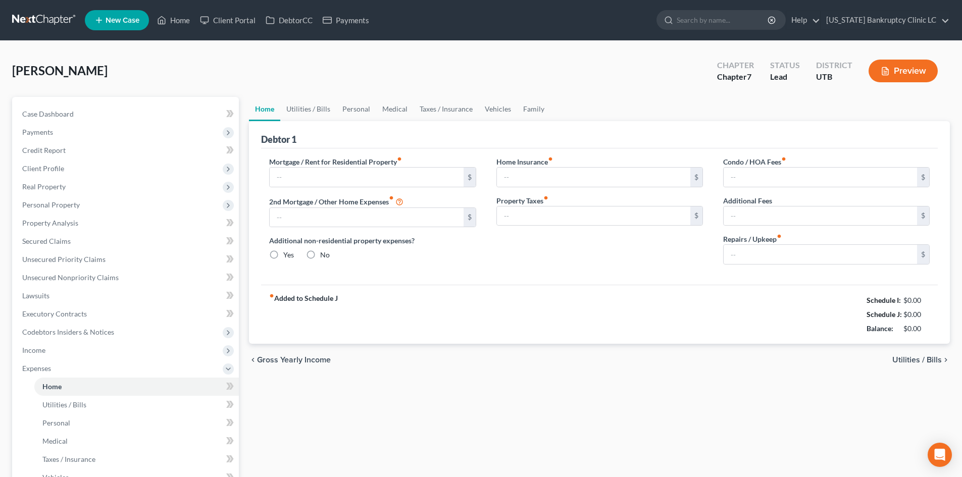
type input "628.00"
type input "0.00"
radio input "true"
type input "0.00"
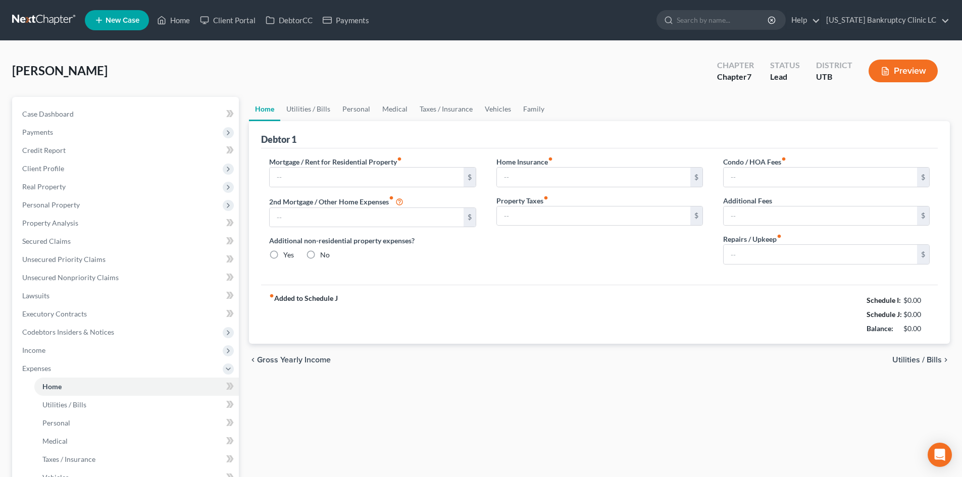
type input "0.00"
click at [488, 110] on link "Vehicles" at bounding box center [498, 109] width 38 height 24
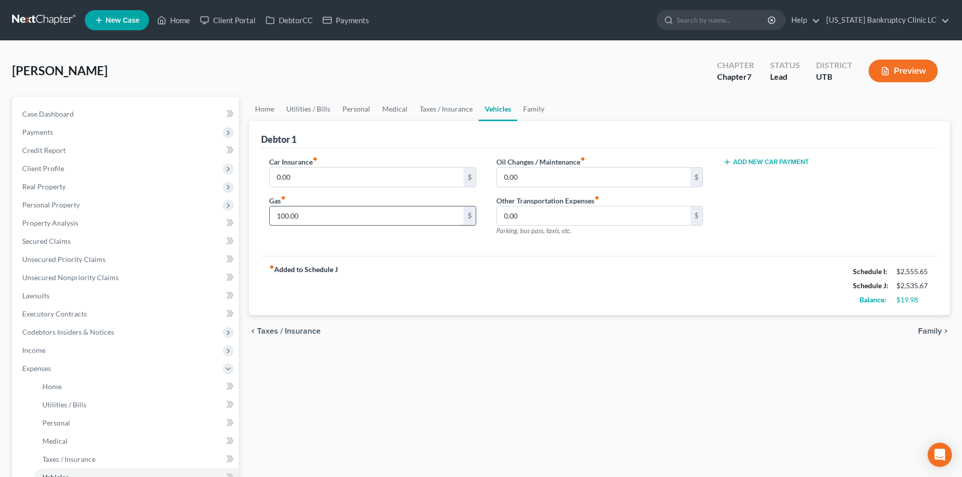
click at [347, 220] on input "100.00" at bounding box center [366, 216] width 193 height 19
drag, startPoint x: 494, startPoint y: 216, endPoint x: 548, endPoint y: 208, distance: 54.7
click at [494, 216] on div "Oil Changes / Maintenance fiber_manual_record 0.00 $ Other Transportation Expen…" at bounding box center [599, 201] width 227 height 88
click at [548, 208] on input "0.00" at bounding box center [593, 216] width 193 height 19
type input "100"
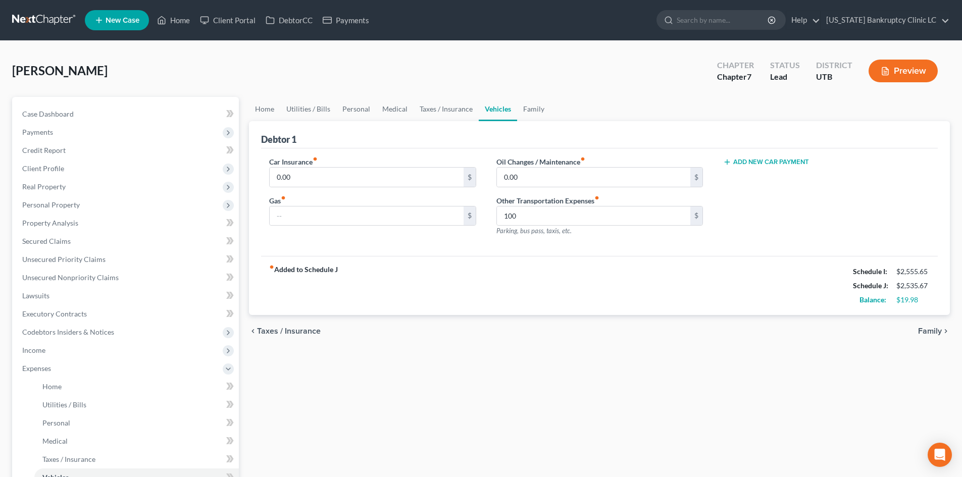
click at [448, 266] on div "fiber_manual_record Added to Schedule J Schedule I: $2,555.65 Schedule J: $2,53…" at bounding box center [599, 285] width 677 height 59
click at [406, 214] on input "text" at bounding box center [366, 216] width 193 height 19
click at [511, 267] on div "fiber_manual_record Added to Schedule J Schedule I: $2,555.65 Schedule J: $2,53…" at bounding box center [599, 285] width 677 height 59
click at [43, 374] on span "Expenses" at bounding box center [126, 369] width 225 height 18
click at [64, 400] on span "SOFA Review" at bounding box center [43, 404] width 42 height 9
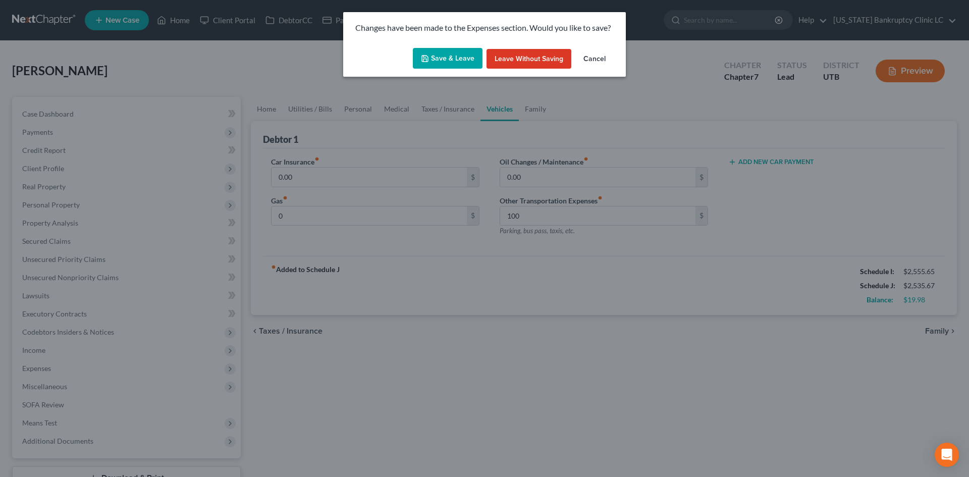
click at [462, 61] on button "Save & Leave" at bounding box center [448, 58] width 70 height 21
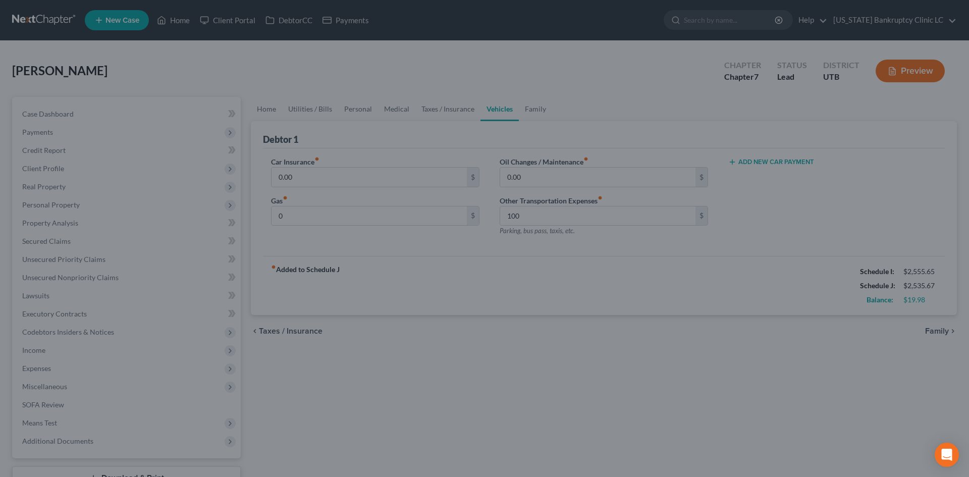
type input "0.00"
type input "100.00"
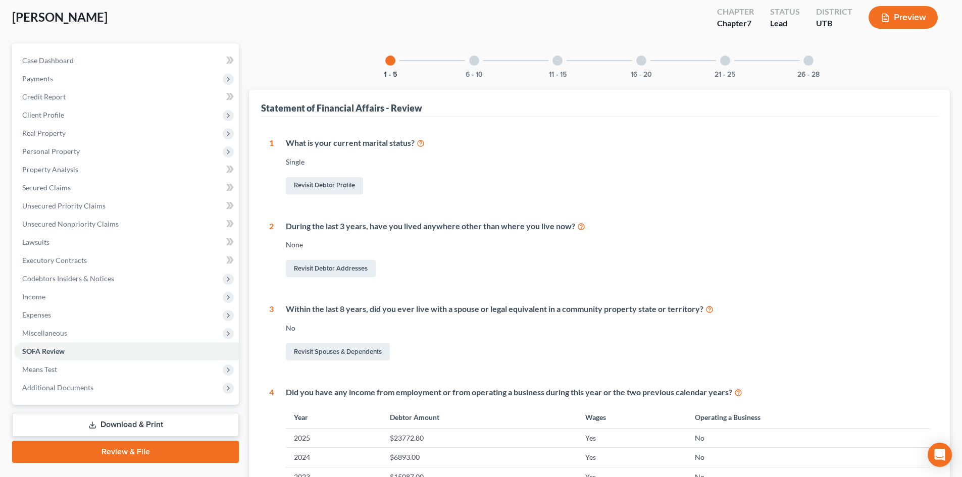
scroll to position [151, 0]
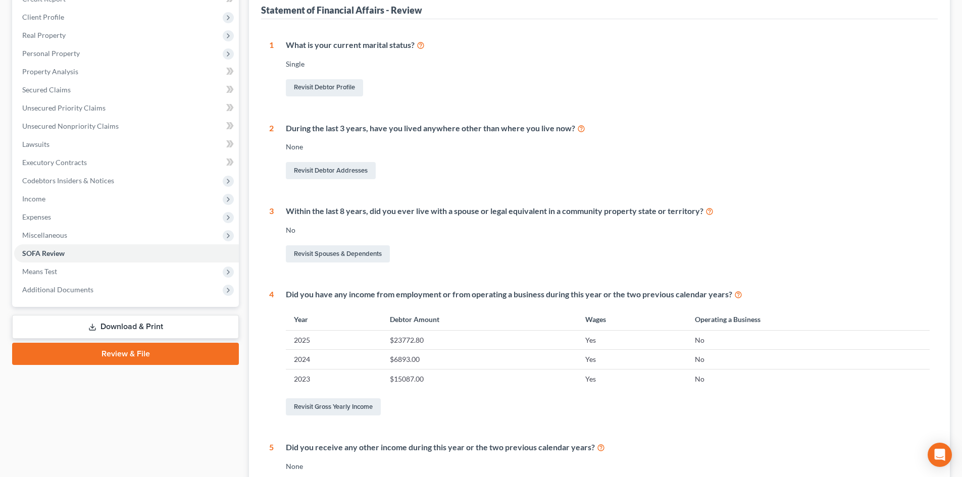
click at [167, 361] on link "Review & File" at bounding box center [125, 354] width 227 height 22
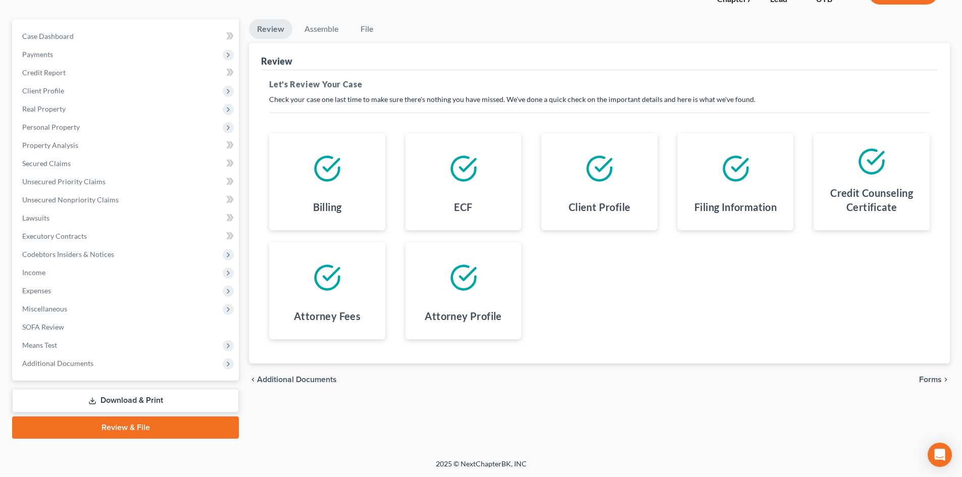
click at [107, 404] on link "Download & Print" at bounding box center [125, 401] width 227 height 24
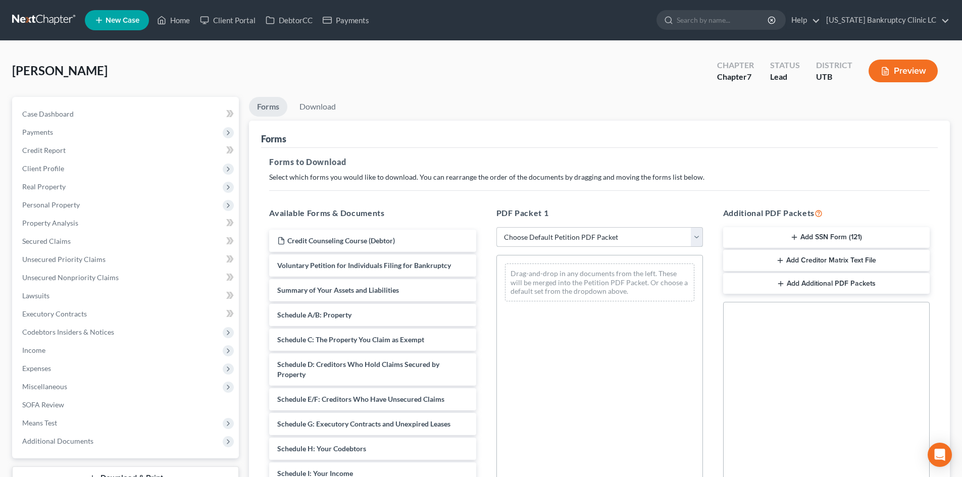
click at [615, 242] on select "Choose Default Petition PDF Packet Complete Bankruptcy Petition (all forms and …" at bounding box center [599, 237] width 207 height 20
click at [92, 241] on link "Secured Claims" at bounding box center [126, 241] width 225 height 18
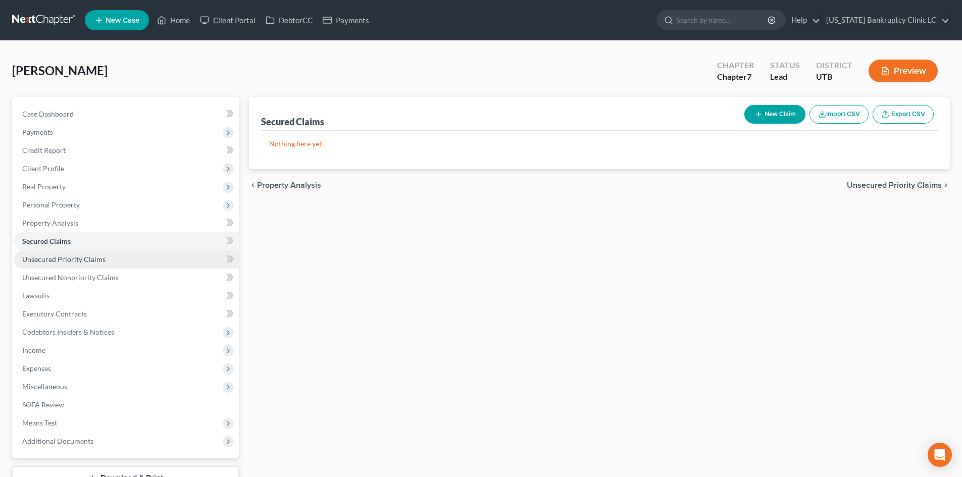
click at [93, 261] on span "Unsecured Priority Claims" at bounding box center [63, 259] width 83 height 9
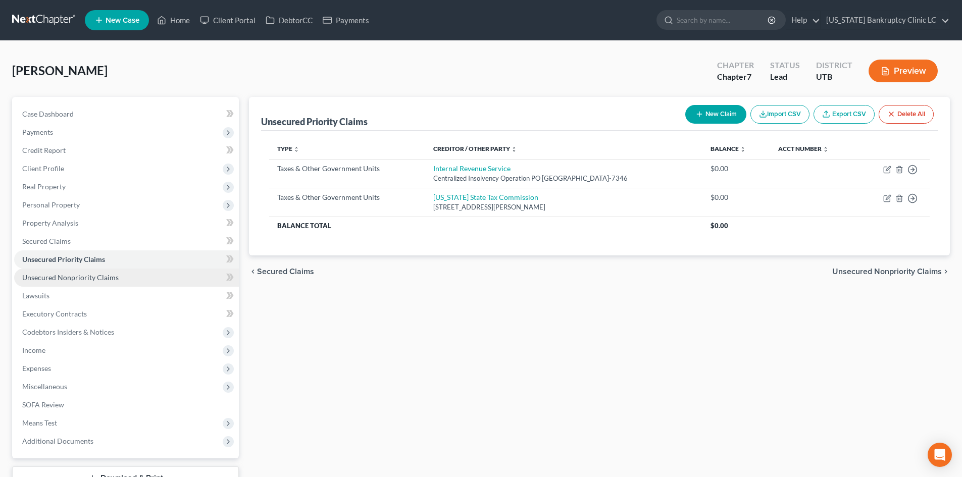
click at [92, 277] on span "Unsecured Nonpriority Claims" at bounding box center [70, 277] width 96 height 9
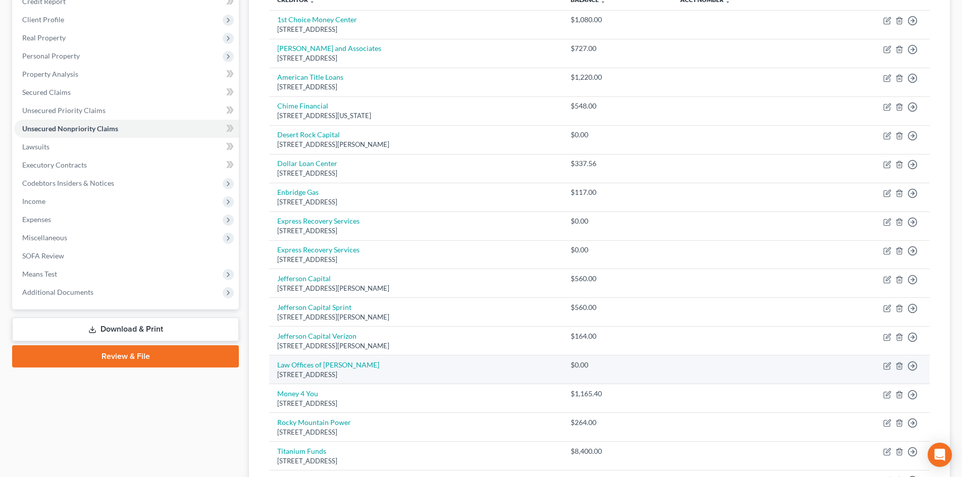
scroll to position [151, 0]
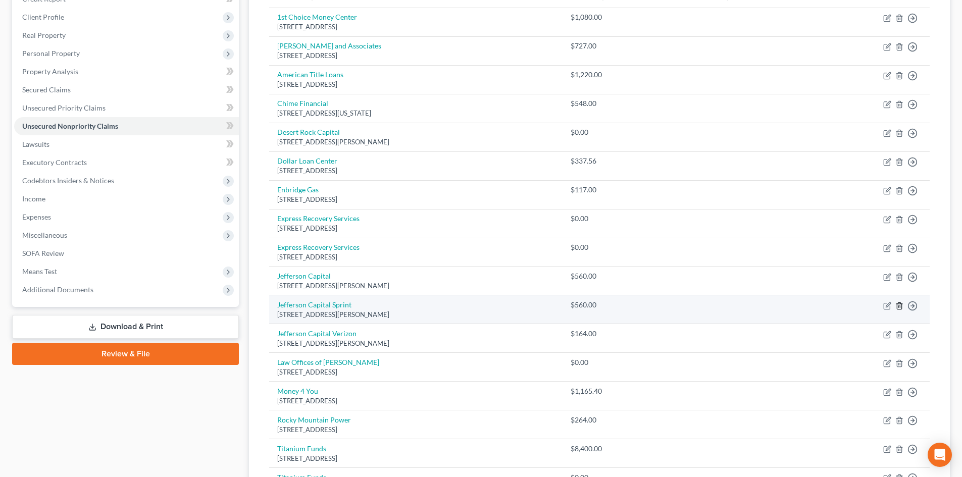
click at [797, 308] on icon "button" at bounding box center [899, 306] width 8 height 8
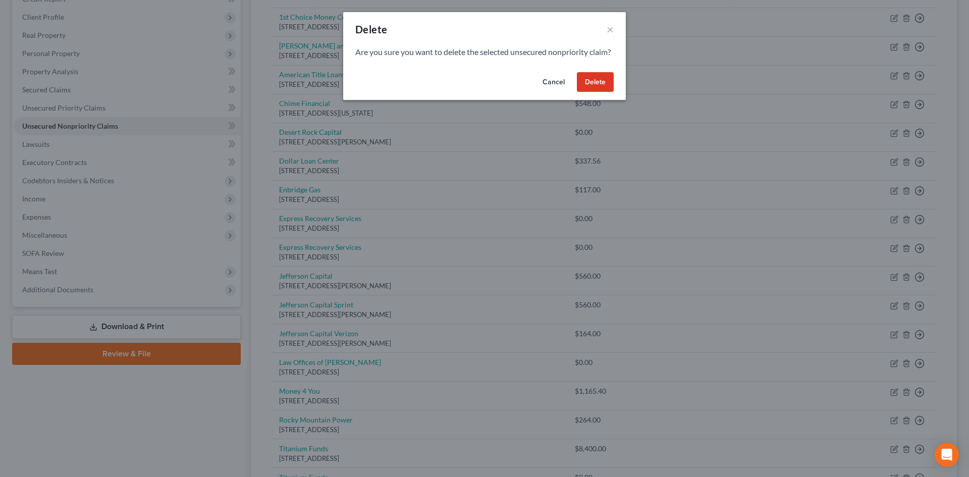
click at [592, 88] on button "Delete" at bounding box center [595, 82] width 37 height 20
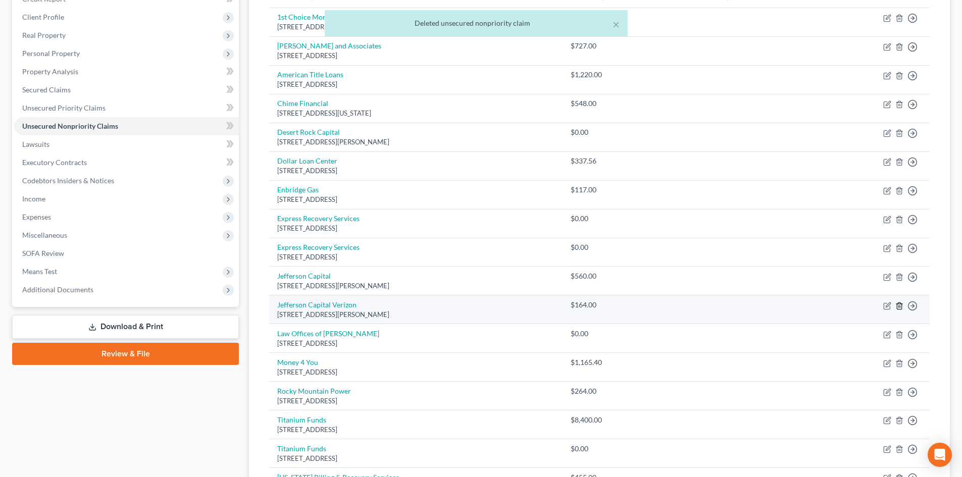
click at [797, 305] on icon "button" at bounding box center [899, 306] width 8 height 8
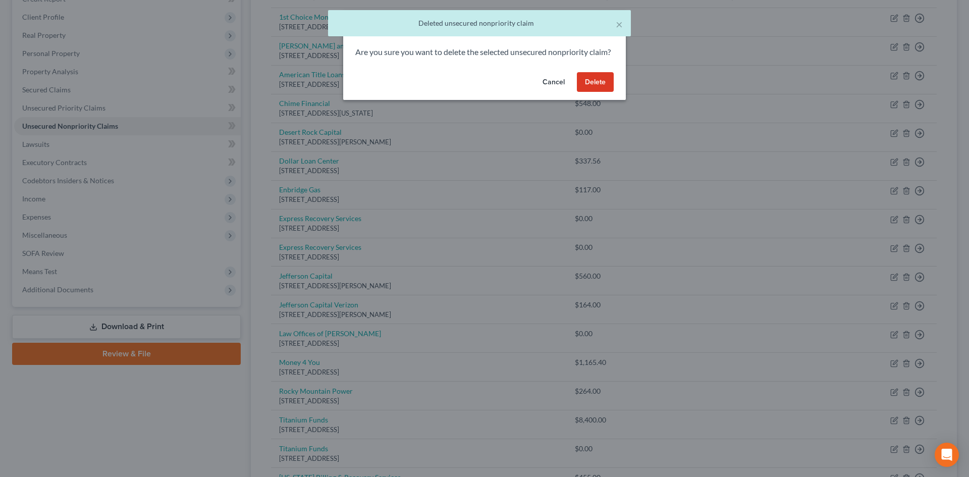
click at [606, 91] on button "Delete" at bounding box center [595, 82] width 37 height 20
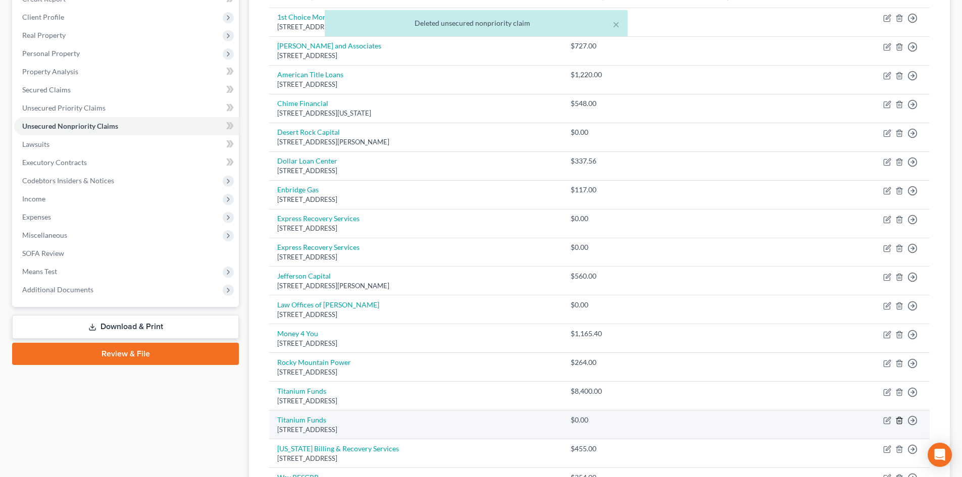
click at [797, 419] on icon "button" at bounding box center [899, 421] width 8 height 8
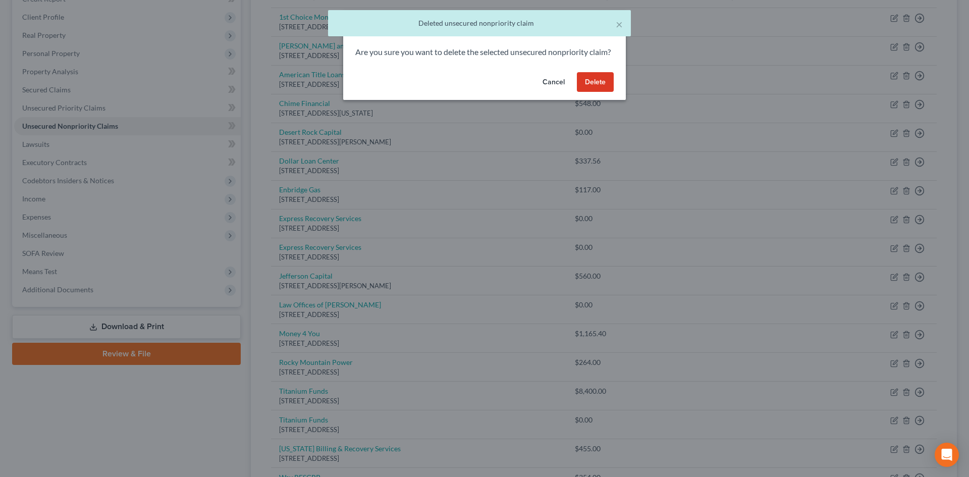
click at [583, 92] on button "Delete" at bounding box center [595, 82] width 37 height 20
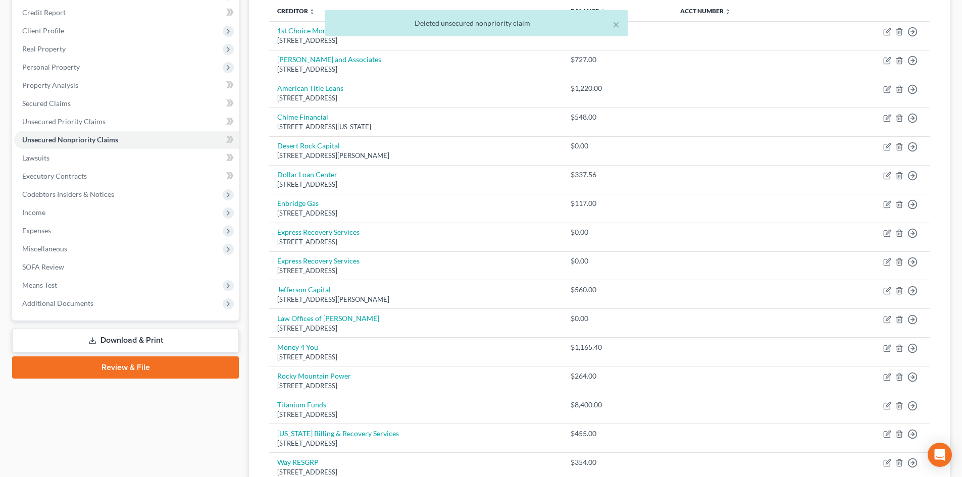
scroll to position [0, 0]
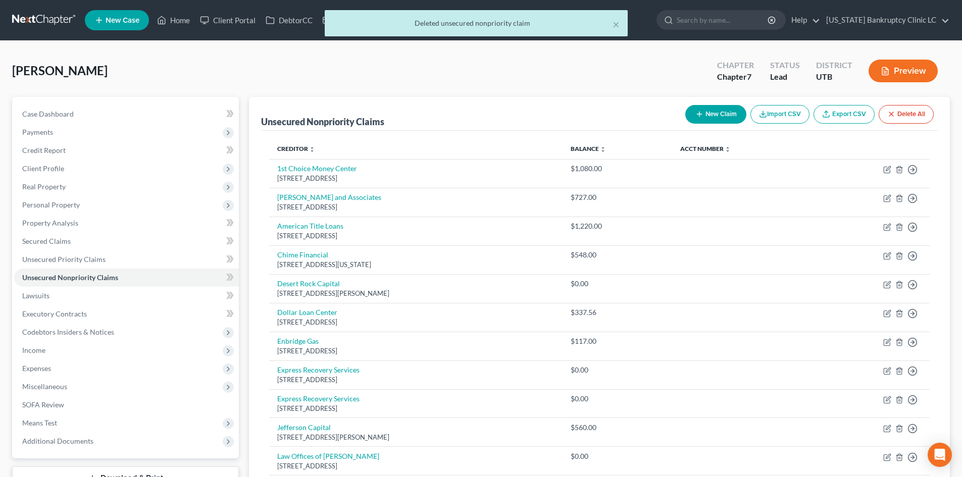
click at [715, 123] on button "New Claim" at bounding box center [715, 114] width 61 height 19
select select "0"
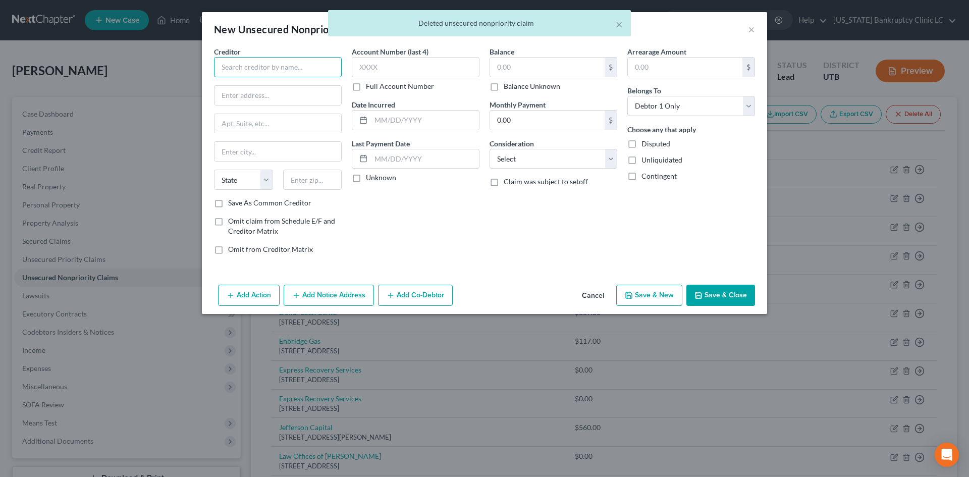
click at [250, 61] on input "text" at bounding box center [278, 67] width 128 height 20
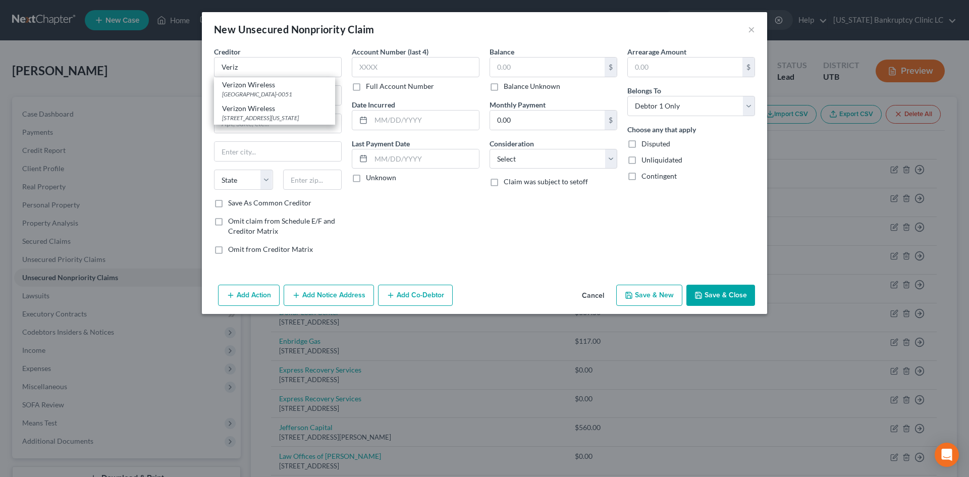
click at [291, 83] on div "Verizon Wireless" at bounding box center [274, 85] width 105 height 10
type input "Verizon Wireless"
type input "PO Box 650051"
type input "[GEOGRAPHIC_DATA]"
select select "45"
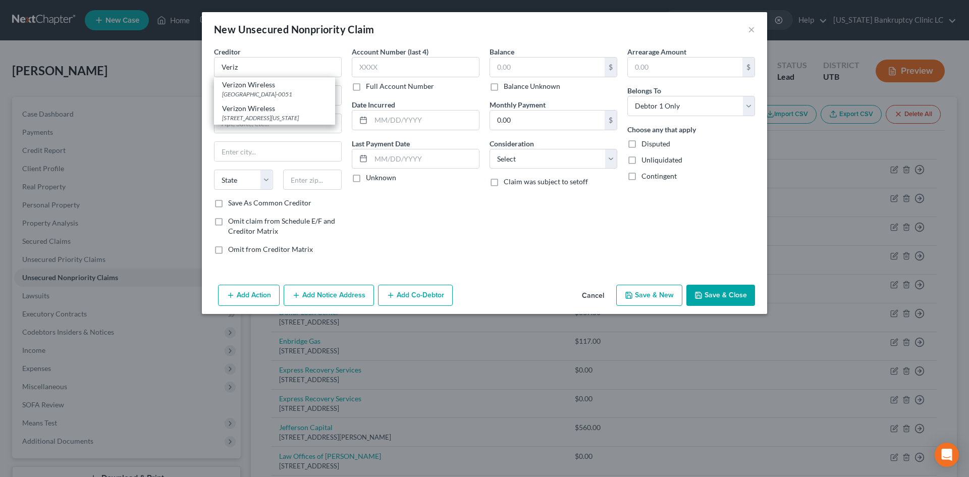
type input "75265-0051"
click at [641, 292] on button "Save & New" at bounding box center [650, 295] width 66 height 21
select select "0"
click at [270, 67] on input "text" at bounding box center [278, 67] width 128 height 20
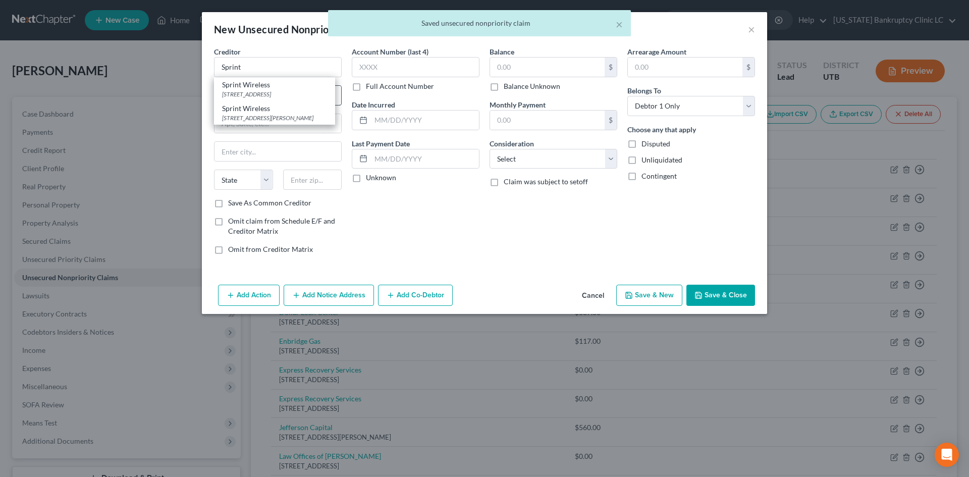
click at [273, 86] on div "Sprint Wireless" at bounding box center [274, 85] width 105 height 10
type input "Sprint Wireless"
type input "6200 Sprint Pkwy"
type input "Shawnee Mission"
select select "17"
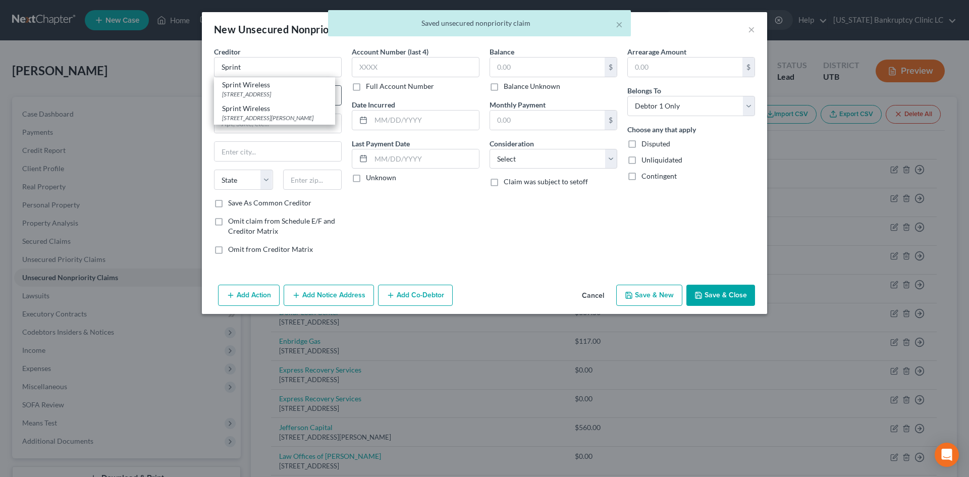
type input "66251"
click at [731, 291] on button "Save & Close" at bounding box center [721, 295] width 69 height 21
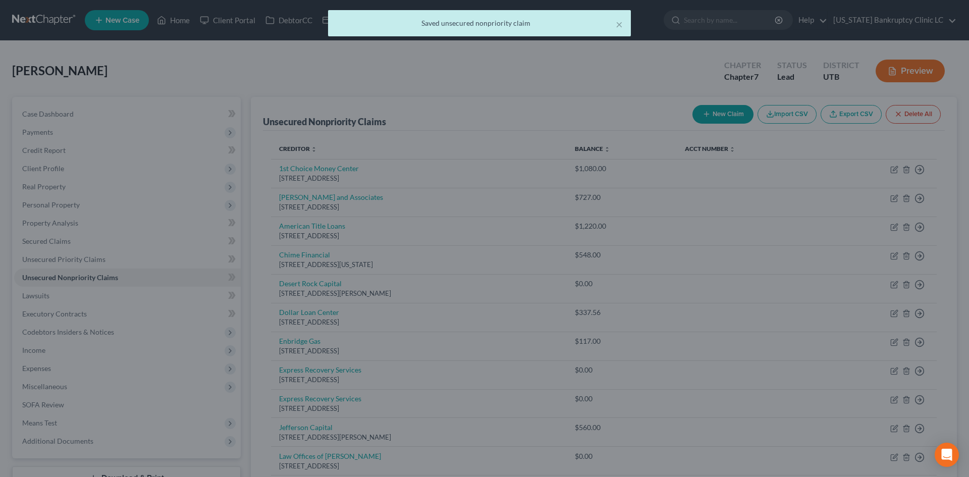
type input "0.00"
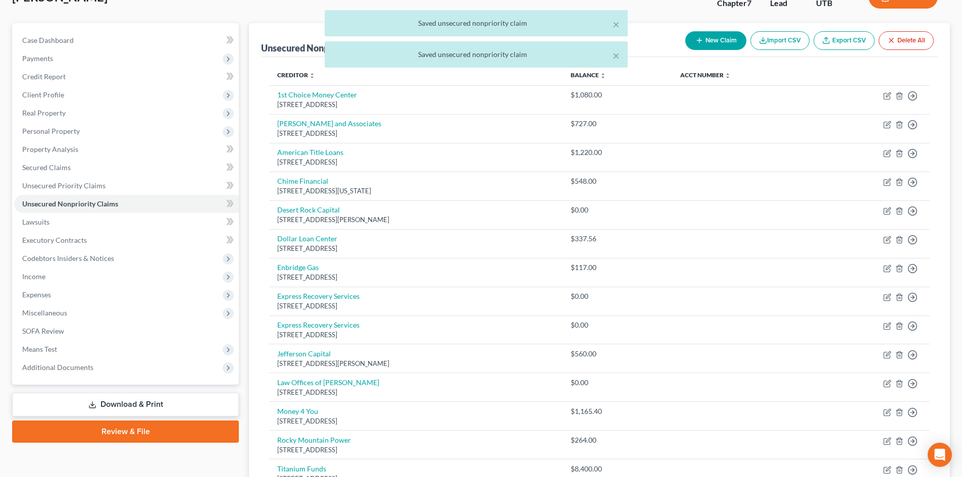
scroll to position [202, 0]
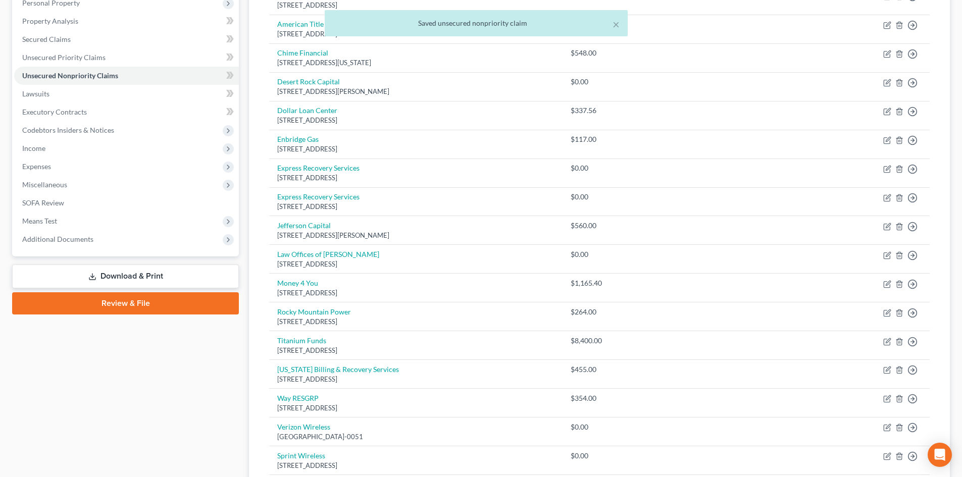
click at [139, 278] on link "Download & Print" at bounding box center [125, 277] width 227 height 24
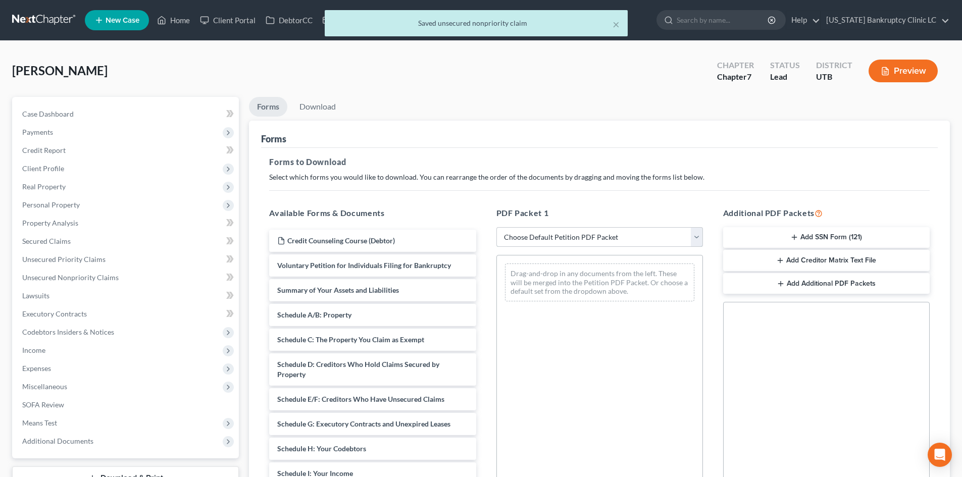
click at [541, 236] on select "Choose Default Petition PDF Packet Complete Bankruptcy Petition (all forms and …" at bounding box center [599, 237] width 207 height 20
select select "0"
click at [496, 227] on select "Choose Default Petition PDF Packet Complete Bankruptcy Petition (all forms and …" at bounding box center [599, 237] width 207 height 20
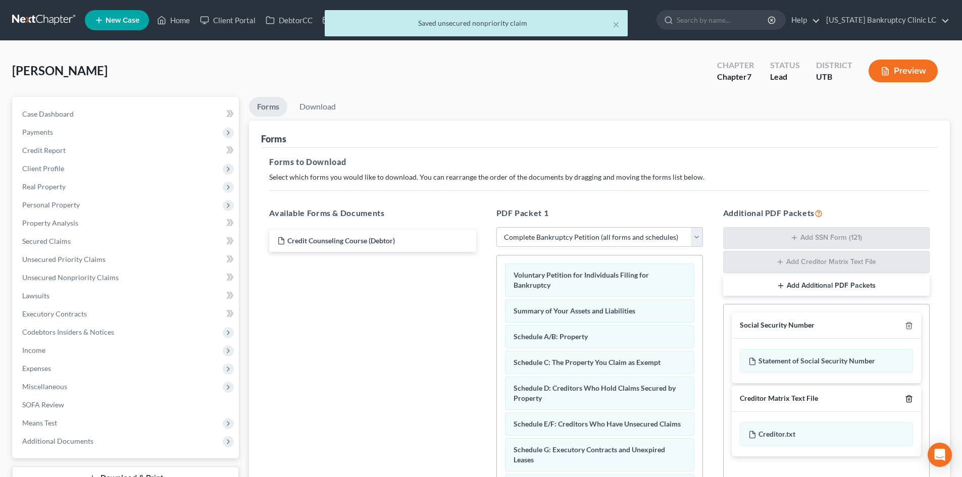
click at [797, 398] on icon "button" at bounding box center [909, 399] width 8 height 8
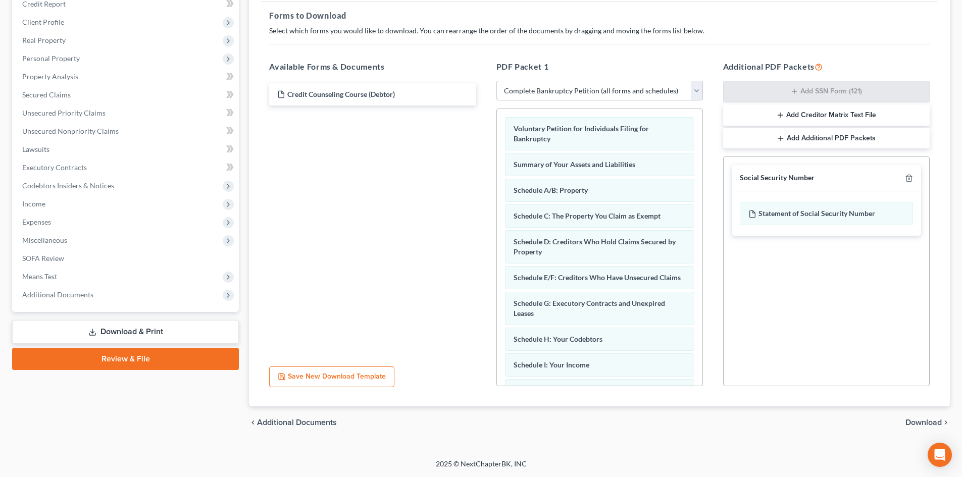
click at [797, 424] on span "Download" at bounding box center [923, 423] width 36 height 8
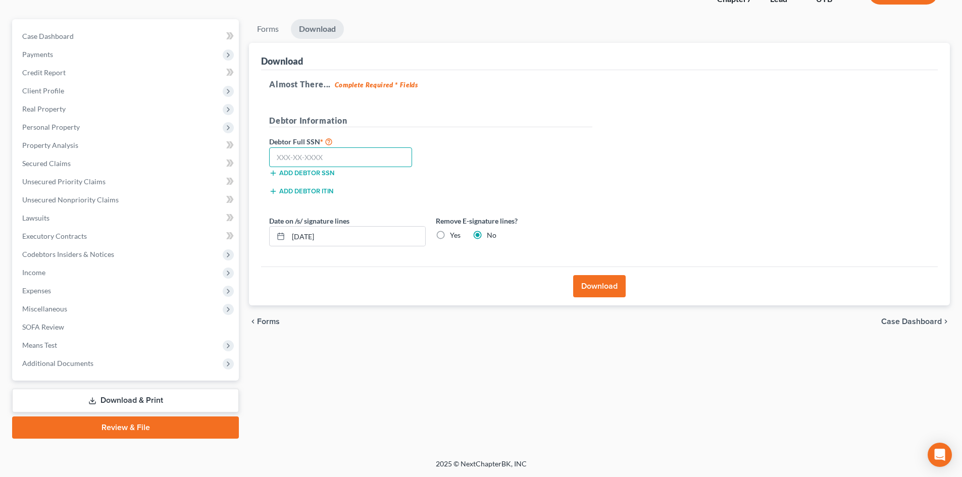
click at [307, 153] on input "text" at bounding box center [340, 157] width 143 height 20
type input "503-15-0398"
click at [625, 285] on button "Download" at bounding box center [599, 286] width 53 height 22
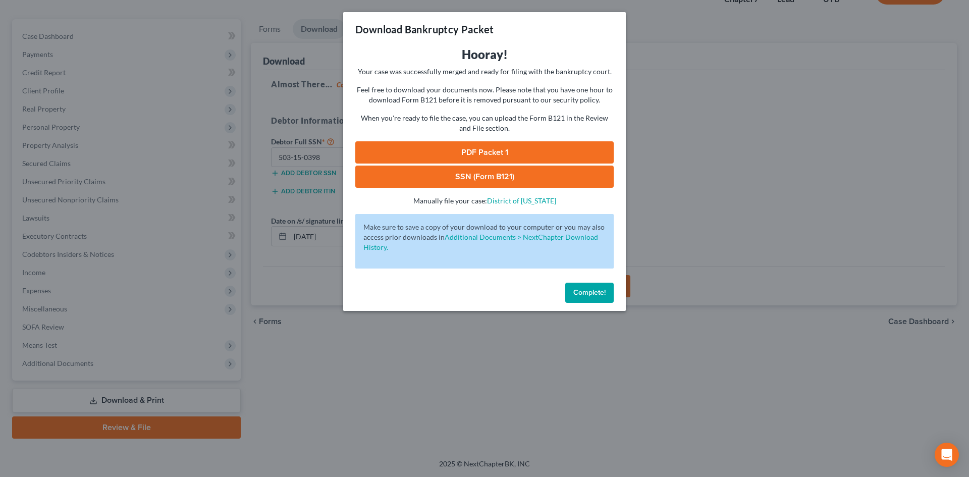
click at [464, 155] on link "PDF Packet 1" at bounding box center [484, 152] width 259 height 22
click at [428, 173] on link "SSN (Form B121)" at bounding box center [484, 177] width 259 height 22
click at [595, 291] on span "Complete!" at bounding box center [590, 292] width 32 height 9
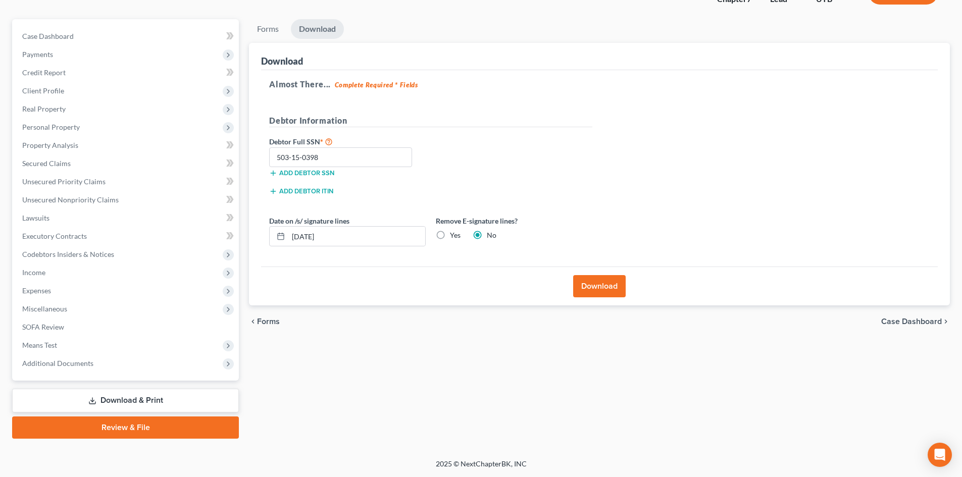
click at [730, 351] on div "Forms Download Forms Forms to Download Select which forms you would like to dow…" at bounding box center [599, 229] width 711 height 420
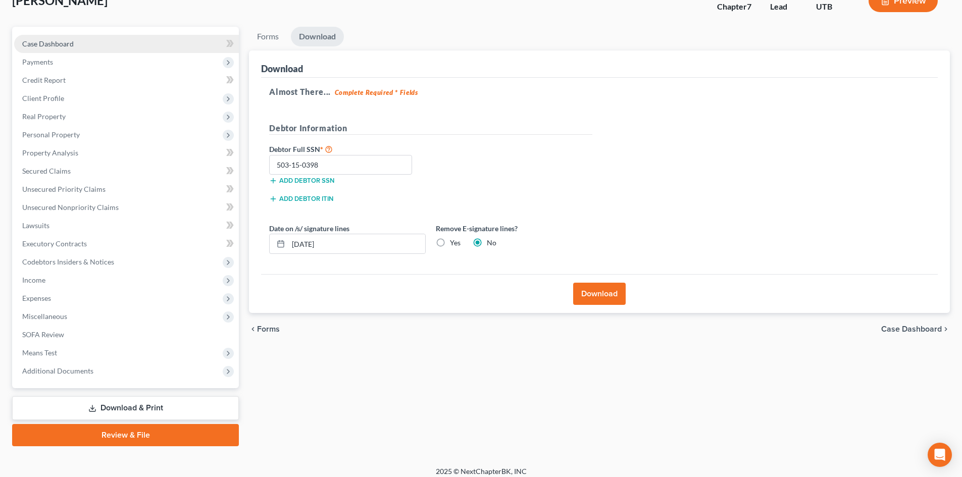
scroll to position [0, 0]
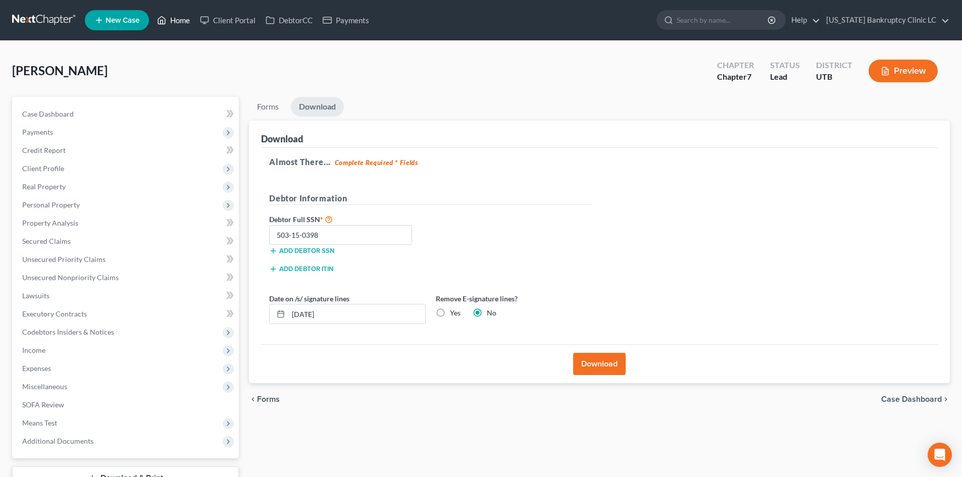
click at [169, 21] on link "Home" at bounding box center [173, 20] width 43 height 18
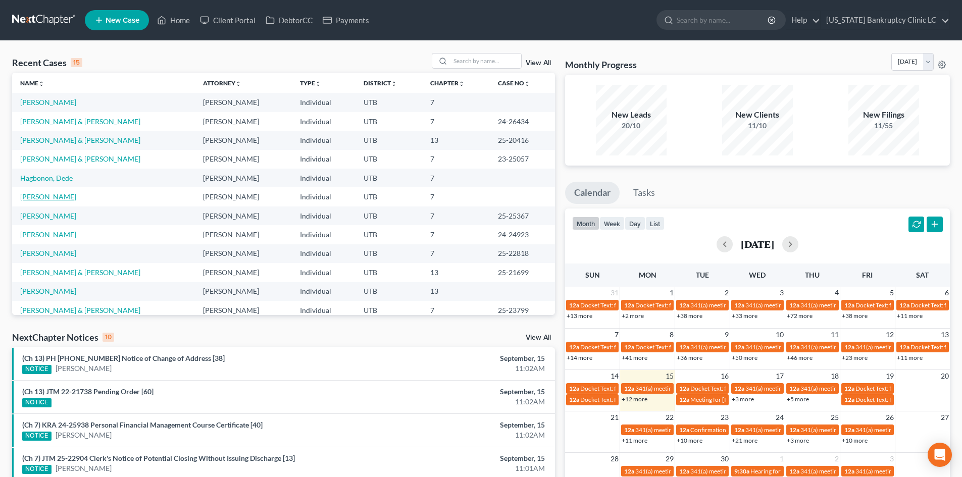
click at [66, 198] on link "[PERSON_NAME]" at bounding box center [48, 196] width 56 height 9
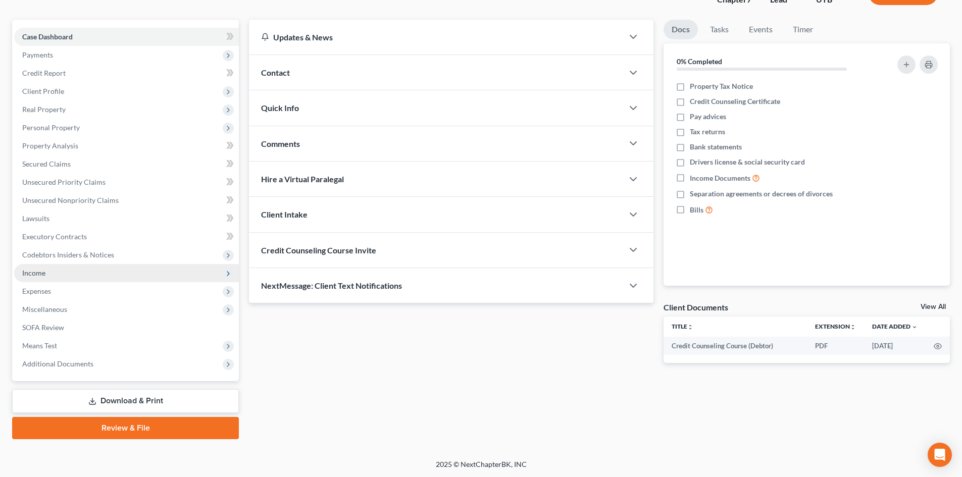
scroll to position [78, 0]
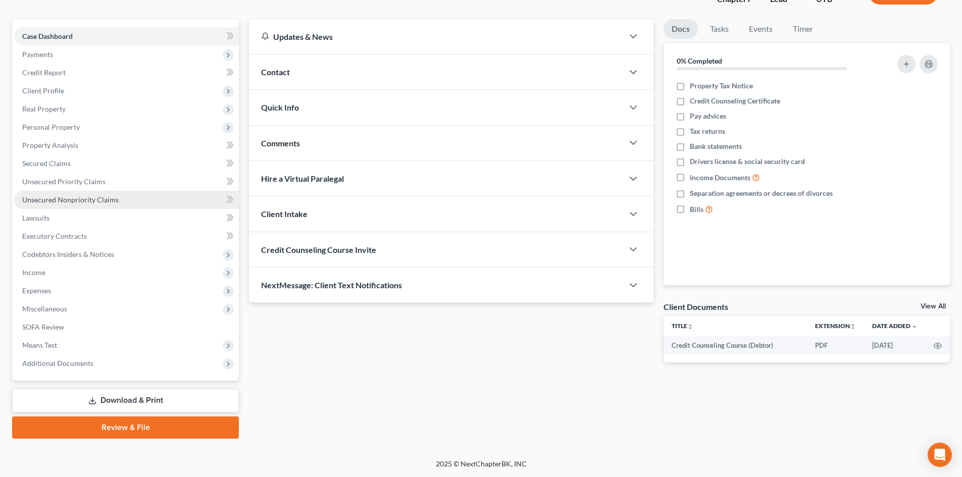
click at [100, 195] on span "Unsecured Nonpriority Claims" at bounding box center [70, 199] width 96 height 9
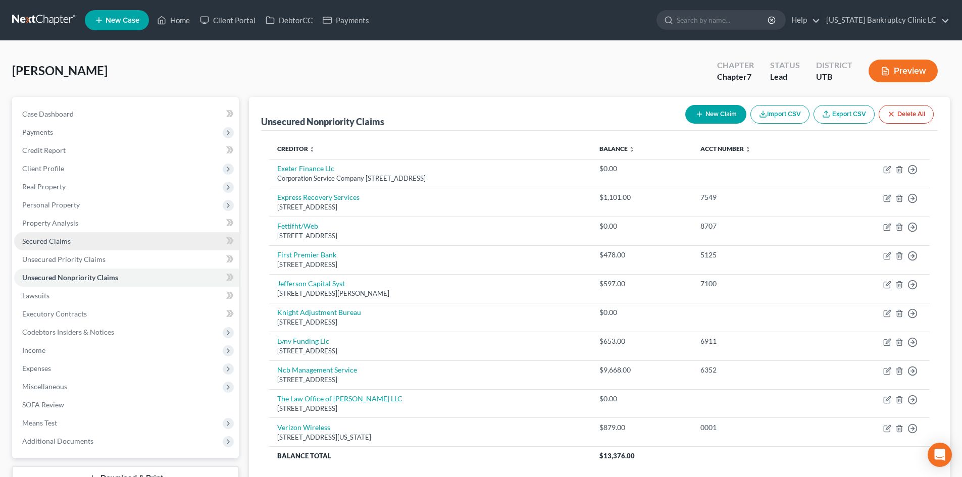
click at [67, 242] on span "Secured Claims" at bounding box center [46, 241] width 48 height 9
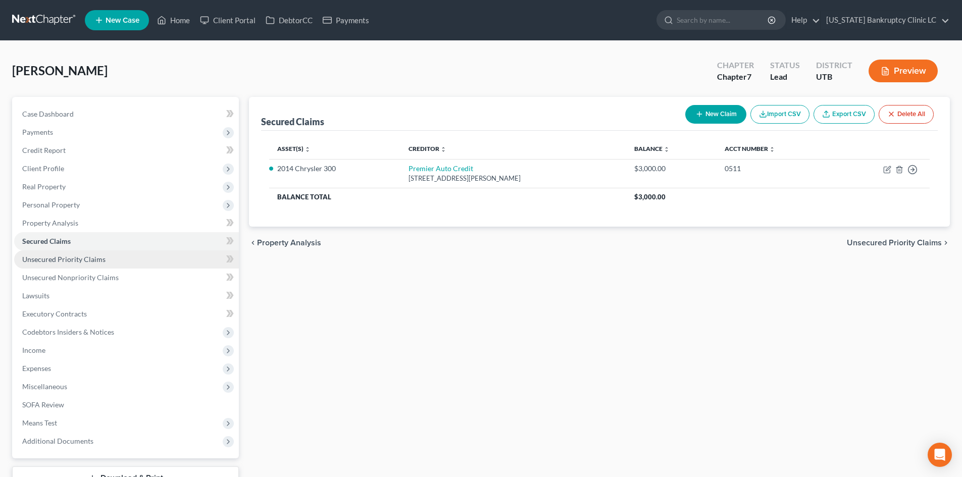
click at [78, 265] on link "Unsecured Priority Claims" at bounding box center [126, 259] width 225 height 18
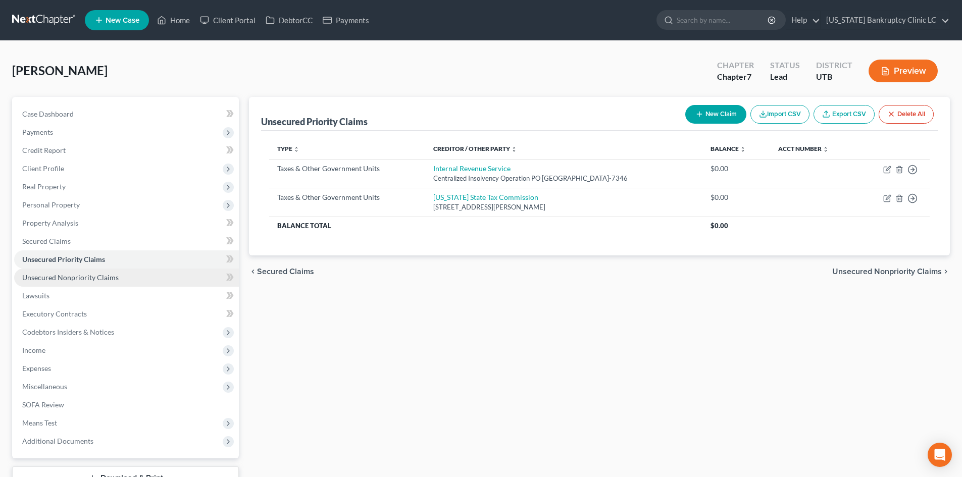
click at [79, 283] on link "Unsecured Nonpriority Claims" at bounding box center [126, 278] width 225 height 18
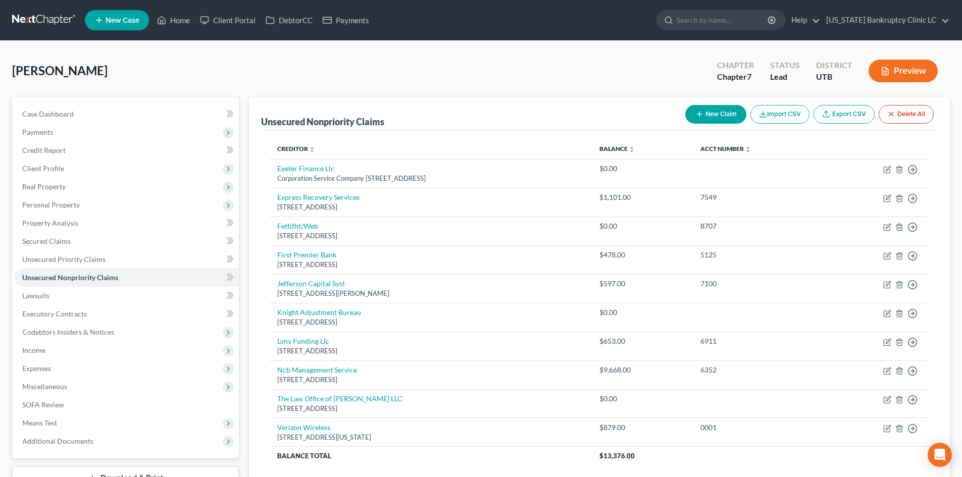
click at [733, 114] on button "New Claim" at bounding box center [715, 114] width 61 height 19
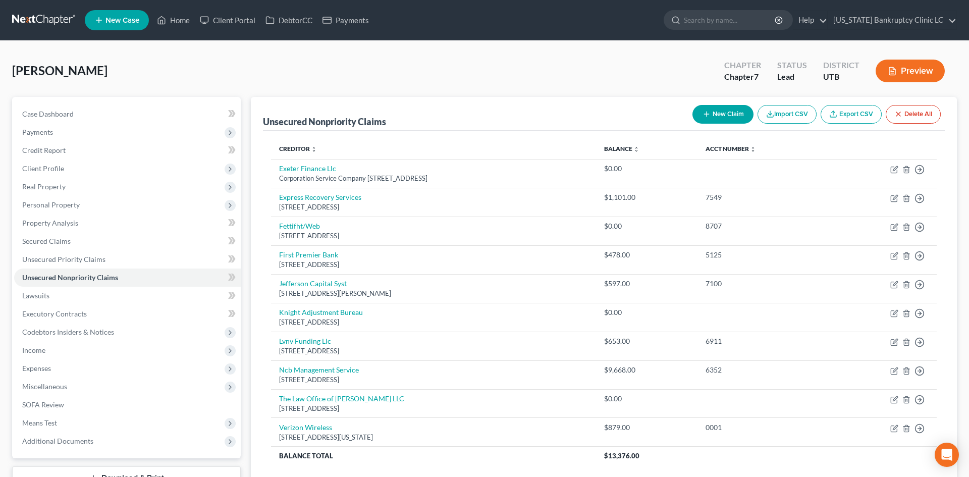
select select "0"
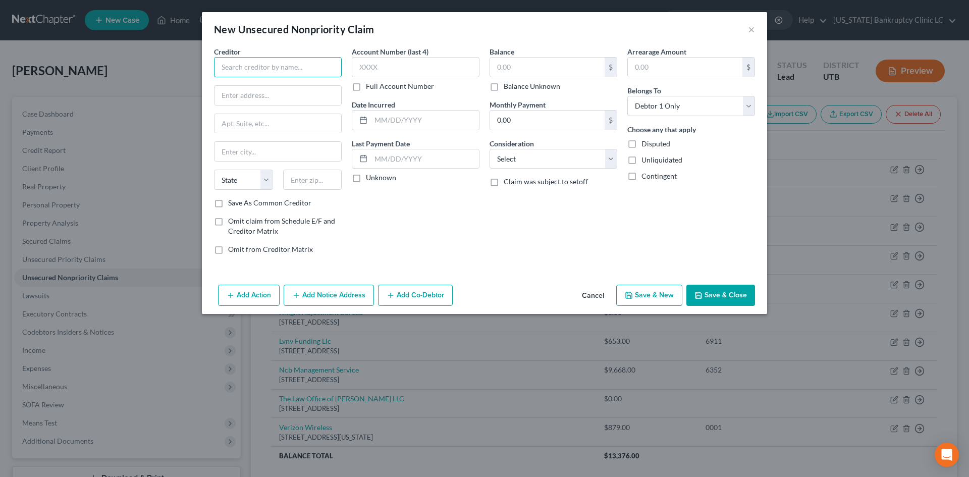
click at [286, 72] on input "text" at bounding box center [278, 67] width 128 height 20
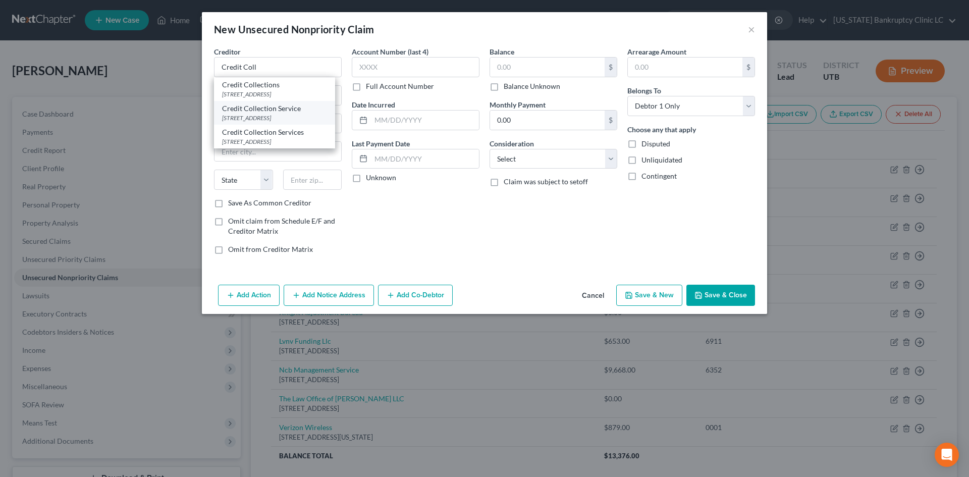
click at [289, 112] on div "Credit Collection Service" at bounding box center [274, 109] width 105 height 10
type input "Credit Collection Service"
type input "PO box 607"
type input "[PERSON_NAME]"
select select "22"
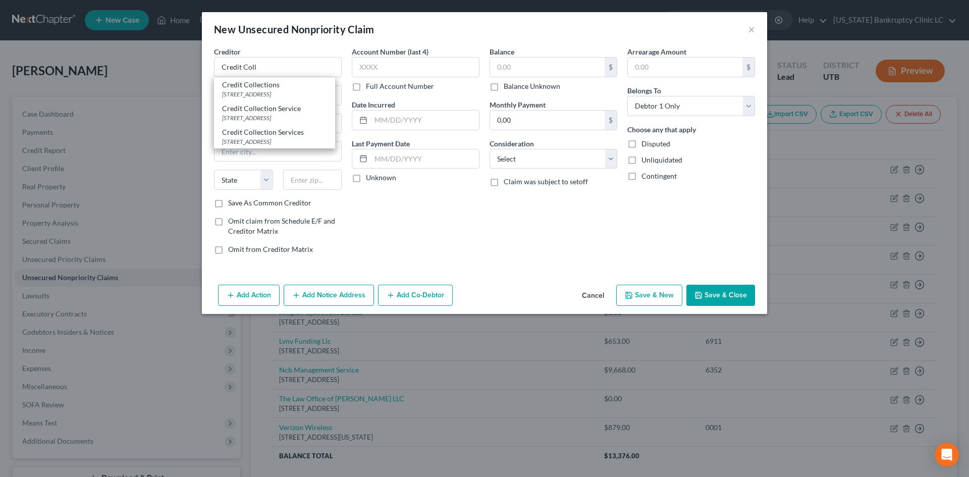
type input "02062"
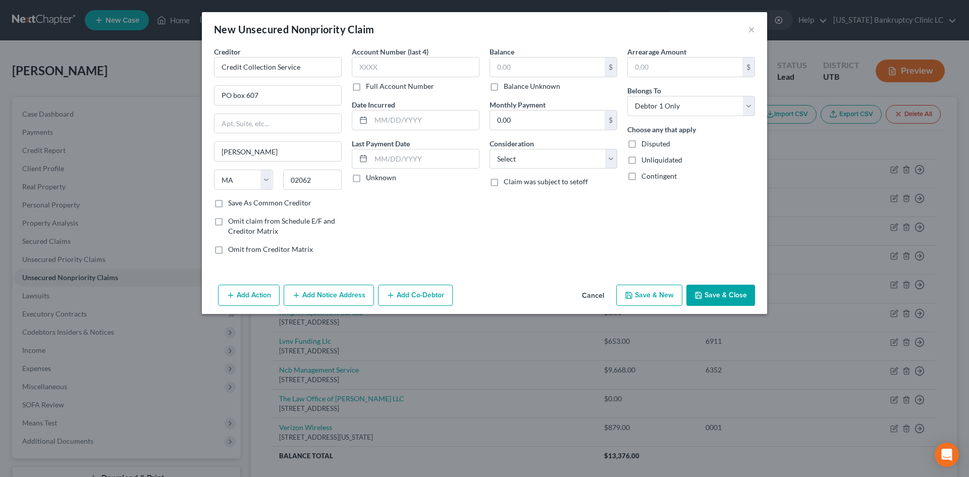
click at [719, 298] on button "Save & Close" at bounding box center [721, 295] width 69 height 21
type input "0.00"
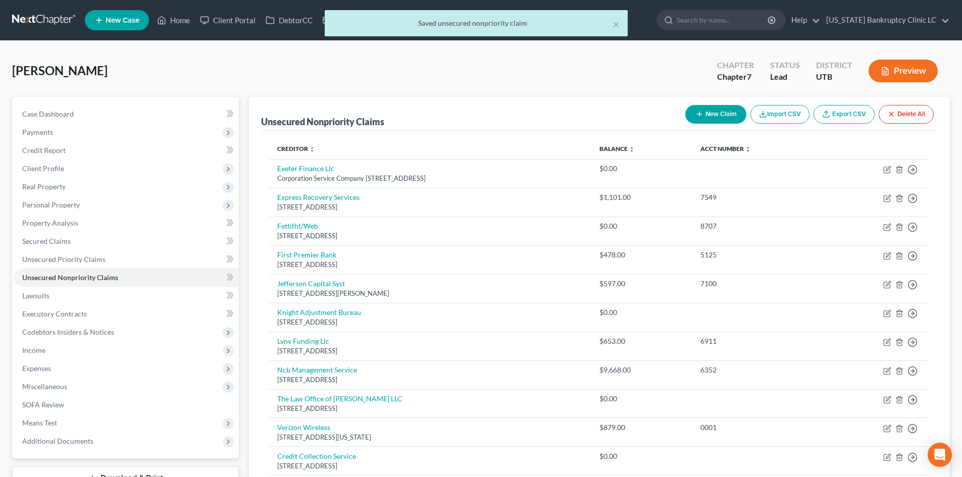
click at [729, 114] on button "New Claim" at bounding box center [715, 114] width 61 height 19
select select "0"
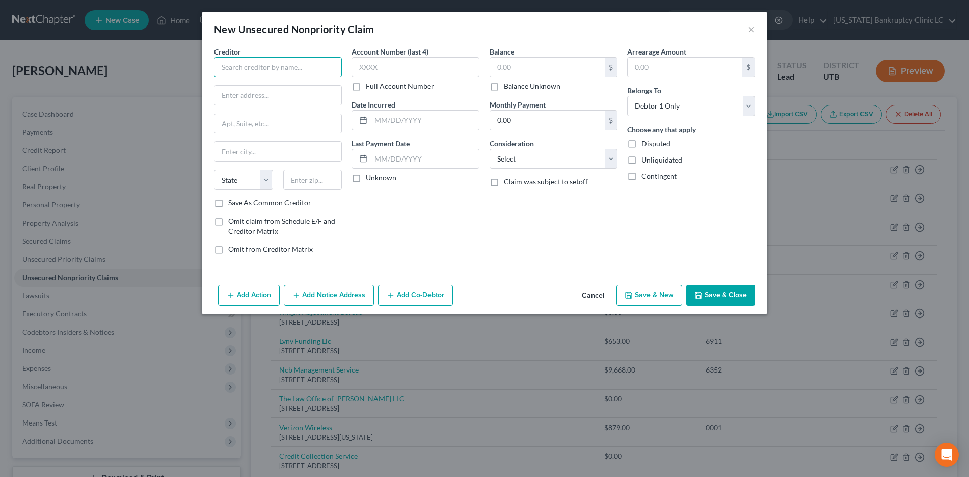
drag, startPoint x: 267, startPoint y: 71, endPoint x: 273, endPoint y: 70, distance: 6.1
click at [267, 71] on input "text" at bounding box center [278, 67] width 128 height 20
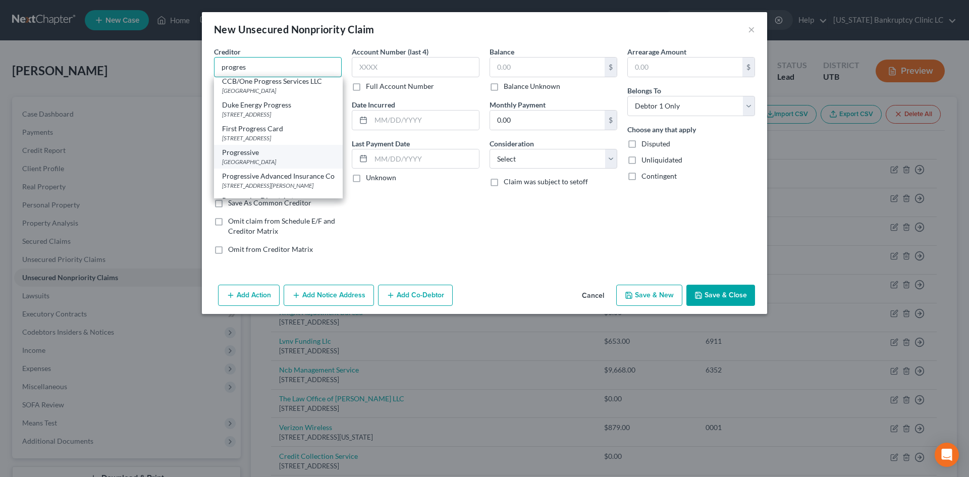
scroll to position [50, 0]
click at [278, 134] on div "Progressive" at bounding box center [278, 129] width 113 height 10
type input "Progressive"
type input "PO Box 31260"
type input "[GEOGRAPHIC_DATA]"
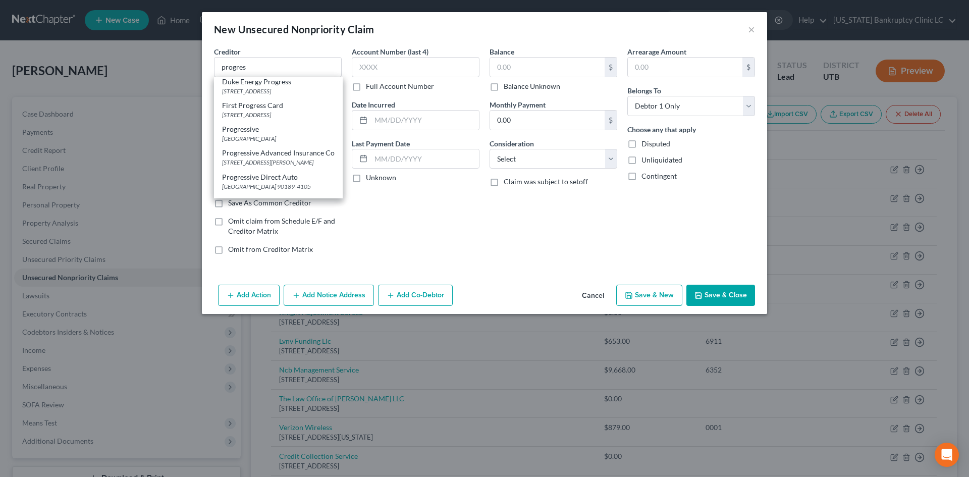
select select "9"
type input "33631"
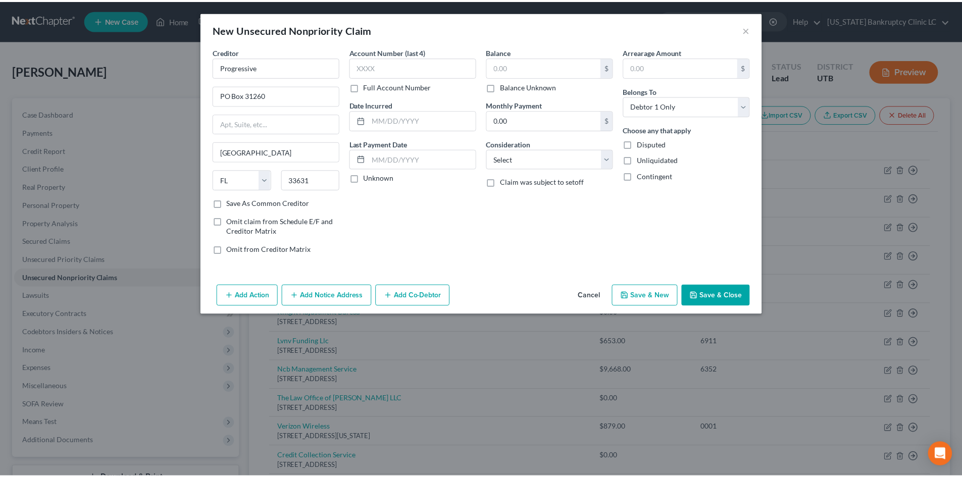
scroll to position [0, 0]
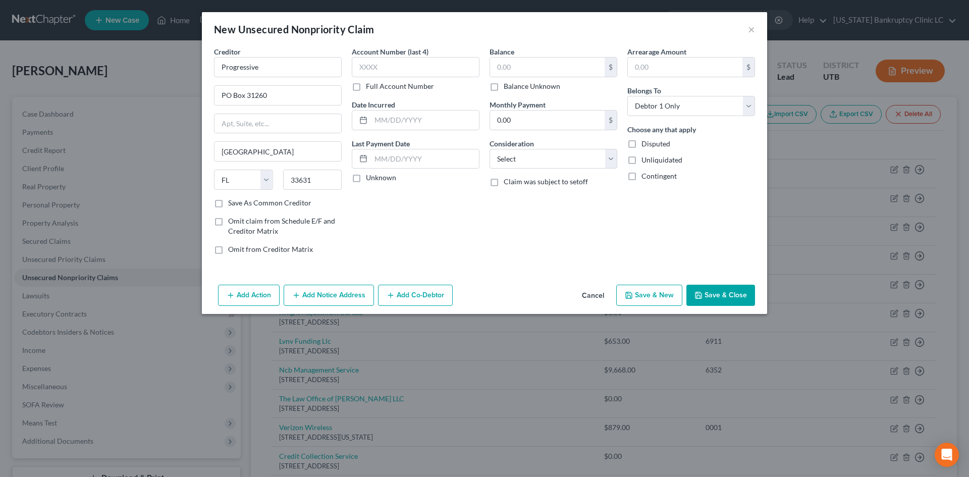
click at [755, 285] on div "Add Action Add Notice Address Add Co-Debtor Cancel Save & New Save & Close" at bounding box center [485, 297] width 566 height 33
click at [746, 295] on button "Save & Close" at bounding box center [721, 295] width 69 height 21
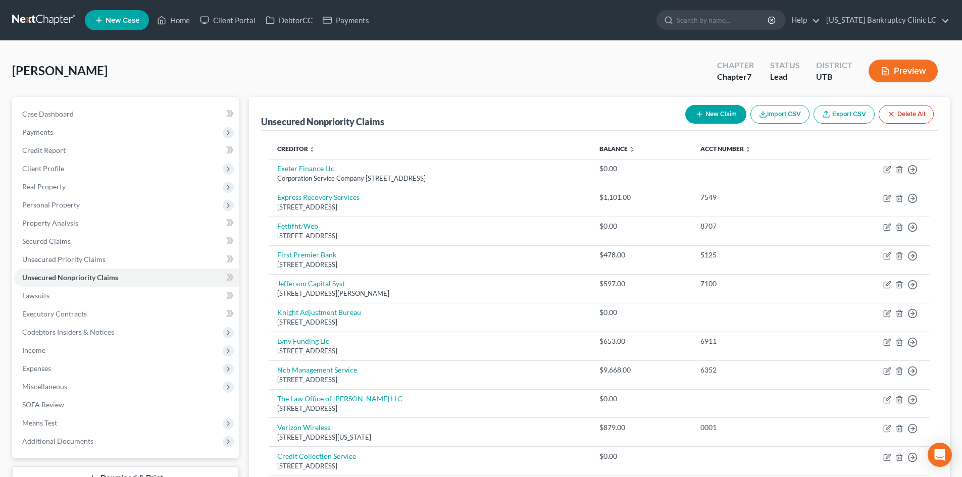
drag, startPoint x: 183, startPoint y: 80, endPoint x: 187, endPoint y: 85, distance: 6.2
click at [183, 80] on div "[PERSON_NAME] Upgraded Chapter Chapter 7 Status Lead District UTB Preview" at bounding box center [481, 75] width 938 height 44
click at [167, 57] on div "[PERSON_NAME] Upgraded Chapter Chapter 7 Status Lead District UTB Preview" at bounding box center [481, 75] width 938 height 44
click at [169, 21] on link "Home" at bounding box center [173, 20] width 43 height 18
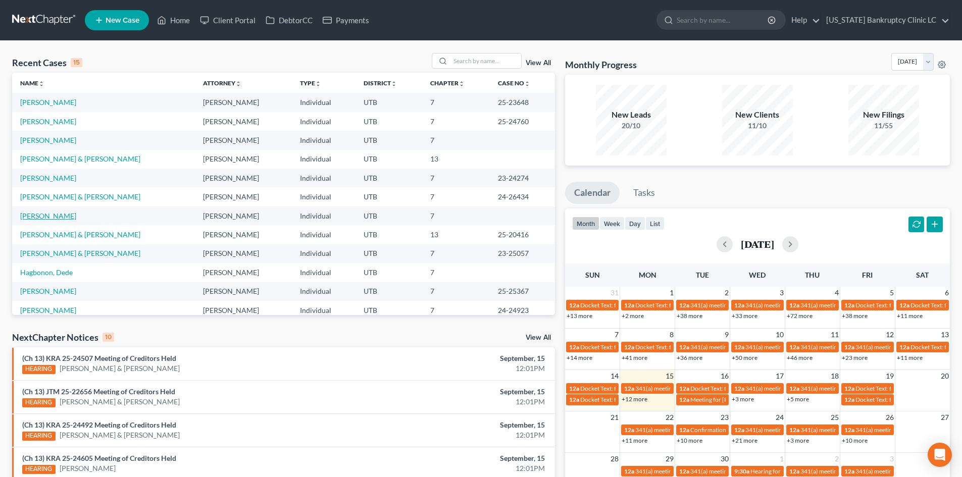
click at [41, 217] on link "[PERSON_NAME]" at bounding box center [48, 216] width 56 height 9
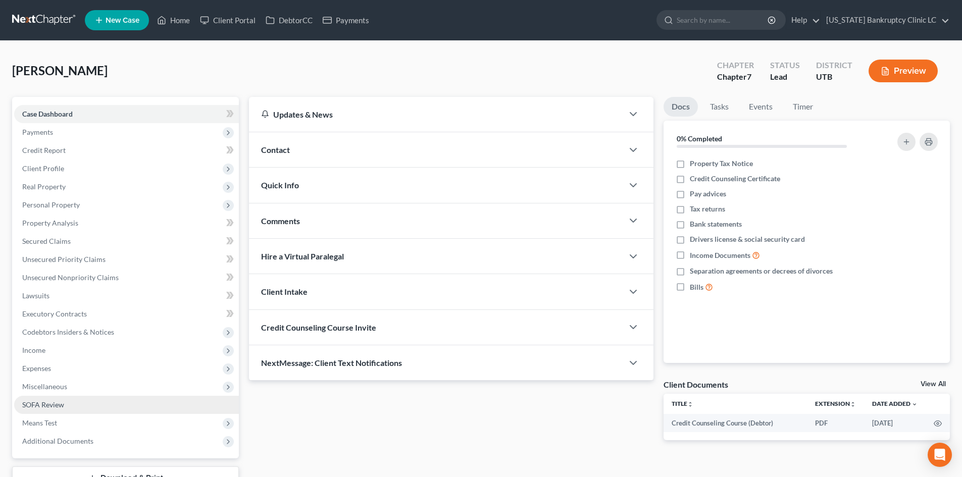
scroll to position [78, 0]
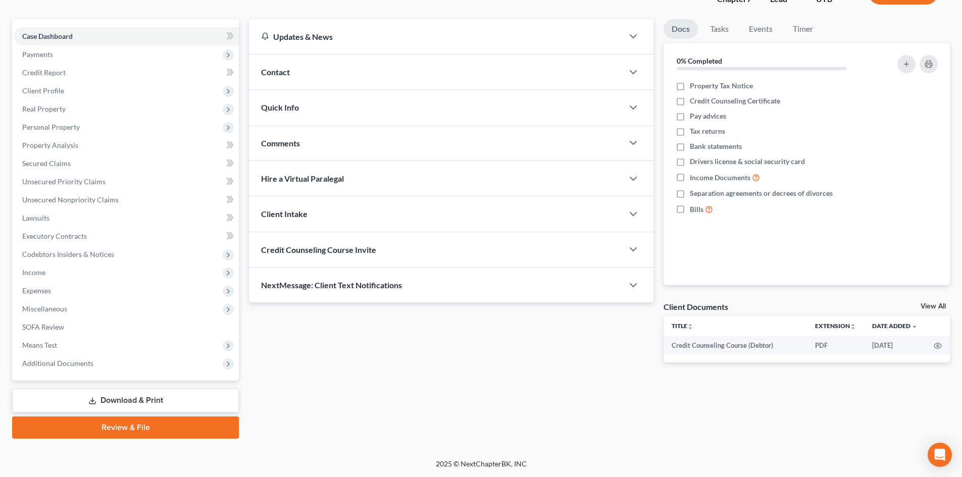
click at [129, 429] on link "Review & File" at bounding box center [125, 428] width 227 height 22
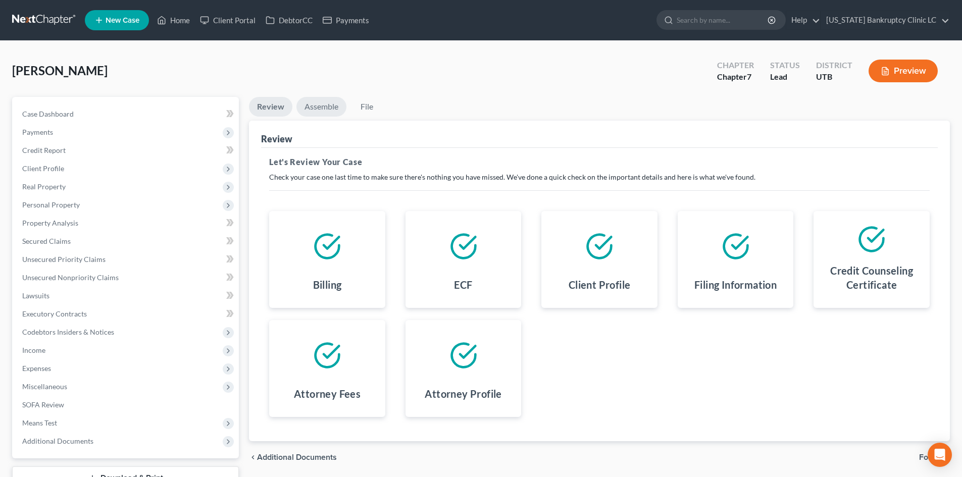
click at [313, 101] on link "Assemble" at bounding box center [321, 107] width 50 height 20
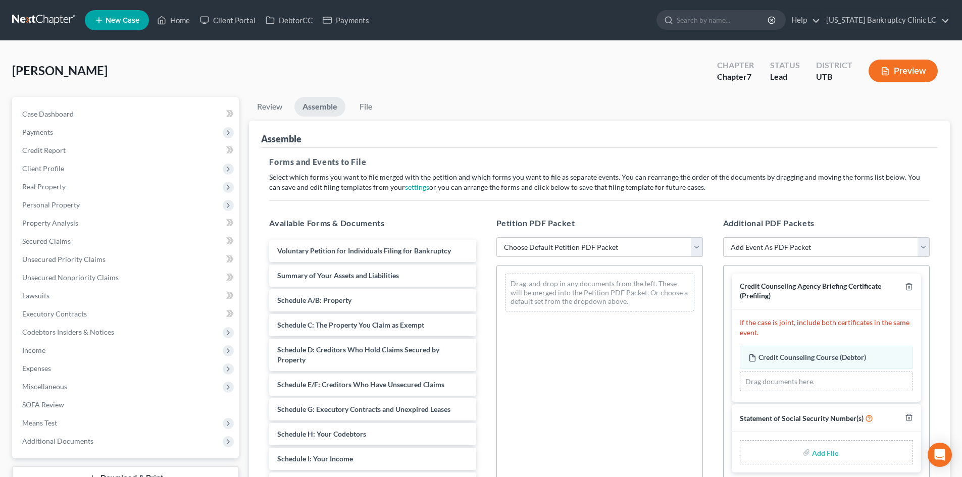
click at [580, 253] on select "Choose Default Petition PDF Packet Emergency Filing (Voluntary Petition and Cre…" at bounding box center [599, 247] width 207 height 20
select select "3"
click at [496, 237] on select "Choose Default Petition PDF Packet Emergency Filing (Voluntary Petition and Cre…" at bounding box center [599, 247] width 207 height 20
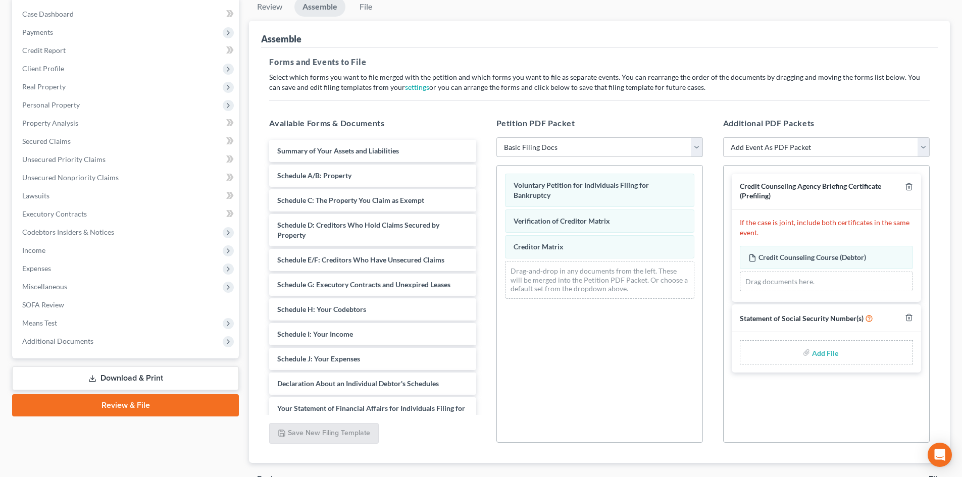
scroll to position [101, 0]
click at [797, 354] on input "file" at bounding box center [824, 351] width 24 height 18
type input "C:\fakepath\[PERSON_NAME] SSN.pdf"
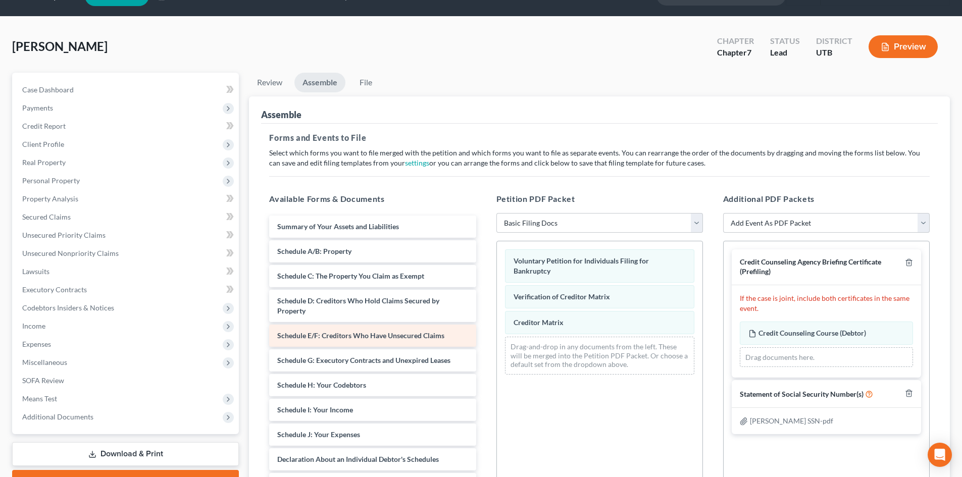
scroll to position [0, 0]
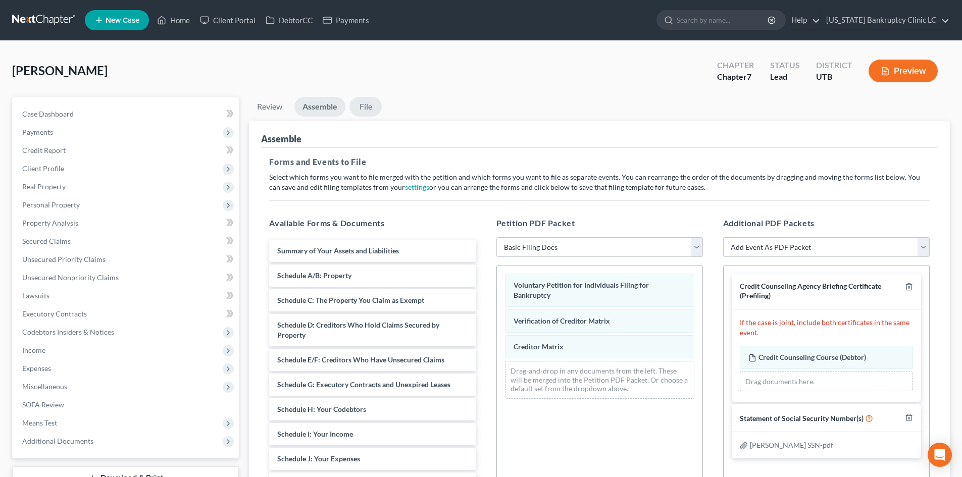
click at [375, 108] on link "File" at bounding box center [365, 107] width 32 height 20
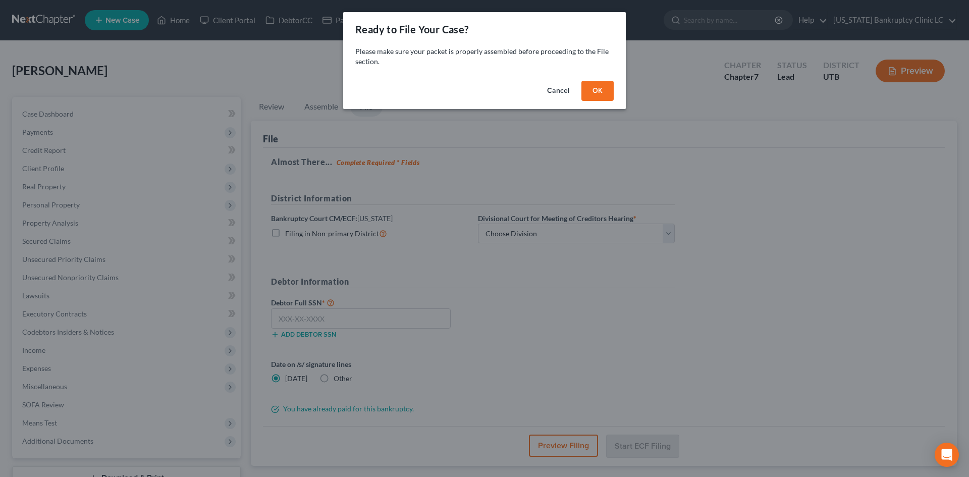
click at [588, 86] on button "OK" at bounding box center [598, 91] width 32 height 20
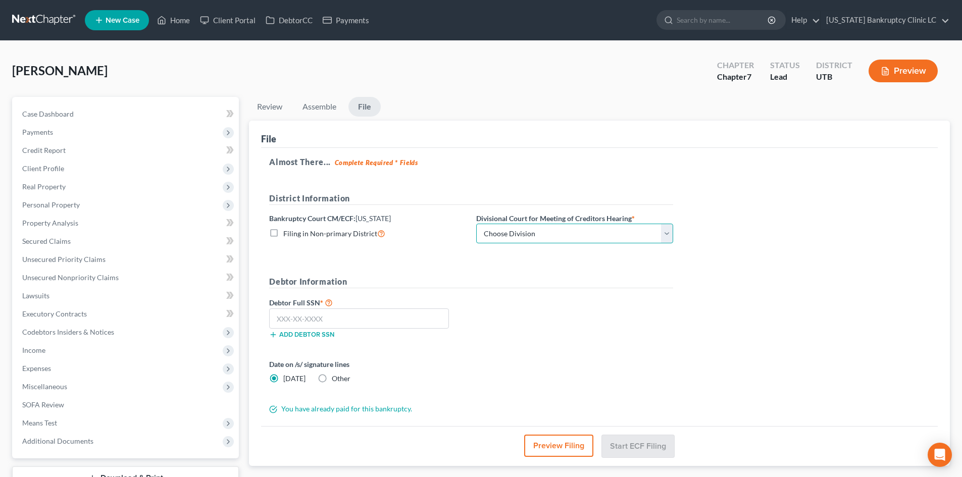
drag, startPoint x: 522, startPoint y: 237, endPoint x: 522, endPoint y: 243, distance: 6.1
click at [522, 237] on select "Choose Division [GEOGRAPHIC_DATA]" at bounding box center [574, 234] width 197 height 20
select select "0"
click at [476, 224] on select "Choose Division [GEOGRAPHIC_DATA]" at bounding box center [574, 234] width 197 height 20
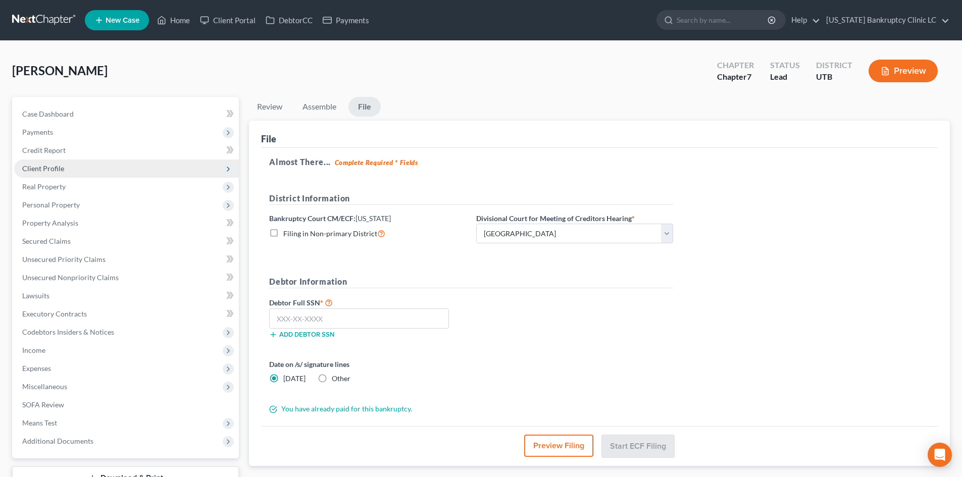
click at [81, 176] on span "Client Profile" at bounding box center [126, 169] width 225 height 18
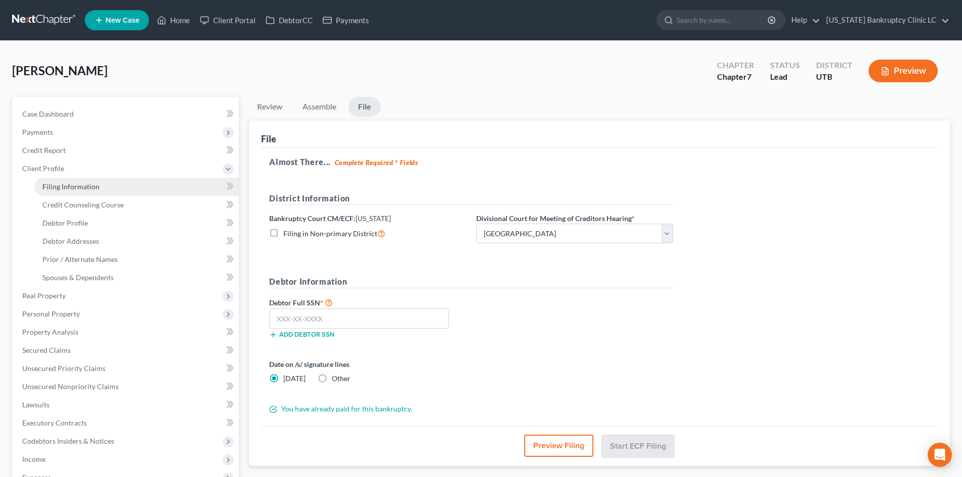
click at [81, 190] on span "Filing Information" at bounding box center [70, 186] width 57 height 9
select select "1"
select select "0"
select select "81"
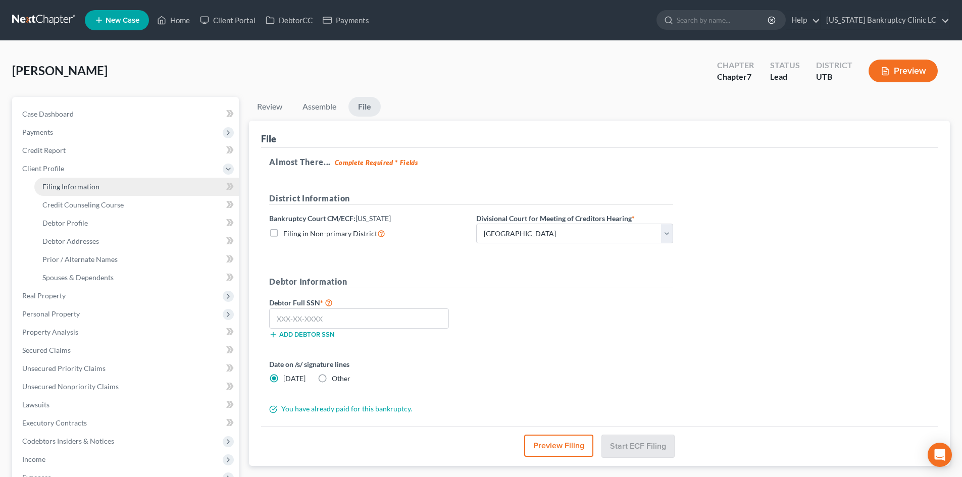
select select "0"
select select "46"
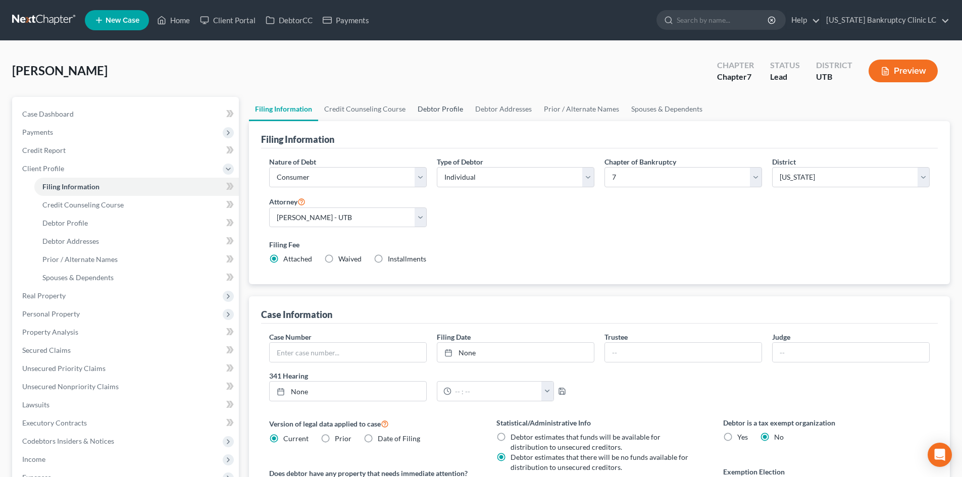
click at [448, 107] on link "Debtor Profile" at bounding box center [441, 109] width 58 height 24
select select "0"
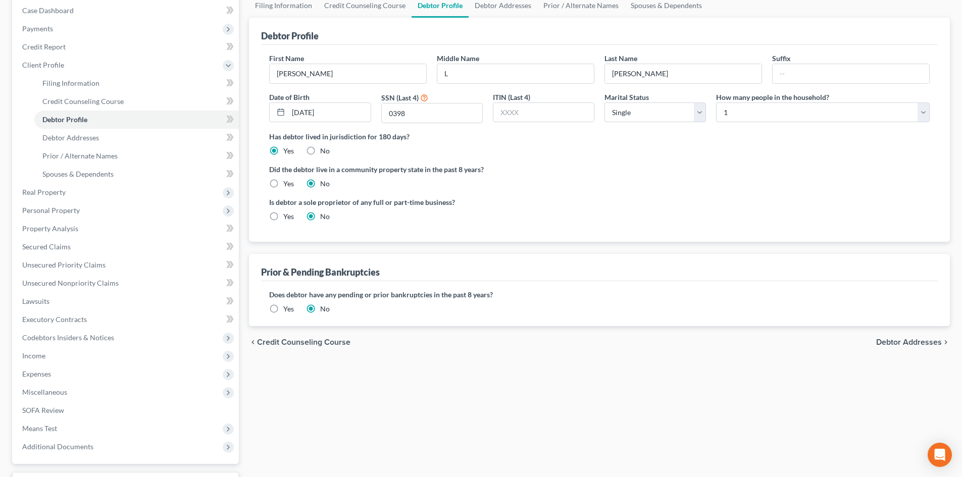
scroll to position [187, 0]
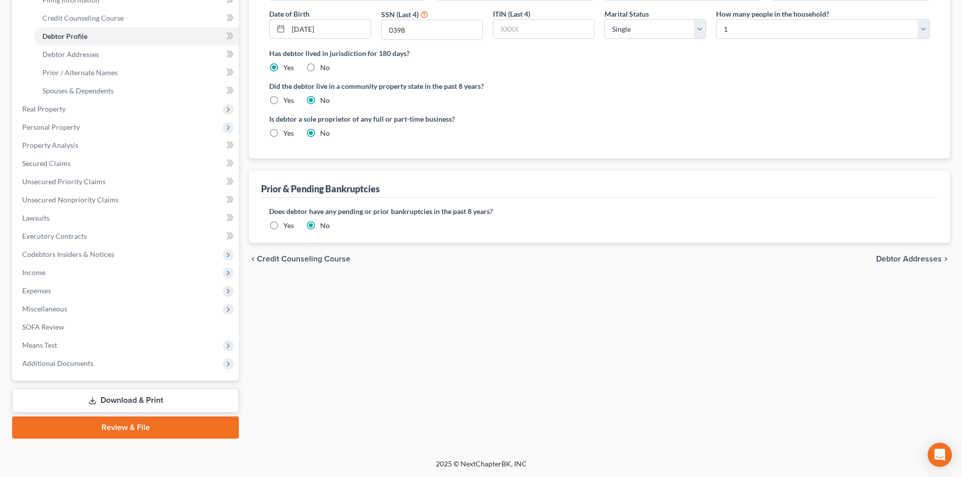
click at [131, 420] on link "Review & File" at bounding box center [125, 428] width 227 height 22
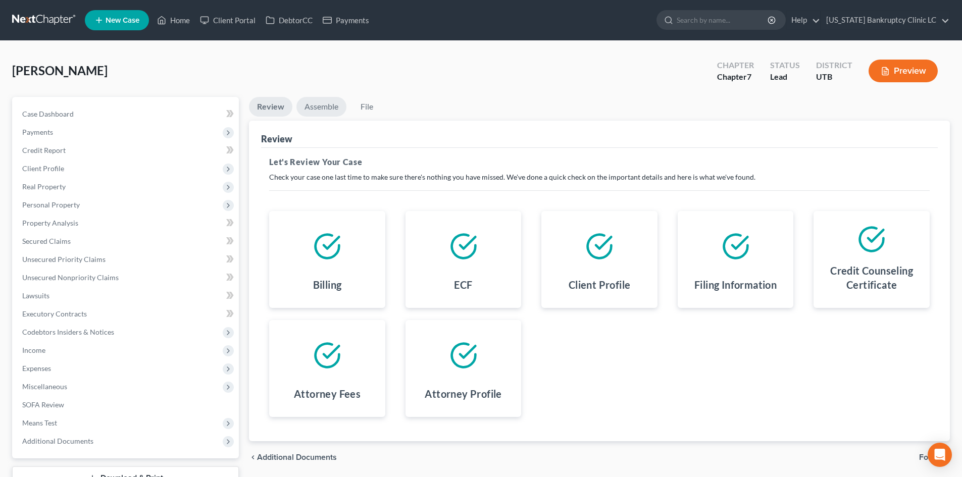
click at [316, 103] on link "Assemble" at bounding box center [321, 107] width 50 height 20
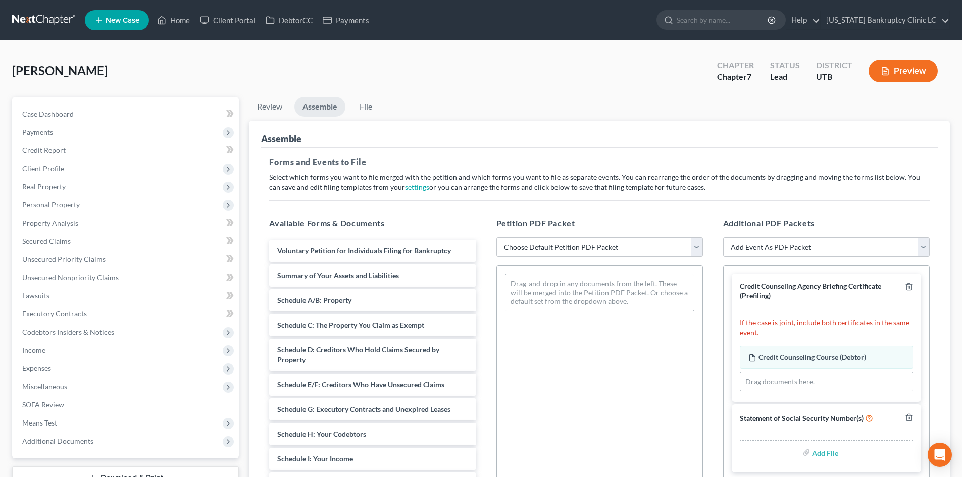
click at [589, 248] on select "Choose Default Petition PDF Packet Emergency Filing (Voluntary Petition and Cre…" at bounding box center [599, 247] width 207 height 20
click at [496, 237] on select "Choose Default Petition PDF Packet Emergency Filing (Voluntary Petition and Cre…" at bounding box center [599, 247] width 207 height 20
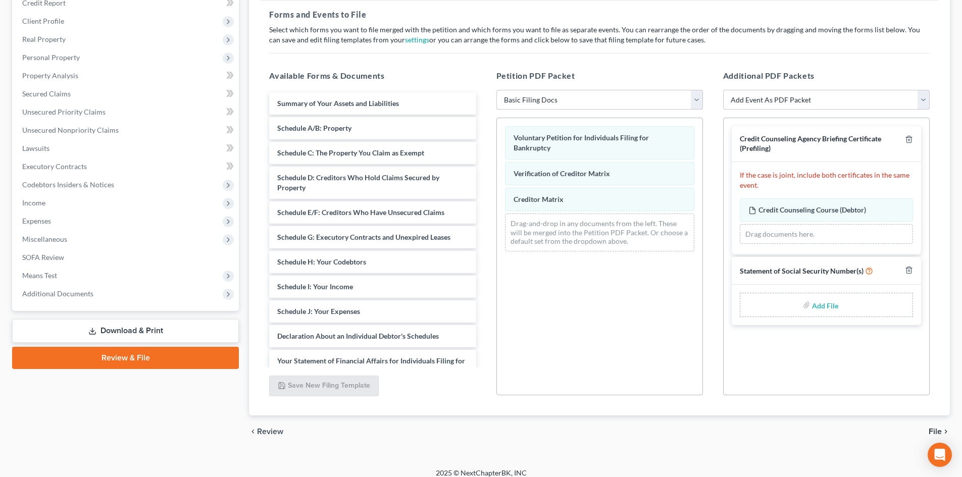
scroll to position [151, 0]
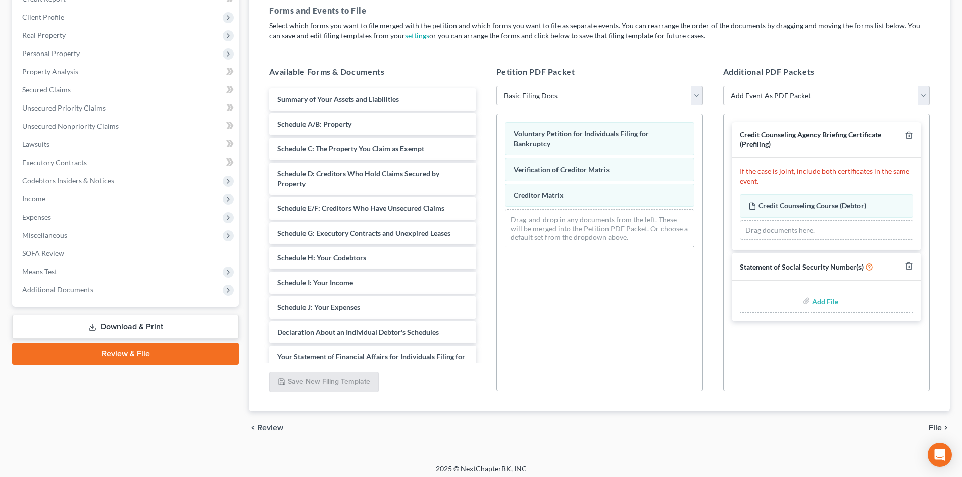
click at [797, 300] on input "file" at bounding box center [824, 301] width 24 height 18
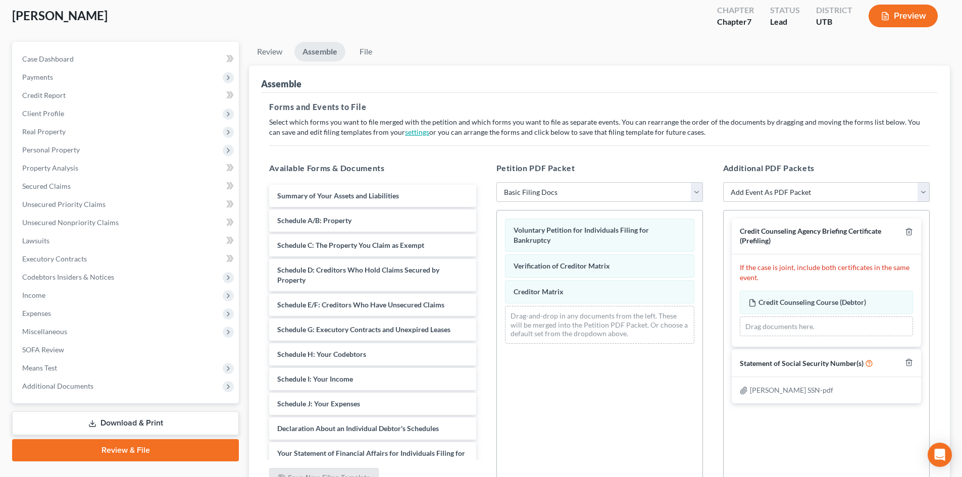
scroll to position [50, 0]
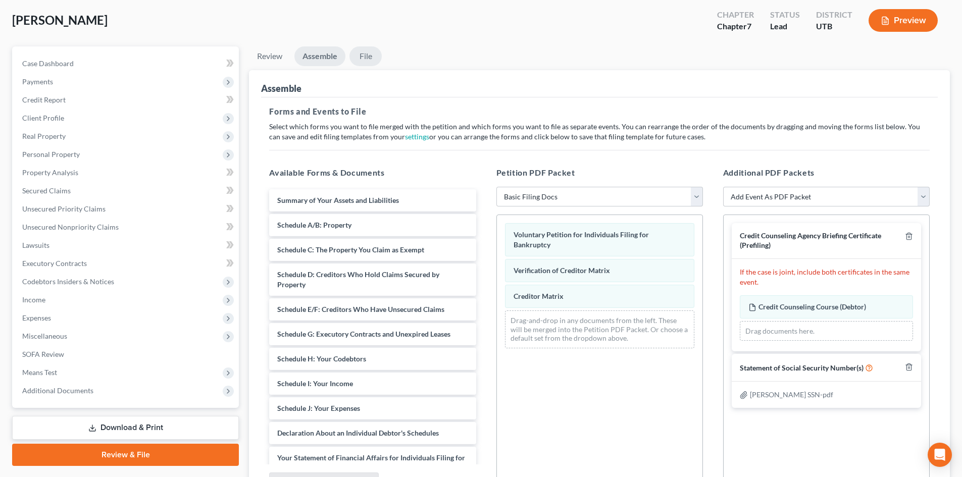
click at [372, 65] on link "File" at bounding box center [365, 56] width 32 height 20
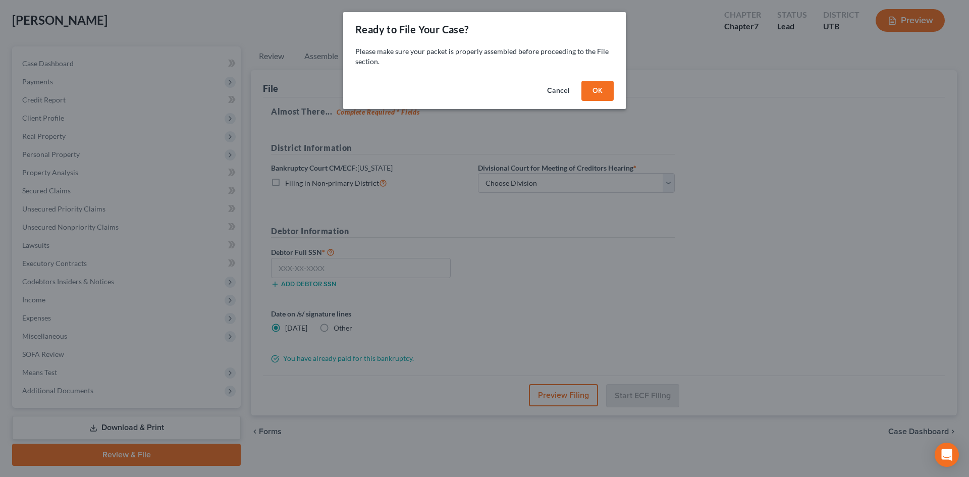
click at [598, 88] on button "OK" at bounding box center [598, 91] width 32 height 20
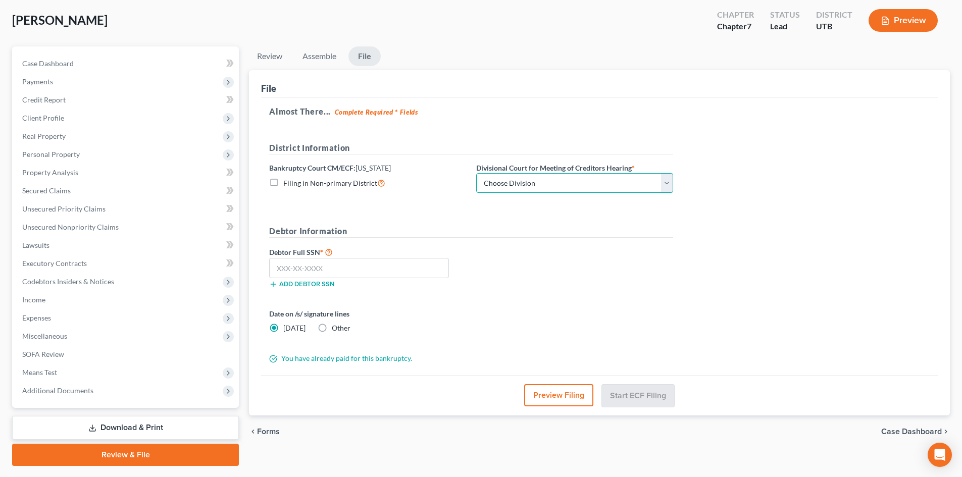
drag, startPoint x: 511, startPoint y: 179, endPoint x: 506, endPoint y: 192, distance: 14.4
click at [511, 179] on select "Choose Division [GEOGRAPHIC_DATA]" at bounding box center [574, 183] width 197 height 20
click at [476, 173] on select "Choose Division [GEOGRAPHIC_DATA]" at bounding box center [574, 183] width 197 height 20
click at [337, 266] on input "text" at bounding box center [359, 268] width 180 height 20
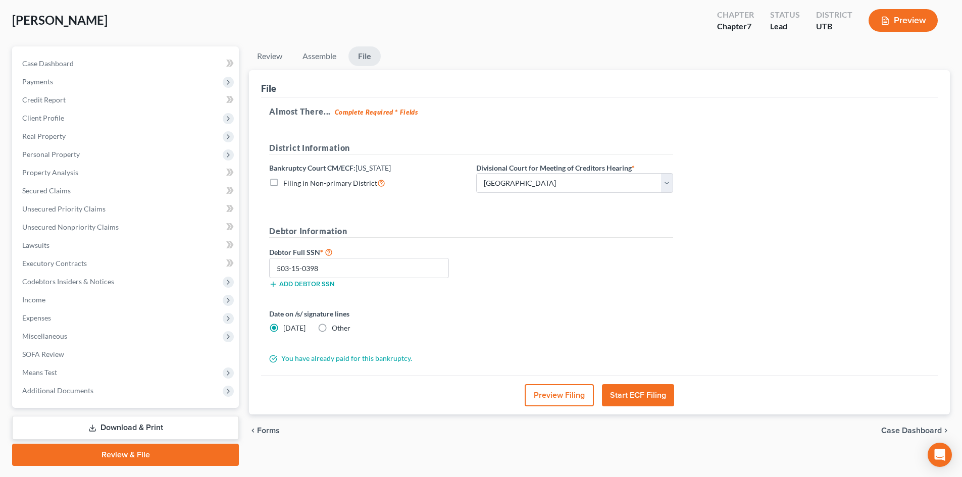
drag, startPoint x: 673, startPoint y: 267, endPoint x: 651, endPoint y: 292, distance: 33.0
click at [672, 267] on div "Debtor Full SSN * 503-15-0398 Add debtor SSN" at bounding box center [471, 271] width 414 height 50
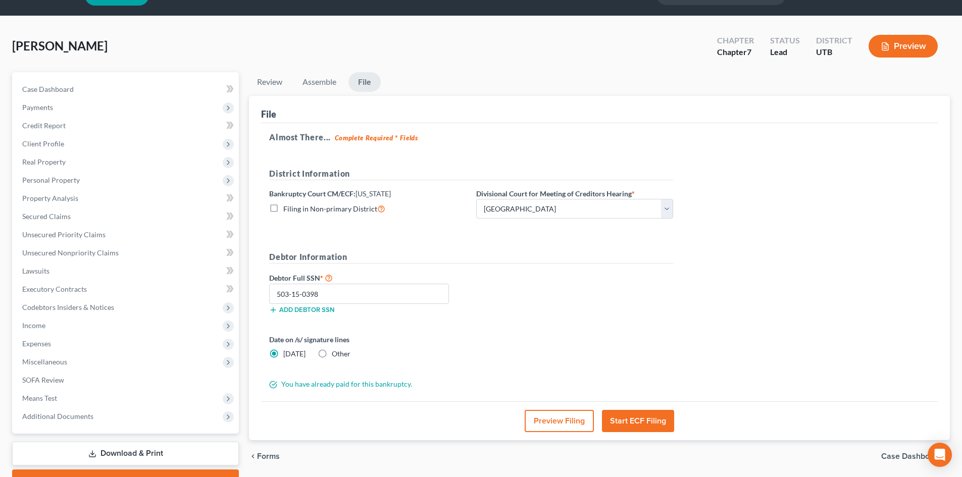
scroll to position [0, 0]
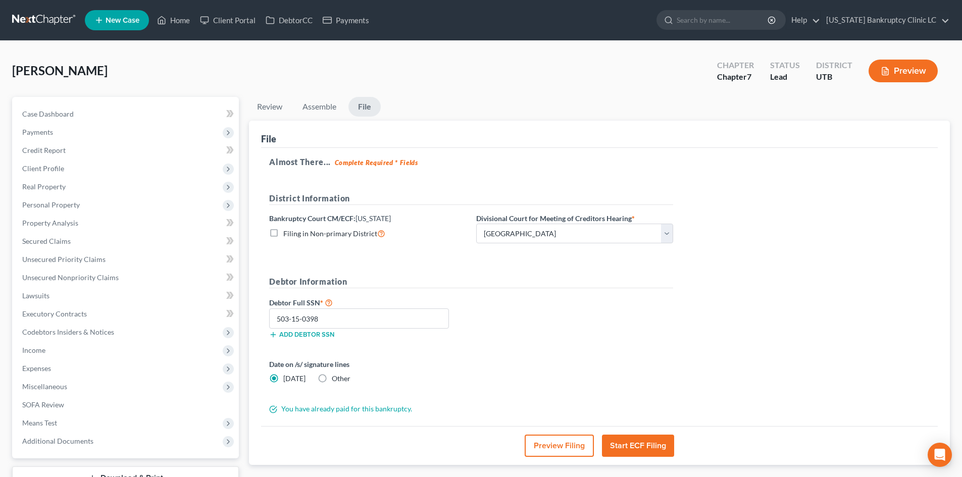
click at [565, 431] on button "Preview Filing" at bounding box center [559, 446] width 69 height 22
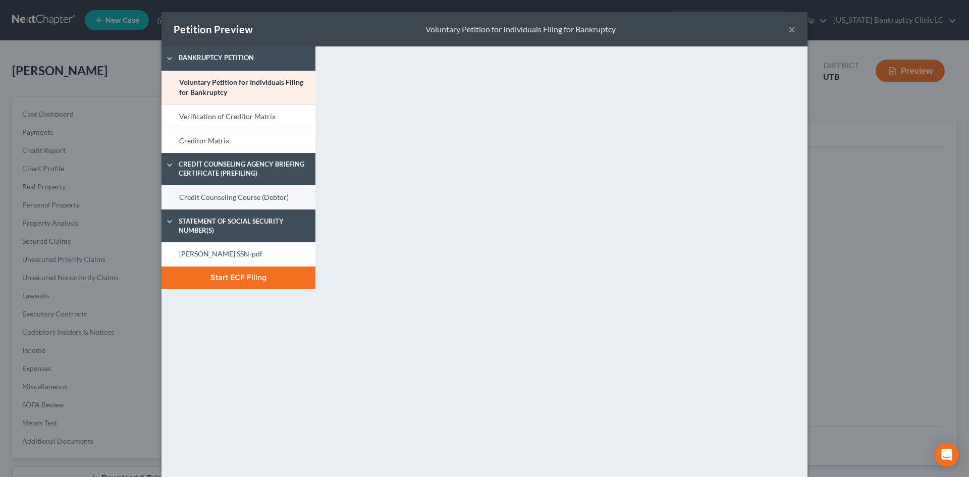
click at [251, 197] on link "Credit Counseling Course (Debtor)" at bounding box center [239, 197] width 154 height 24
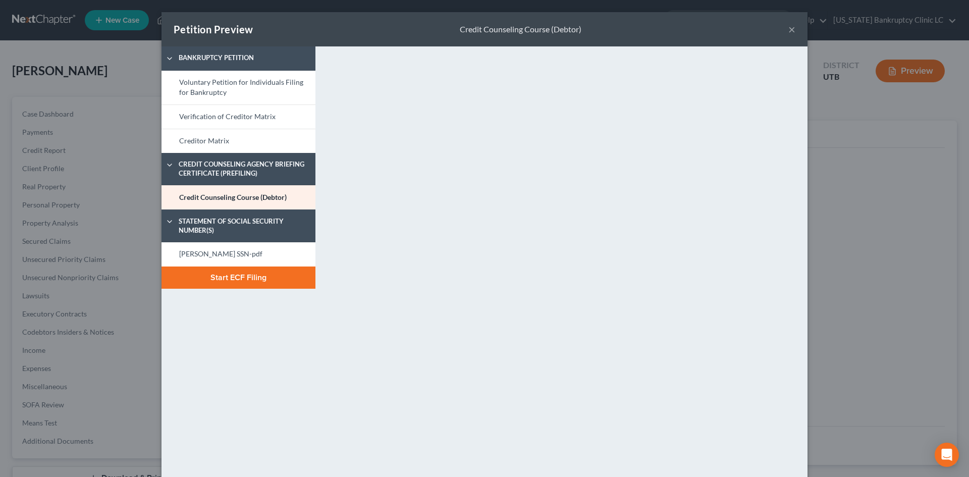
click at [268, 280] on button "Start ECF Filing" at bounding box center [239, 278] width 154 height 22
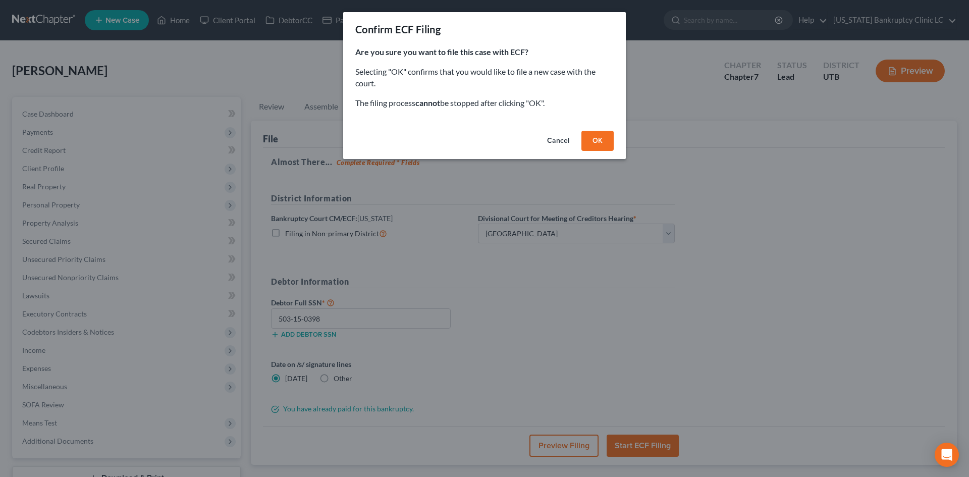
click at [588, 141] on button "OK" at bounding box center [598, 141] width 32 height 20
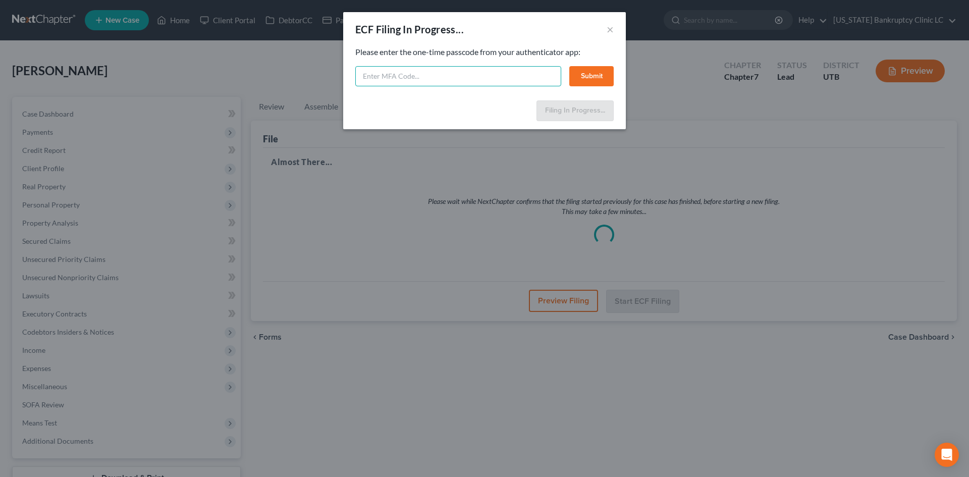
click at [423, 73] on input "text" at bounding box center [458, 76] width 206 height 20
click at [592, 80] on button "Submit" at bounding box center [592, 76] width 44 height 20
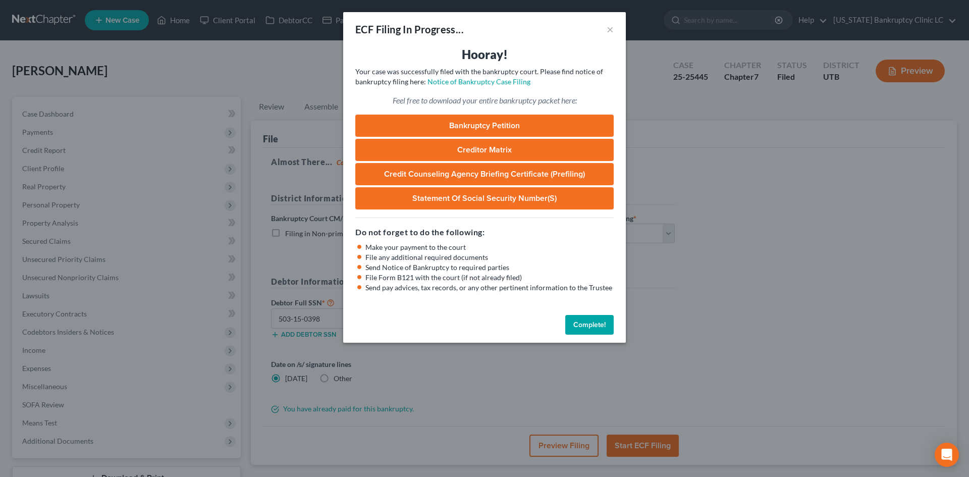
drag, startPoint x: 596, startPoint y: 329, endPoint x: 657, endPoint y: 344, distance: 63.4
click at [597, 327] on button "Complete!" at bounding box center [590, 325] width 48 height 20
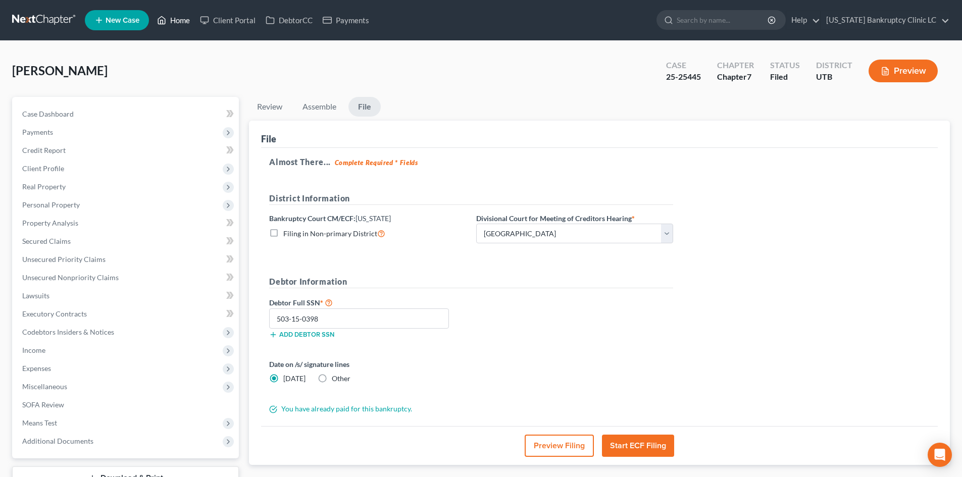
click at [179, 21] on link "Home" at bounding box center [173, 20] width 43 height 18
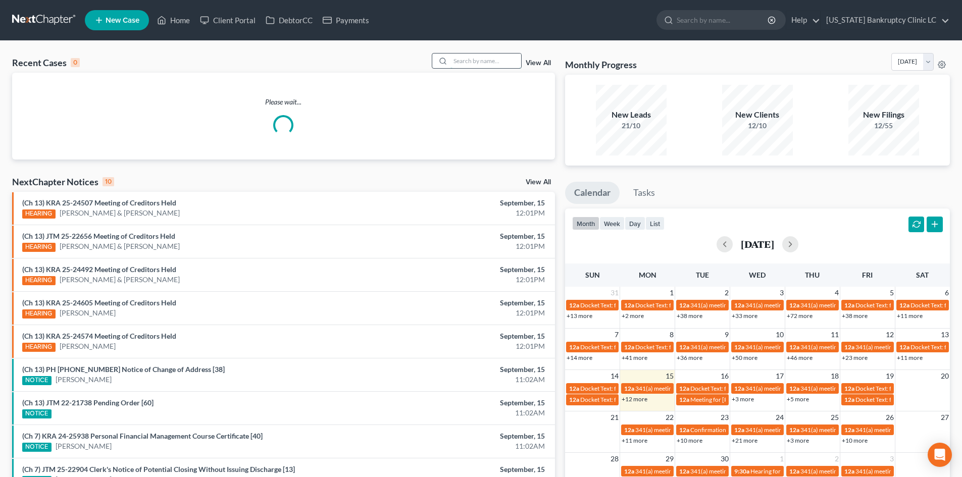
click at [486, 60] on input "search" at bounding box center [485, 61] width 71 height 15
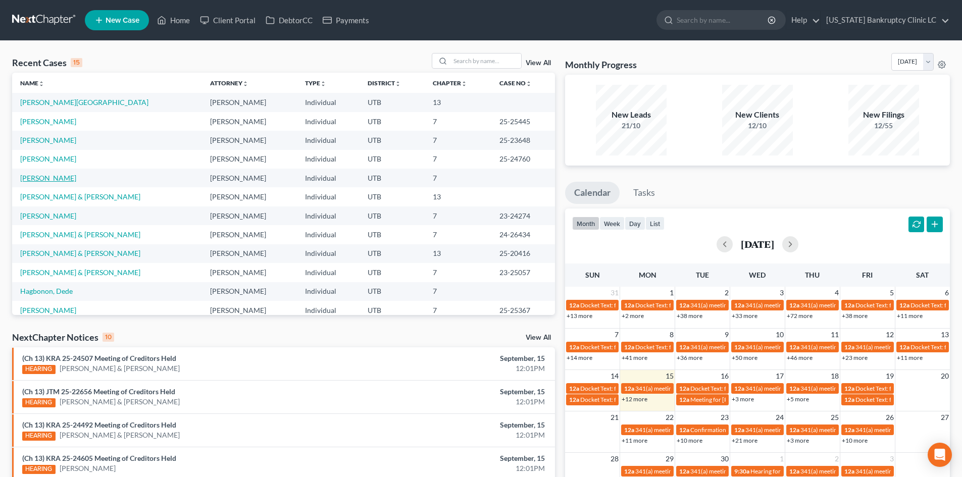
click at [53, 179] on link "[PERSON_NAME]" at bounding box center [48, 178] width 56 height 9
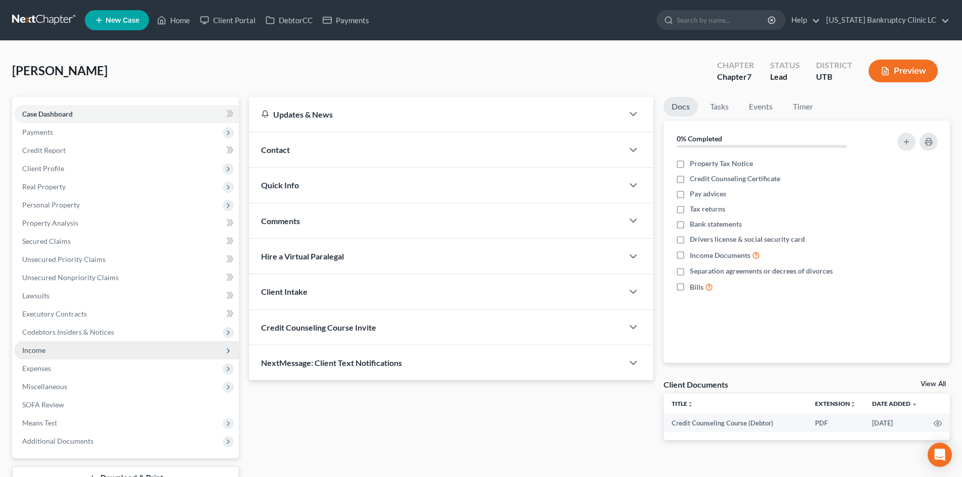
click at [83, 355] on span "Income" at bounding box center [126, 350] width 225 height 18
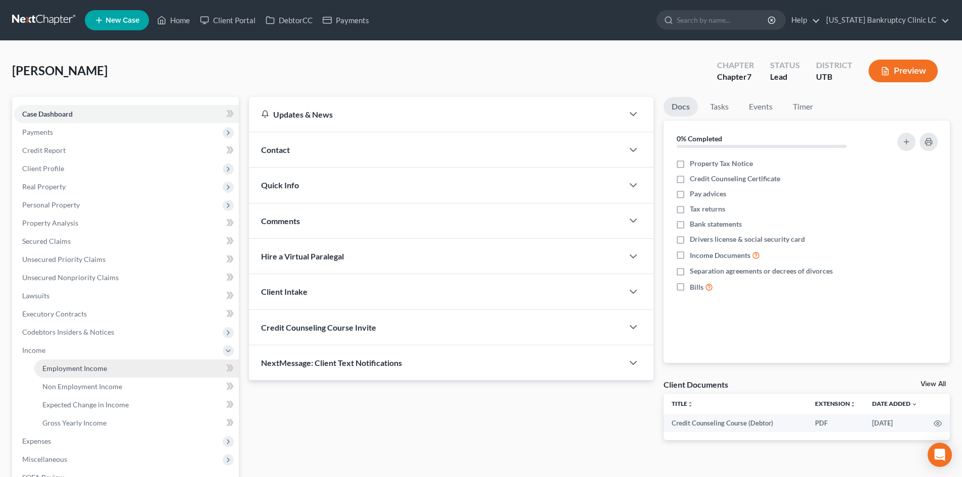
click at [89, 371] on span "Employment Income" at bounding box center [74, 368] width 65 height 9
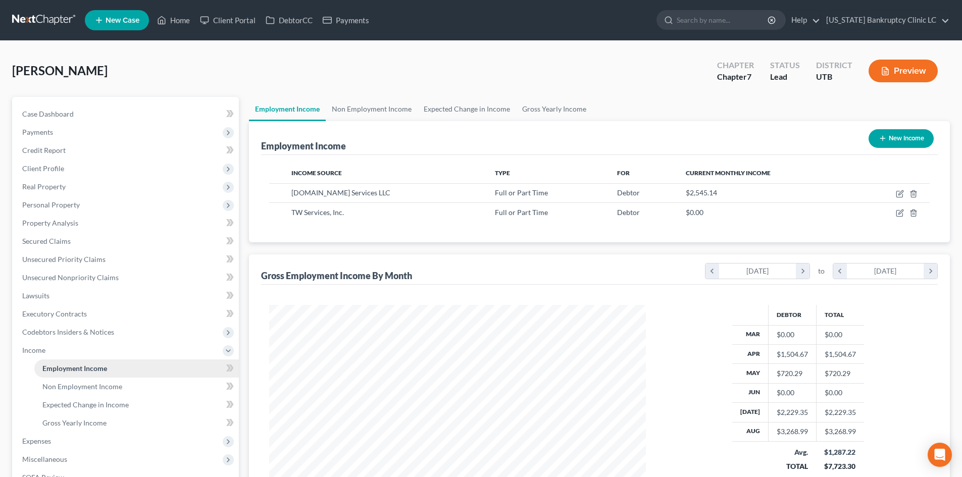
scroll to position [188, 397]
click at [87, 344] on span "Income" at bounding box center [126, 350] width 225 height 18
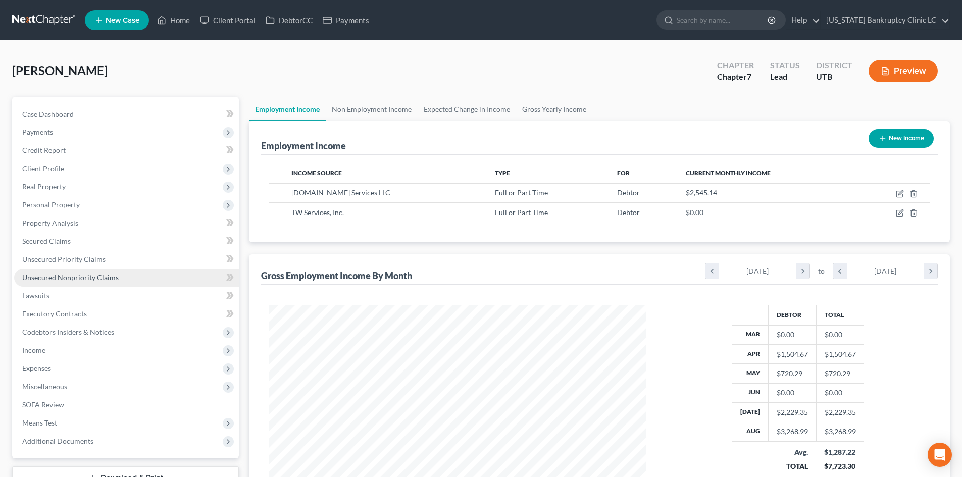
click at [111, 277] on span "Unsecured Nonpriority Claims" at bounding box center [70, 277] width 96 height 9
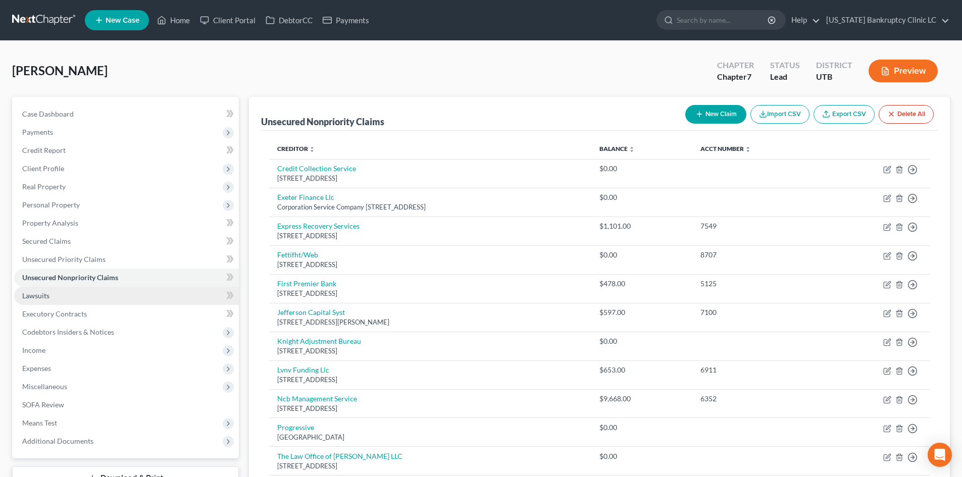
click at [70, 299] on link "Lawsuits" at bounding box center [126, 296] width 225 height 18
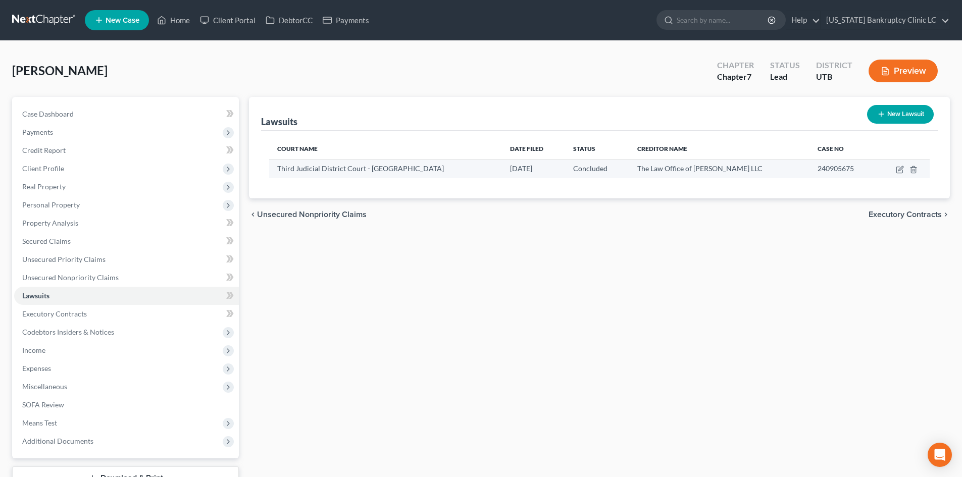
click at [706, 172] on span "The Law Office of [PERSON_NAME] LLC" at bounding box center [699, 168] width 125 height 9
click at [797, 173] on icon "button" at bounding box center [899, 170] width 6 height 6
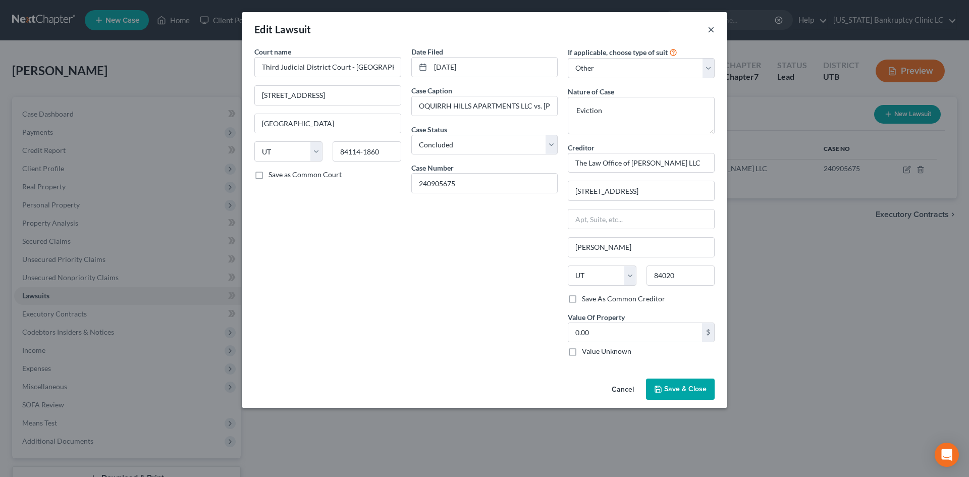
click at [711, 32] on button "×" at bounding box center [711, 29] width 7 height 12
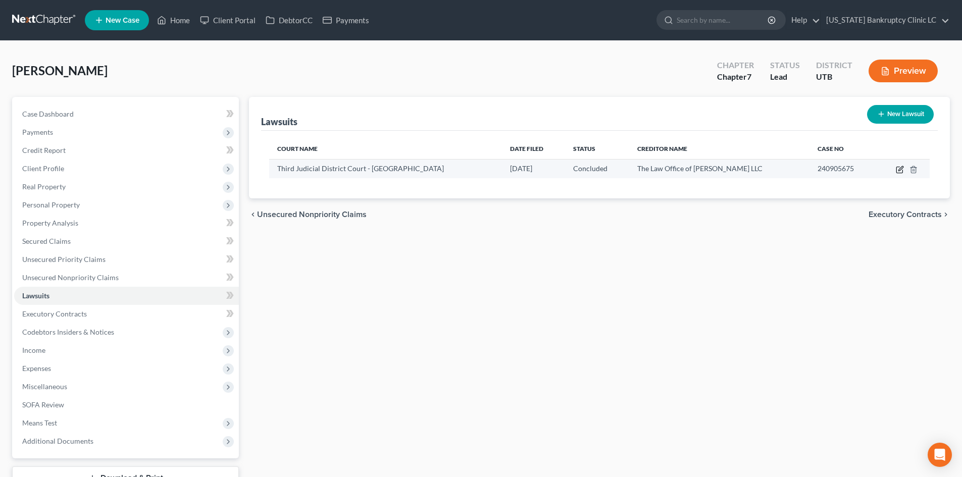
click at [797, 168] on icon "button" at bounding box center [899, 170] width 6 height 6
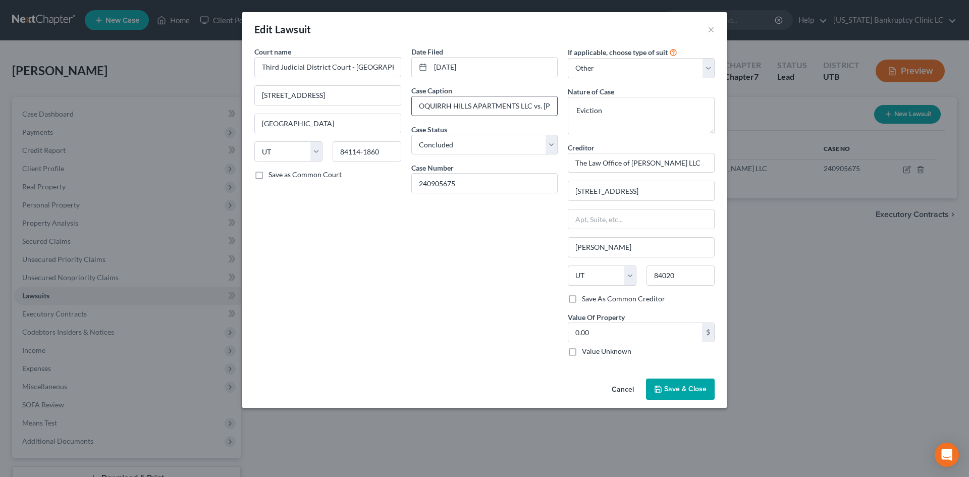
drag, startPoint x: 416, startPoint y: 107, endPoint x: 533, endPoint y: 109, distance: 116.7
click at [533, 109] on input "OQUIRRH HILLS APARTMENTS LLC vs. [PERSON_NAME][GEOGRAPHIC_DATA], et al." at bounding box center [485, 105] width 146 height 19
click at [715, 30] on div "Edit Lawsuit ×" at bounding box center [484, 29] width 485 height 34
click at [712, 26] on button "×" at bounding box center [711, 29] width 7 height 12
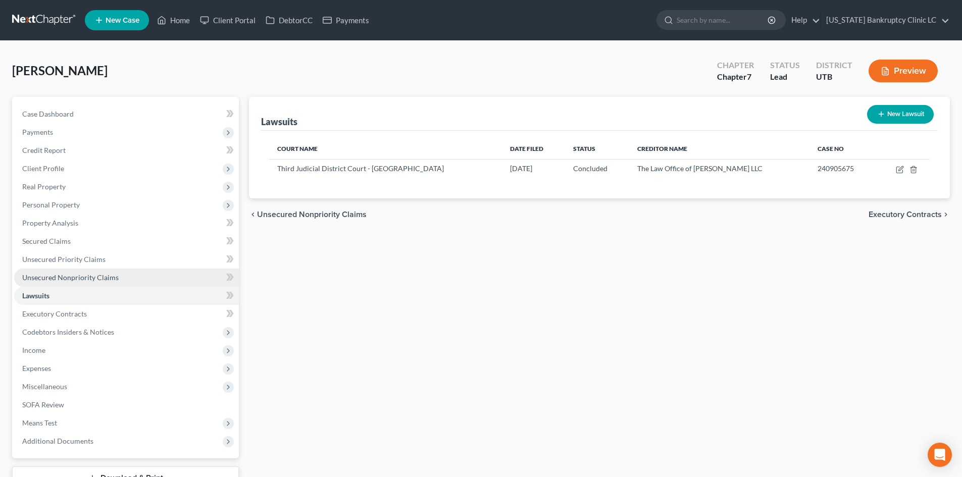
click at [95, 277] on span "Unsecured Nonpriority Claims" at bounding box center [70, 277] width 96 height 9
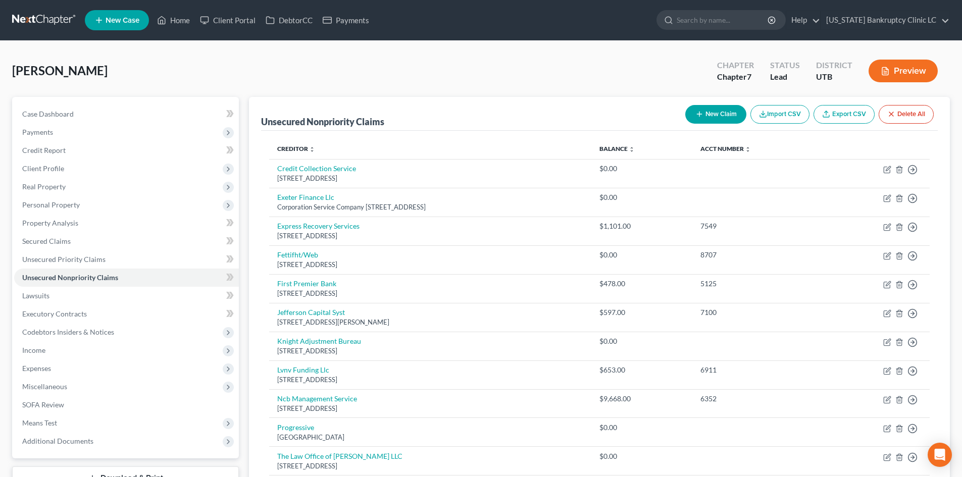
click at [719, 118] on button "New Claim" at bounding box center [715, 114] width 61 height 19
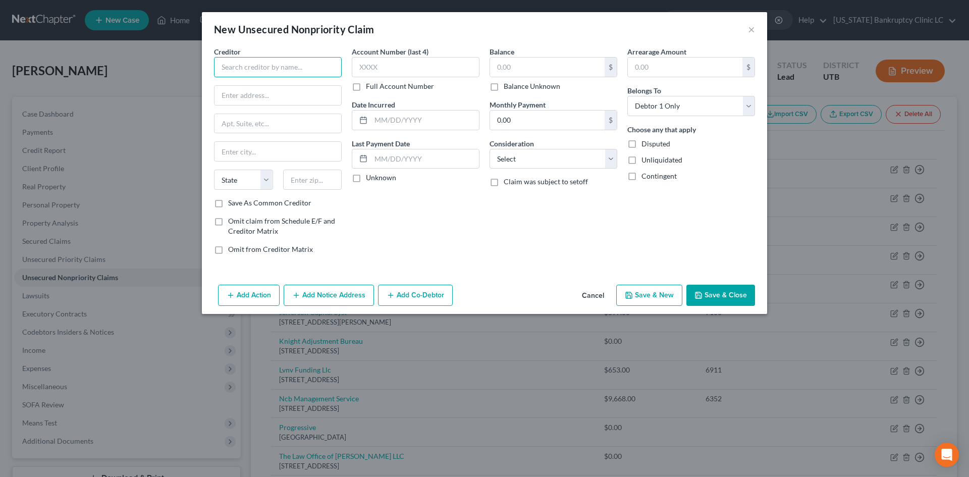
drag, startPoint x: 228, startPoint y: 70, endPoint x: 241, endPoint y: 69, distance: 12.7
click at [229, 70] on input "text" at bounding box center [278, 67] width 128 height 20
drag, startPoint x: 286, startPoint y: 67, endPoint x: 291, endPoint y: 66, distance: 5.1
click at [287, 67] on input "text" at bounding box center [278, 67] width 128 height 20
drag, startPoint x: 243, startPoint y: 91, endPoint x: 255, endPoint y: 117, distance: 28.5
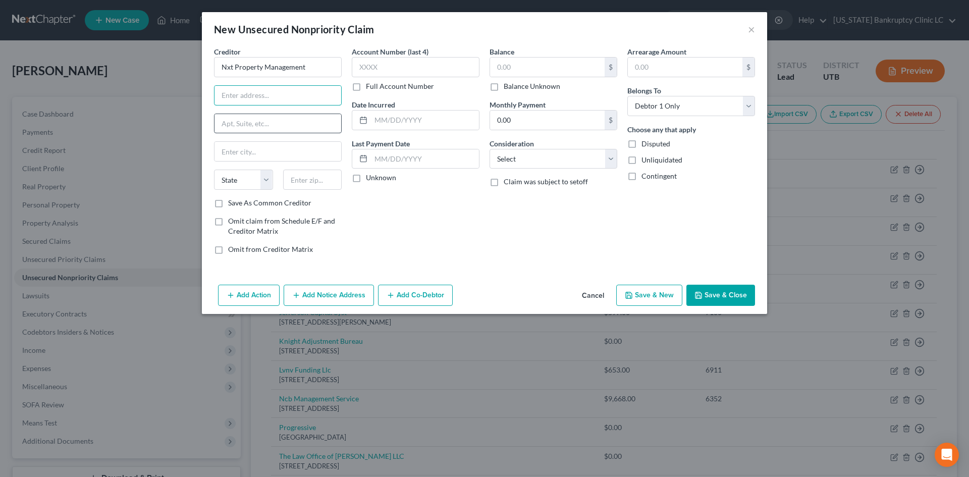
click at [243, 91] on input "text" at bounding box center [278, 95] width 127 height 19
paste input "[STREET_ADDRESS]"
drag, startPoint x: 255, startPoint y: 118, endPoint x: 250, endPoint y: 115, distance: 6.2
click at [256, 118] on input "text" at bounding box center [278, 123] width 127 height 19
click at [314, 186] on input "text" at bounding box center [312, 180] width 59 height 20
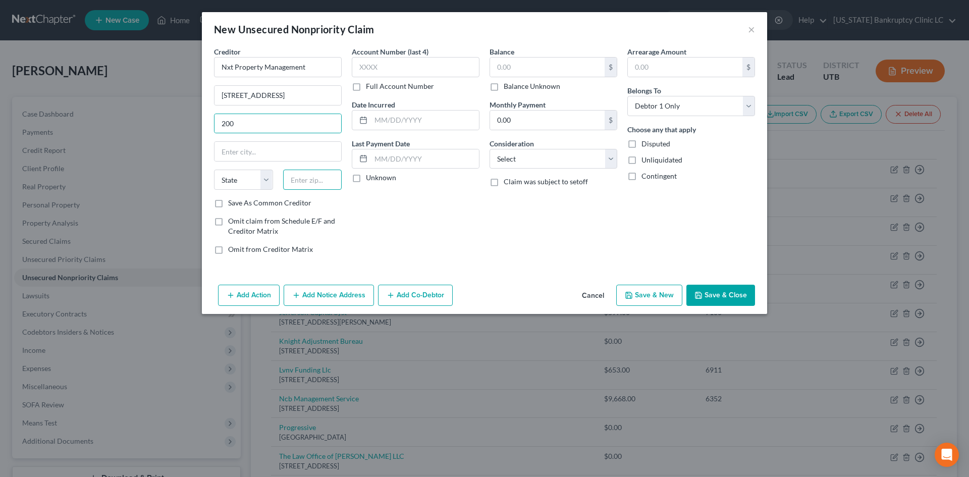
paste input "84095"
click at [298, 202] on label "Save As Common Creditor" at bounding box center [269, 203] width 83 height 10
click at [239, 202] on input "Save As Common Creditor" at bounding box center [235, 201] width 7 height 7
click at [715, 293] on button "Save & Close" at bounding box center [721, 295] width 69 height 21
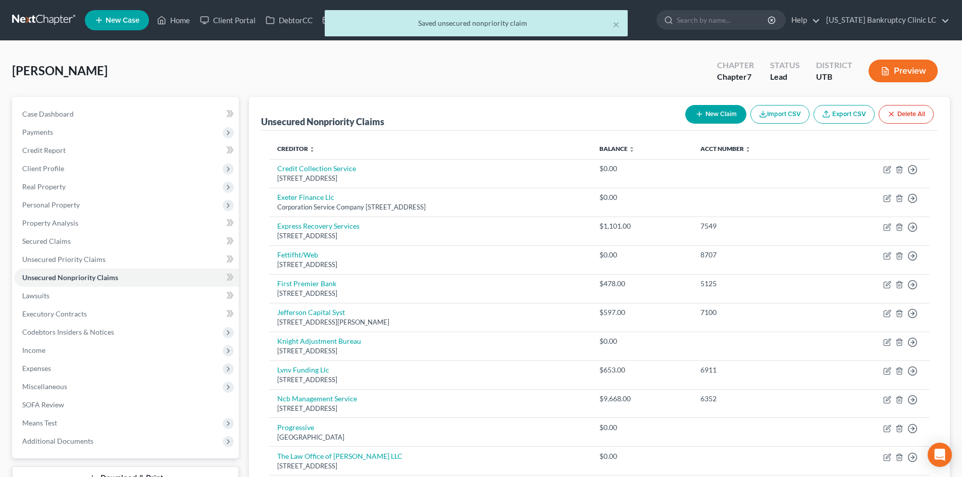
click at [234, 55] on div "[PERSON_NAME] Upgraded Chapter Chapter 7 Status Lead District UTB Preview" at bounding box center [481, 75] width 938 height 44
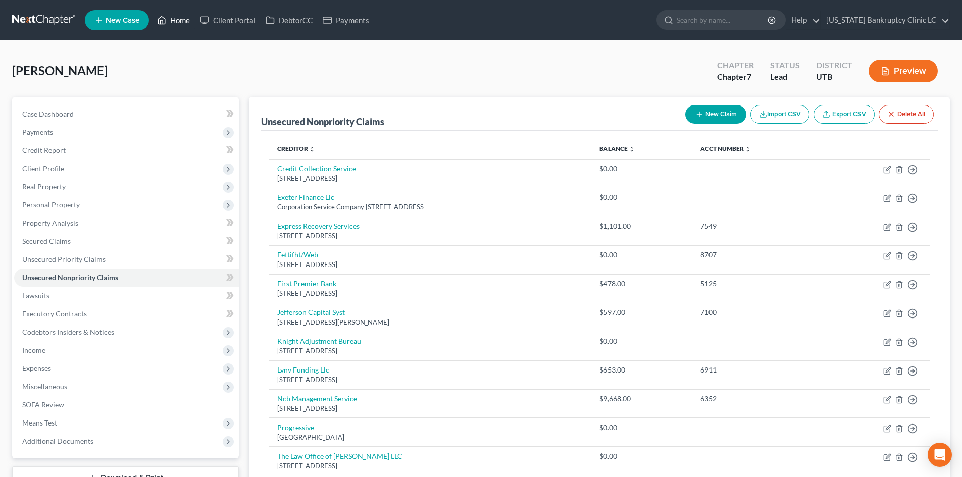
click at [169, 25] on link "Home" at bounding box center [173, 20] width 43 height 18
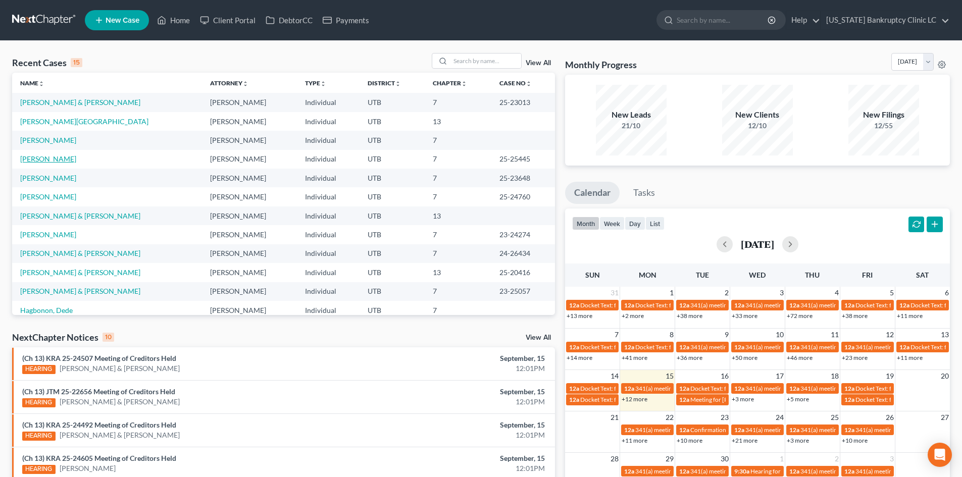
click at [59, 157] on link "[PERSON_NAME]" at bounding box center [48, 159] width 56 height 9
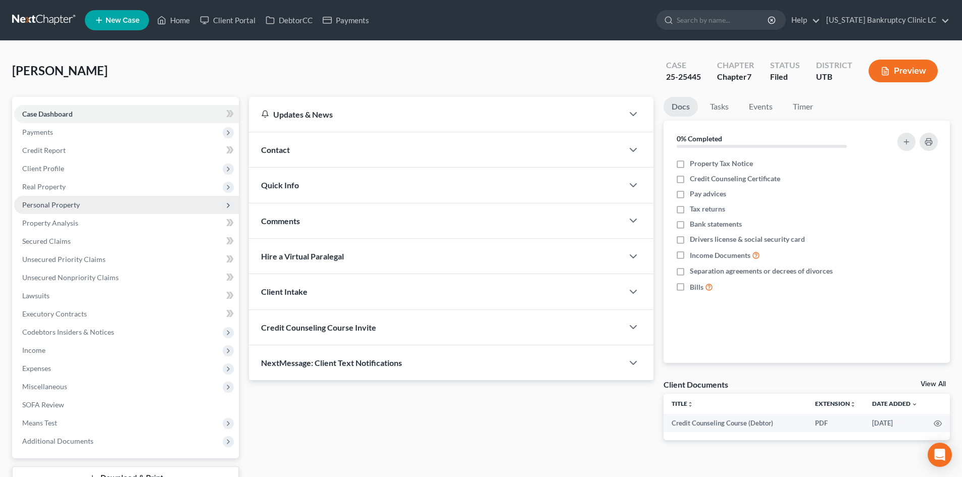
click at [73, 200] on span "Personal Property" at bounding box center [51, 204] width 58 height 9
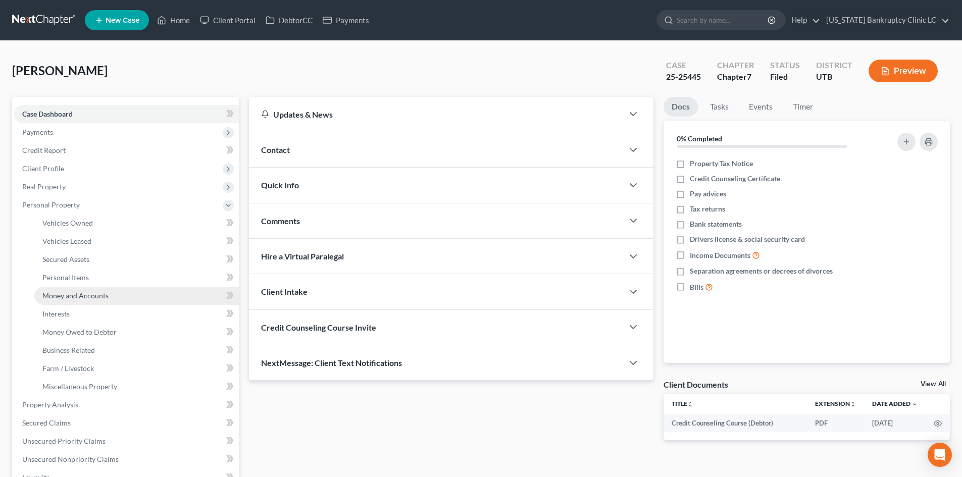
click at [77, 290] on link "Money and Accounts" at bounding box center [136, 296] width 204 height 18
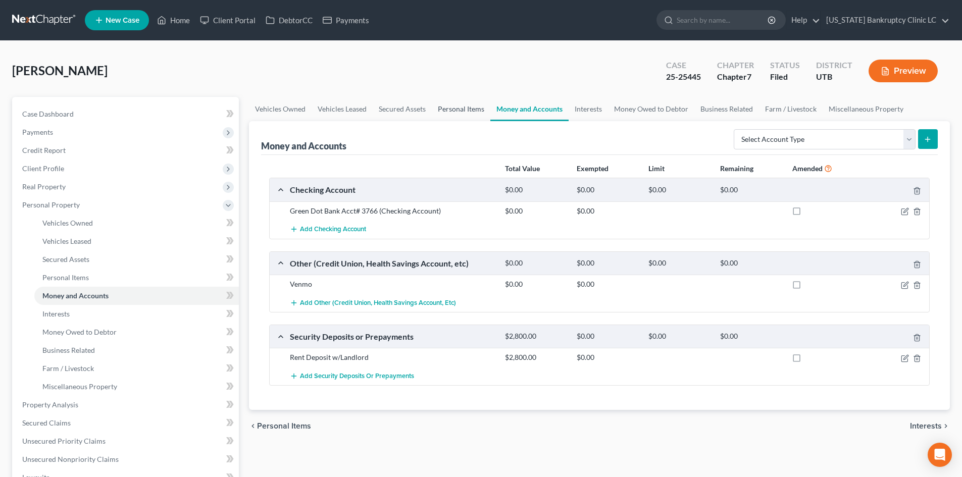
click at [460, 108] on link "Personal Items" at bounding box center [461, 109] width 59 height 24
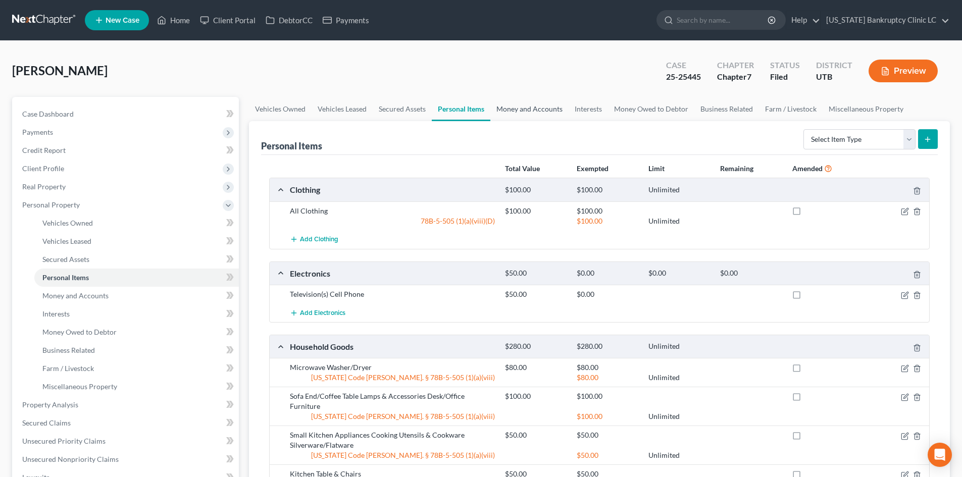
click at [499, 110] on link "Money and Accounts" at bounding box center [529, 109] width 78 height 24
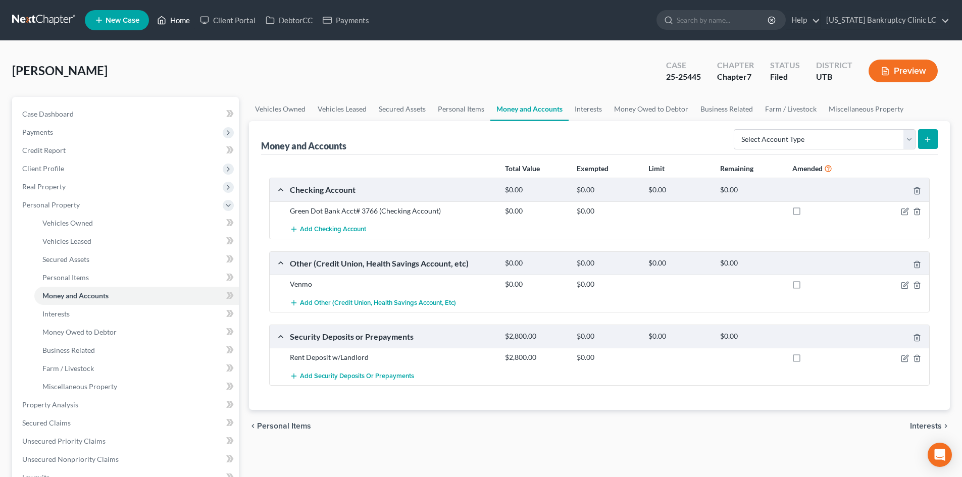
click at [169, 23] on link "Home" at bounding box center [173, 20] width 43 height 18
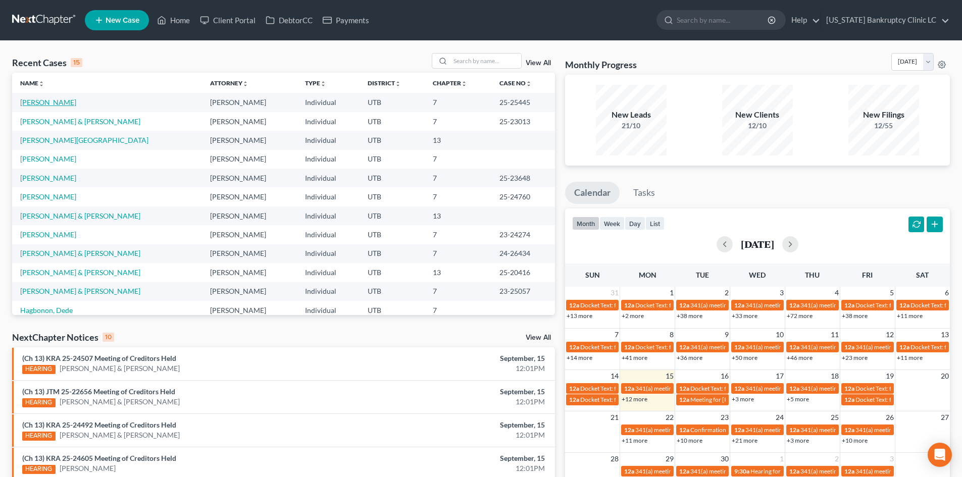
click at [49, 100] on link "[PERSON_NAME]" at bounding box center [48, 102] width 56 height 9
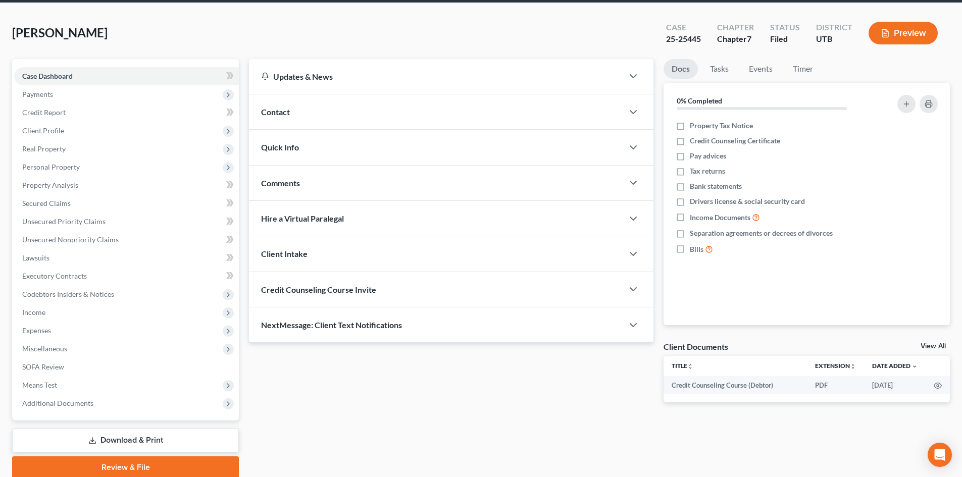
scroll to position [78, 0]
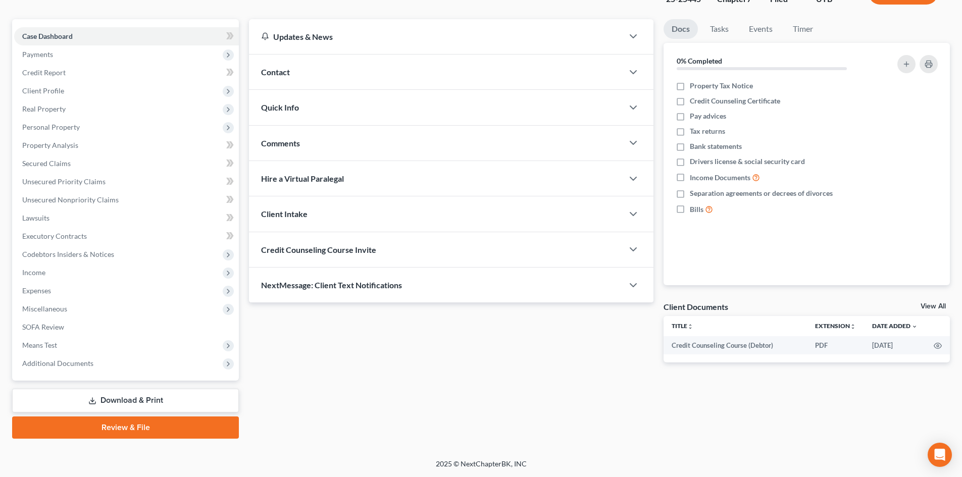
click at [126, 428] on link "Review & File" at bounding box center [125, 428] width 227 height 22
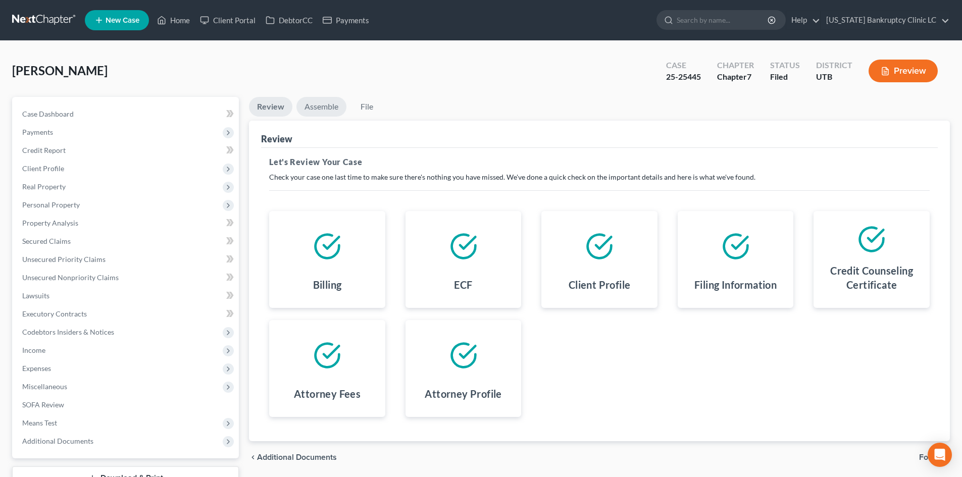
click at [302, 113] on link "Assemble" at bounding box center [321, 107] width 50 height 20
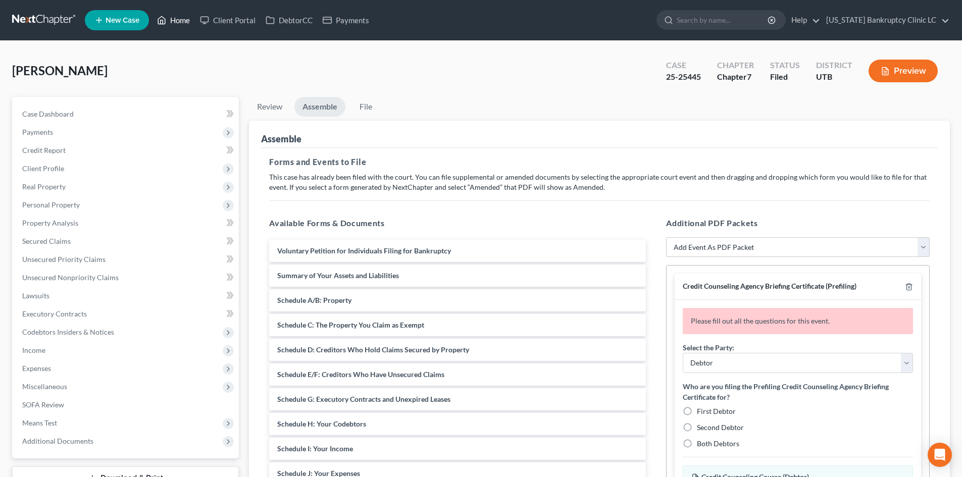
drag, startPoint x: 178, startPoint y: 18, endPoint x: 183, endPoint y: 19, distance: 5.1
click at [178, 16] on link "Home" at bounding box center [173, 20] width 43 height 18
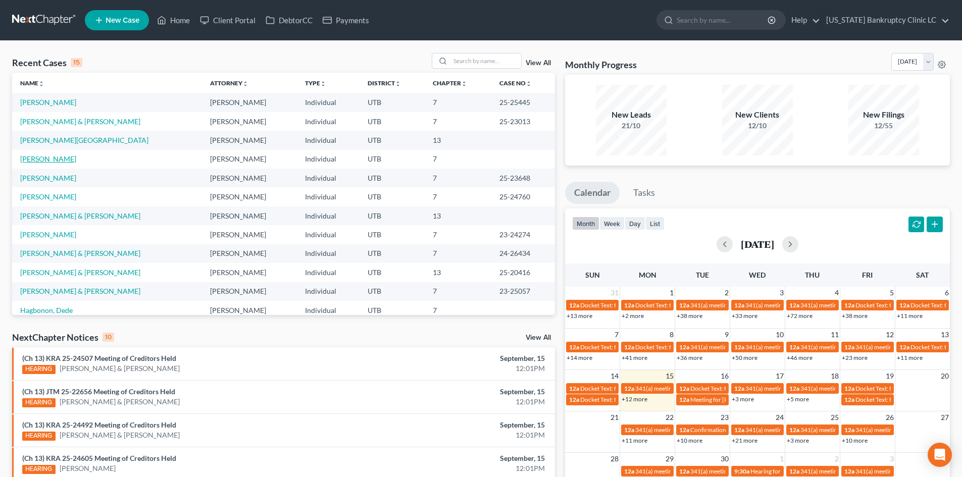
click at [38, 156] on link "[PERSON_NAME]" at bounding box center [48, 159] width 56 height 9
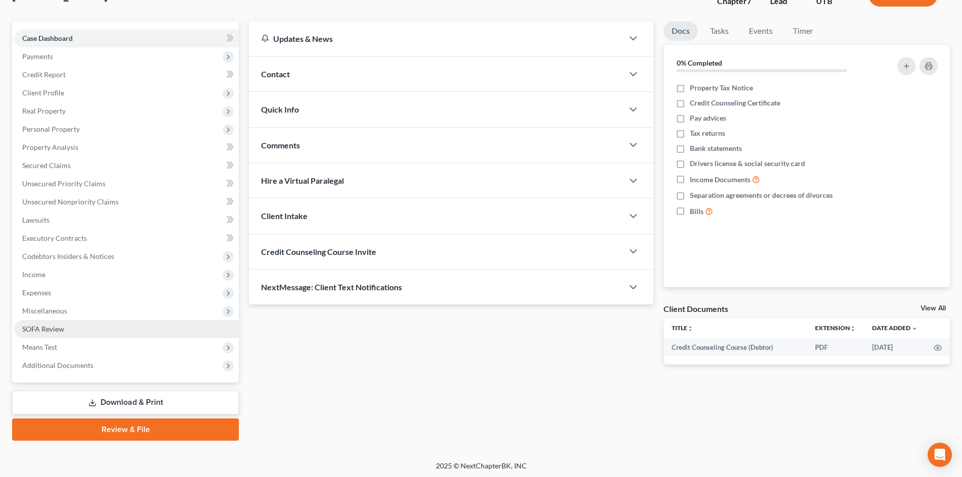
scroll to position [78, 0]
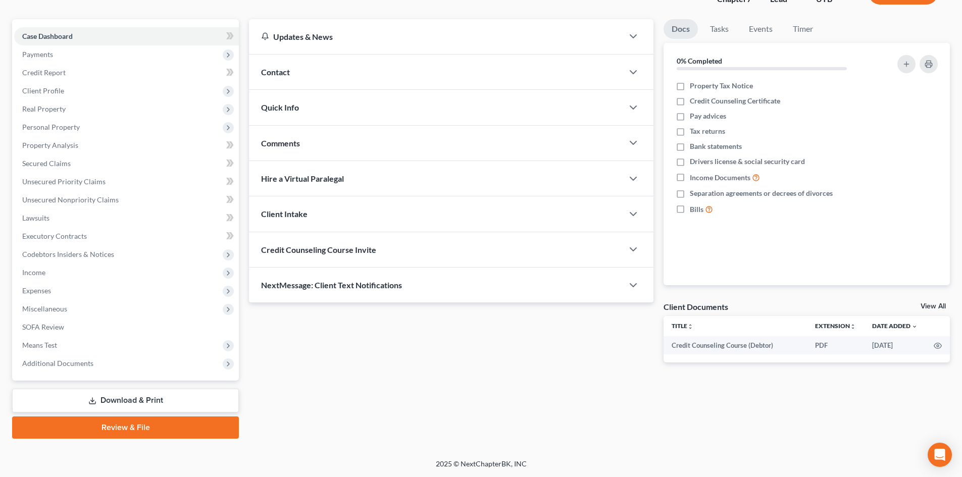
click at [116, 427] on link "Review & File" at bounding box center [125, 428] width 227 height 22
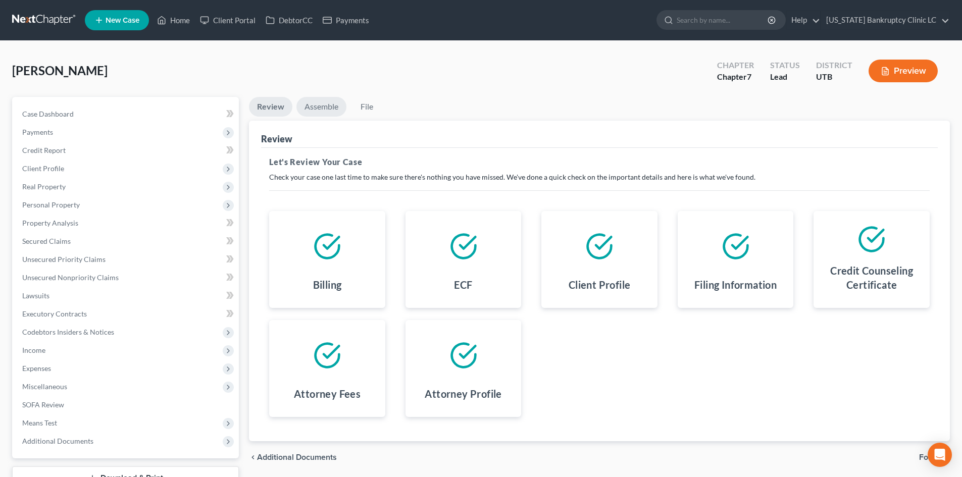
click at [324, 106] on link "Assemble" at bounding box center [321, 107] width 50 height 20
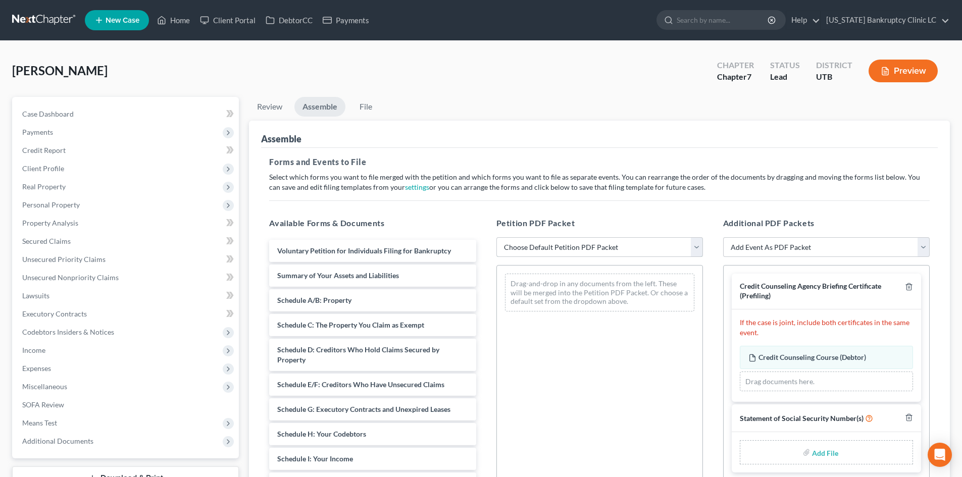
drag, startPoint x: 559, startPoint y: 244, endPoint x: 578, endPoint y: 241, distance: 19.4
click at [562, 244] on select "Choose Default Petition PDF Packet Emergency Filing (Voluntary Petition and Cre…" at bounding box center [599, 247] width 207 height 20
click at [496, 237] on select "Choose Default Petition PDF Packet Emergency Filing (Voluntary Petition and Cre…" at bounding box center [599, 247] width 207 height 20
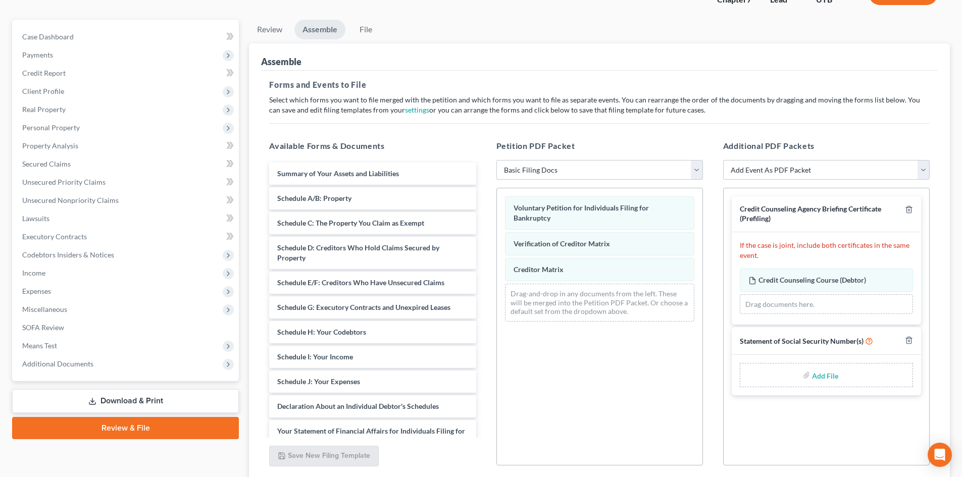
scroll to position [101, 0]
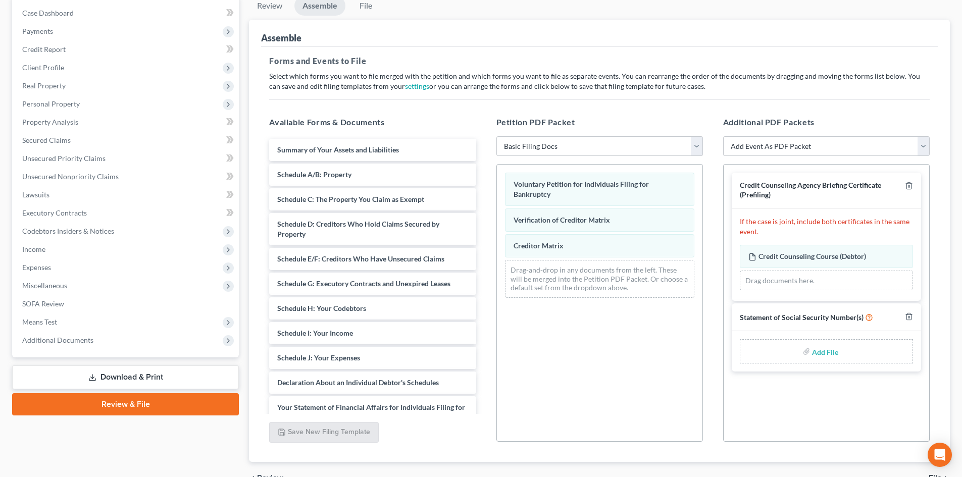
click at [797, 349] on input "file" at bounding box center [824, 351] width 24 height 18
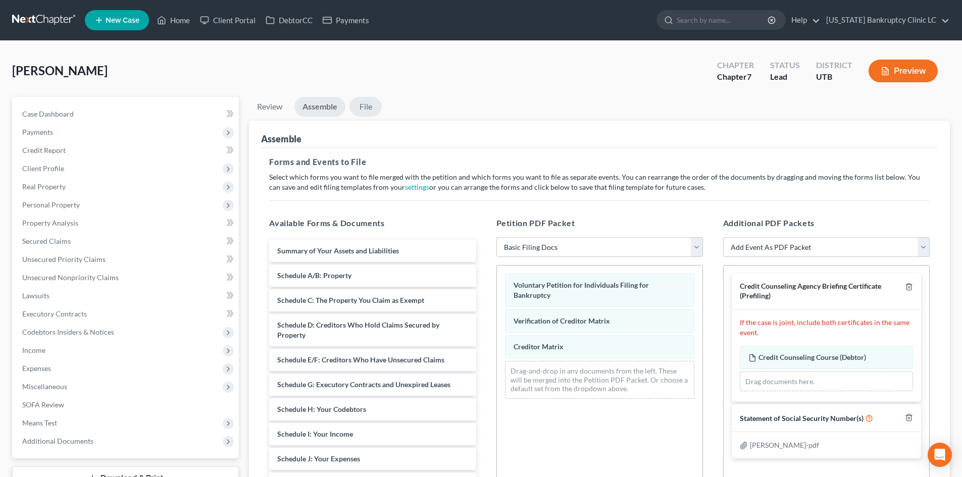
click at [366, 105] on link "File" at bounding box center [365, 107] width 32 height 20
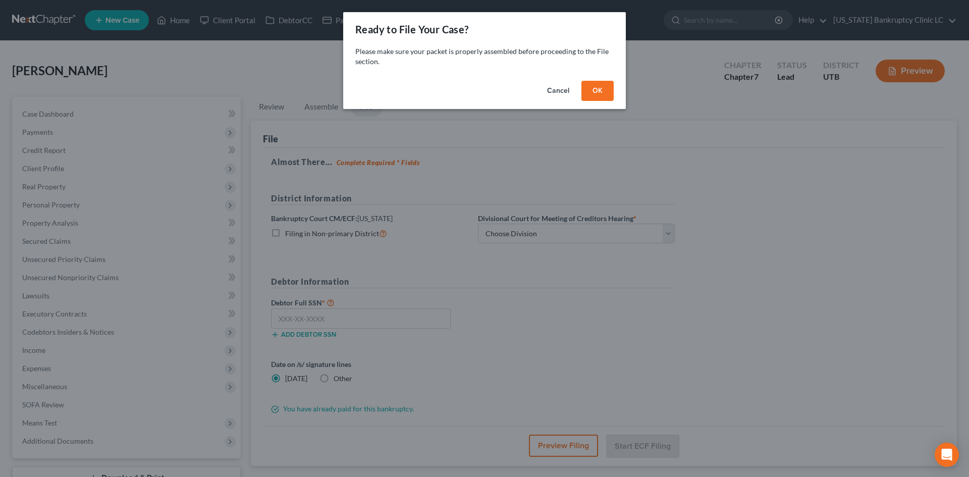
drag, startPoint x: 587, startPoint y: 81, endPoint x: 589, endPoint y: 87, distance: 6.4
click at [588, 80] on div "Cancel OK" at bounding box center [484, 93] width 283 height 32
click at [594, 89] on button "OK" at bounding box center [598, 91] width 32 height 20
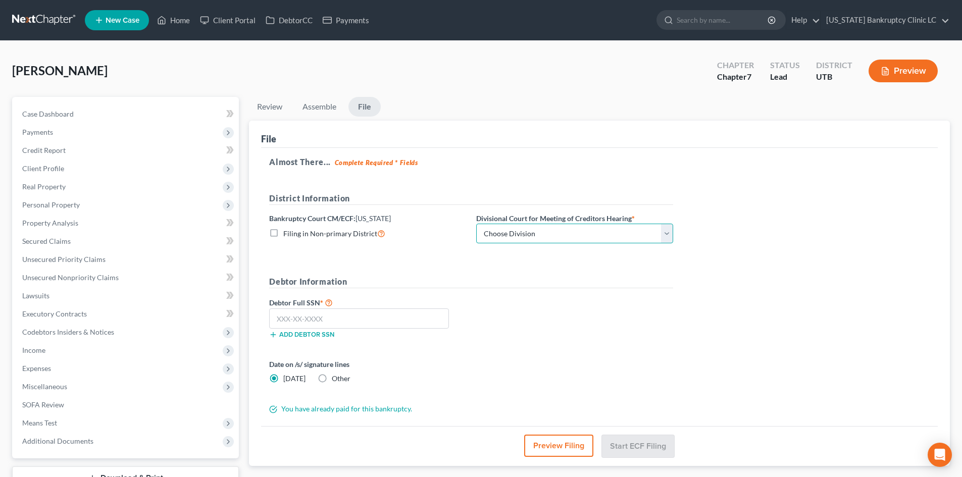
drag, startPoint x: 530, startPoint y: 230, endPoint x: 532, endPoint y: 243, distance: 12.8
click at [531, 230] on select "Choose Division [GEOGRAPHIC_DATA]" at bounding box center [574, 234] width 197 height 20
click at [476, 224] on select "Choose Division [GEOGRAPHIC_DATA]" at bounding box center [574, 234] width 197 height 20
click at [343, 320] on input "text" at bounding box center [359, 319] width 180 height 20
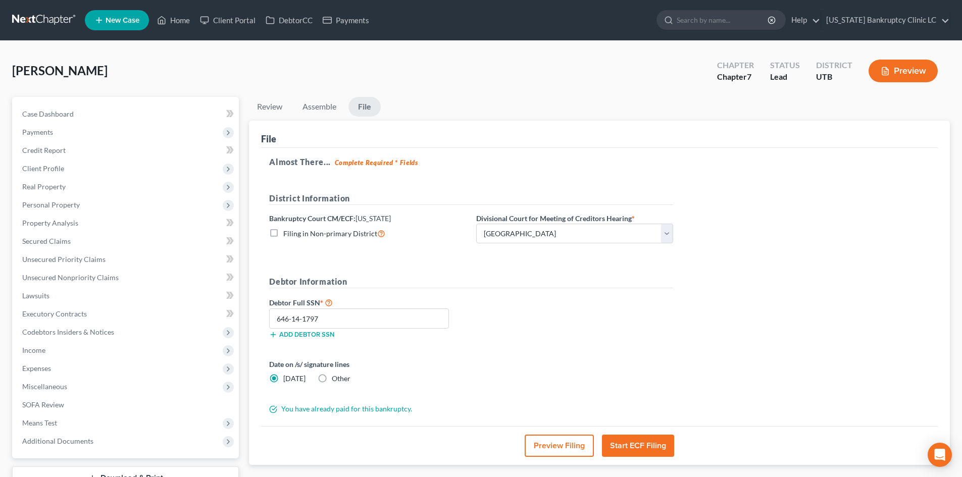
click at [671, 431] on button "Start ECF Filing" at bounding box center [638, 446] width 72 height 22
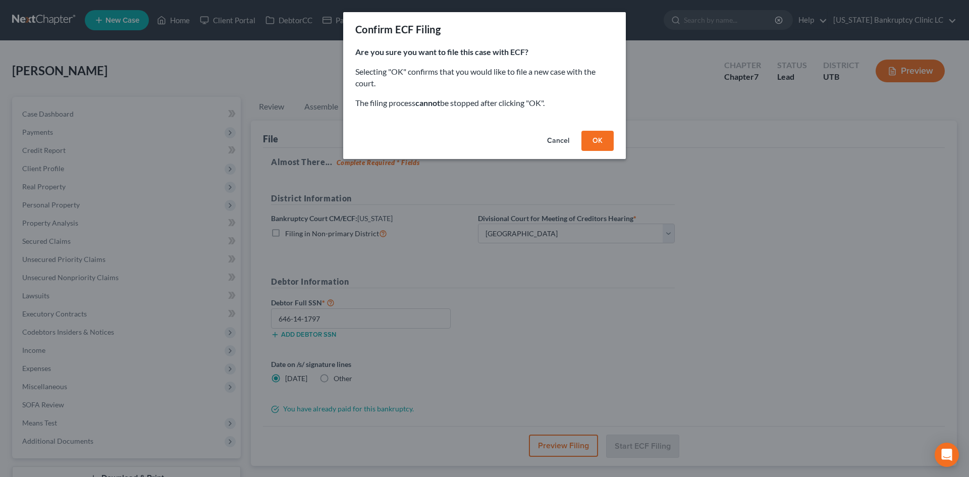
click at [594, 138] on button "OK" at bounding box center [598, 141] width 32 height 20
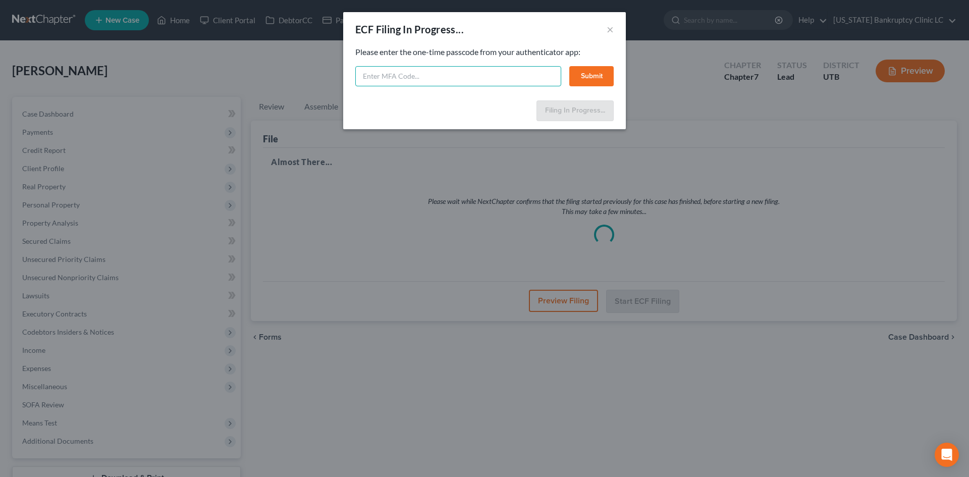
click at [457, 80] on input "text" at bounding box center [458, 76] width 206 height 20
click at [612, 74] on button "Submit" at bounding box center [592, 76] width 44 height 20
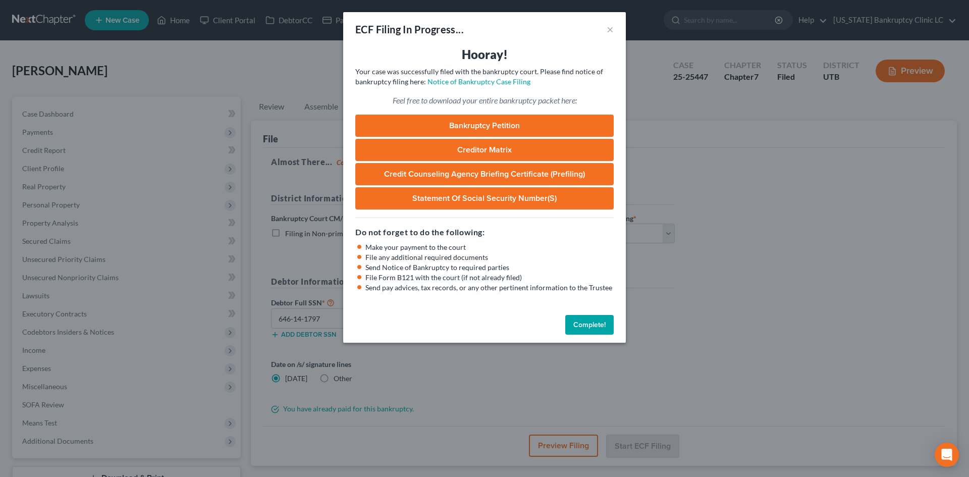
click at [578, 327] on button "Complete!" at bounding box center [590, 325] width 48 height 20
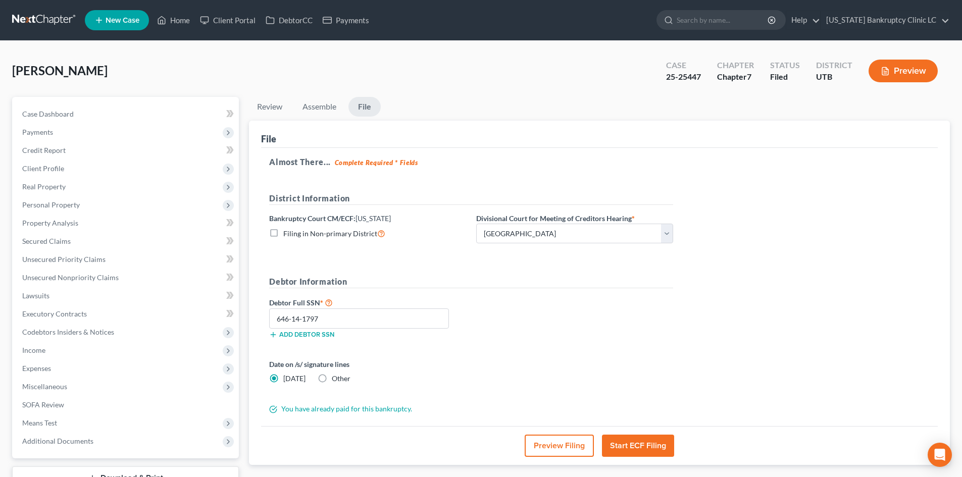
click at [603, 361] on div "Date on /s/ signature lines [DATE] Other" at bounding box center [471, 375] width 414 height 33
click at [797, 415] on div "Almost There... Complete Required * Fields District Information Bankruptcy Cour…" at bounding box center [599, 287] width 677 height 279
drag, startPoint x: 78, startPoint y: 206, endPoint x: 83, endPoint y: 211, distance: 6.8
click at [78, 206] on span "Personal Property" at bounding box center [51, 204] width 58 height 9
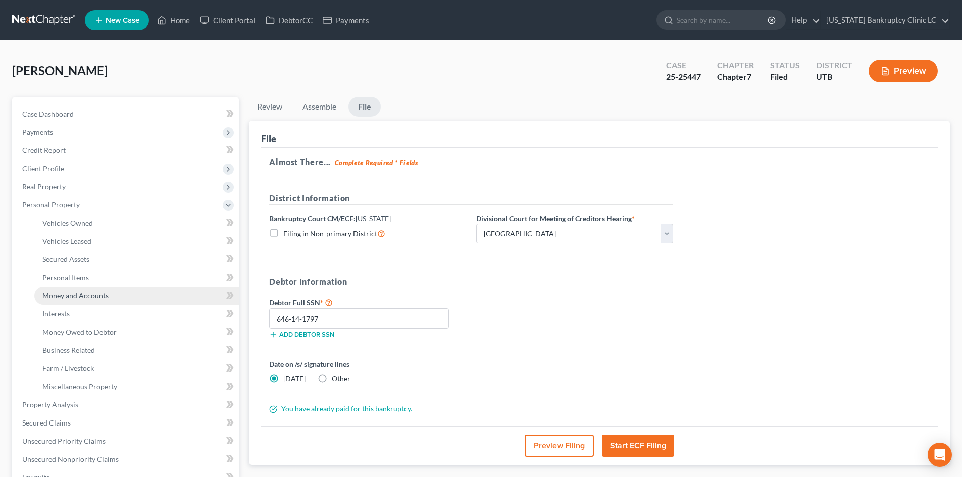
click at [86, 296] on span "Money and Accounts" at bounding box center [75, 295] width 66 height 9
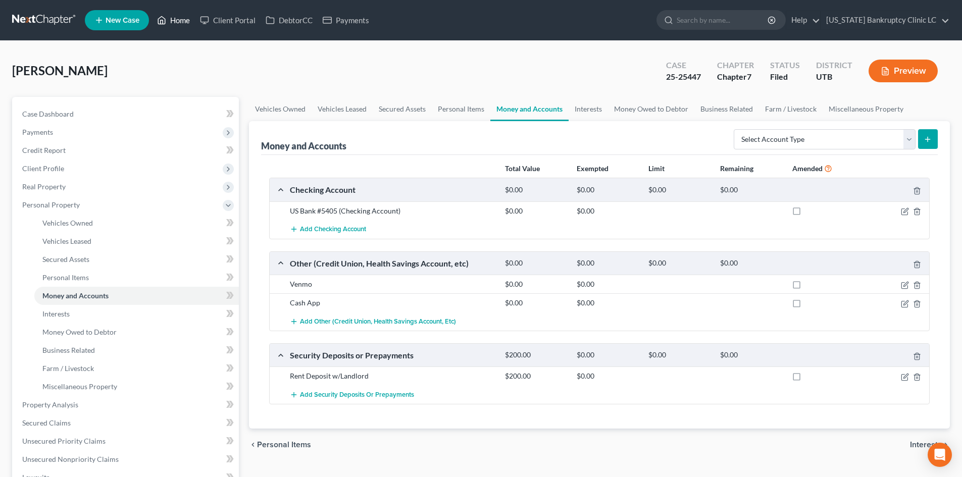
click at [183, 20] on link "Home" at bounding box center [173, 20] width 43 height 18
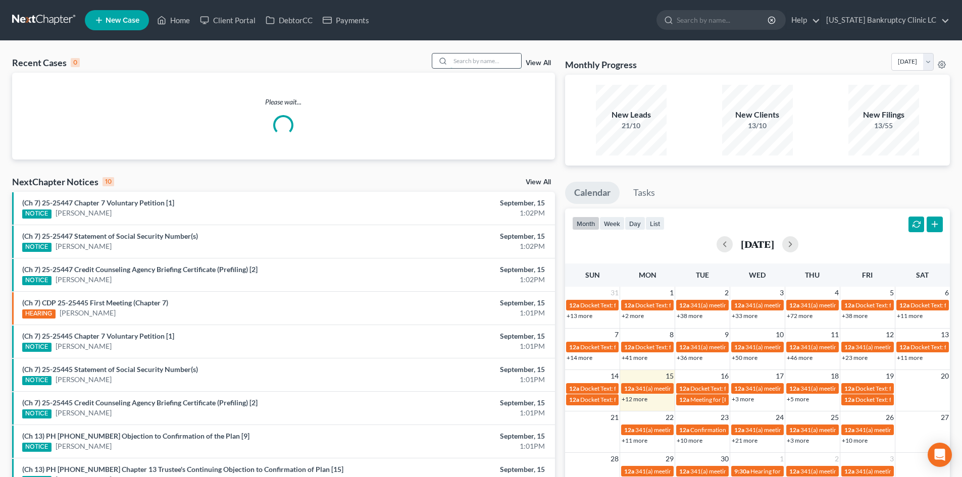
click at [473, 59] on input "search" at bounding box center [485, 61] width 71 height 15
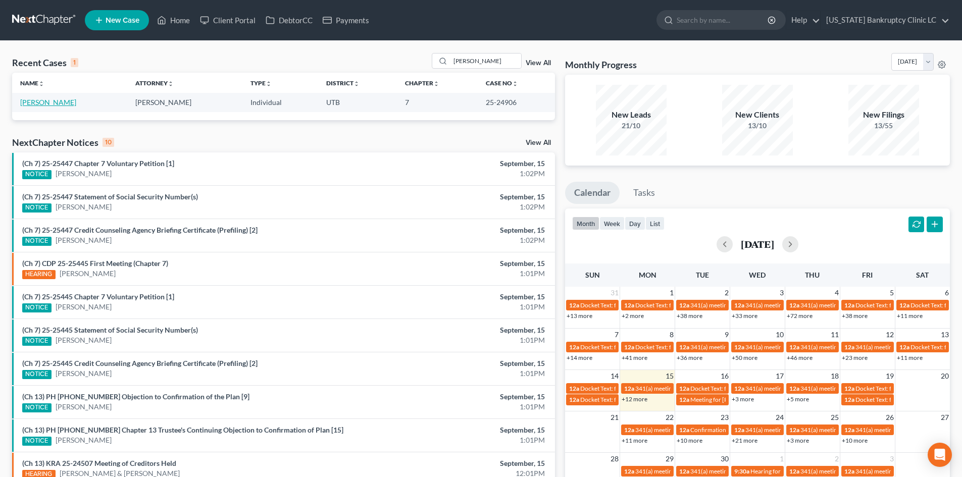
click at [53, 105] on link "[PERSON_NAME]" at bounding box center [48, 102] width 56 height 9
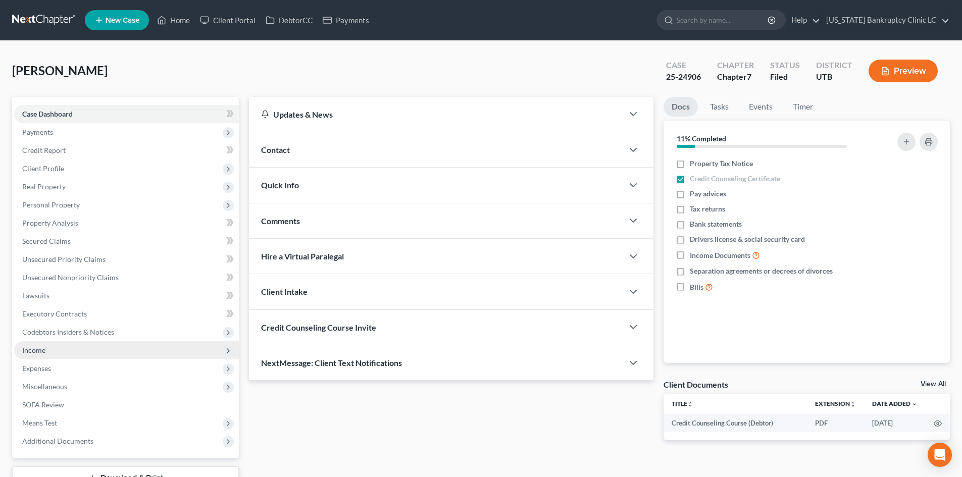
click at [88, 351] on span "Income" at bounding box center [126, 350] width 225 height 18
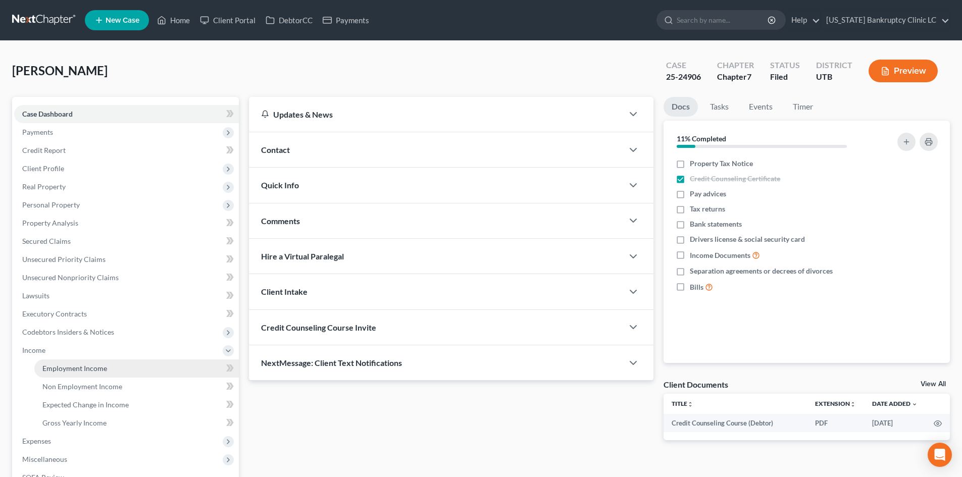
drag, startPoint x: 98, startPoint y: 370, endPoint x: 450, endPoint y: 387, distance: 352.3
click at [98, 370] on span "Employment Income" at bounding box center [74, 368] width 65 height 9
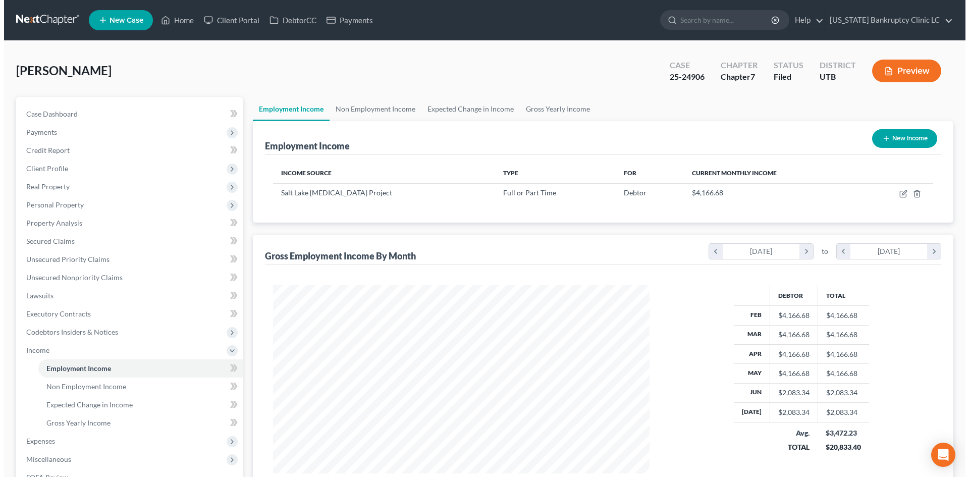
scroll to position [188, 397]
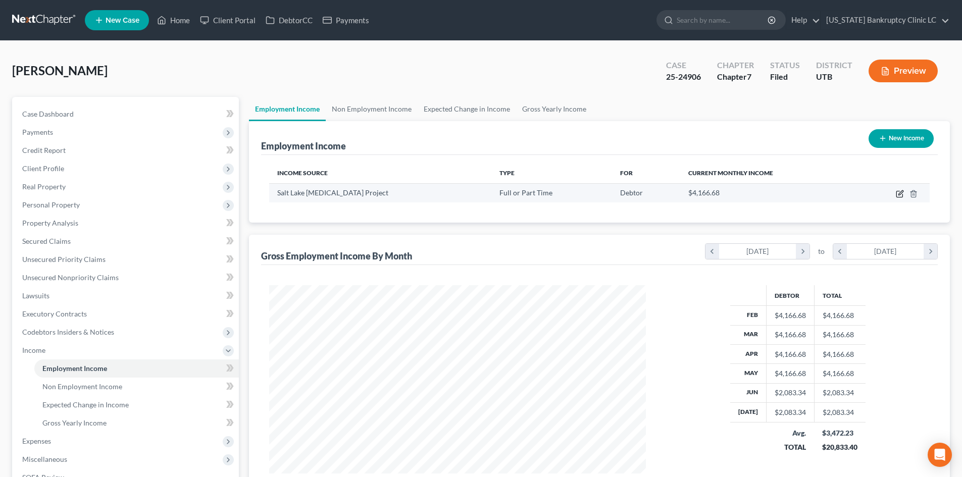
click at [797, 190] on icon "button" at bounding box center [900, 194] width 8 height 8
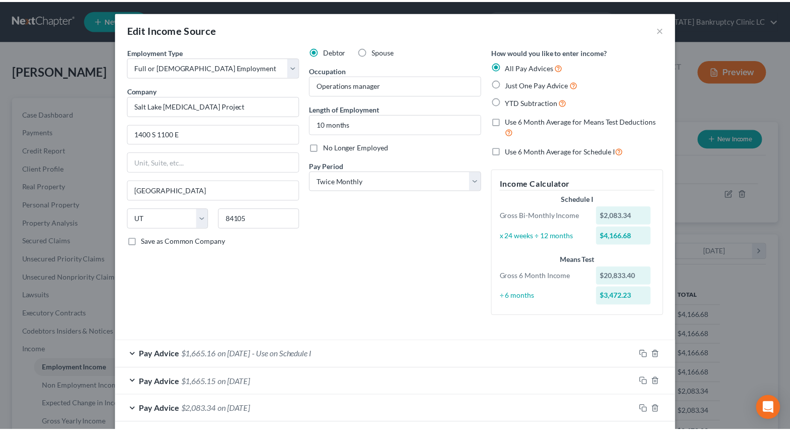
scroll to position [504752, 504608]
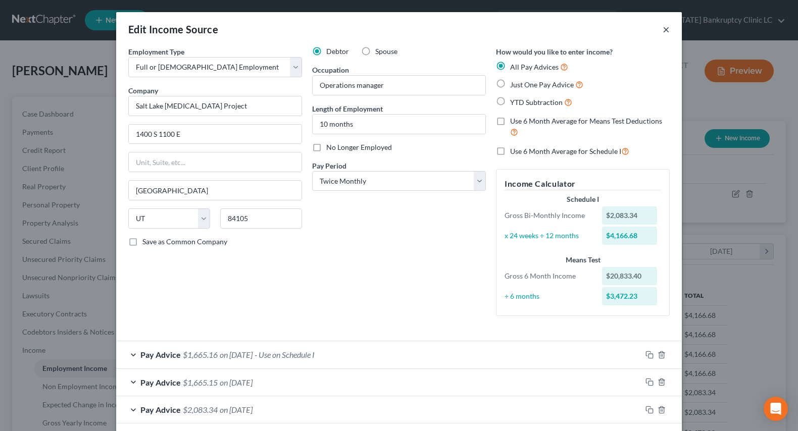
click at [664, 30] on button "×" at bounding box center [665, 29] width 7 height 12
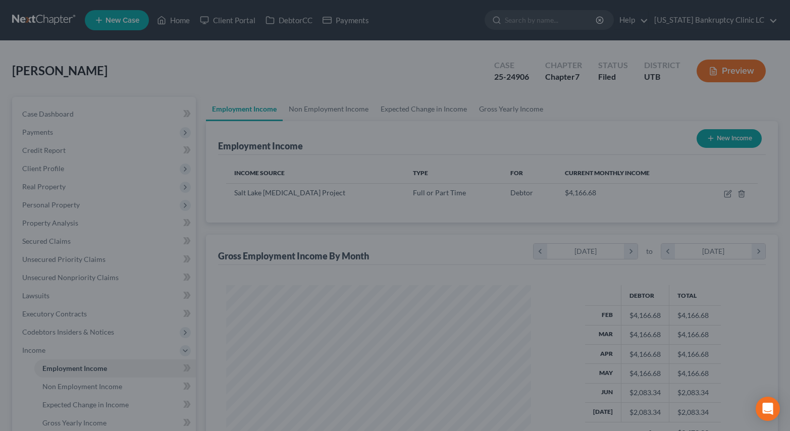
scroll to position [504752, 504611]
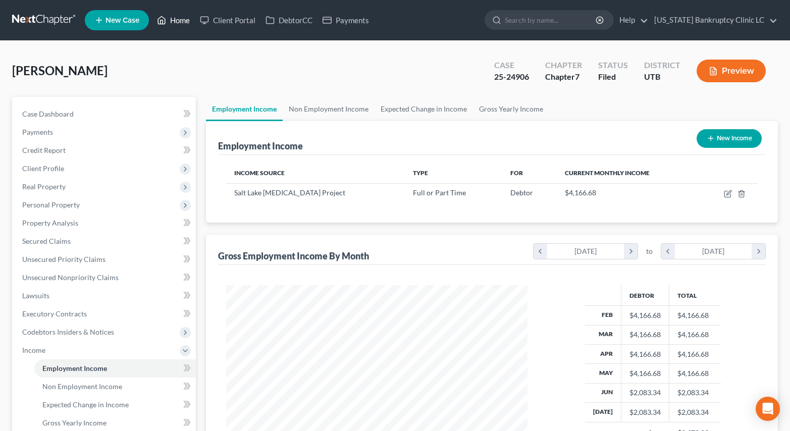
drag, startPoint x: 179, startPoint y: 19, endPoint x: 793, endPoint y: 109, distance: 621.0
click at [179, 19] on link "Home" at bounding box center [173, 20] width 43 height 18
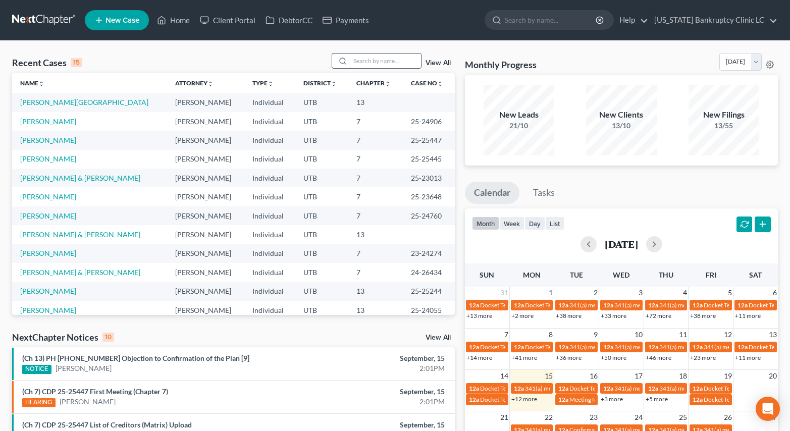
click at [375, 68] on input "search" at bounding box center [385, 61] width 71 height 15
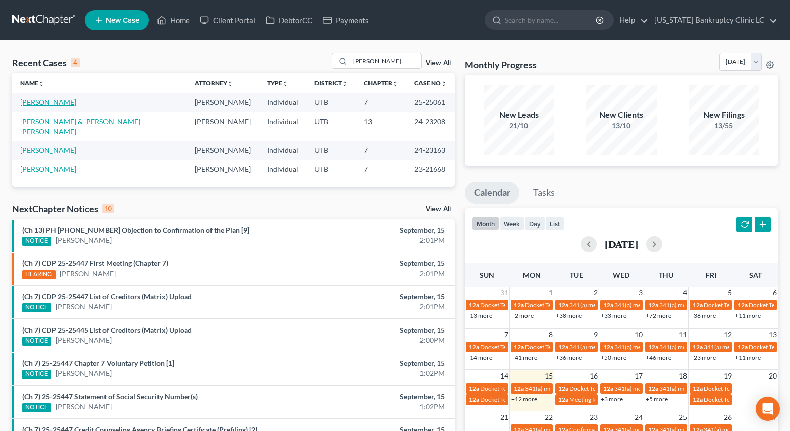
click at [47, 103] on link "[PERSON_NAME]" at bounding box center [48, 102] width 56 height 9
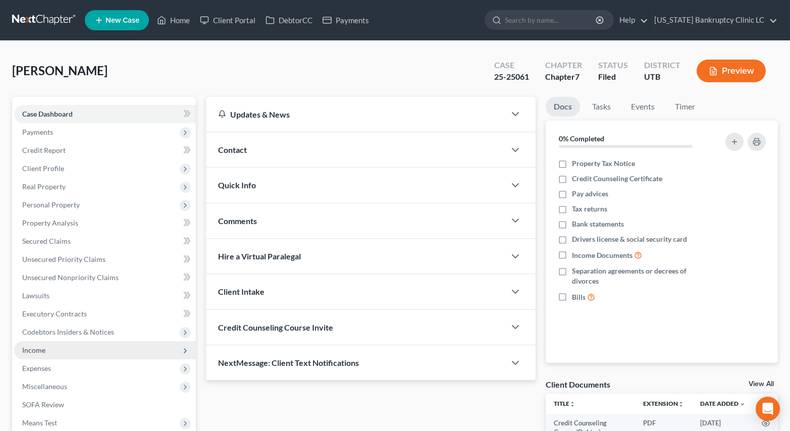
click at [66, 350] on span "Income" at bounding box center [105, 350] width 182 height 18
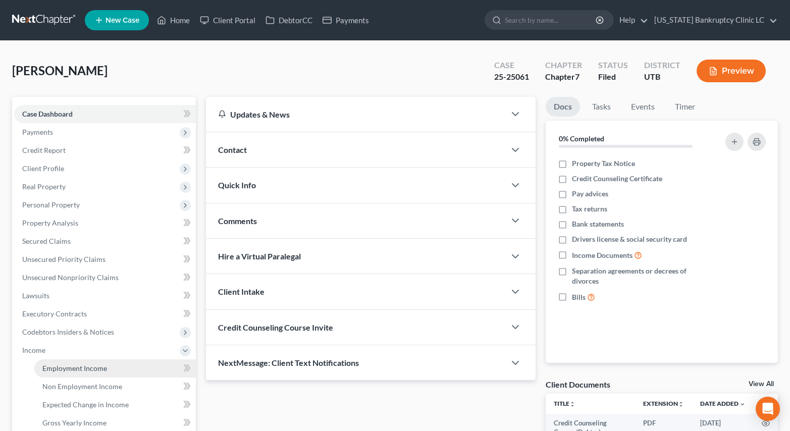
click at [76, 365] on span "Employment Income" at bounding box center [74, 368] width 65 height 9
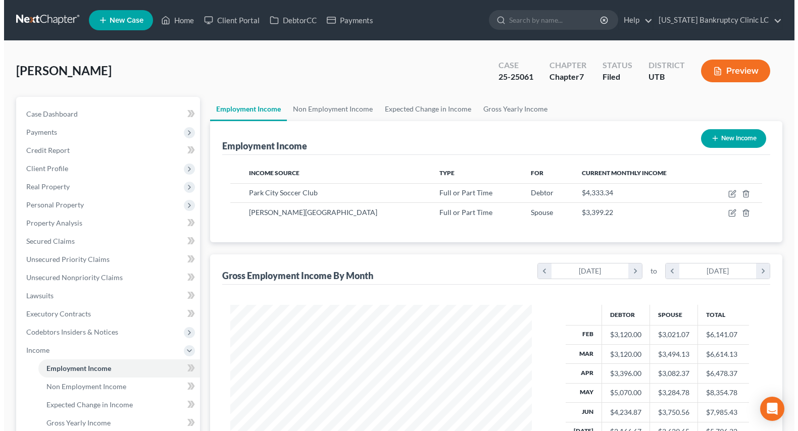
scroll to position [181, 322]
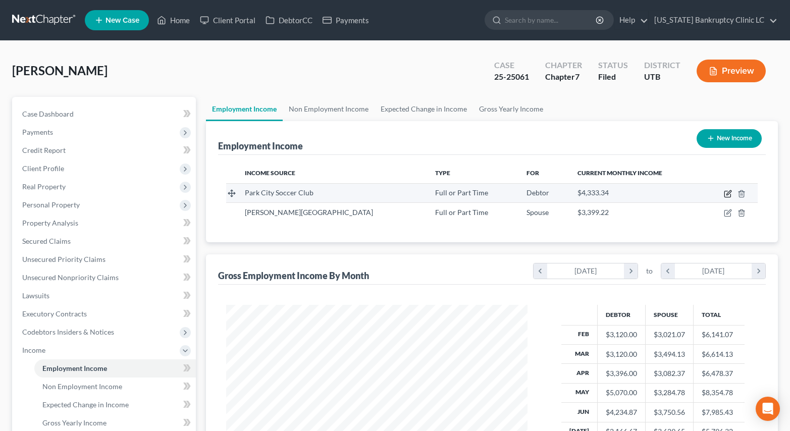
click at [728, 191] on icon "button" at bounding box center [728, 194] width 6 height 6
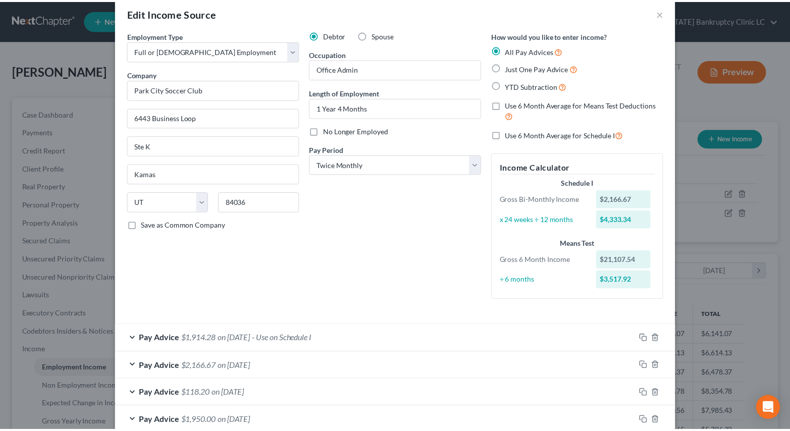
scroll to position [0, 0]
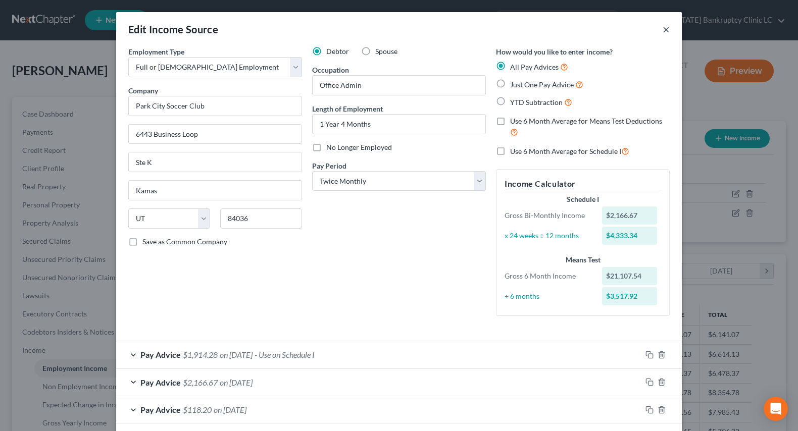
click at [662, 28] on button "×" at bounding box center [665, 29] width 7 height 12
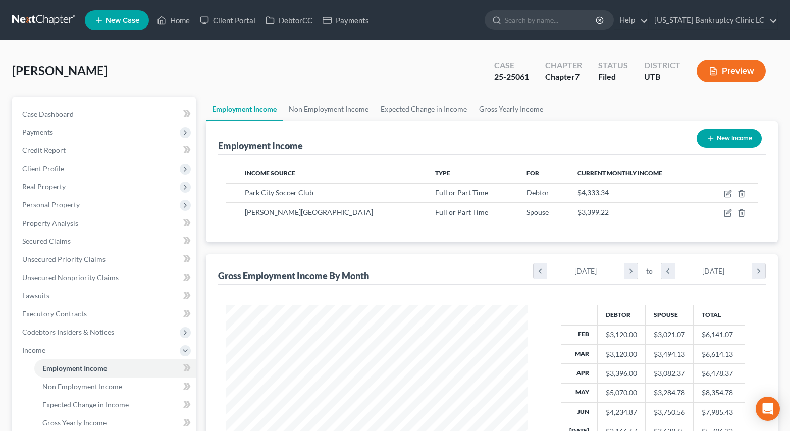
scroll to position [504752, 504611]
click at [181, 25] on link "Home" at bounding box center [173, 20] width 43 height 18
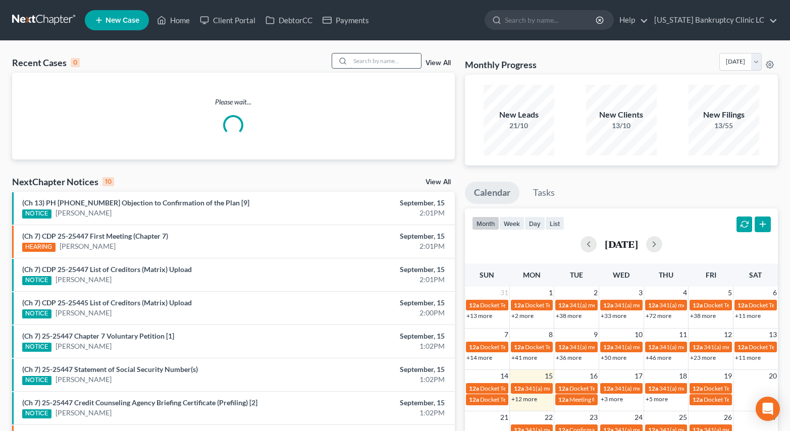
click at [384, 58] on input "search" at bounding box center [385, 61] width 71 height 15
paste input "25-25003"
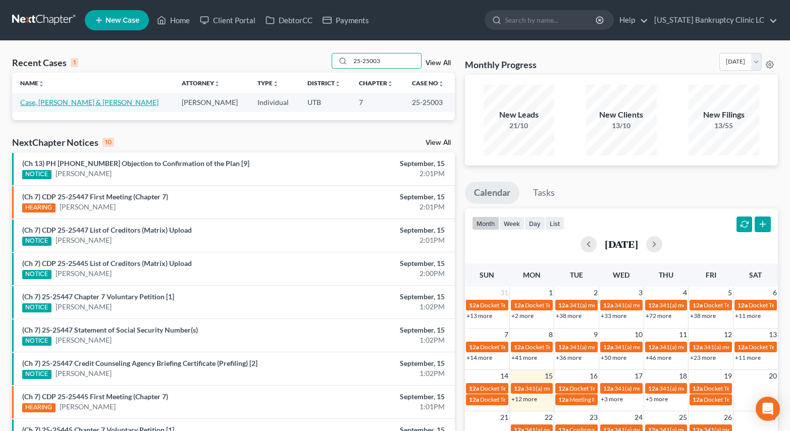
click at [68, 103] on link "Case, [PERSON_NAME] & [PERSON_NAME]" at bounding box center [89, 102] width 138 height 9
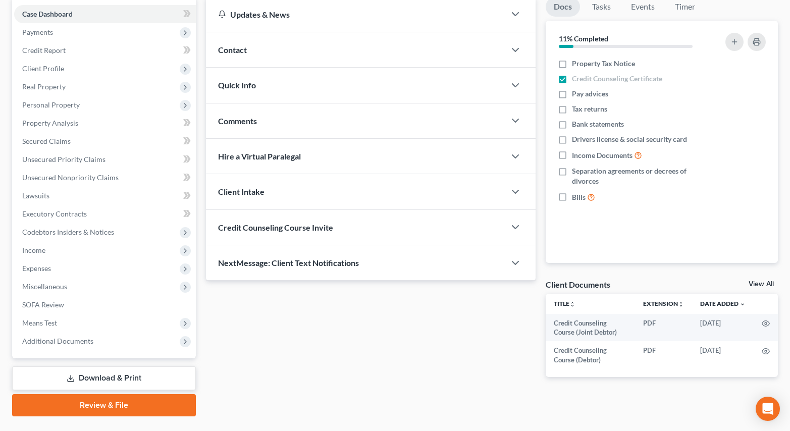
scroll to position [101, 0]
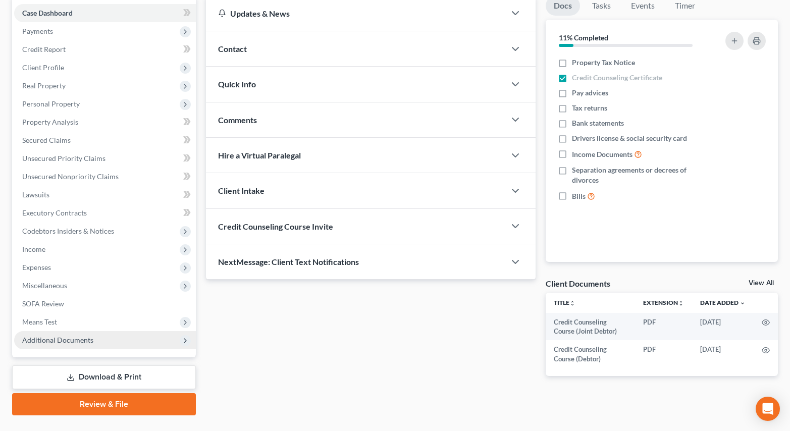
click at [105, 339] on span "Additional Documents" at bounding box center [105, 340] width 182 height 18
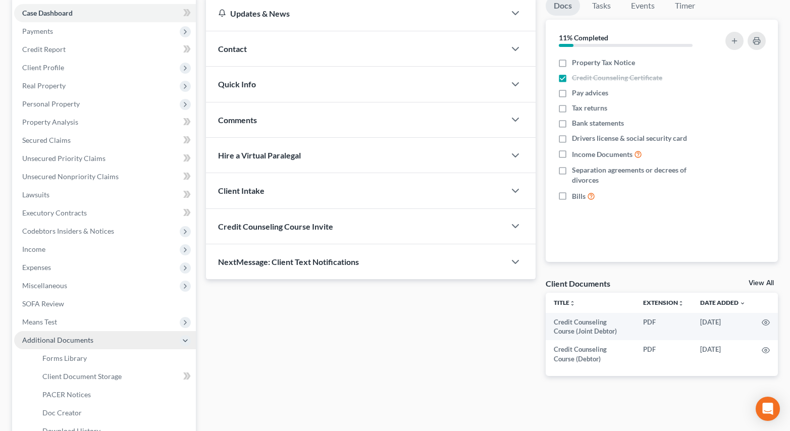
click at [105, 339] on span "Additional Documents" at bounding box center [105, 340] width 182 height 18
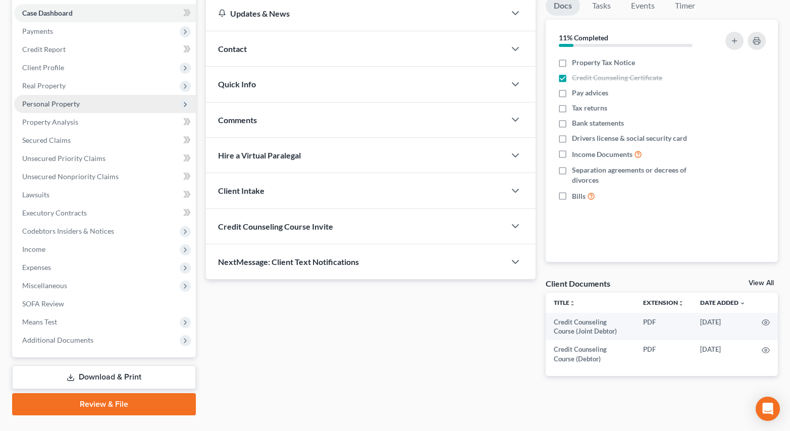
click at [100, 103] on span "Personal Property" at bounding box center [105, 104] width 182 height 18
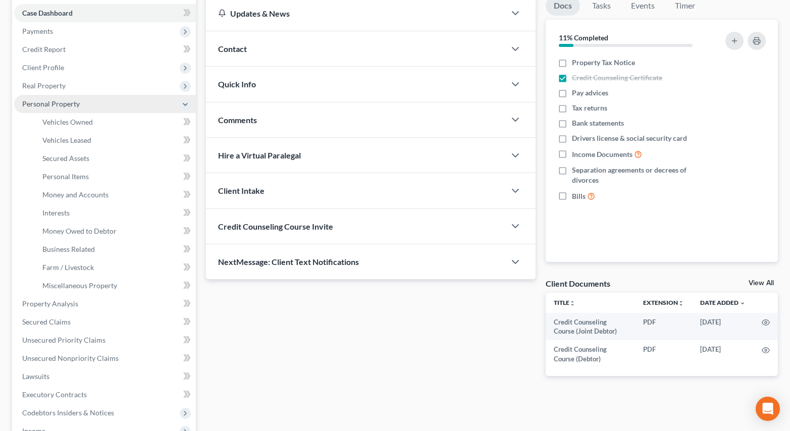
click at [87, 106] on span "Personal Property" at bounding box center [105, 104] width 182 height 18
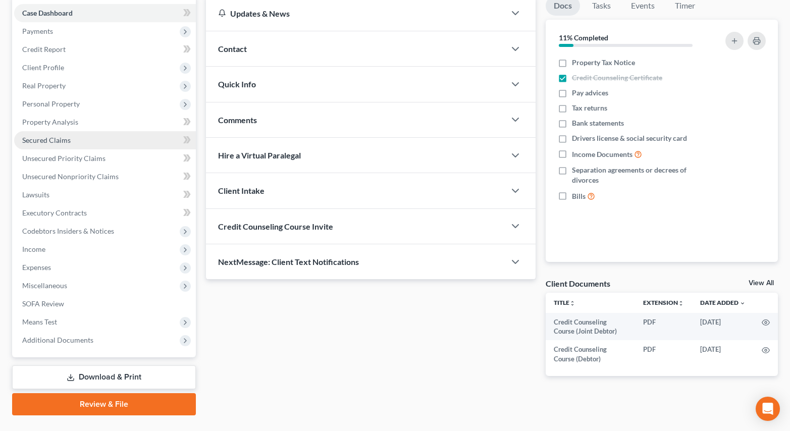
click at [76, 143] on link "Secured Claims" at bounding box center [105, 140] width 182 height 18
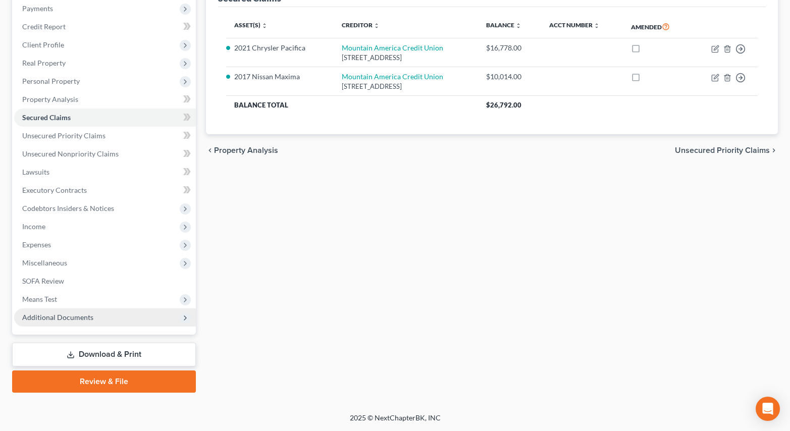
click at [93, 323] on span "Additional Documents" at bounding box center [105, 318] width 182 height 18
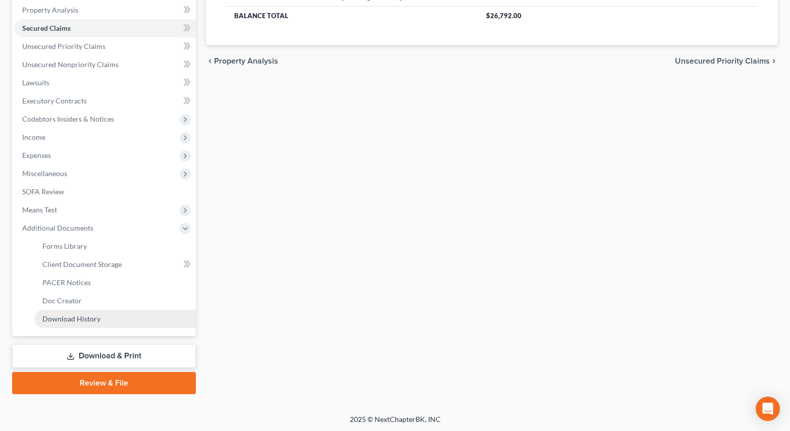
scroll to position [215, 0]
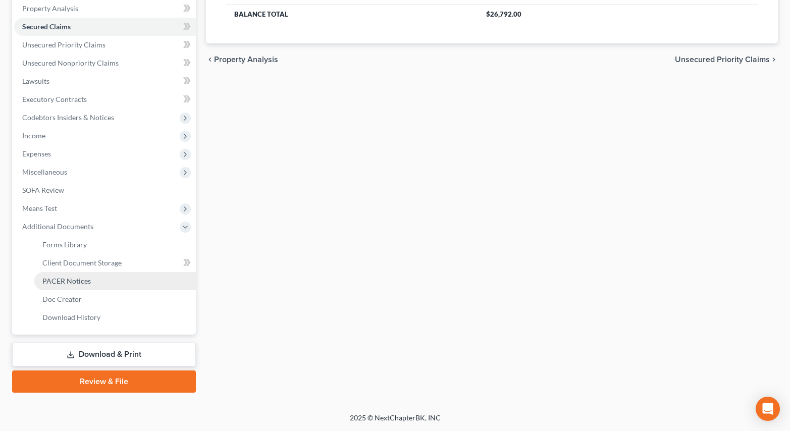
click at [121, 281] on link "PACER Notices" at bounding box center [115, 281] width 162 height 18
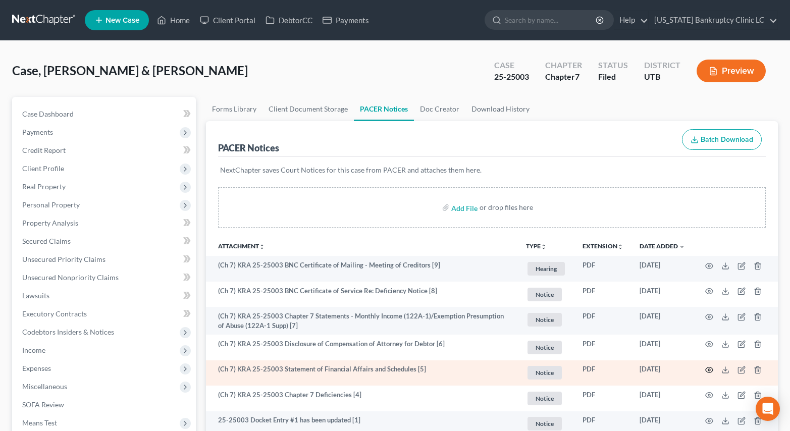
click at [710, 373] on icon "button" at bounding box center [710, 371] width 8 height 6
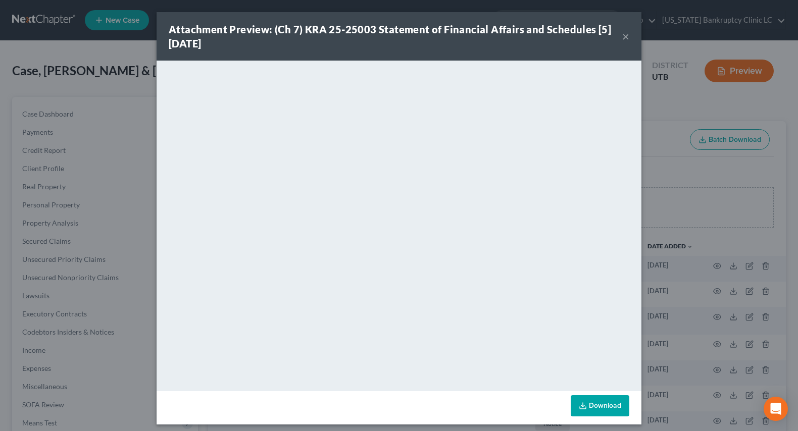
drag, startPoint x: 623, startPoint y: 36, endPoint x: 797, endPoint y: 52, distance: 174.9
click at [624, 36] on button "×" at bounding box center [625, 36] width 7 height 12
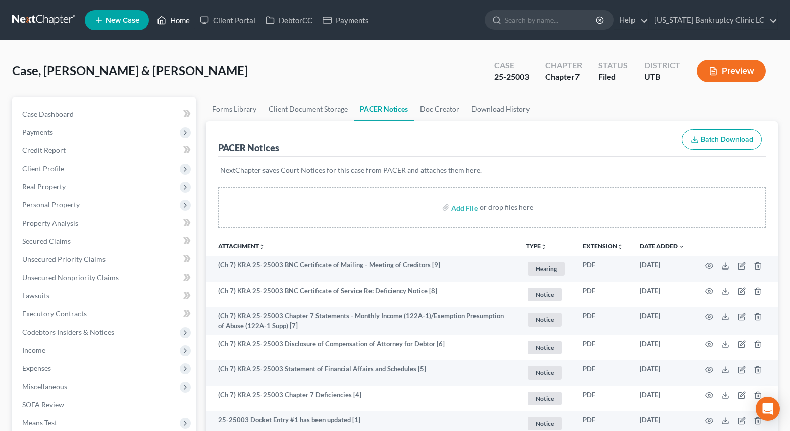
click at [182, 14] on link "Home" at bounding box center [173, 20] width 43 height 18
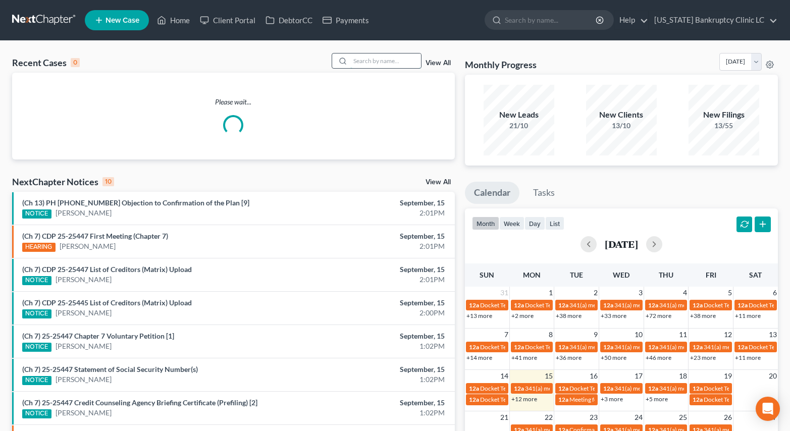
click at [373, 61] on input "search" at bounding box center [385, 61] width 71 height 15
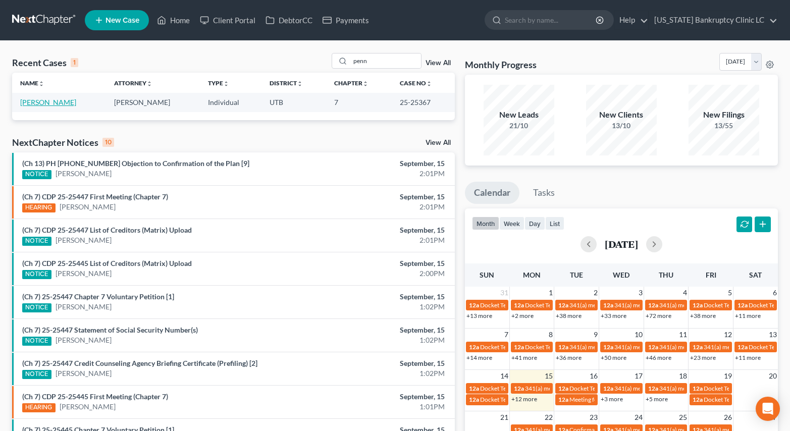
click at [43, 102] on link "[PERSON_NAME]" at bounding box center [48, 102] width 56 height 9
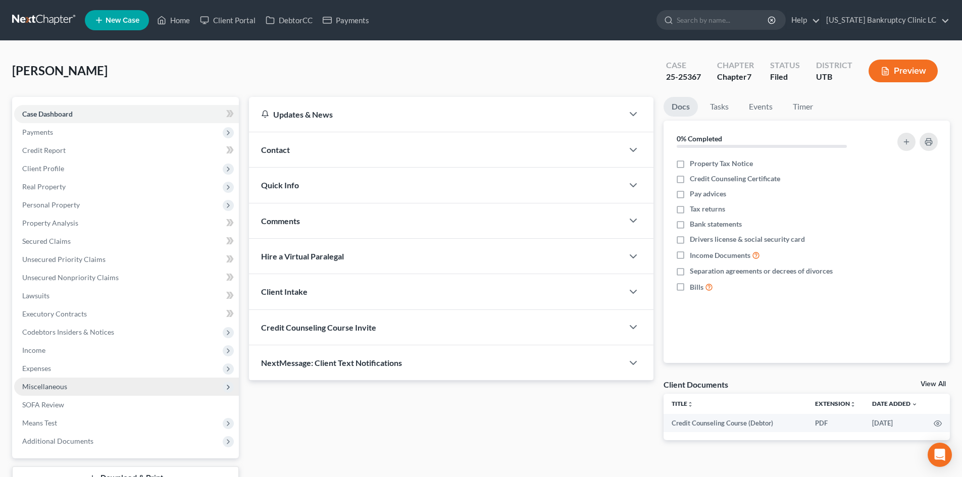
drag, startPoint x: 71, startPoint y: 363, endPoint x: 78, endPoint y: 384, distance: 22.2
click at [71, 363] on span "Expenses" at bounding box center [126, 369] width 225 height 18
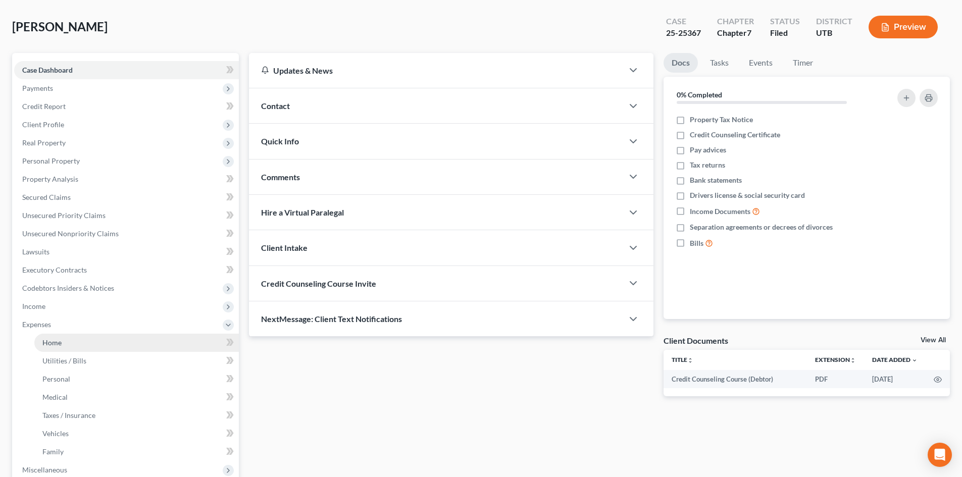
scroll to position [101, 0]
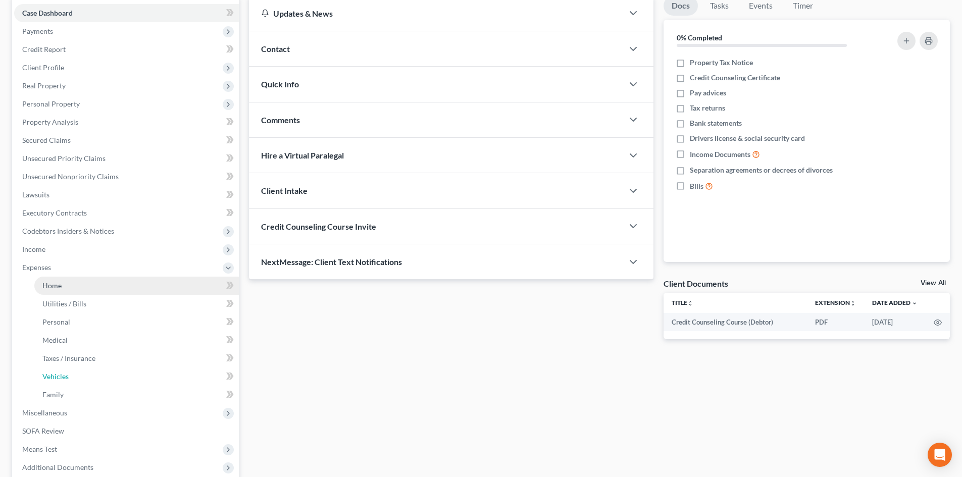
click at [82, 381] on link "Vehicles" at bounding box center [136, 377] width 204 height 18
